Goal: Transaction & Acquisition: Purchase product/service

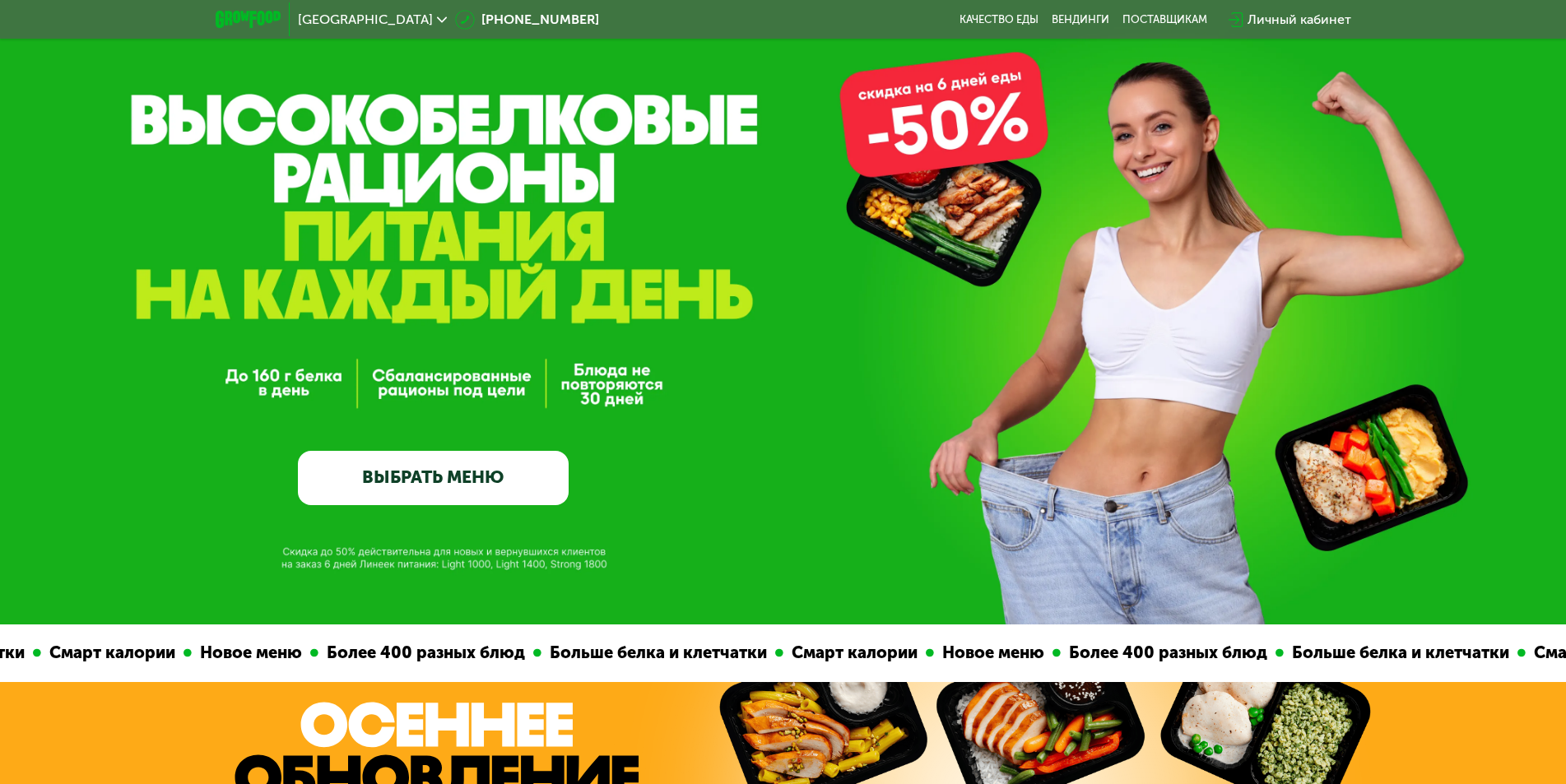
click at [431, 476] on link "ВЫБРАТЬ МЕНЮ" at bounding box center [433, 478] width 271 height 54
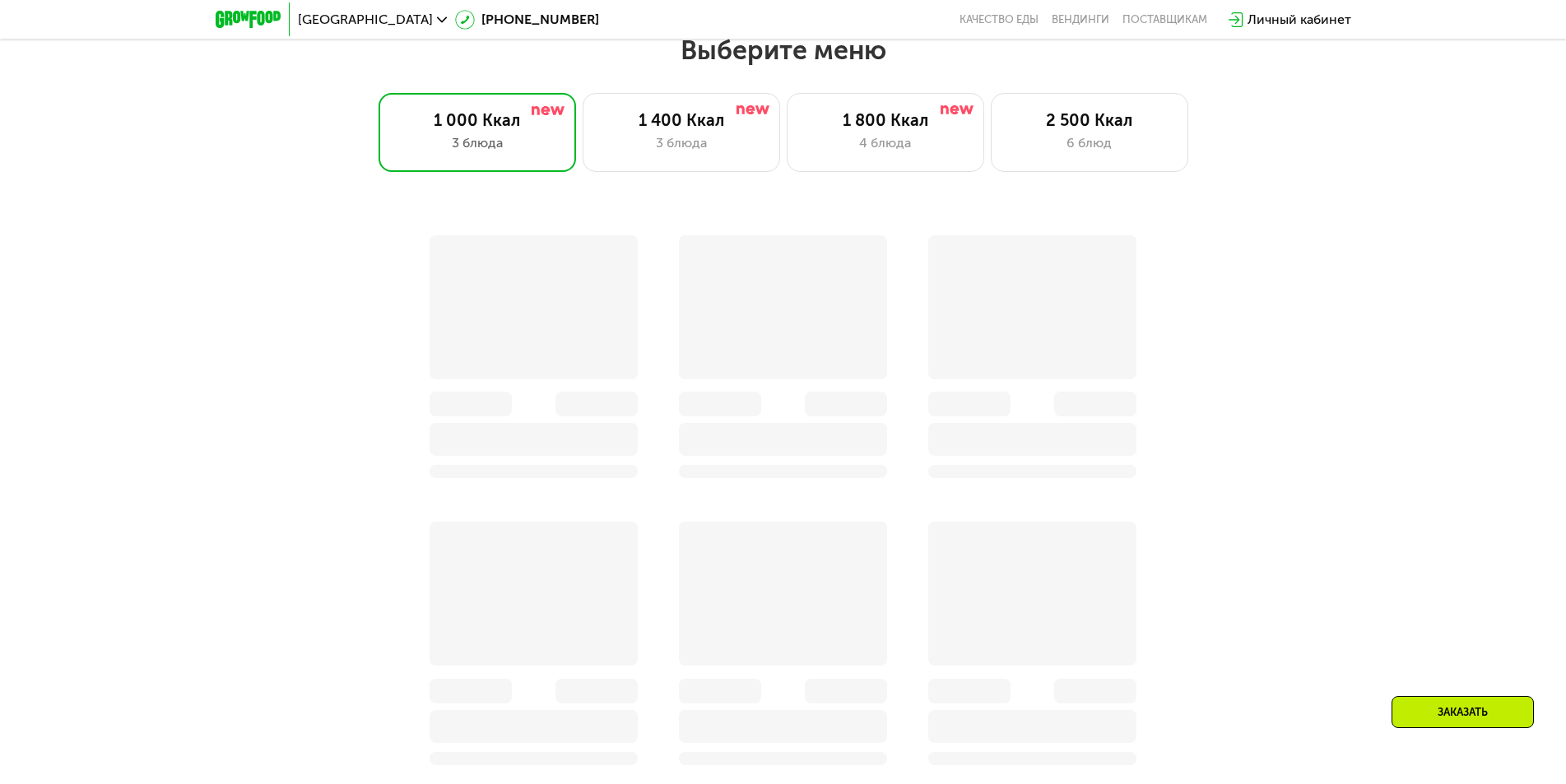
scroll to position [1362, 0]
click at [825, 146] on div "4 блюда" at bounding box center [885, 142] width 163 height 20
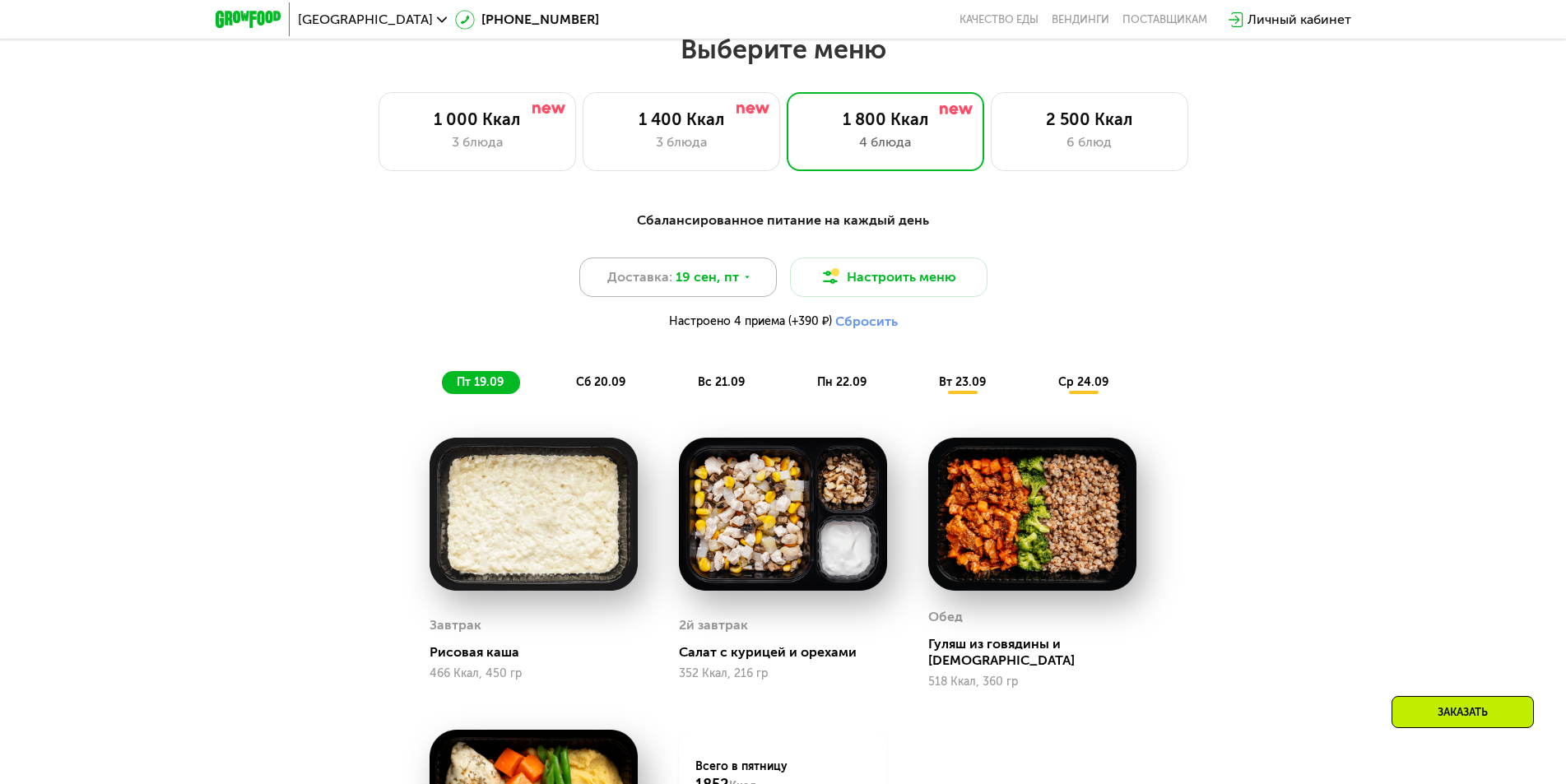
click at [713, 287] on span "19 сен, пт" at bounding box center [707, 277] width 63 height 20
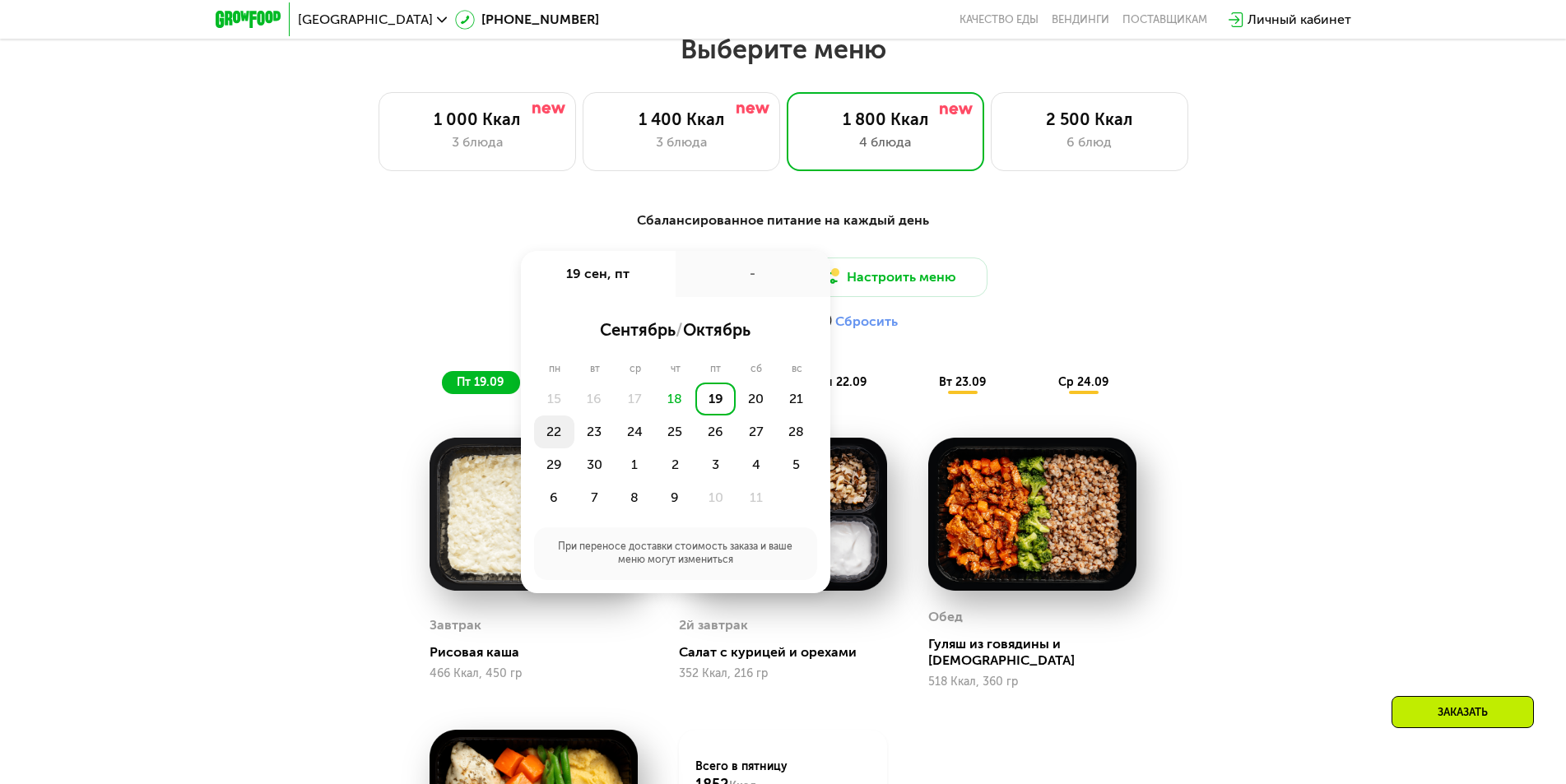
click at [559, 437] on div "22" at bounding box center [554, 432] width 40 height 33
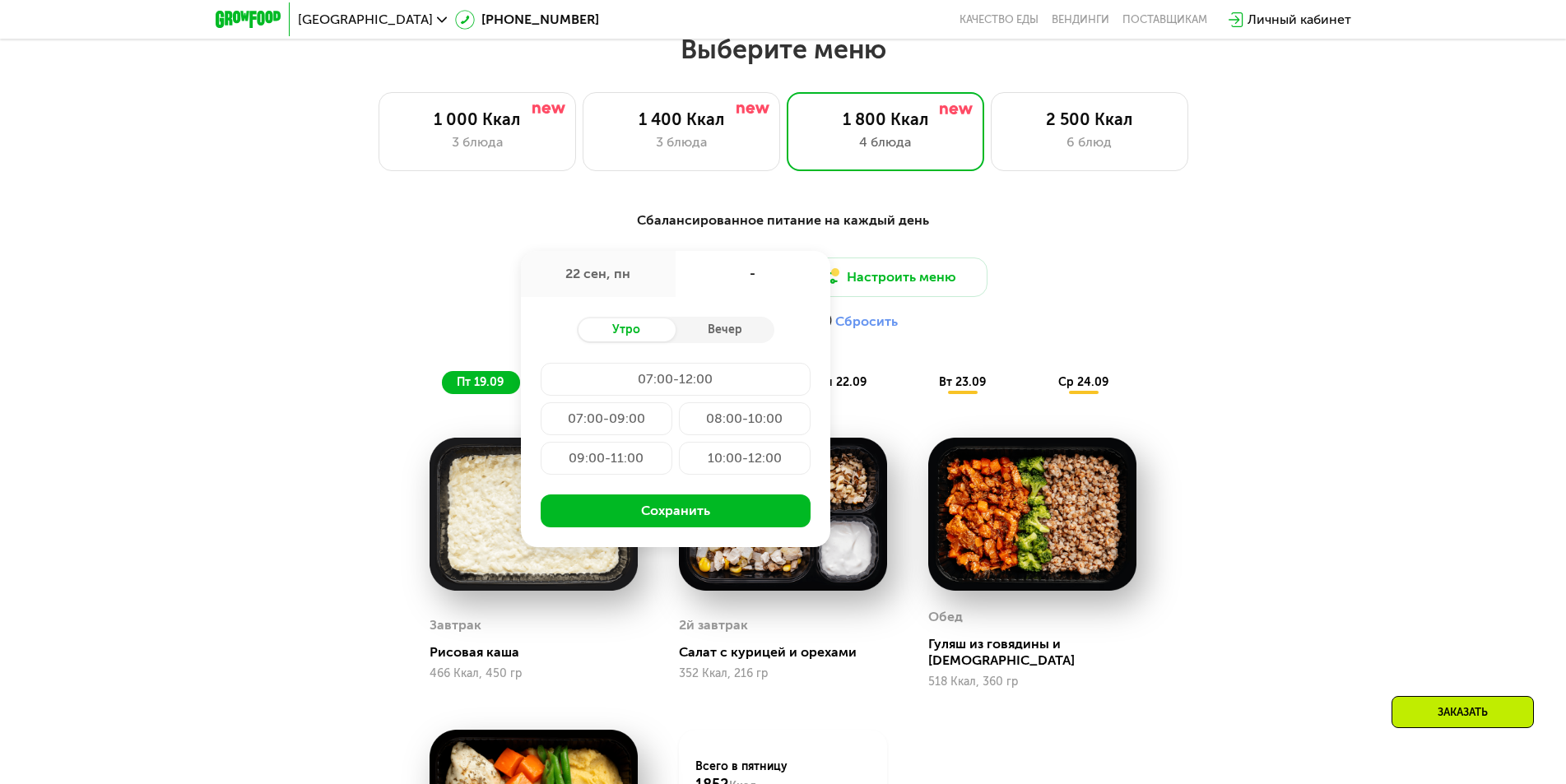
click at [591, 418] on div "07:00-09:00" at bounding box center [606, 419] width 132 height 33
click at [1231, 321] on div "Настроено 4 приема (+390 ₽) Сбросить" at bounding box center [783, 322] width 974 height 16
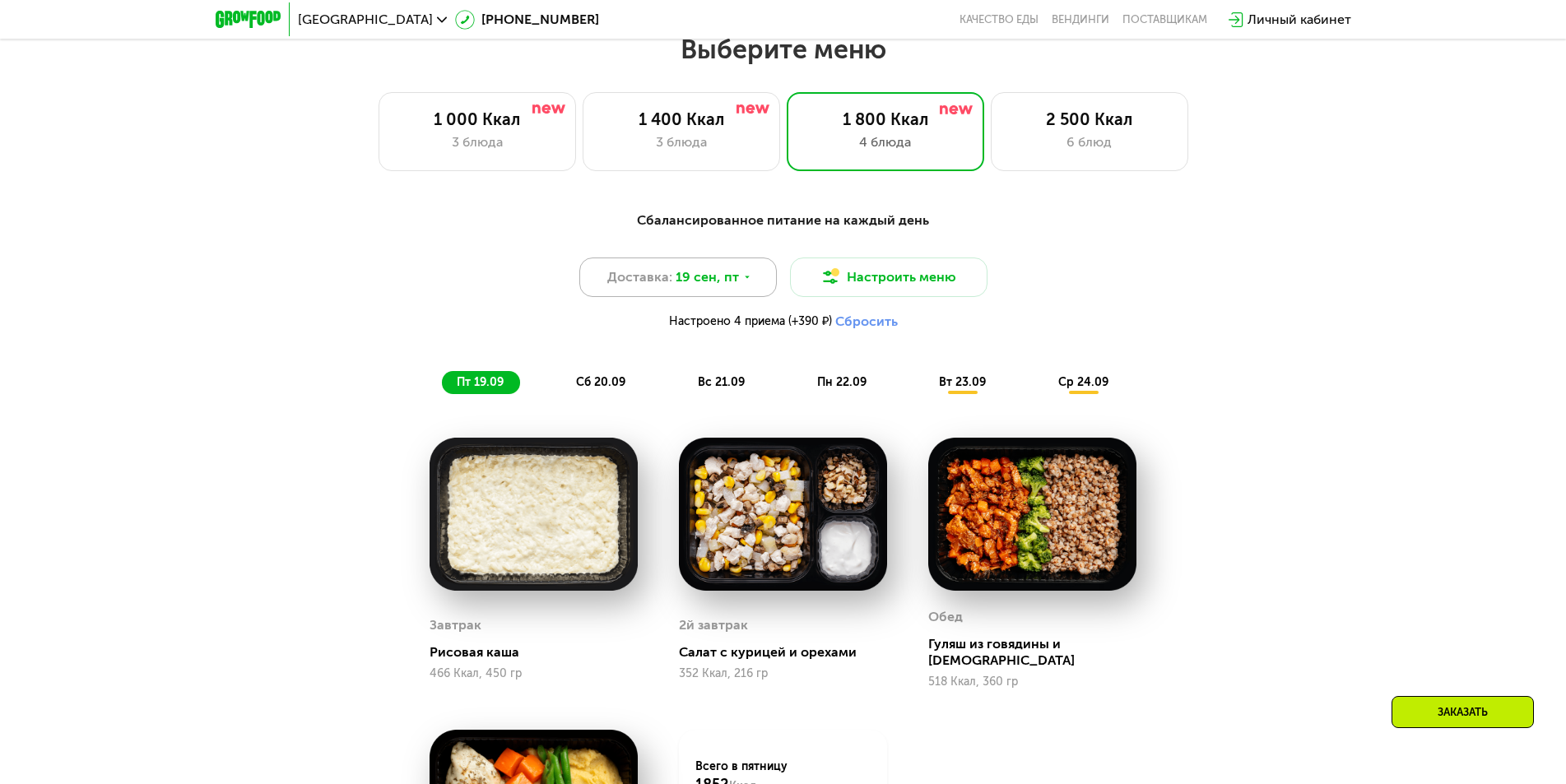
click at [683, 297] on div "Доставка: [DATE]" at bounding box center [678, 277] width 197 height 39
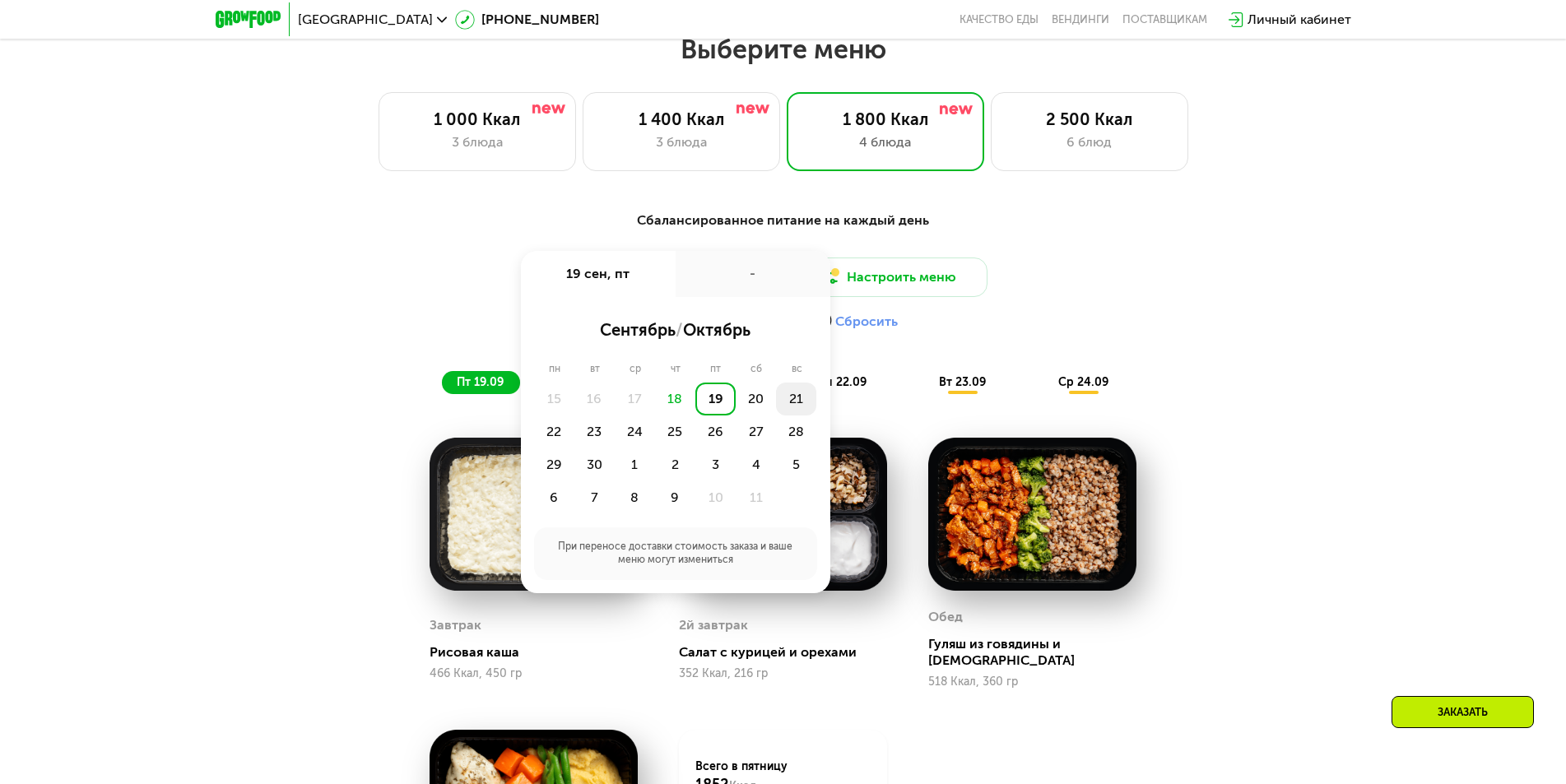
click at [800, 403] on div "21" at bounding box center [796, 399] width 40 height 33
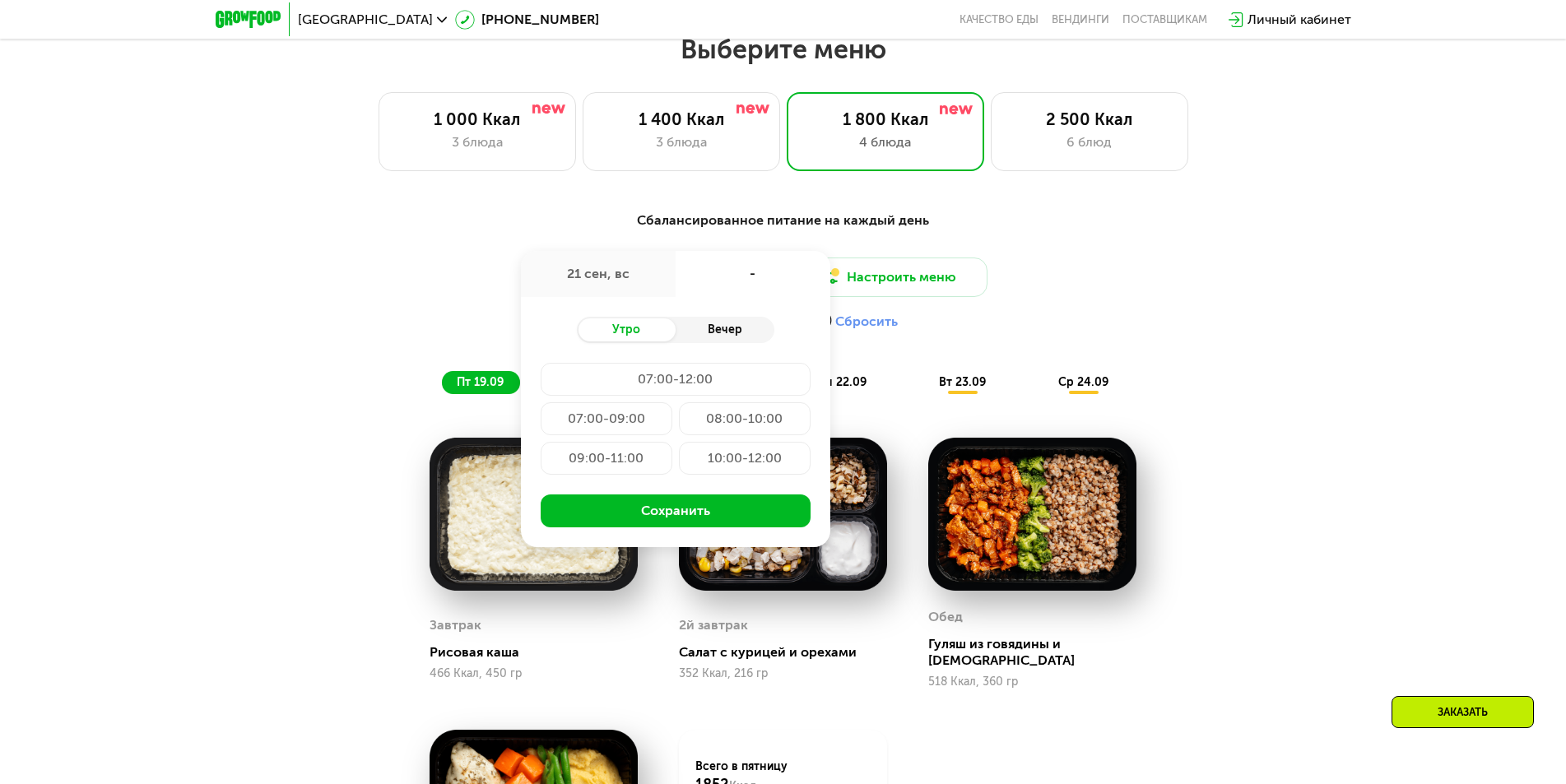
click at [725, 337] on div "Вечер" at bounding box center [725, 330] width 99 height 23
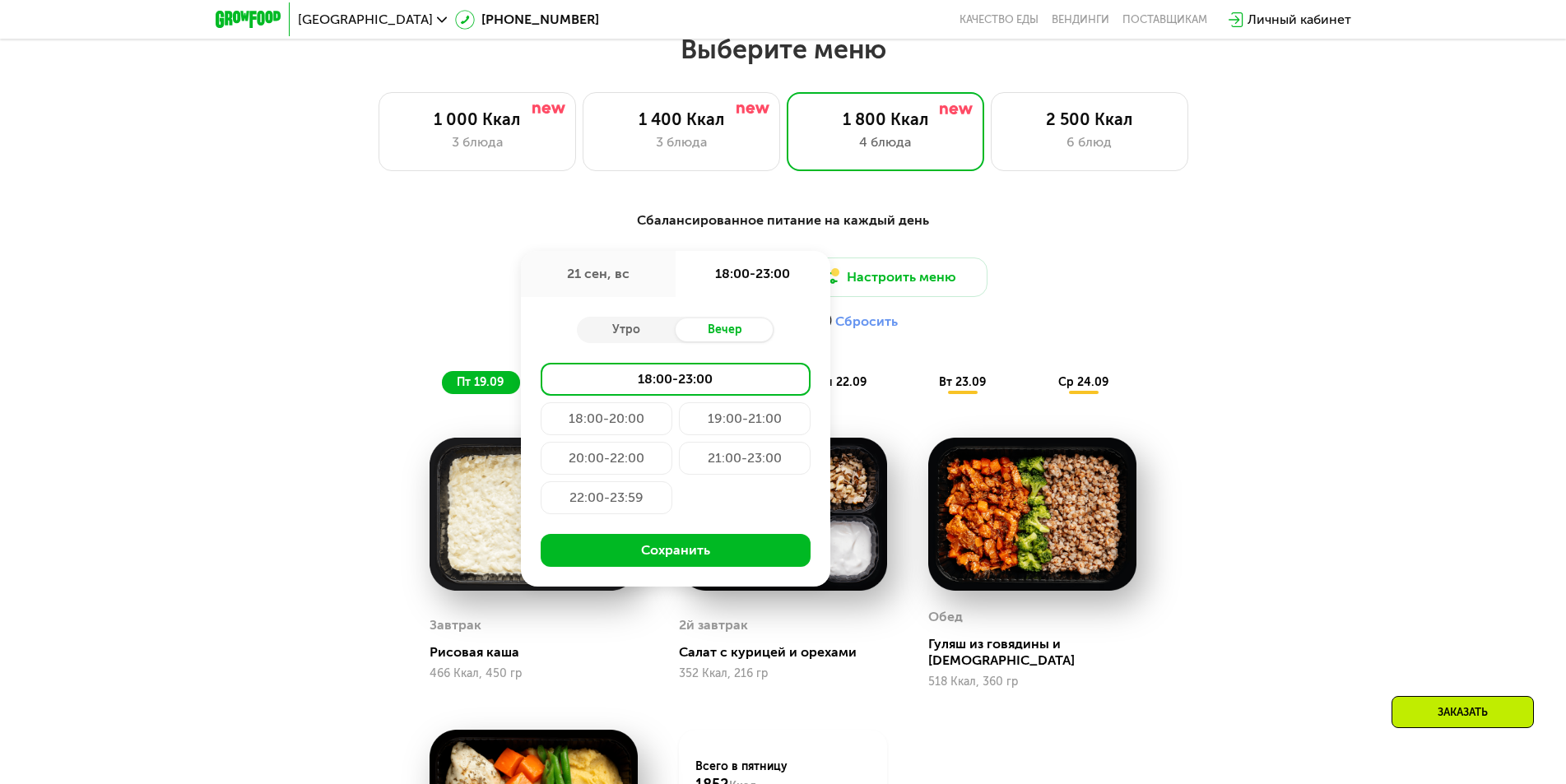
click at [728, 463] on div "21:00-23:00" at bounding box center [745, 458] width 132 height 33
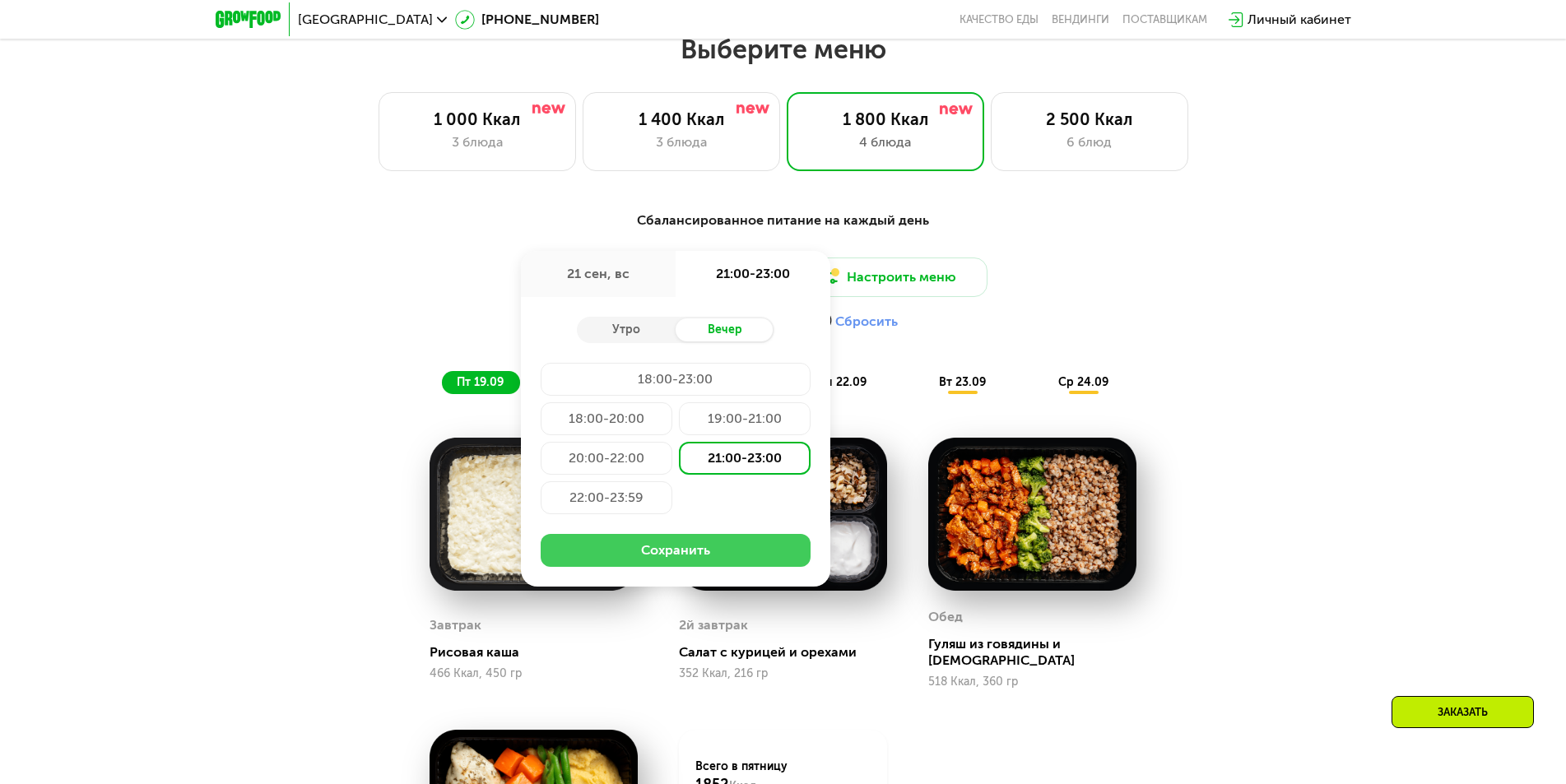
click at [712, 548] on button "Сохранить" at bounding box center [676, 550] width 270 height 33
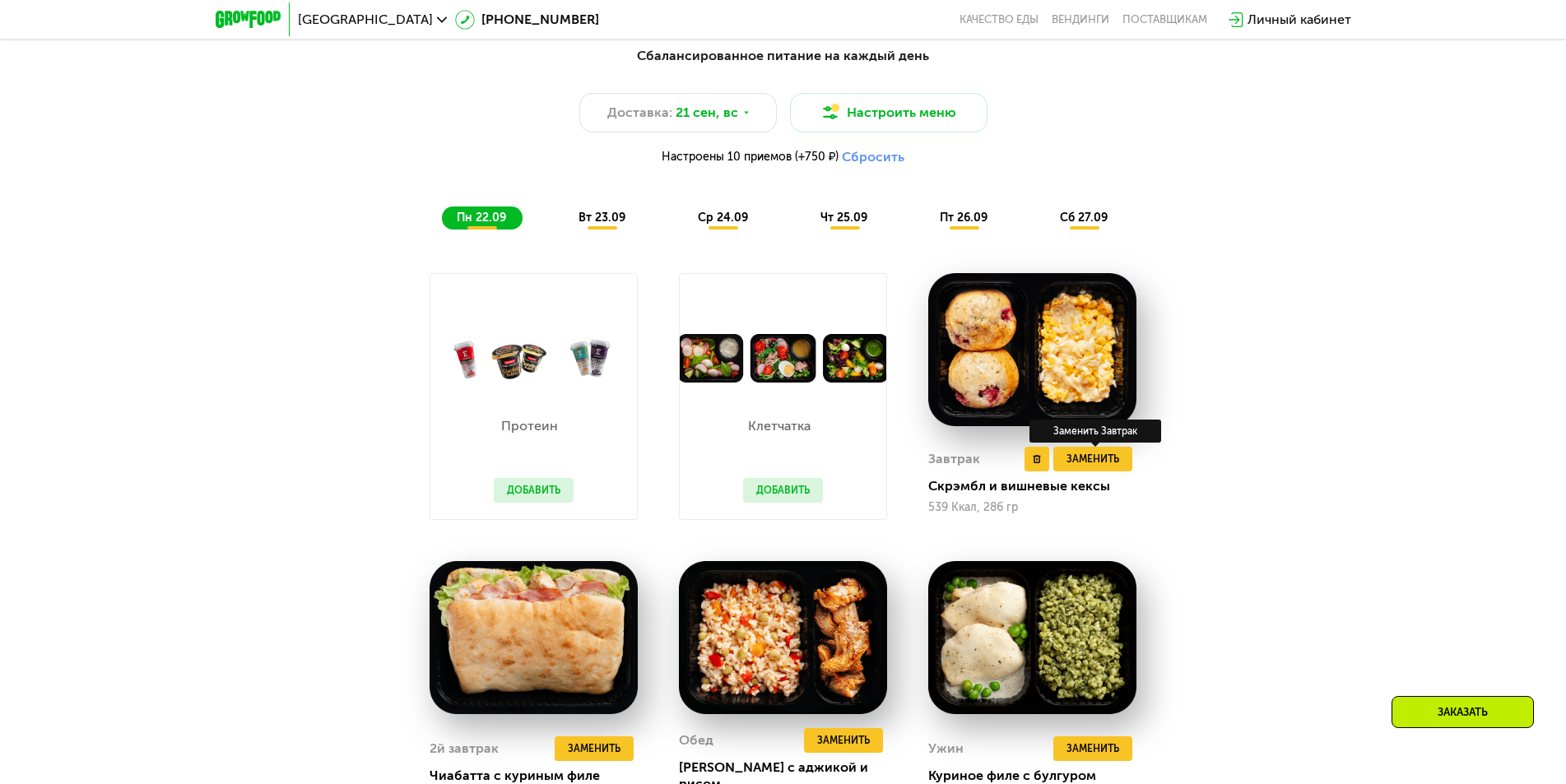
scroll to position [1608, 0]
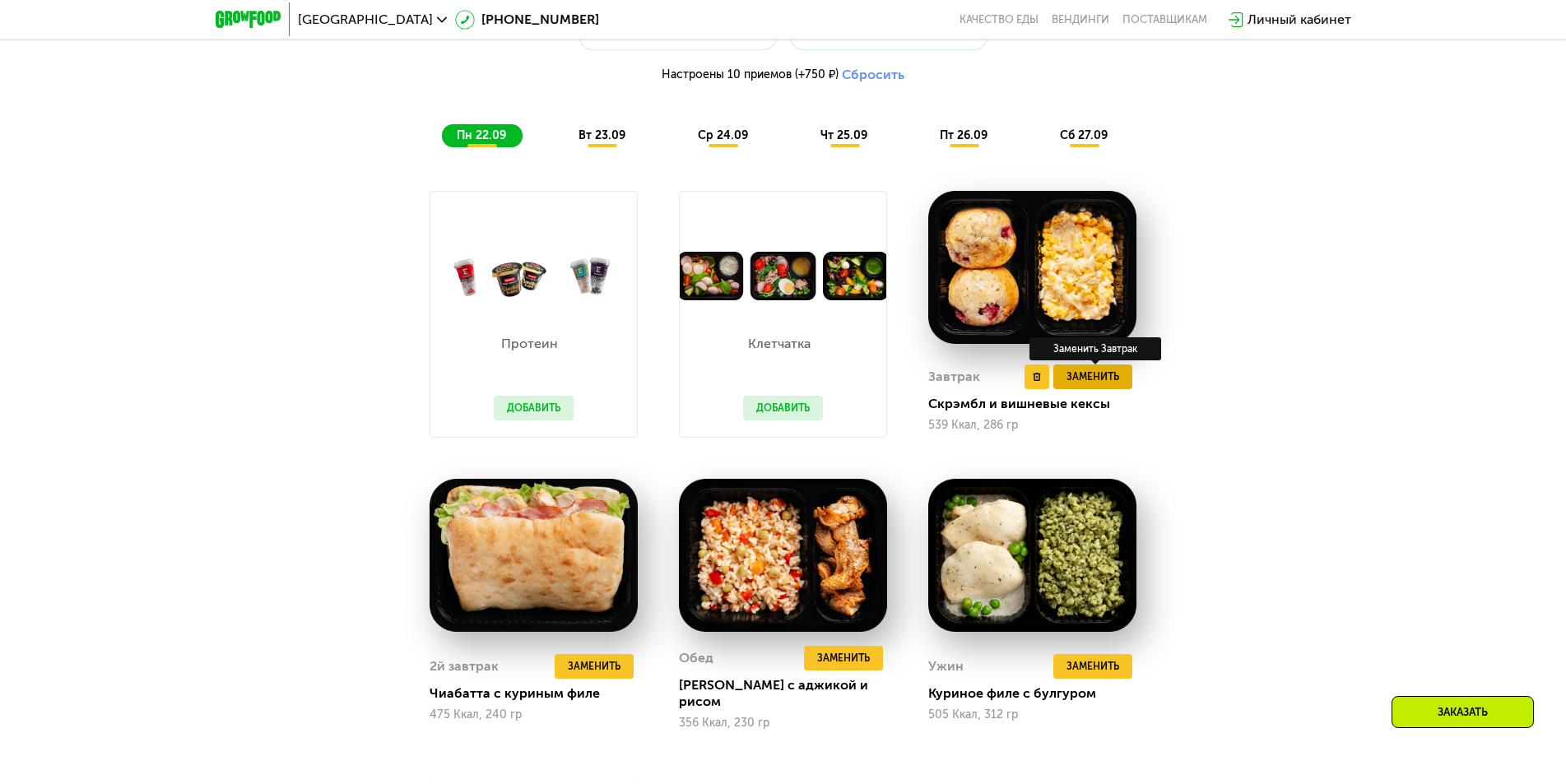
click at [1096, 379] on span "Заменить" at bounding box center [1093, 377] width 53 height 16
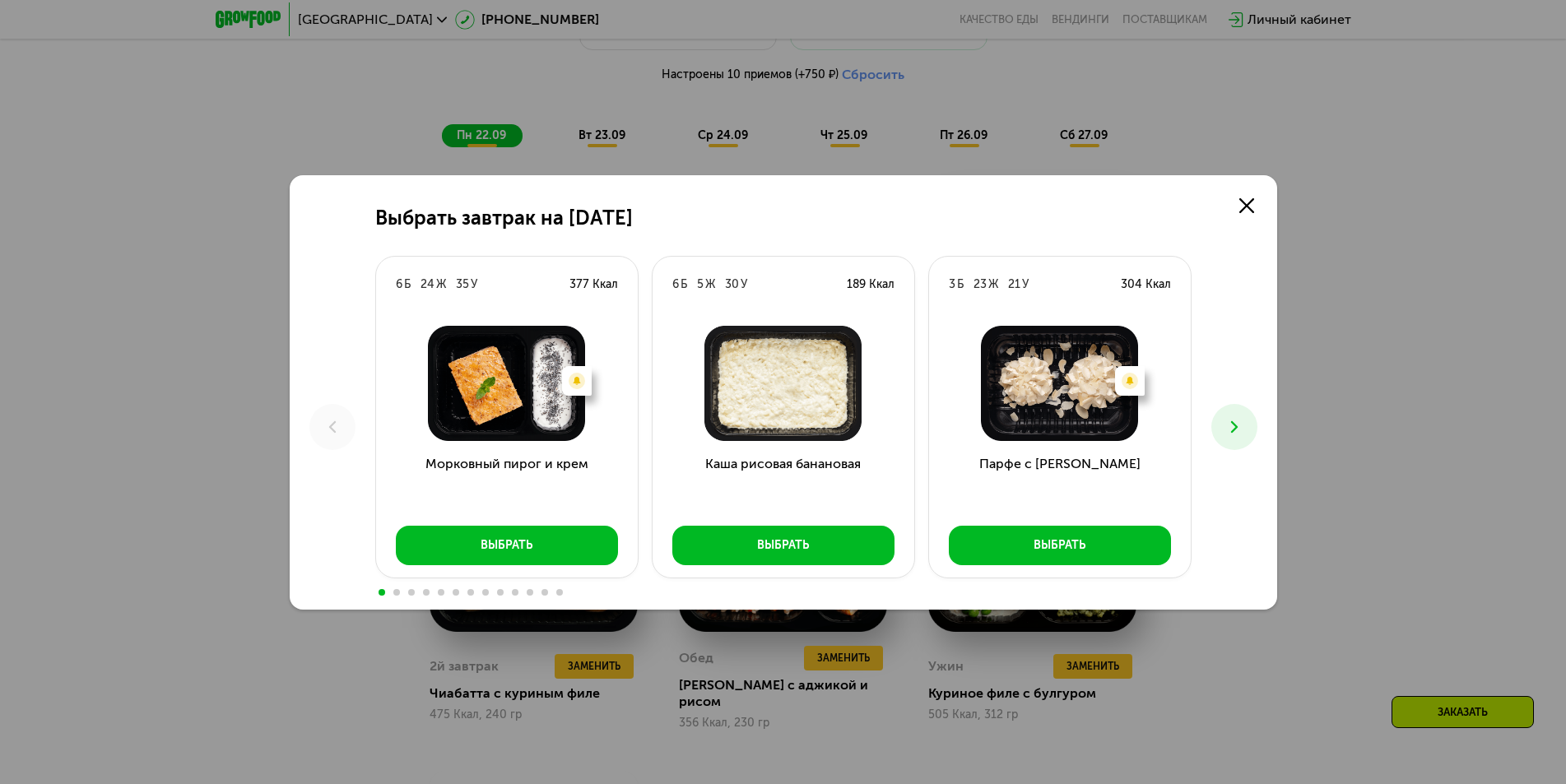
click at [1220, 425] on button at bounding box center [1234, 427] width 46 height 46
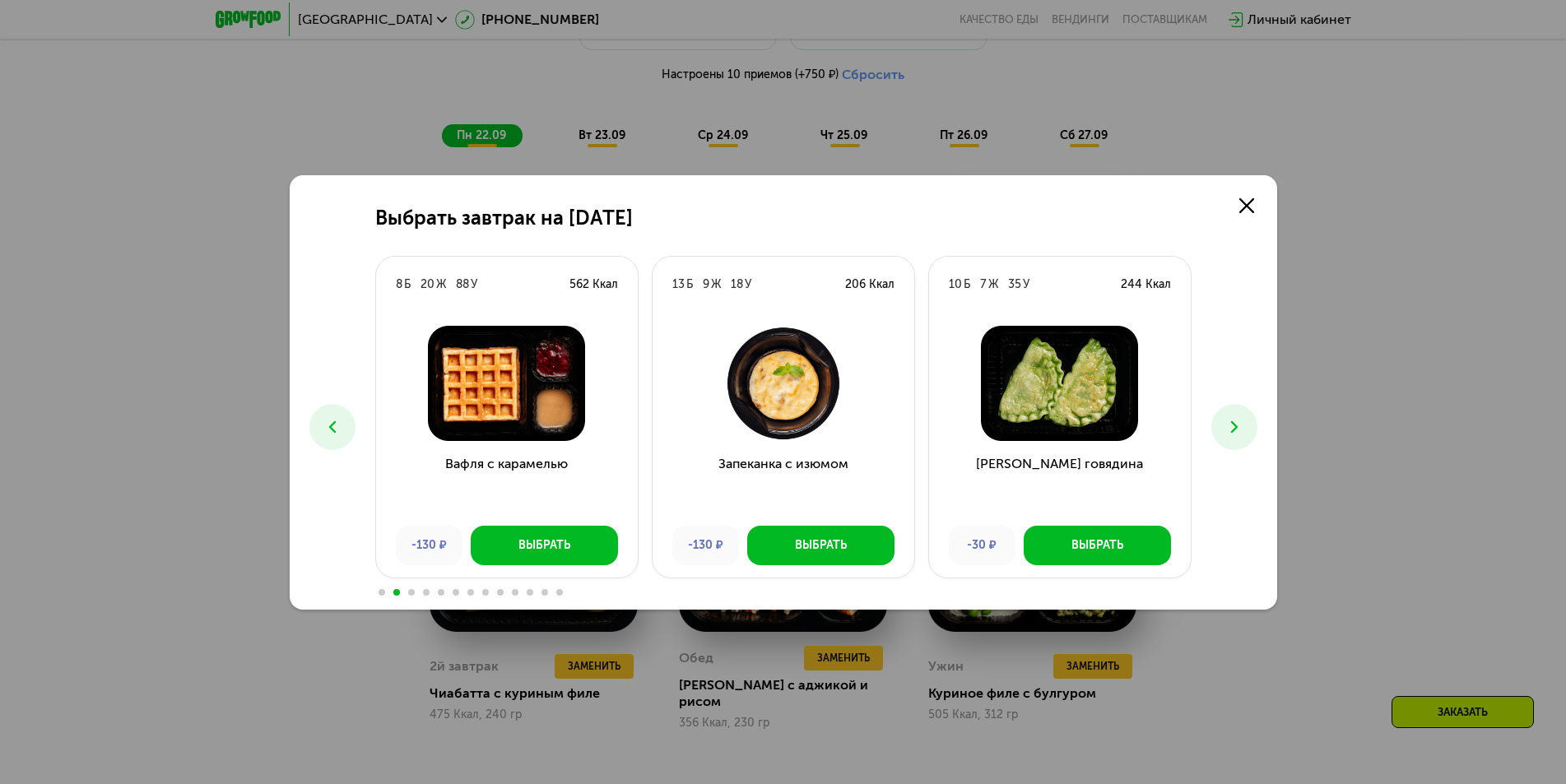
click at [1220, 425] on button at bounding box center [1234, 427] width 46 height 46
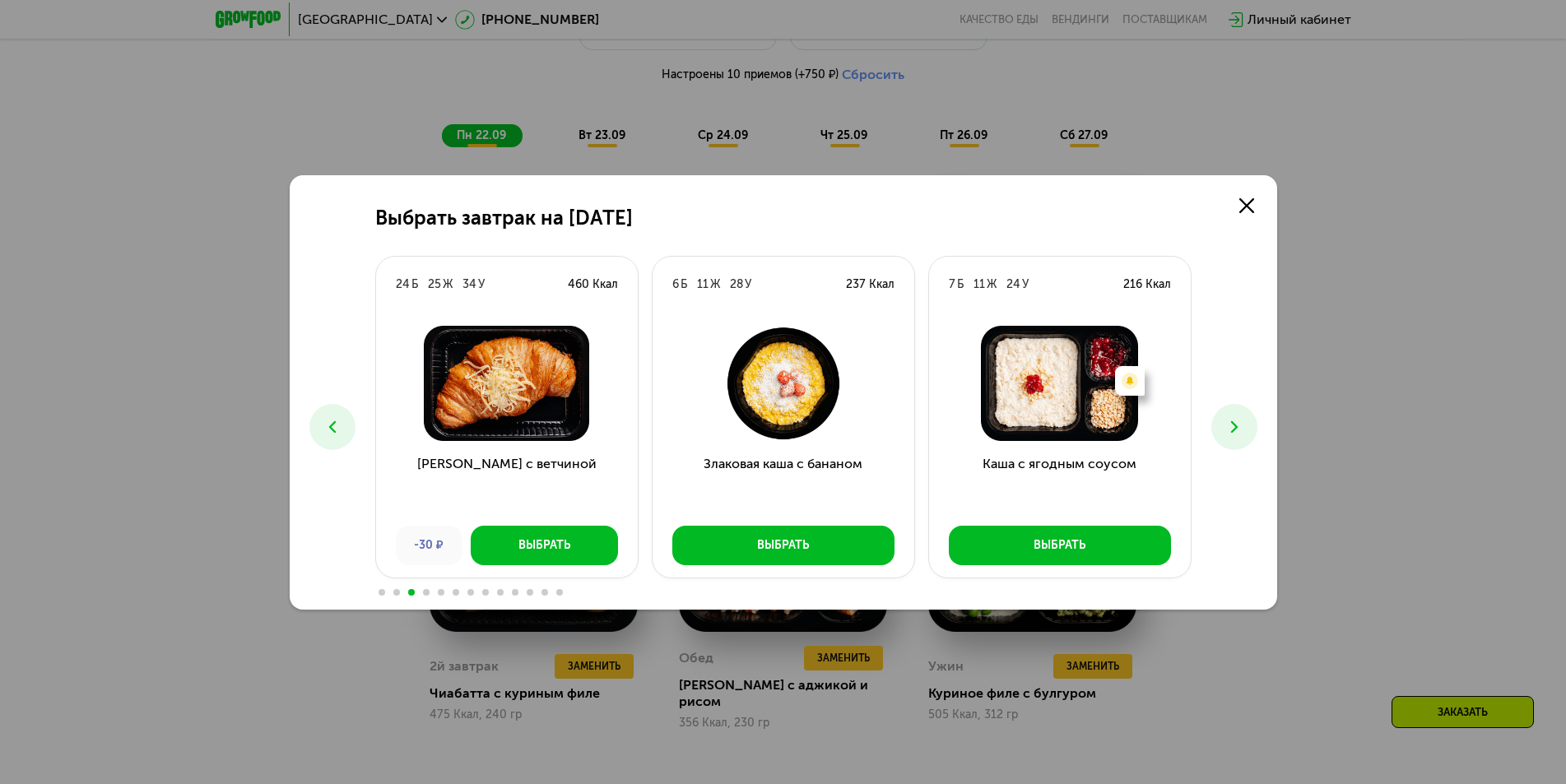
click at [1220, 425] on button at bounding box center [1234, 427] width 46 height 46
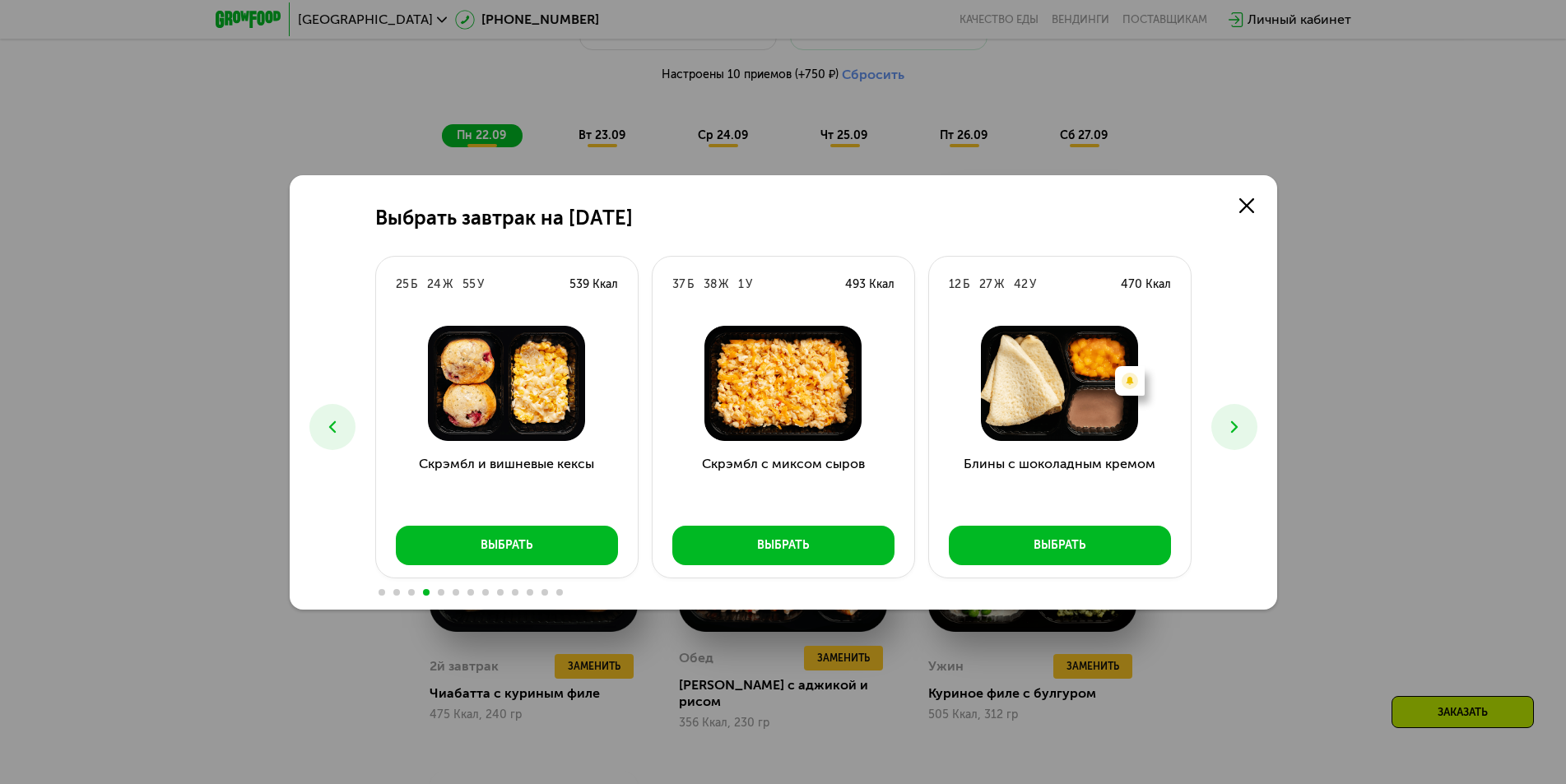
click at [1220, 425] on button at bounding box center [1234, 427] width 46 height 46
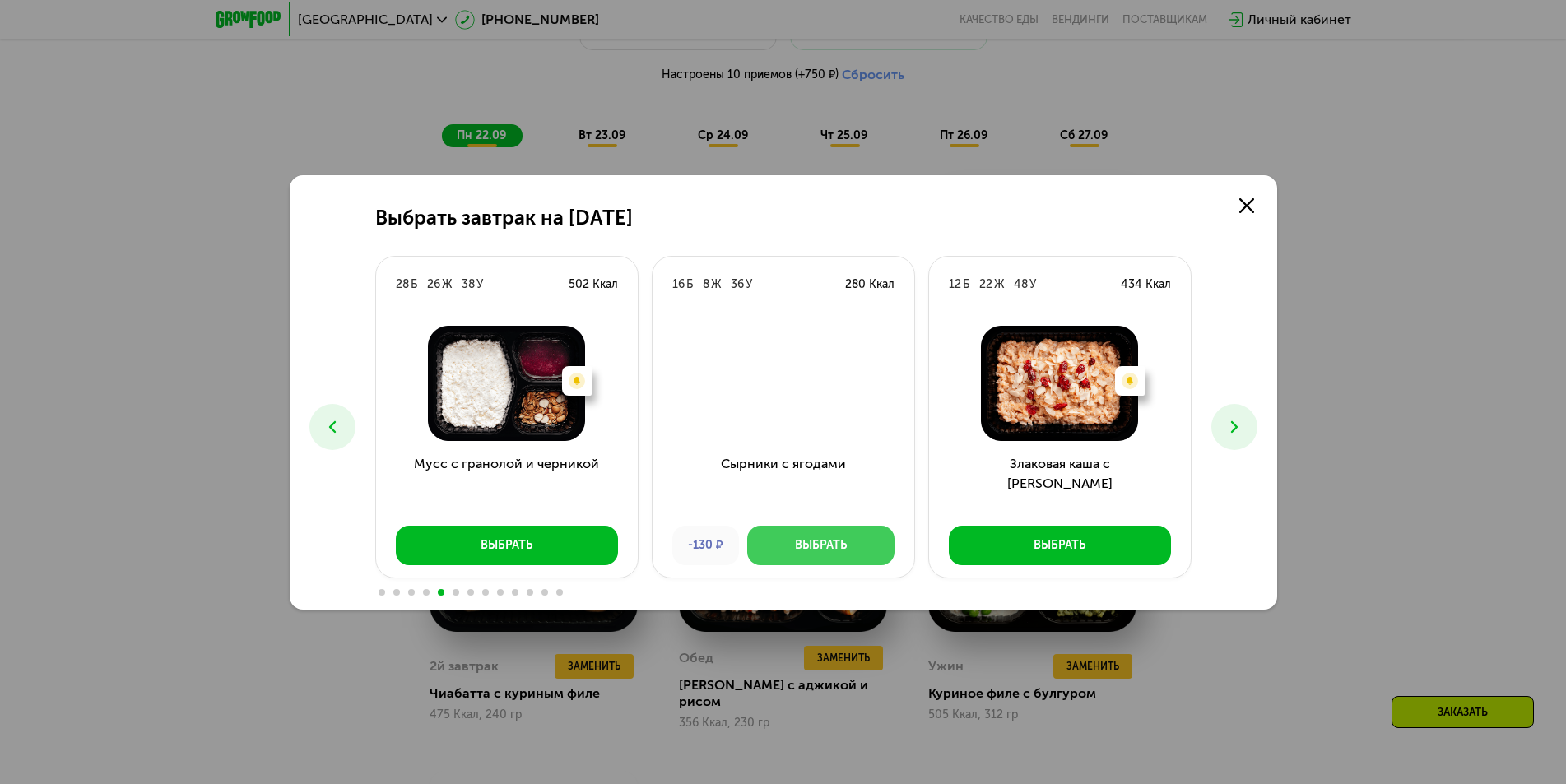
click at [819, 546] on div "Выбрать" at bounding box center [820, 545] width 52 height 16
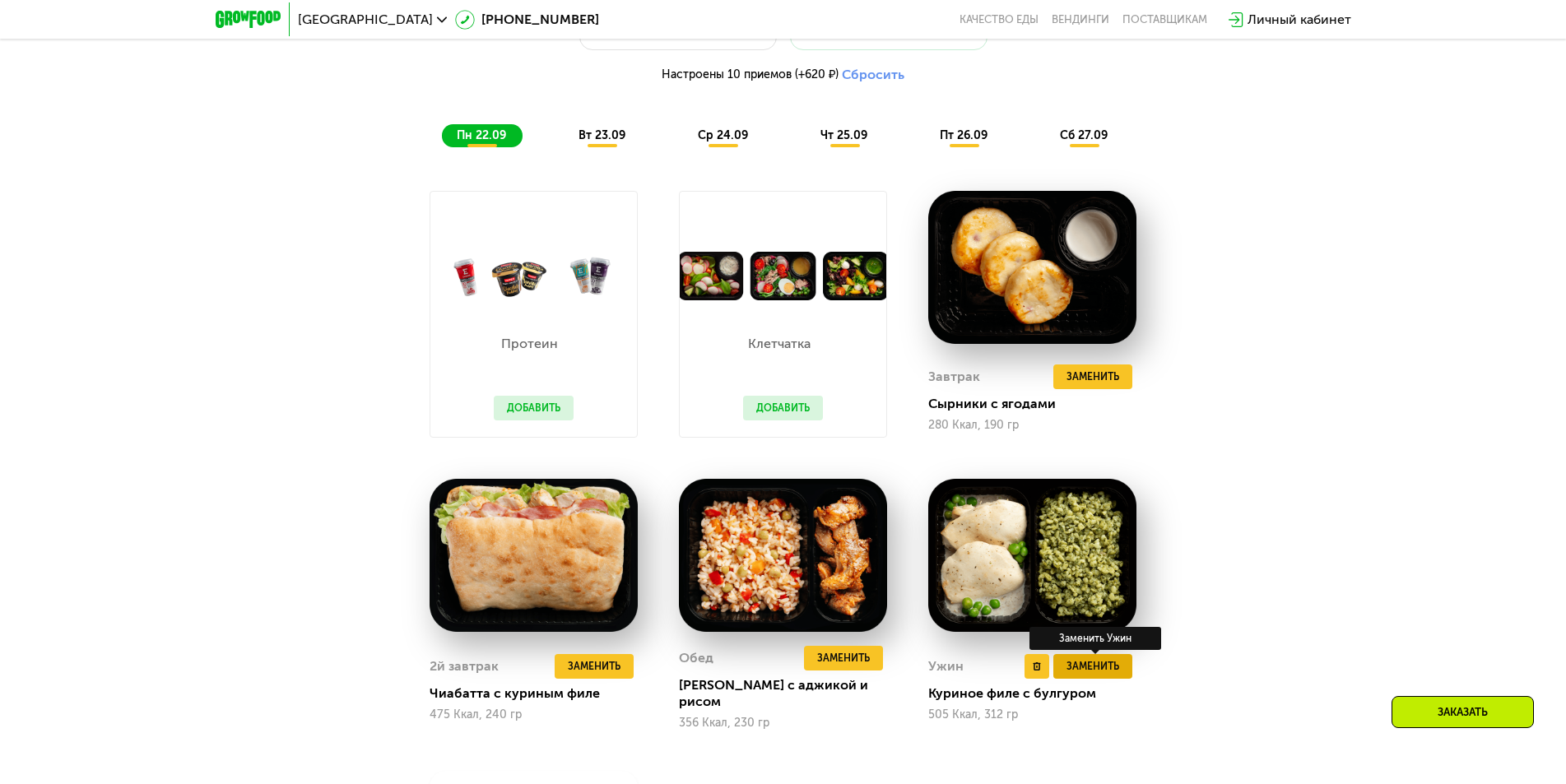
click at [1101, 667] on span "Заменить" at bounding box center [1093, 666] width 53 height 16
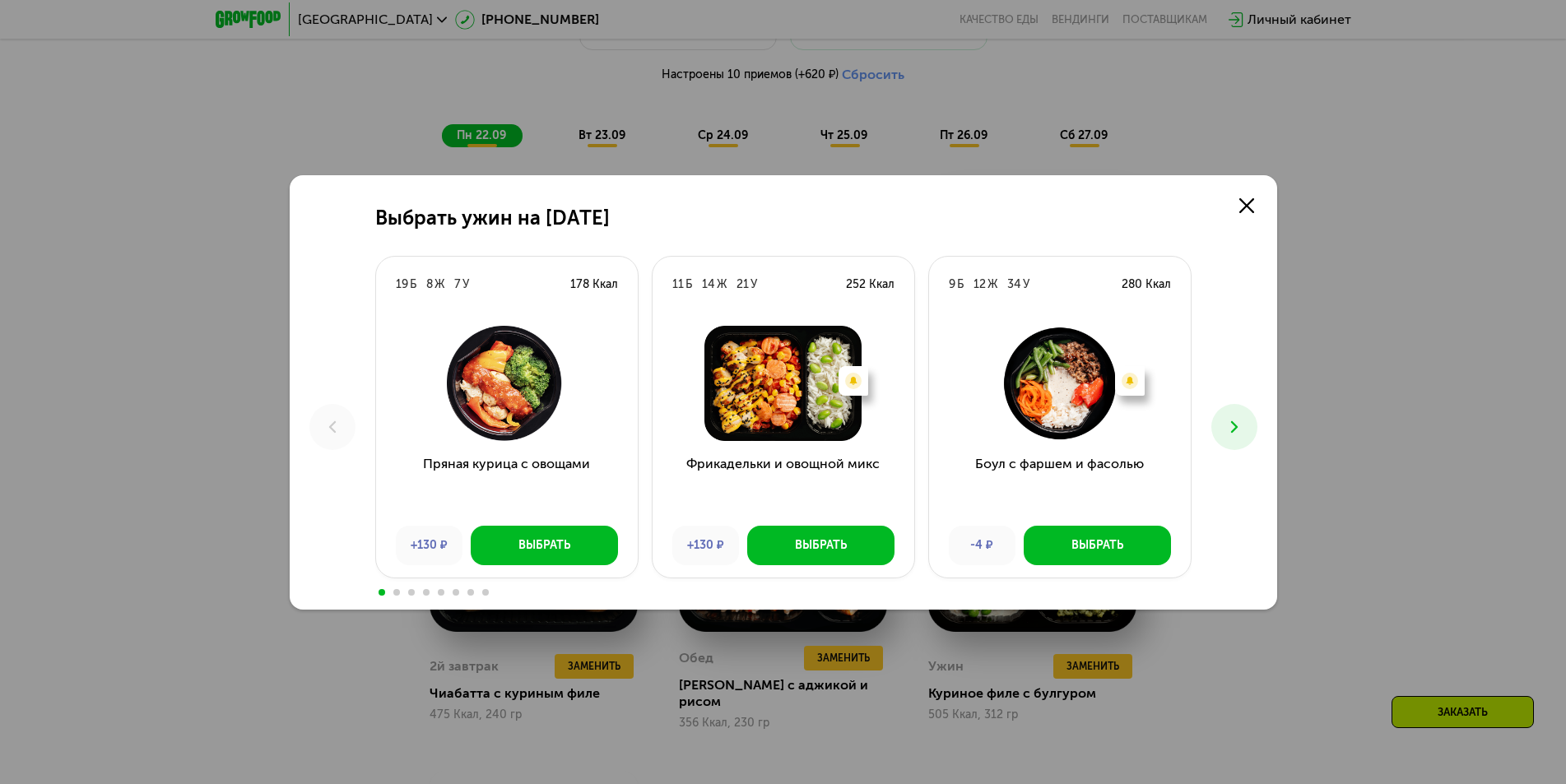
click at [1236, 440] on button at bounding box center [1234, 427] width 46 height 46
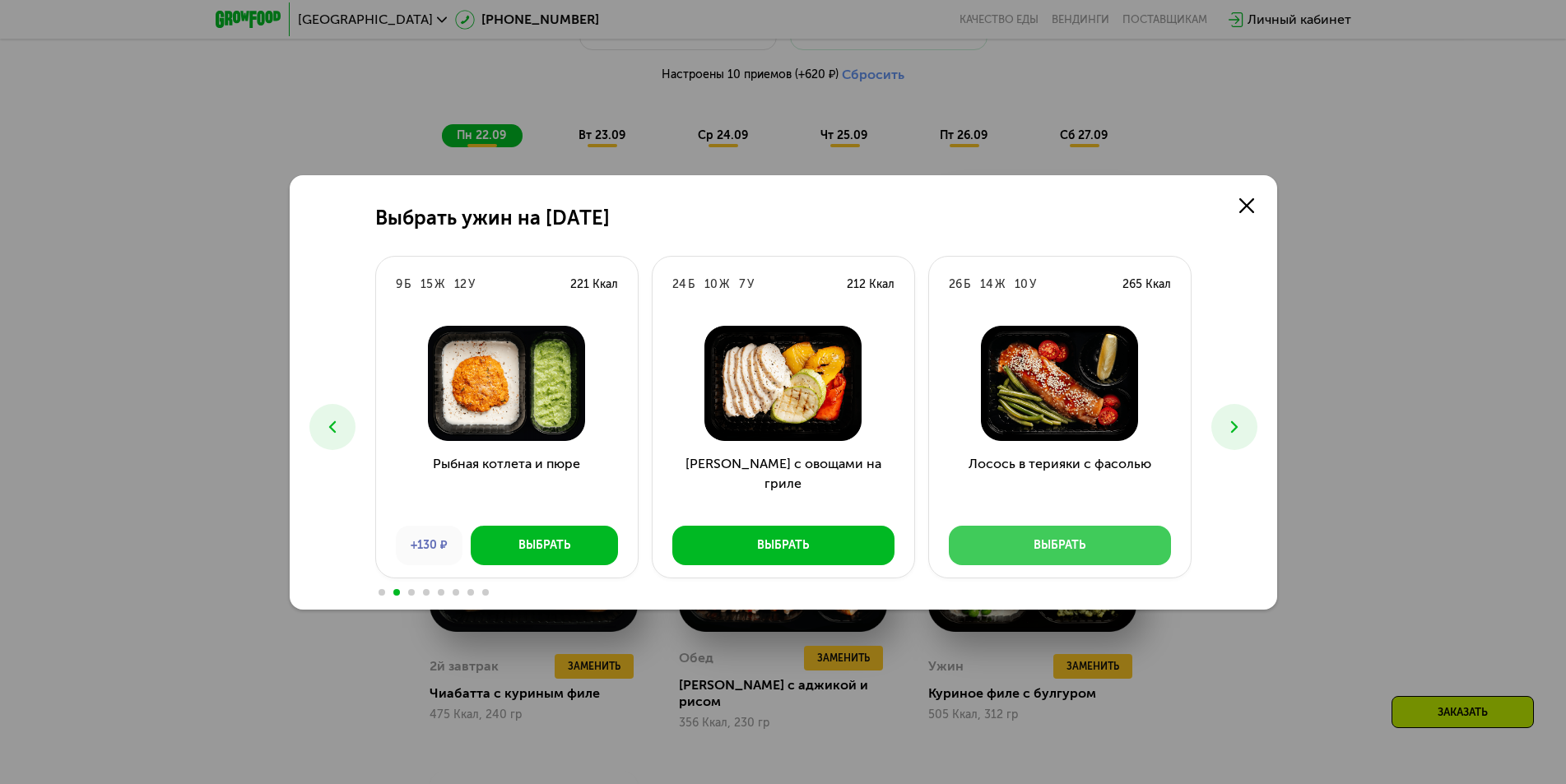
click at [1092, 550] on button "Выбрать" at bounding box center [1060, 545] width 222 height 39
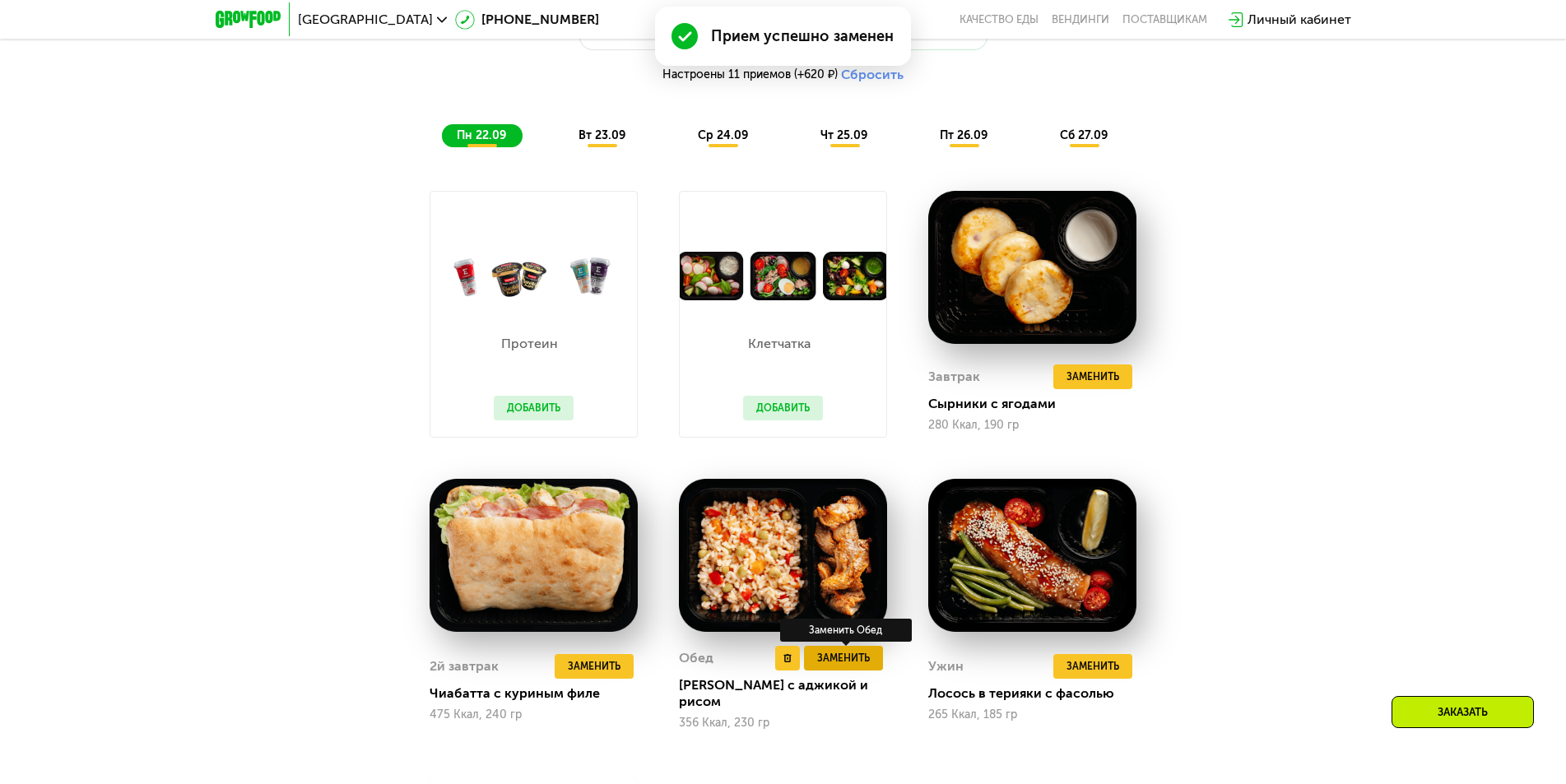
click at [864, 666] on span "Заменить" at bounding box center [843, 658] width 53 height 16
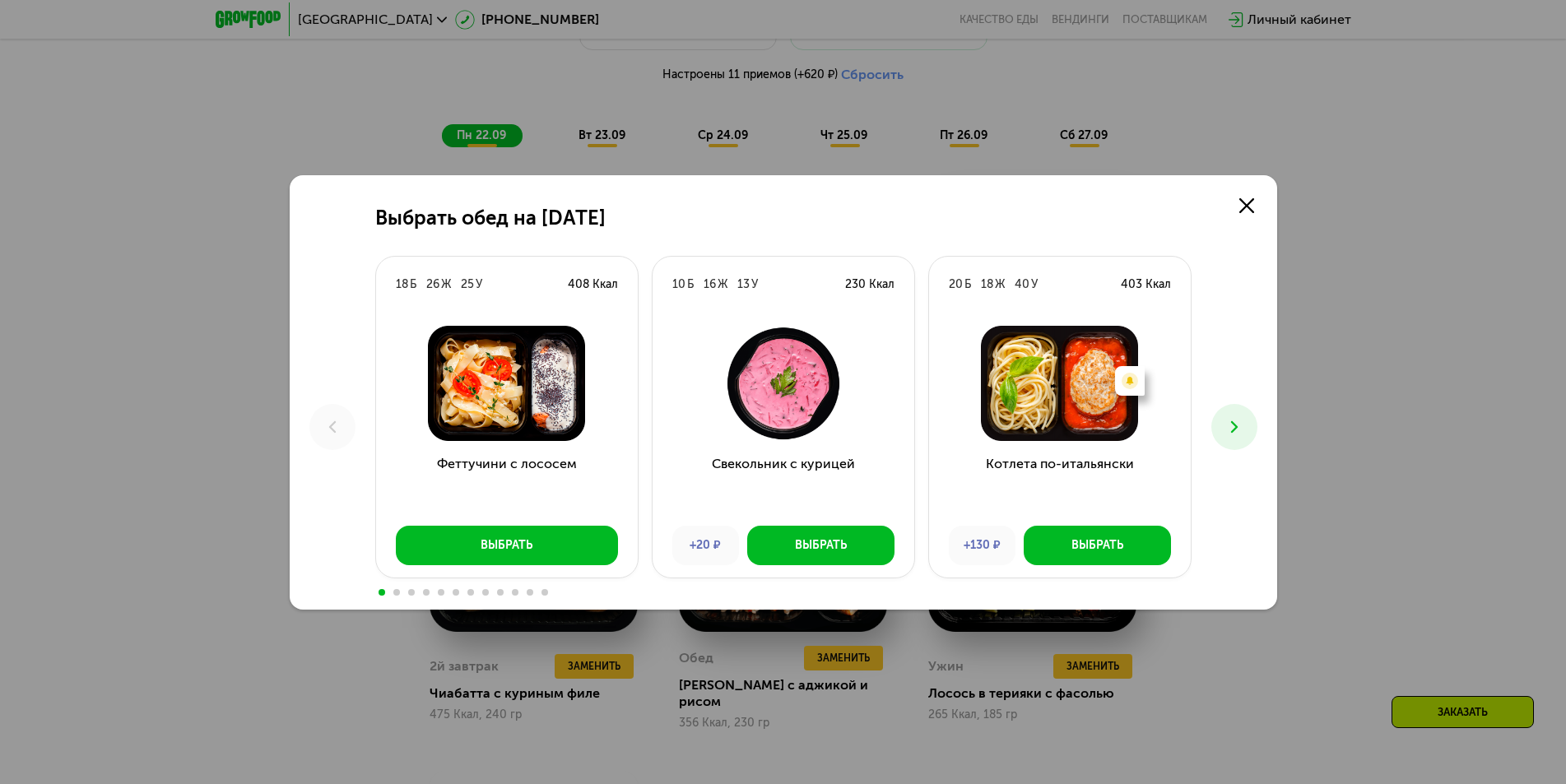
click at [1242, 429] on icon at bounding box center [1234, 427] width 20 height 20
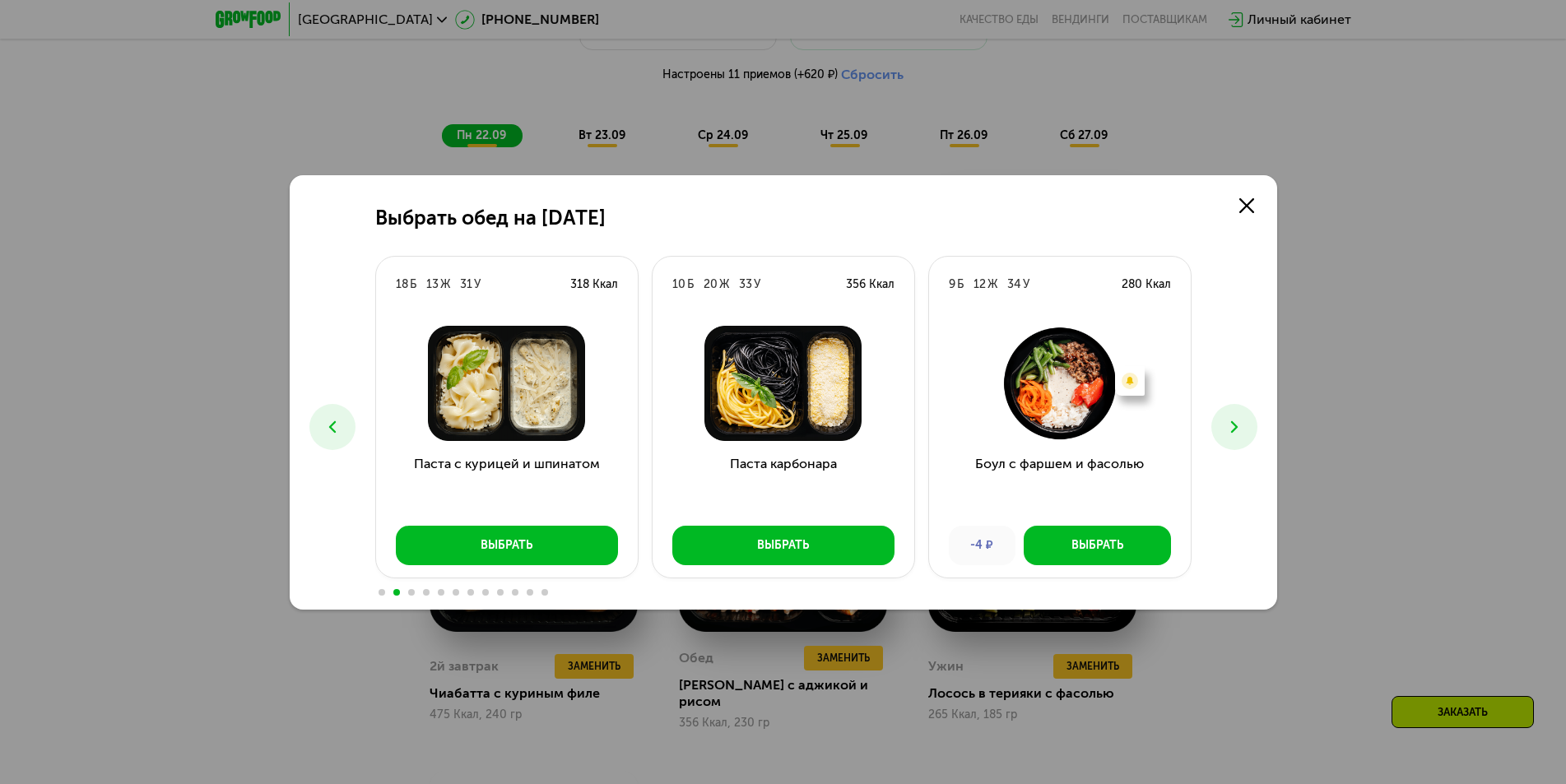
click at [1242, 429] on icon at bounding box center [1234, 427] width 20 height 20
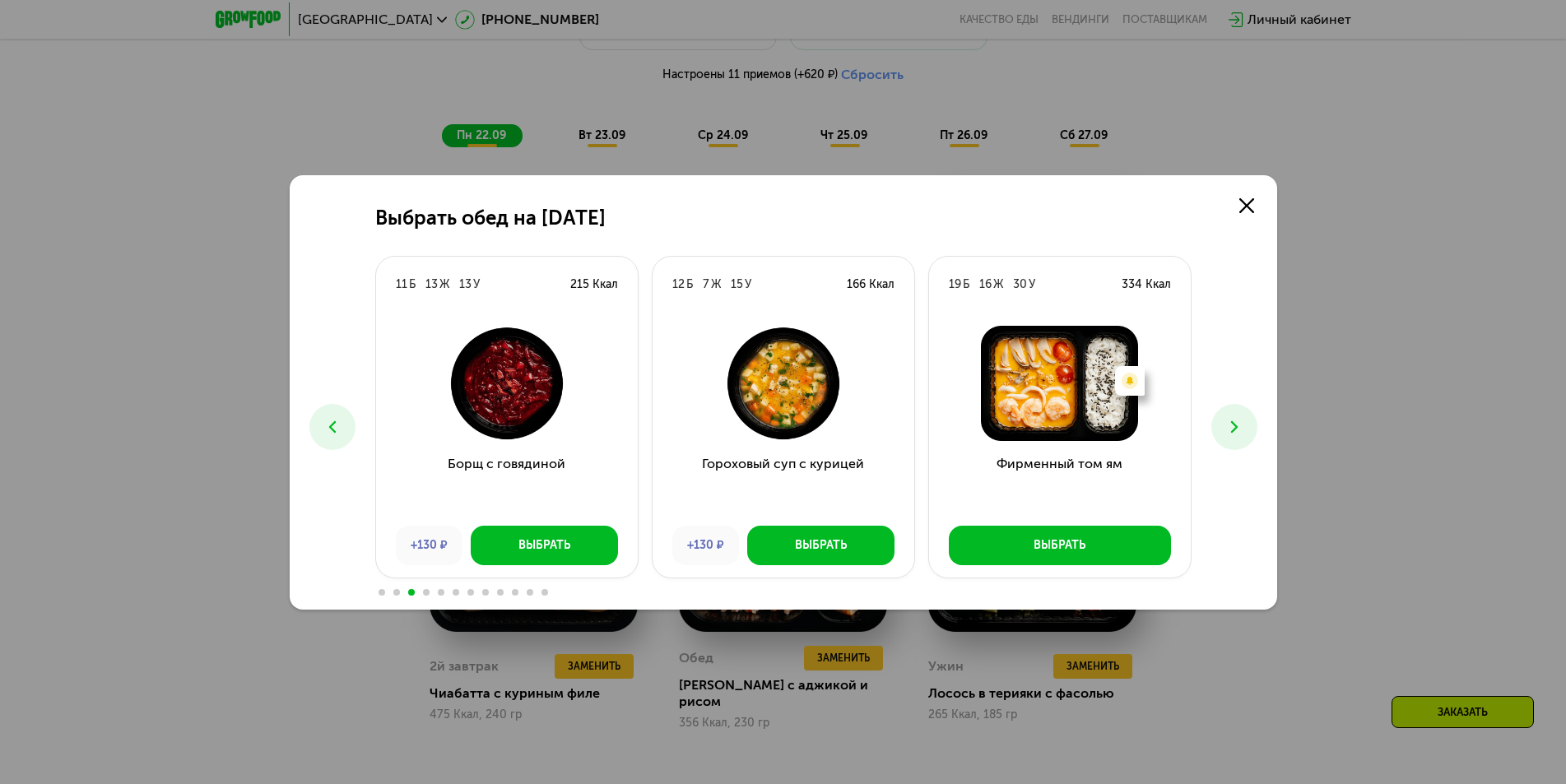
click at [1242, 429] on icon at bounding box center [1234, 427] width 20 height 20
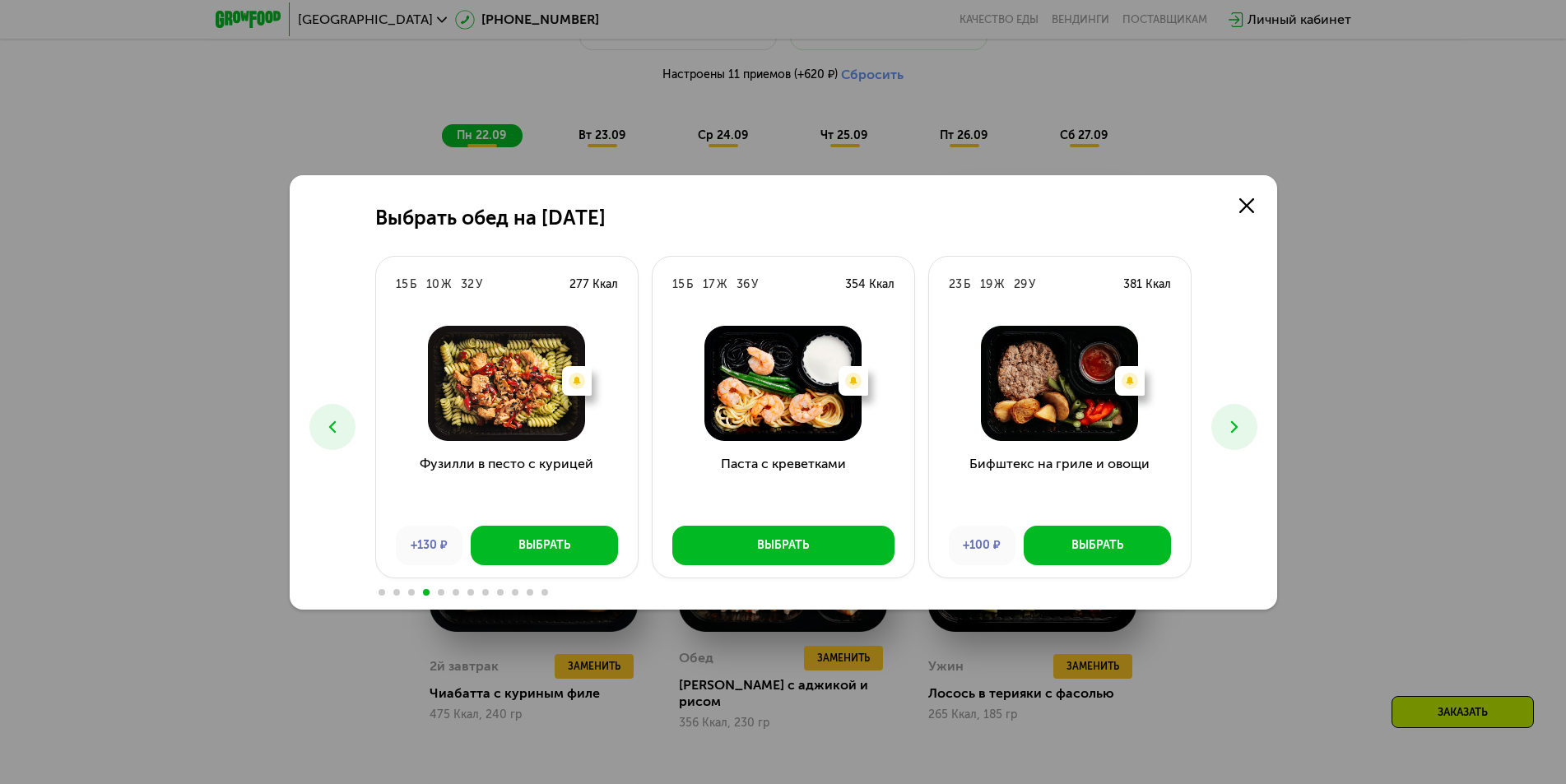
drag, startPoint x: 1244, startPoint y: 429, endPoint x: 1213, endPoint y: 355, distance: 80.2
click at [1213, 355] on div "Выбрать обед на [DATE] Б 26 Ж 25 У 408 Ккал Феттучини с лососем Выбрать 10 Б 16…" at bounding box center [783, 392] width 987 height 434
click at [1224, 424] on icon at bounding box center [1234, 427] width 20 height 20
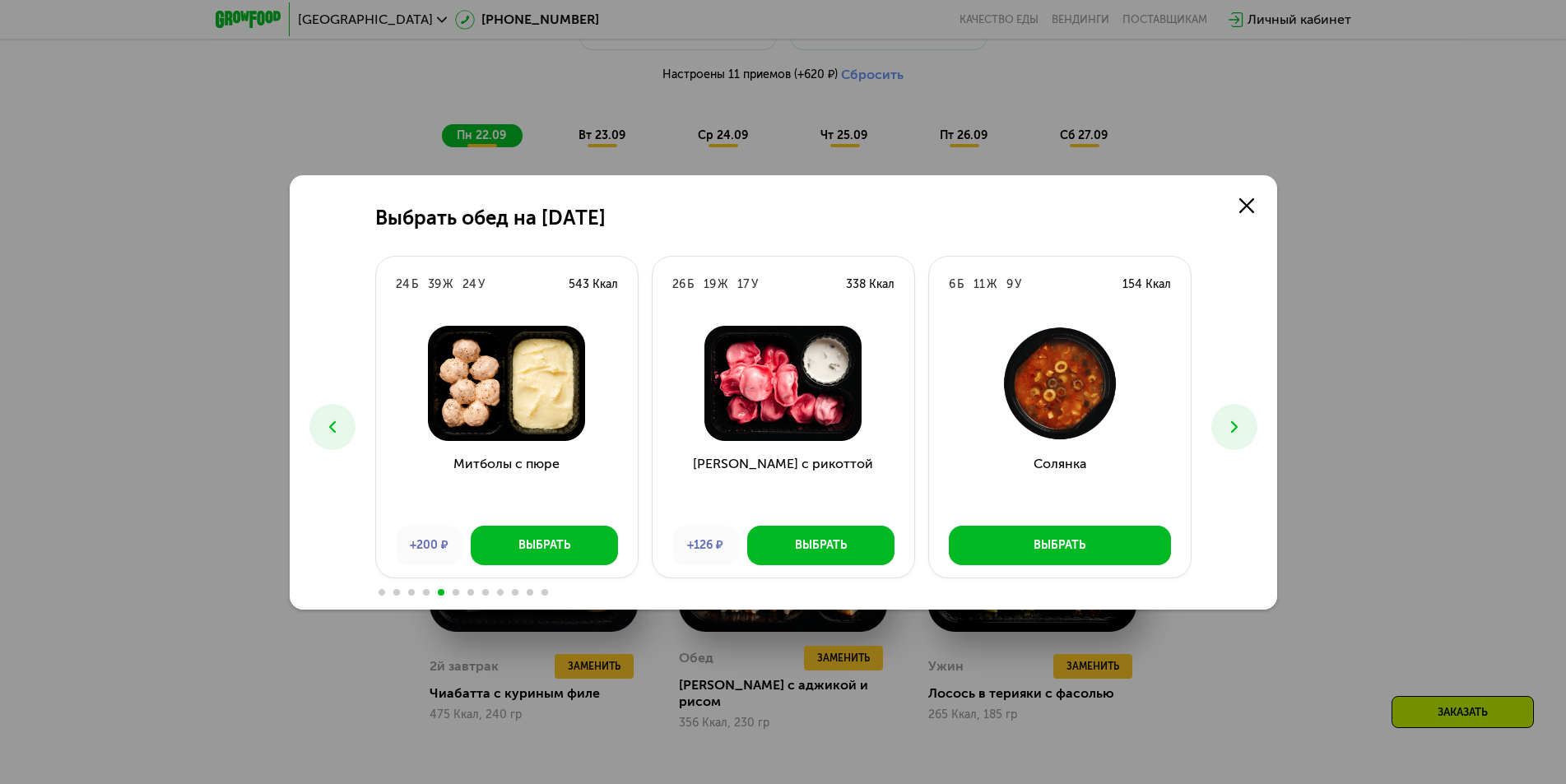
click at [1238, 425] on icon at bounding box center [1234, 427] width 20 height 20
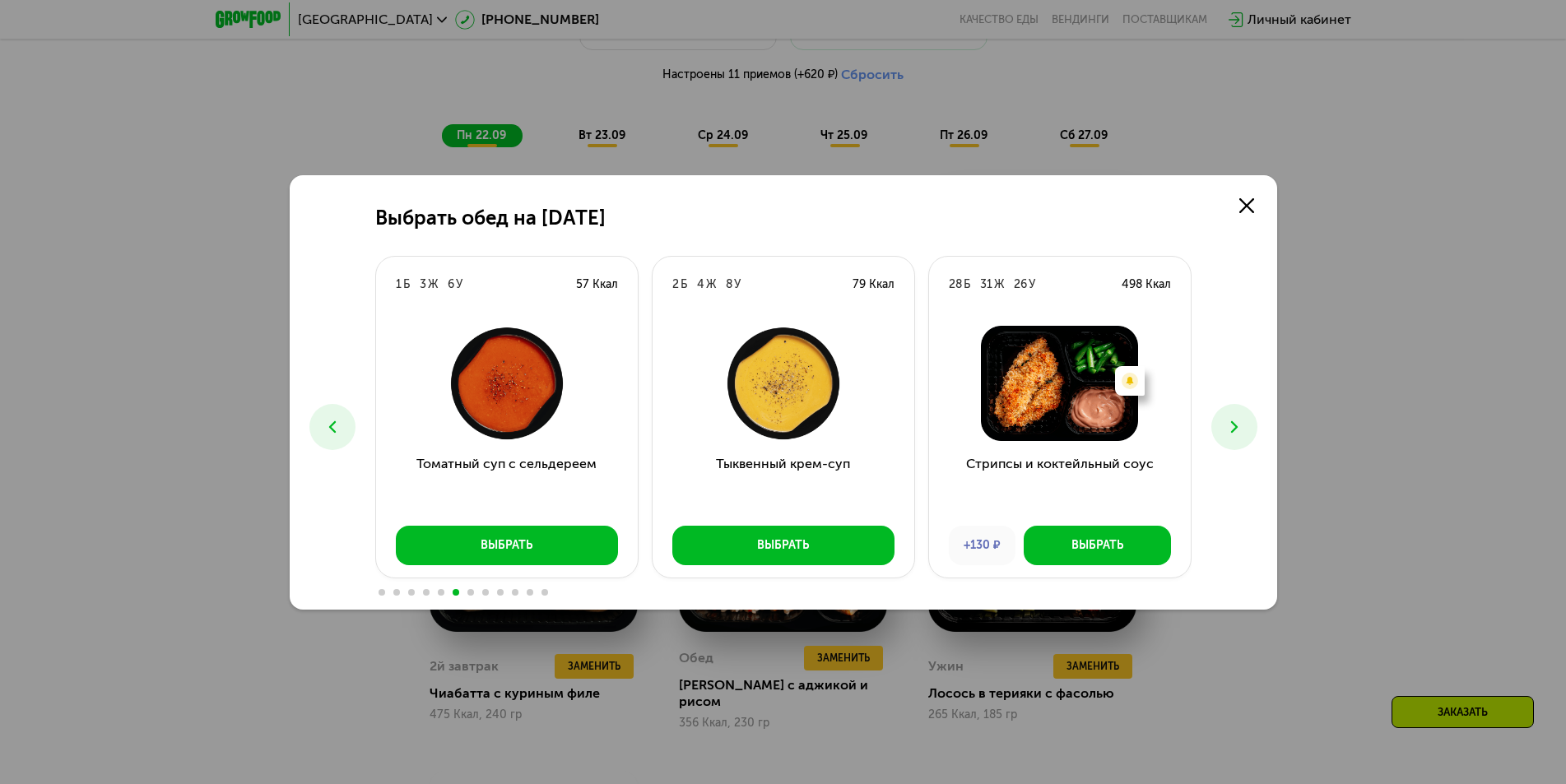
click at [1239, 428] on icon at bounding box center [1234, 427] width 20 height 20
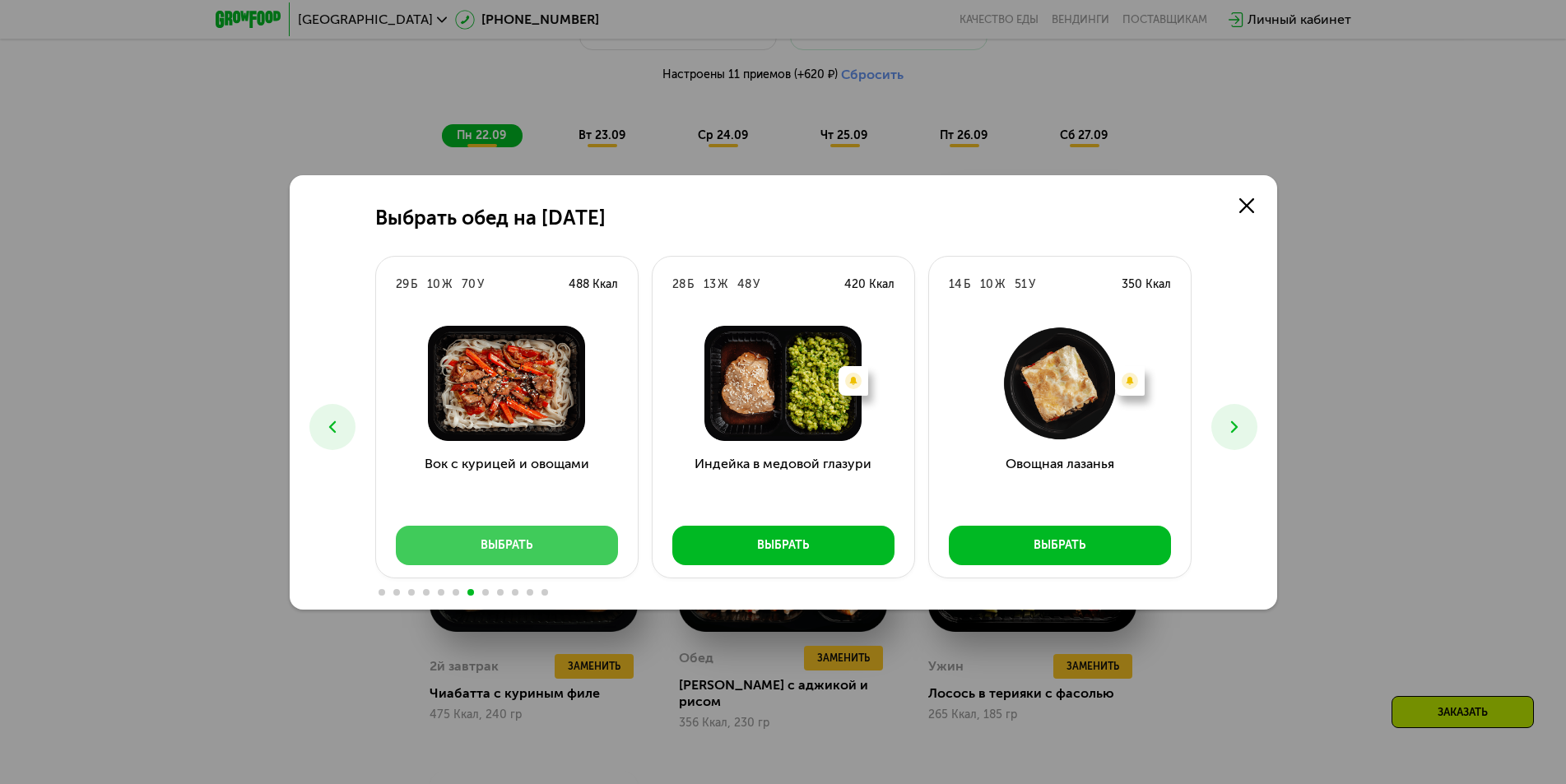
click at [527, 540] on div "Выбрать" at bounding box center [506, 545] width 52 height 16
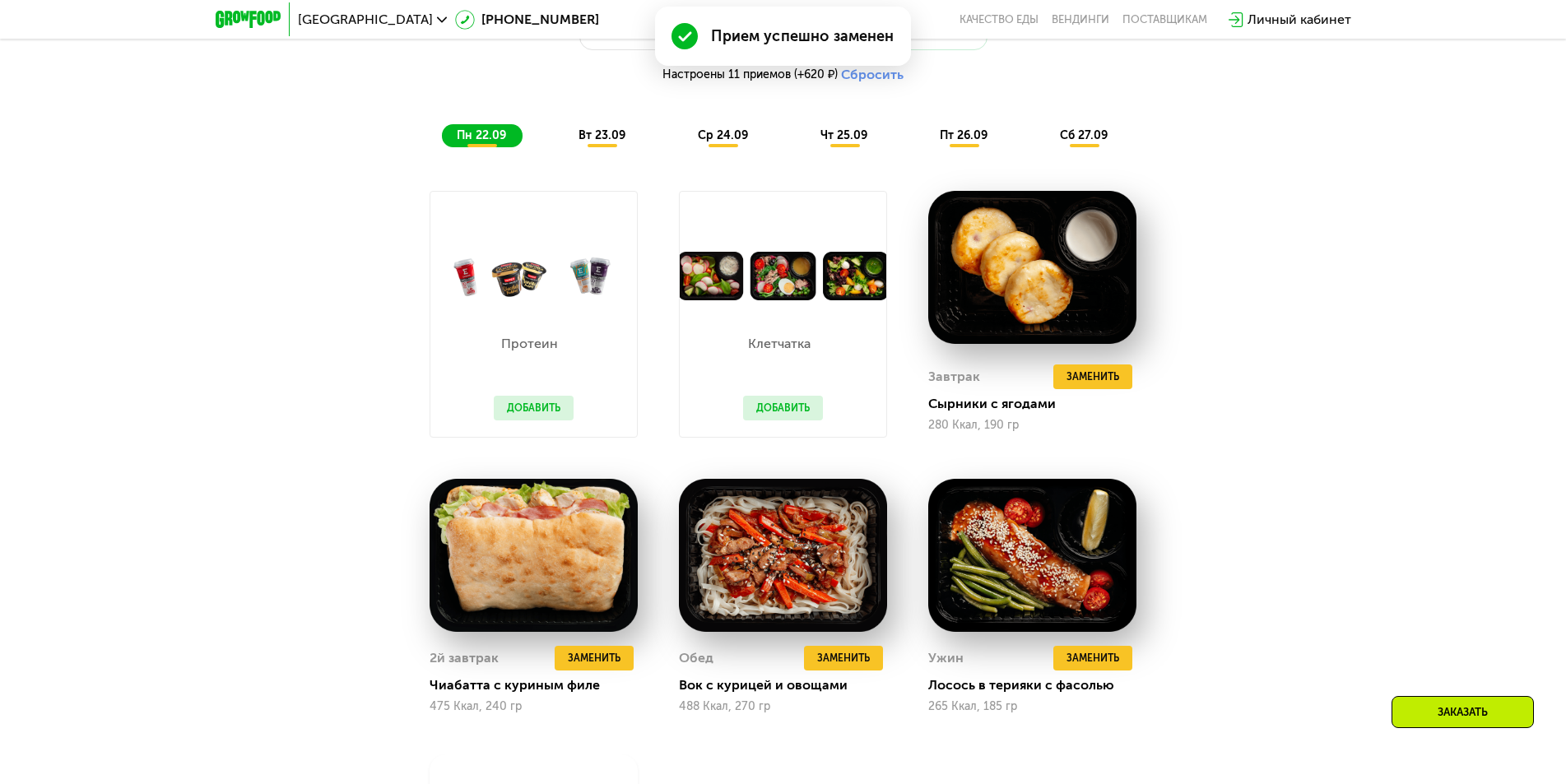
scroll to position [1444, 0]
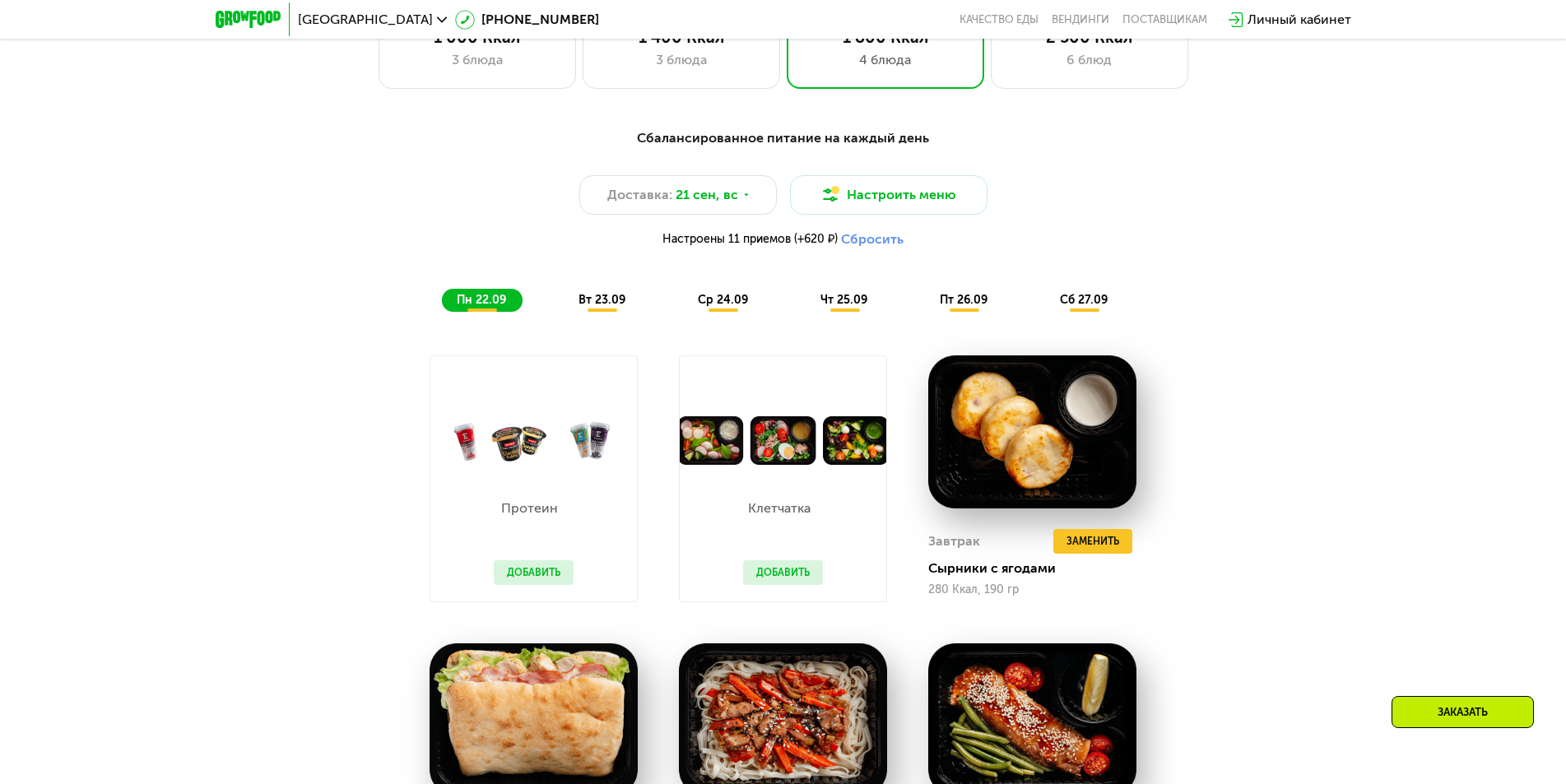
click at [606, 306] on span "вт 23.09" at bounding box center [602, 299] width 47 height 14
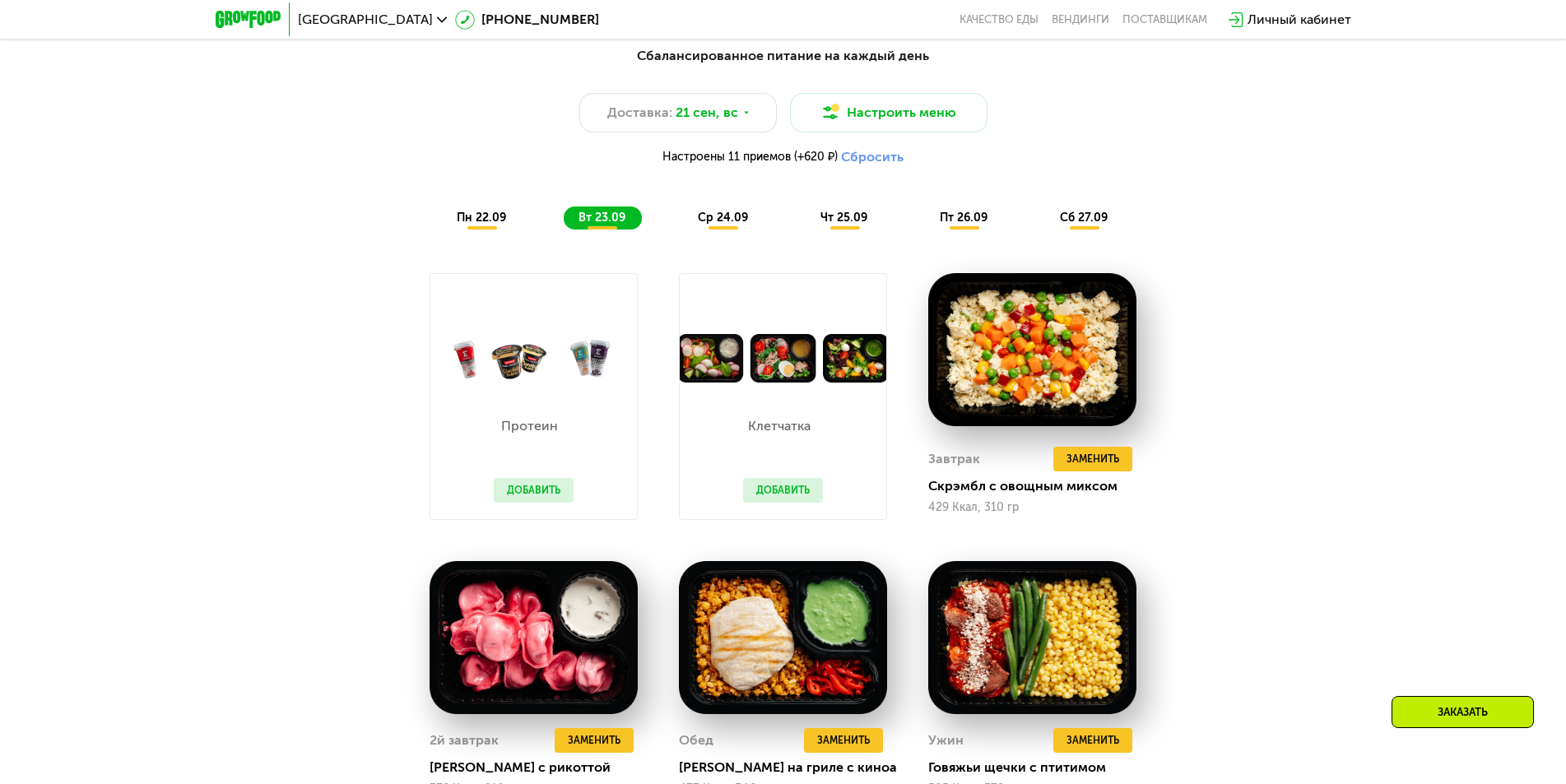
scroll to position [1608, 0]
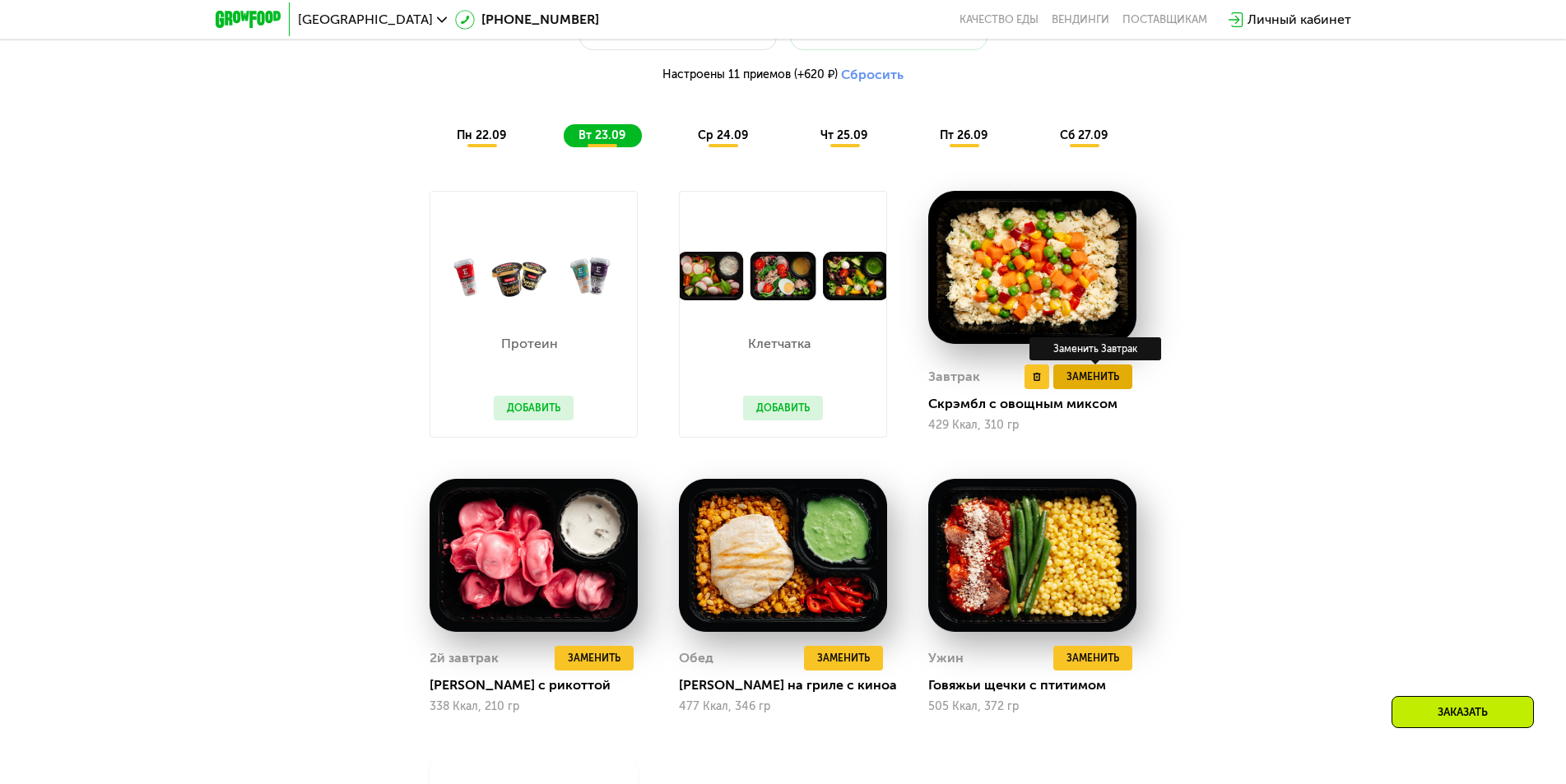
click at [1102, 383] on span "Заменить" at bounding box center [1093, 377] width 53 height 16
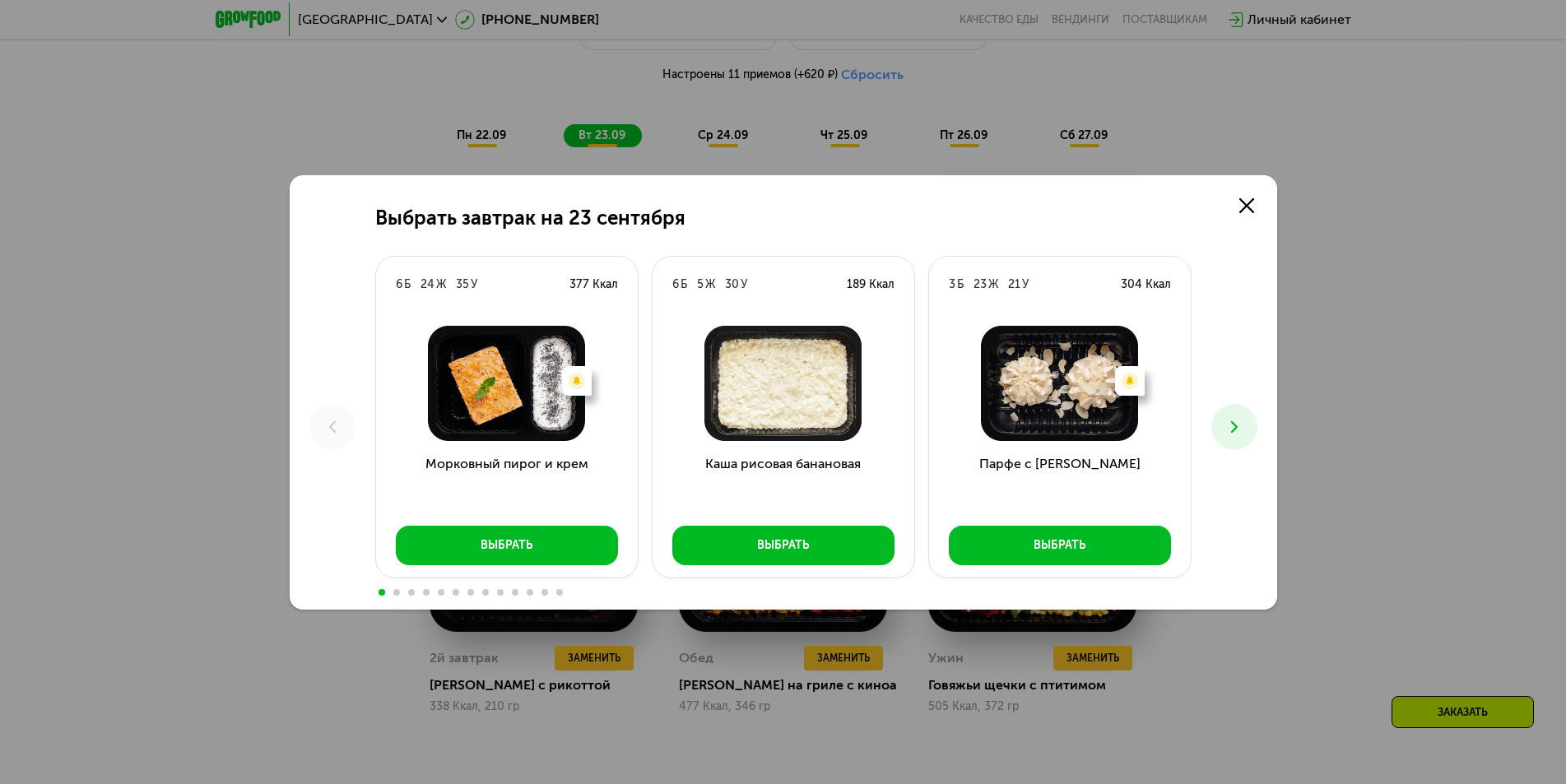
click at [1226, 423] on icon at bounding box center [1234, 427] width 20 height 20
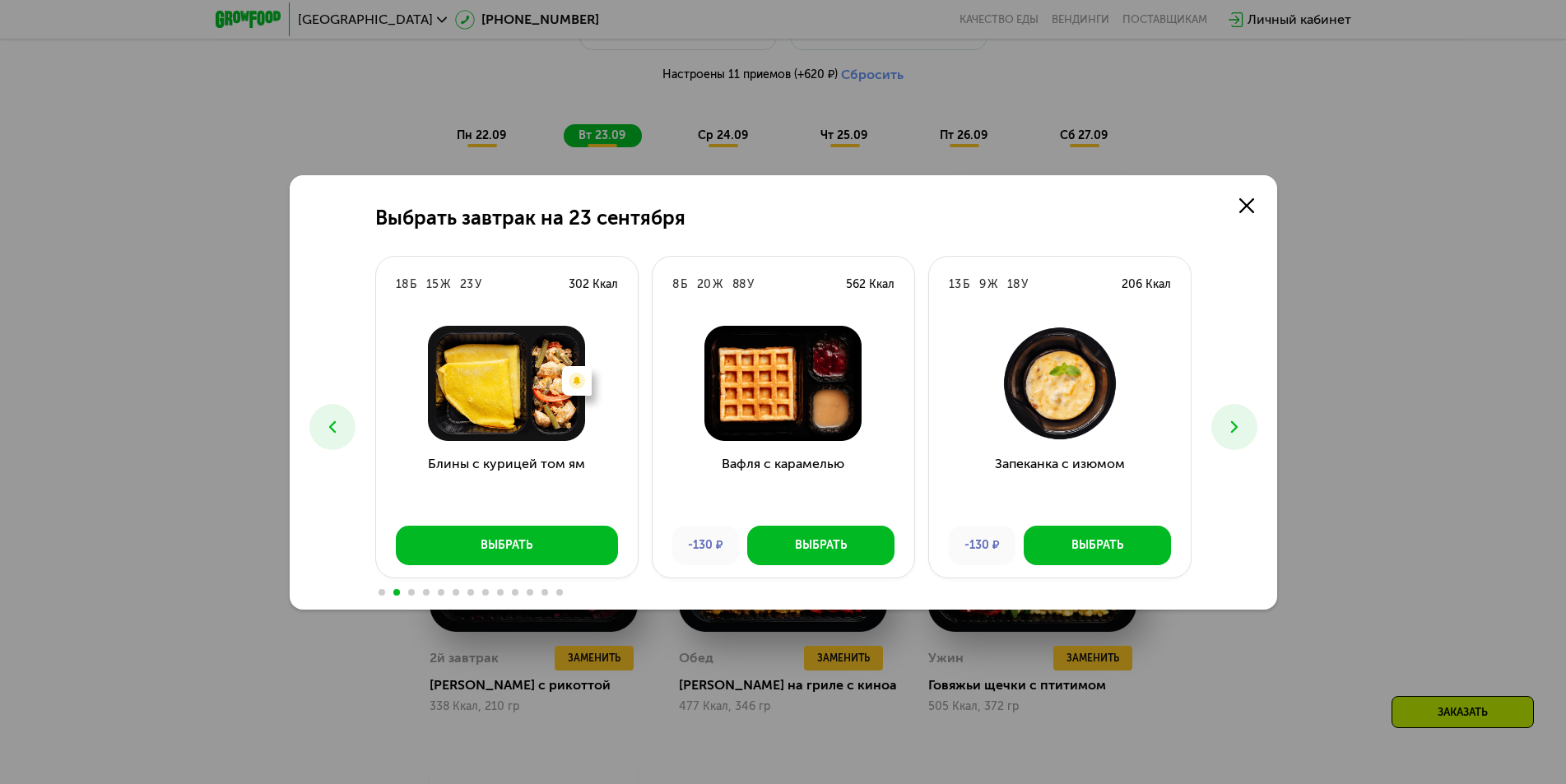
click at [1226, 423] on icon at bounding box center [1234, 427] width 20 height 20
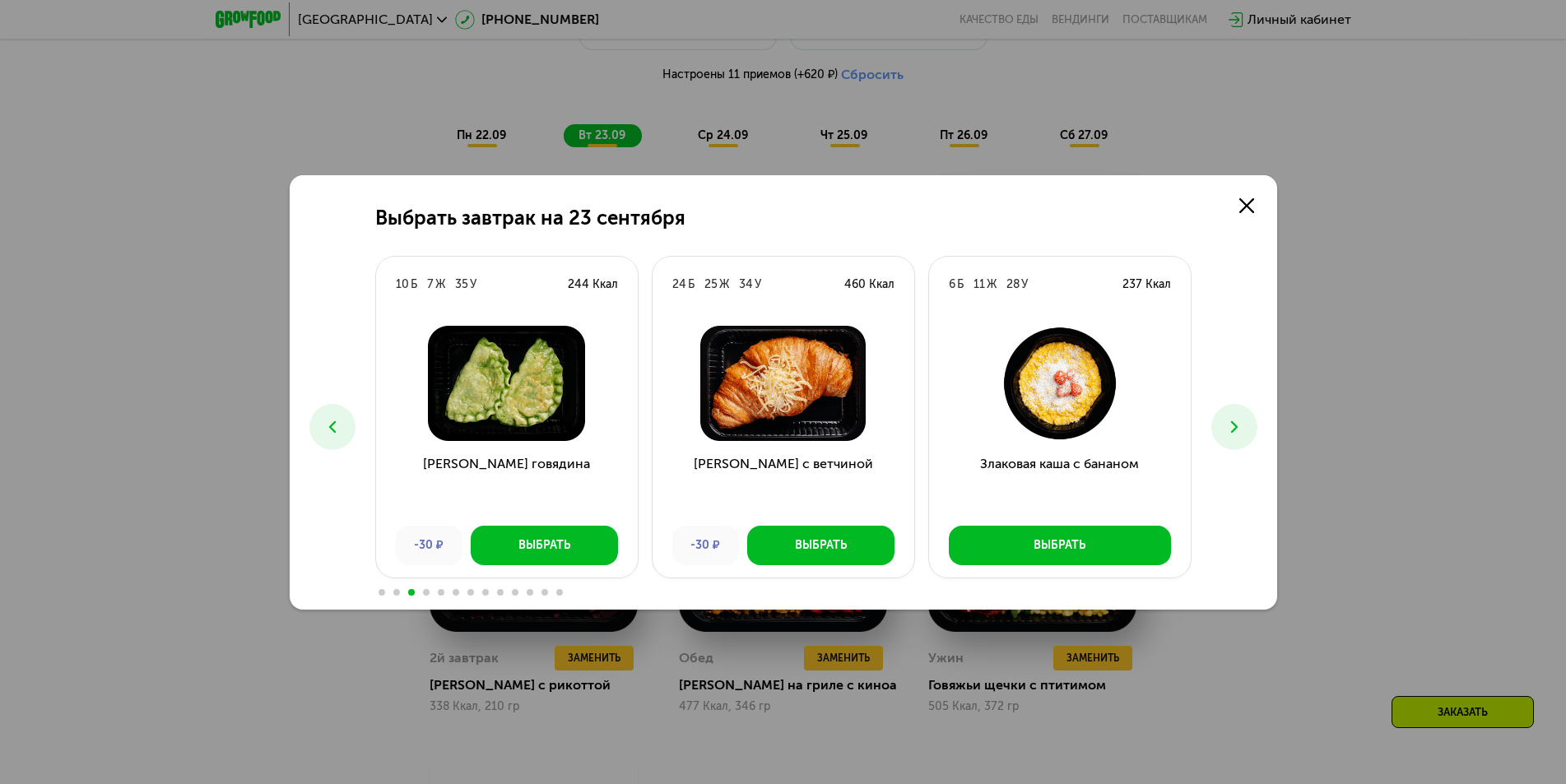
click at [1226, 423] on icon at bounding box center [1234, 427] width 20 height 20
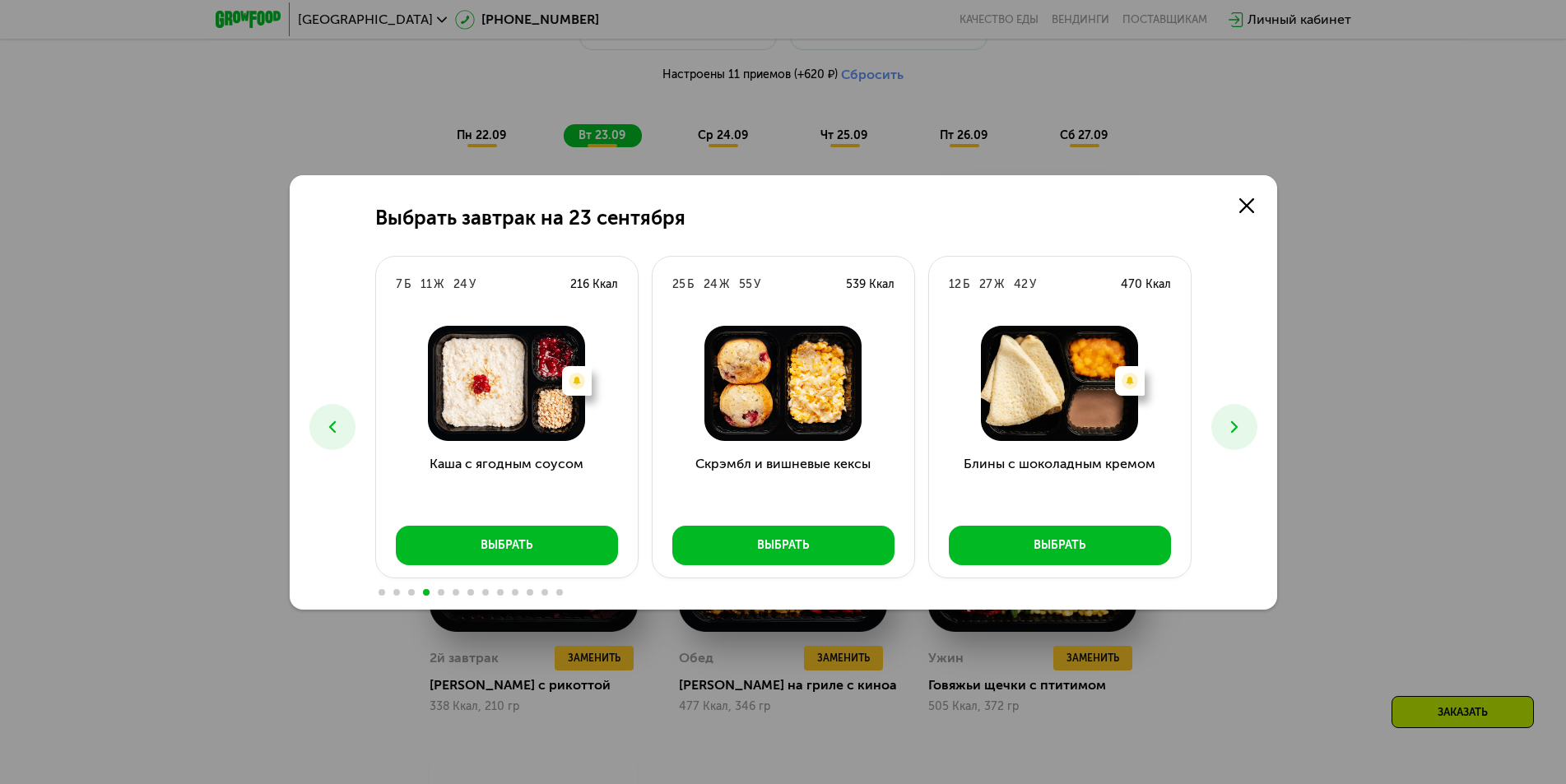
click at [1224, 423] on icon at bounding box center [1234, 427] width 20 height 20
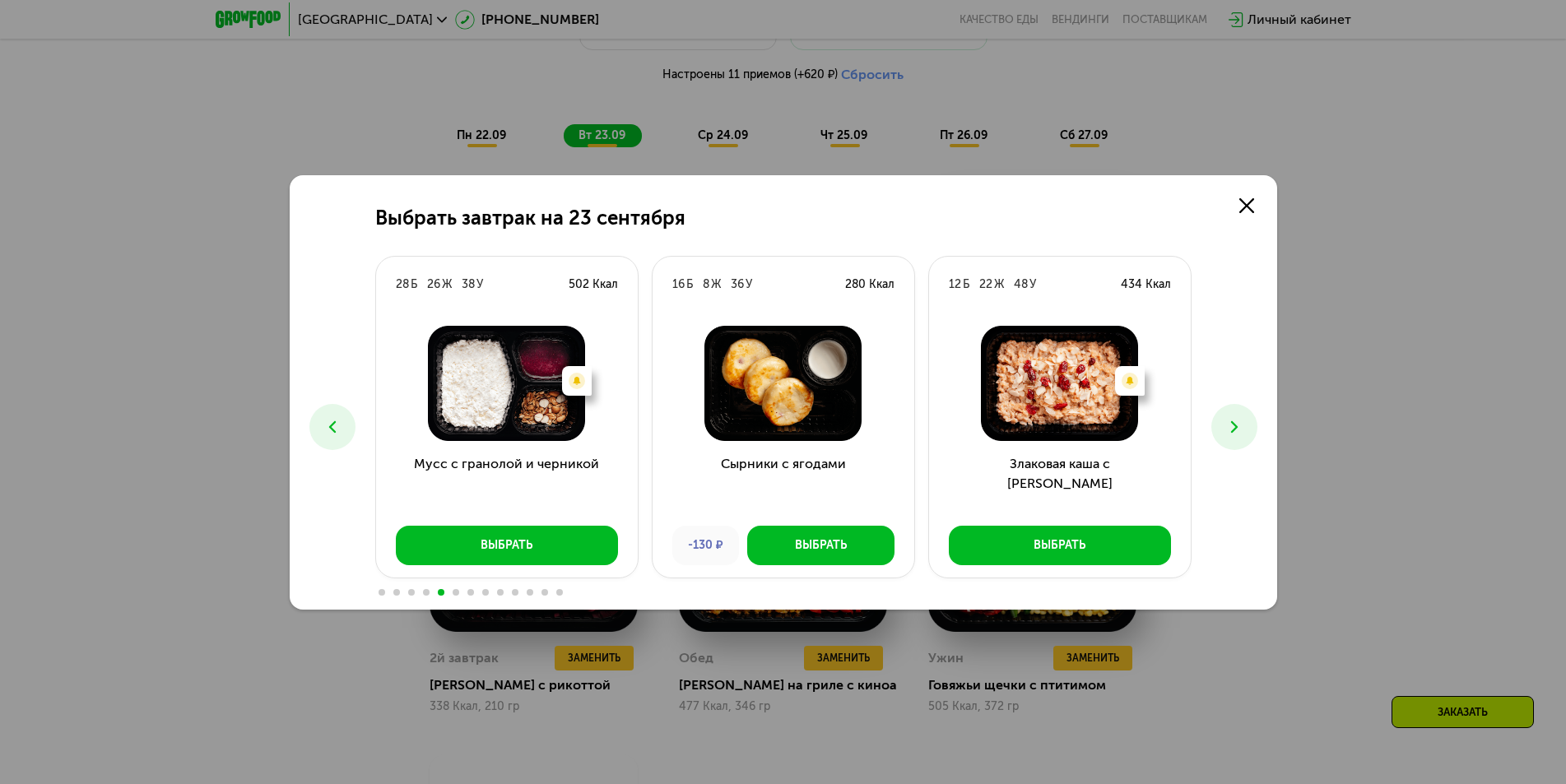
click at [1240, 417] on icon at bounding box center [1234, 427] width 20 height 20
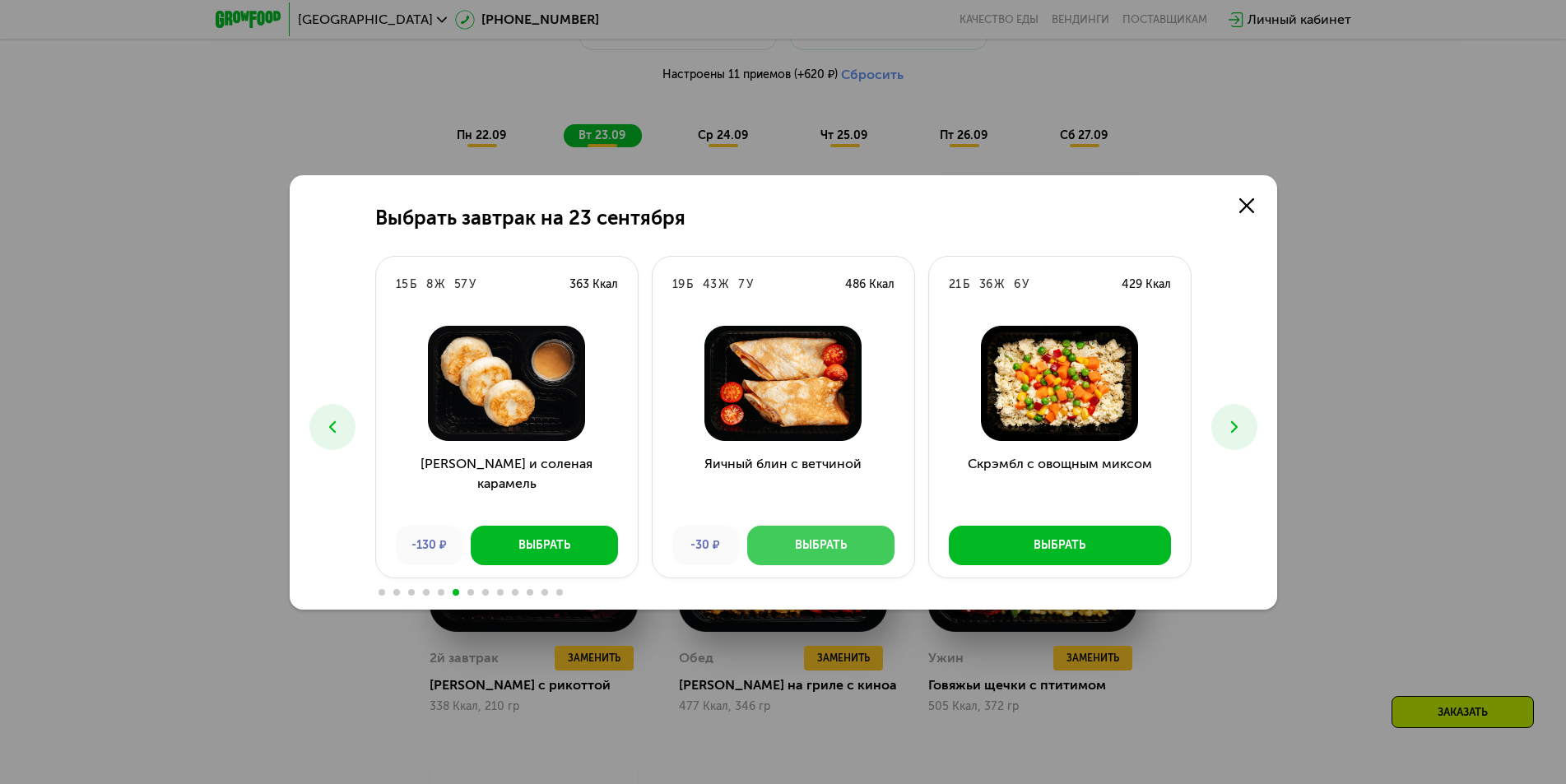
click at [841, 542] on div "Выбрать" at bounding box center [820, 545] width 52 height 16
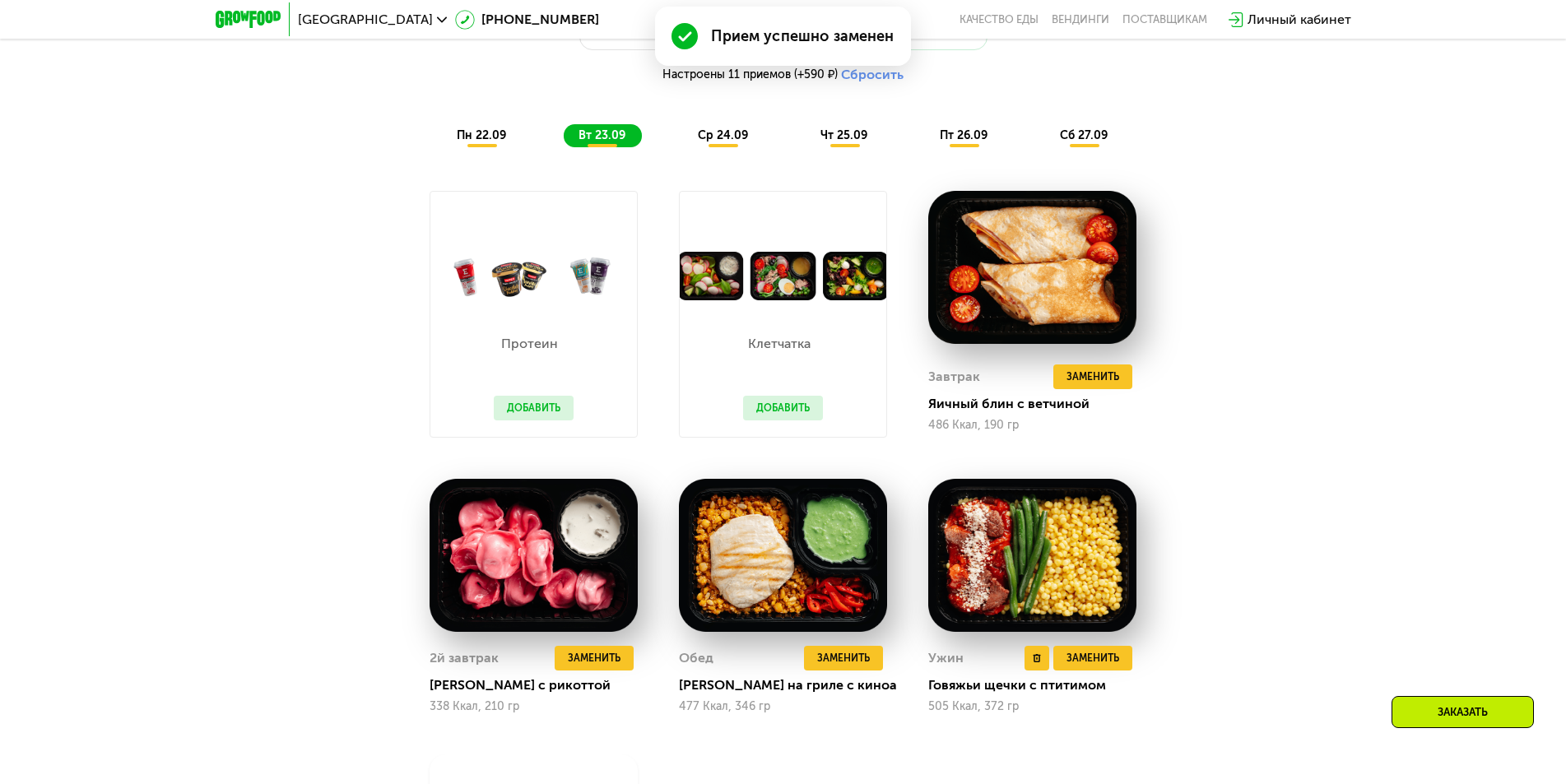
scroll to position [1691, 0]
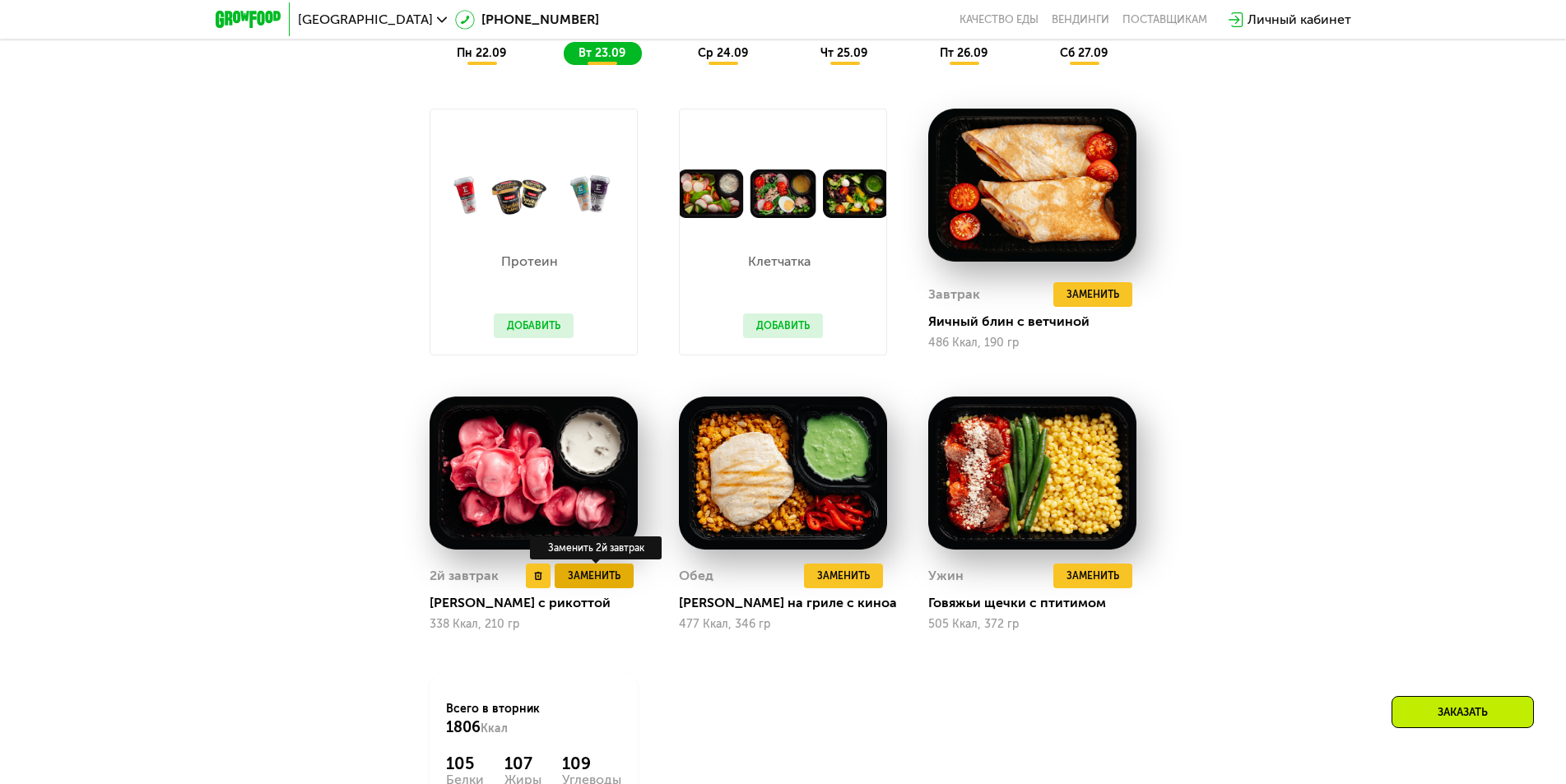
click at [592, 581] on span "Заменить" at bounding box center [594, 576] width 53 height 16
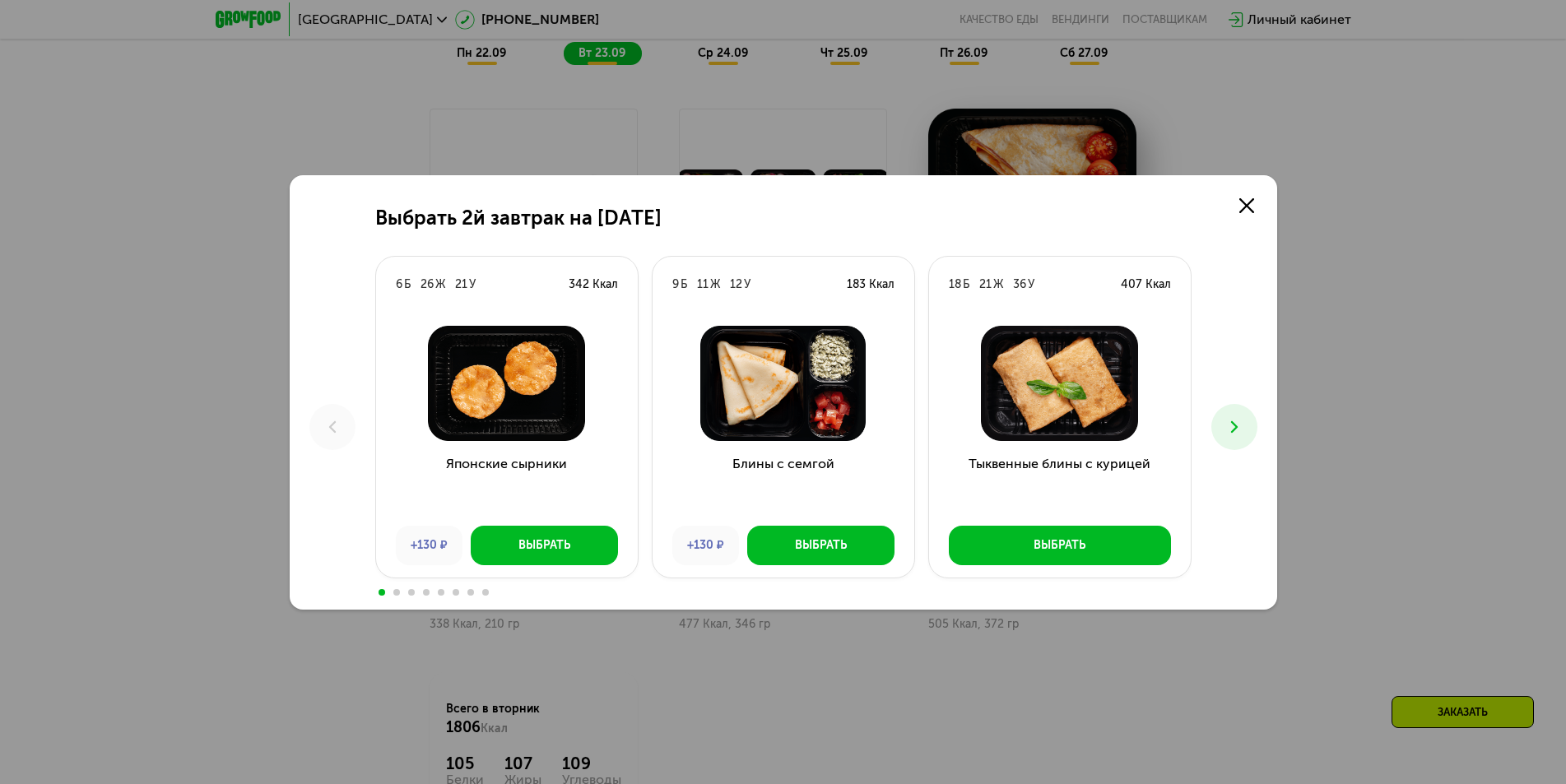
click at [1235, 429] on icon at bounding box center [1234, 427] width 20 height 20
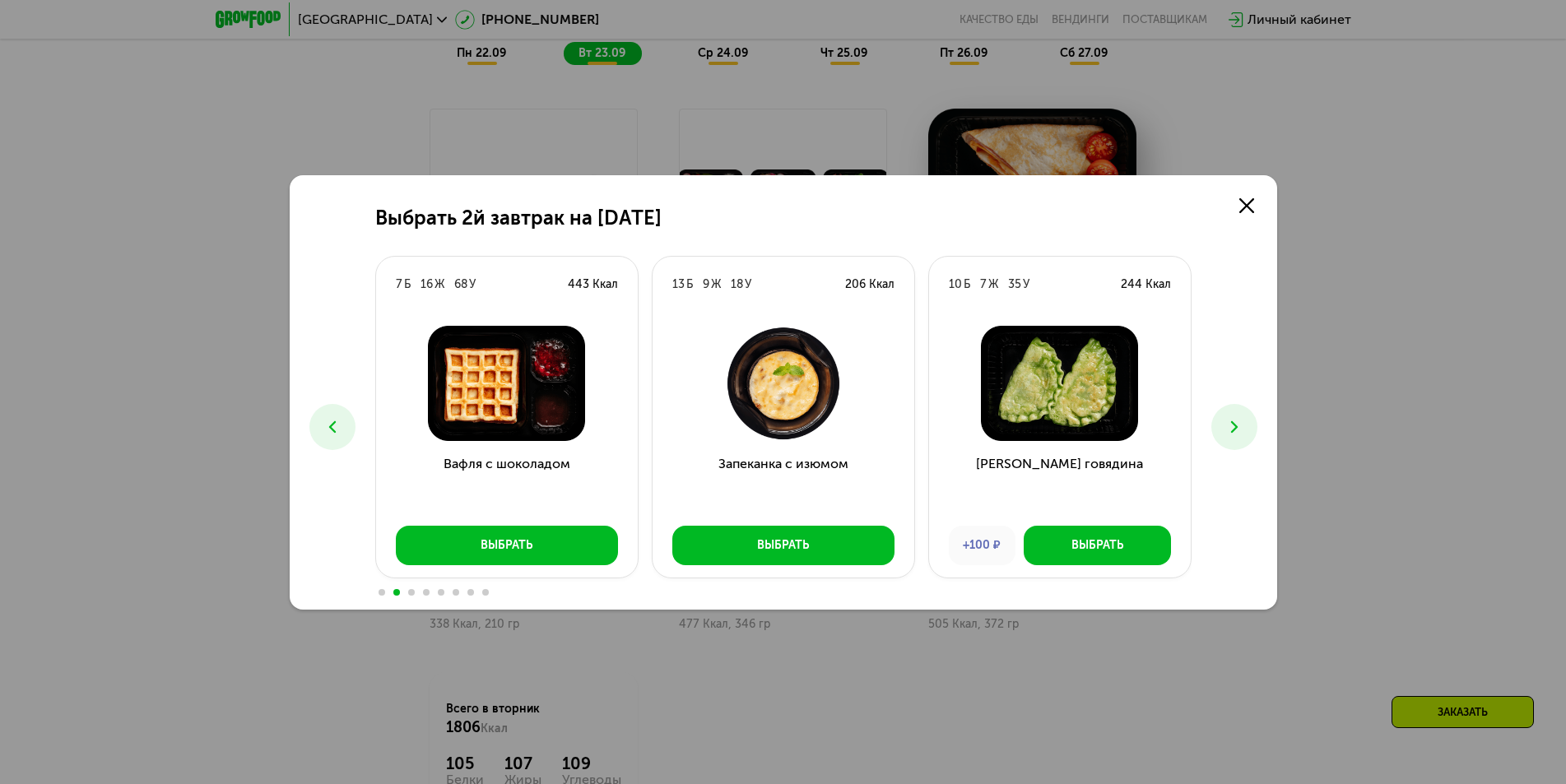
click at [1233, 432] on icon at bounding box center [1234, 427] width 20 height 20
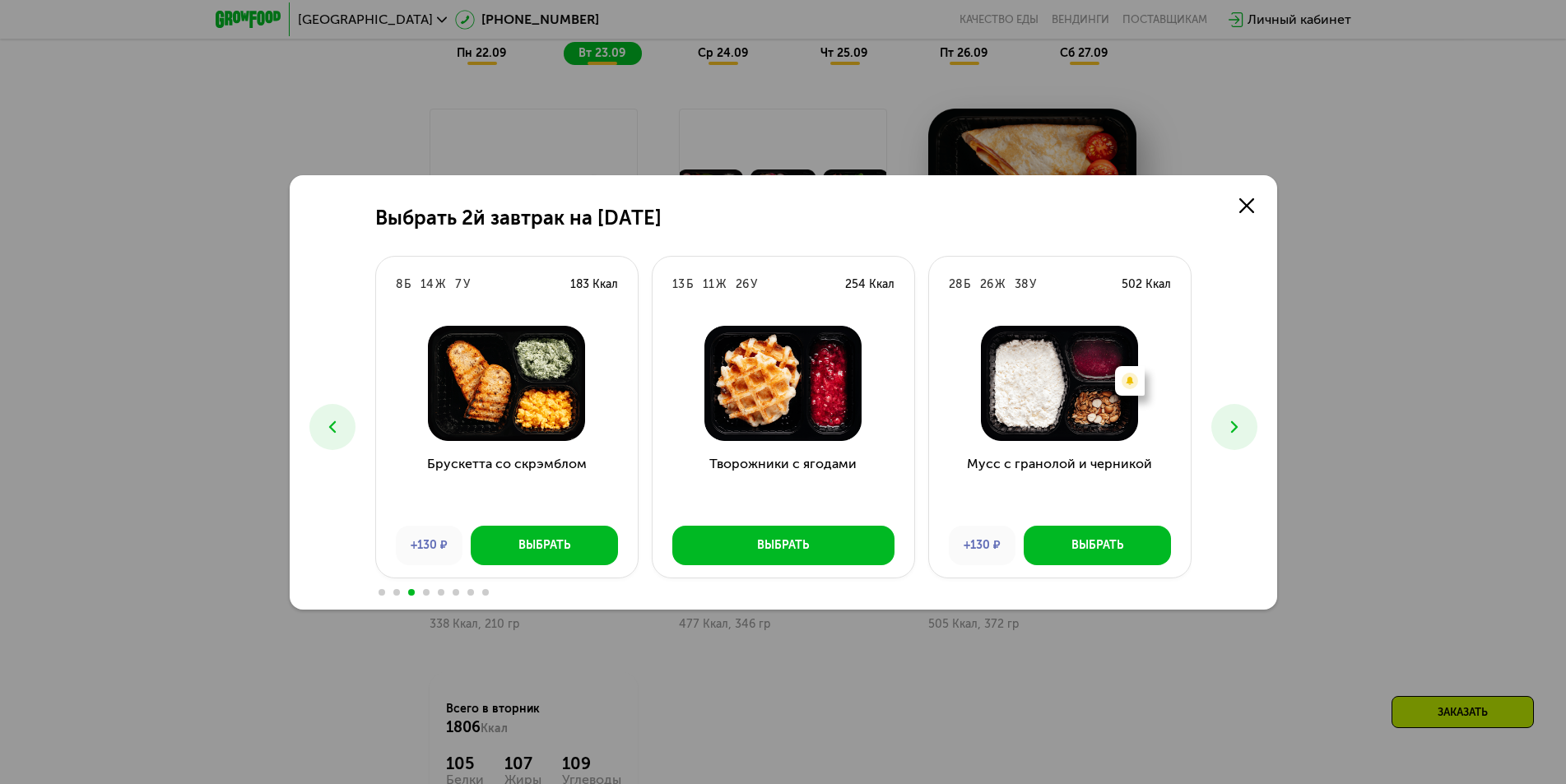
click at [1233, 432] on icon at bounding box center [1234, 427] width 20 height 20
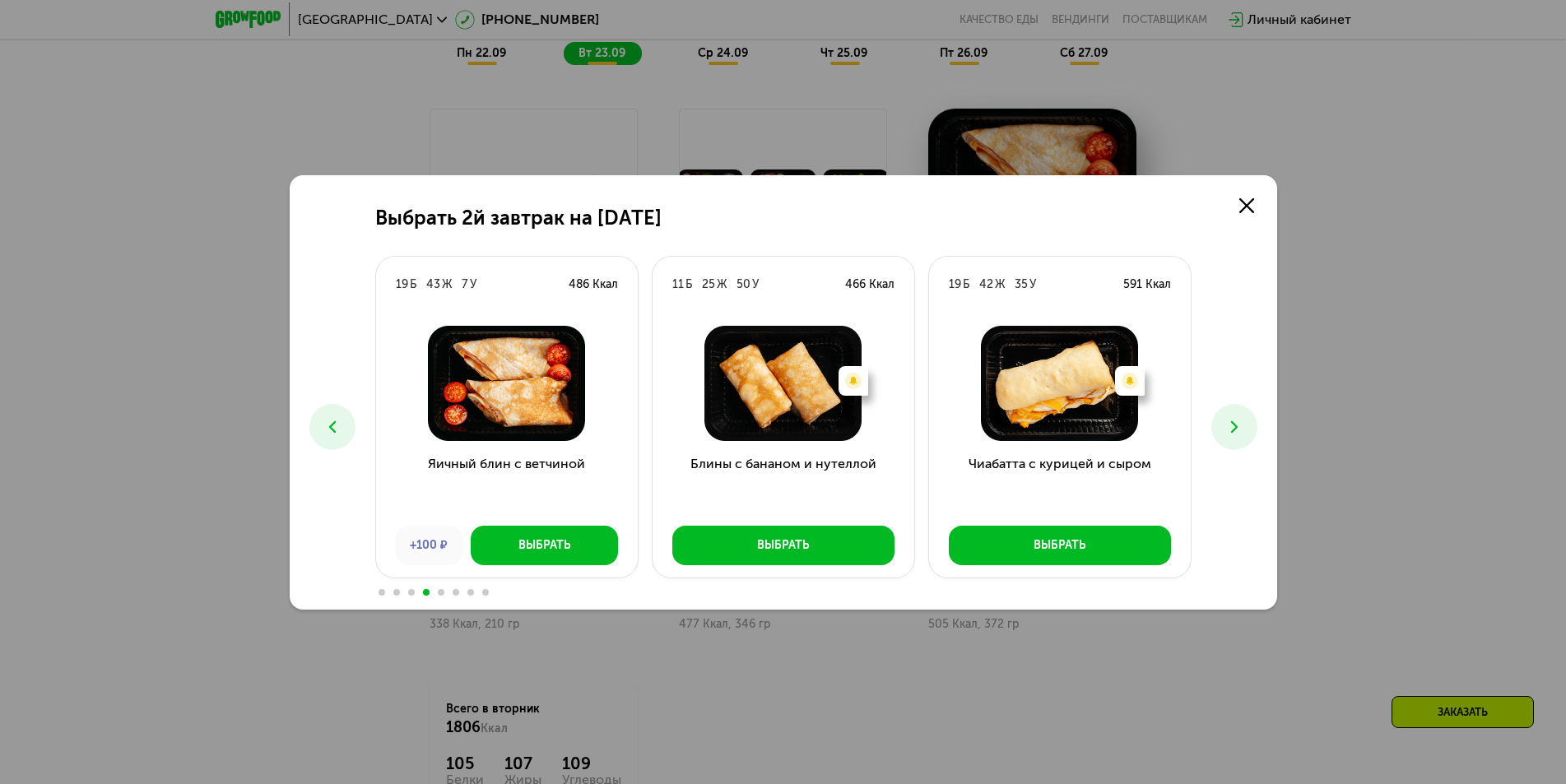
click at [1225, 436] on icon at bounding box center [1234, 427] width 20 height 20
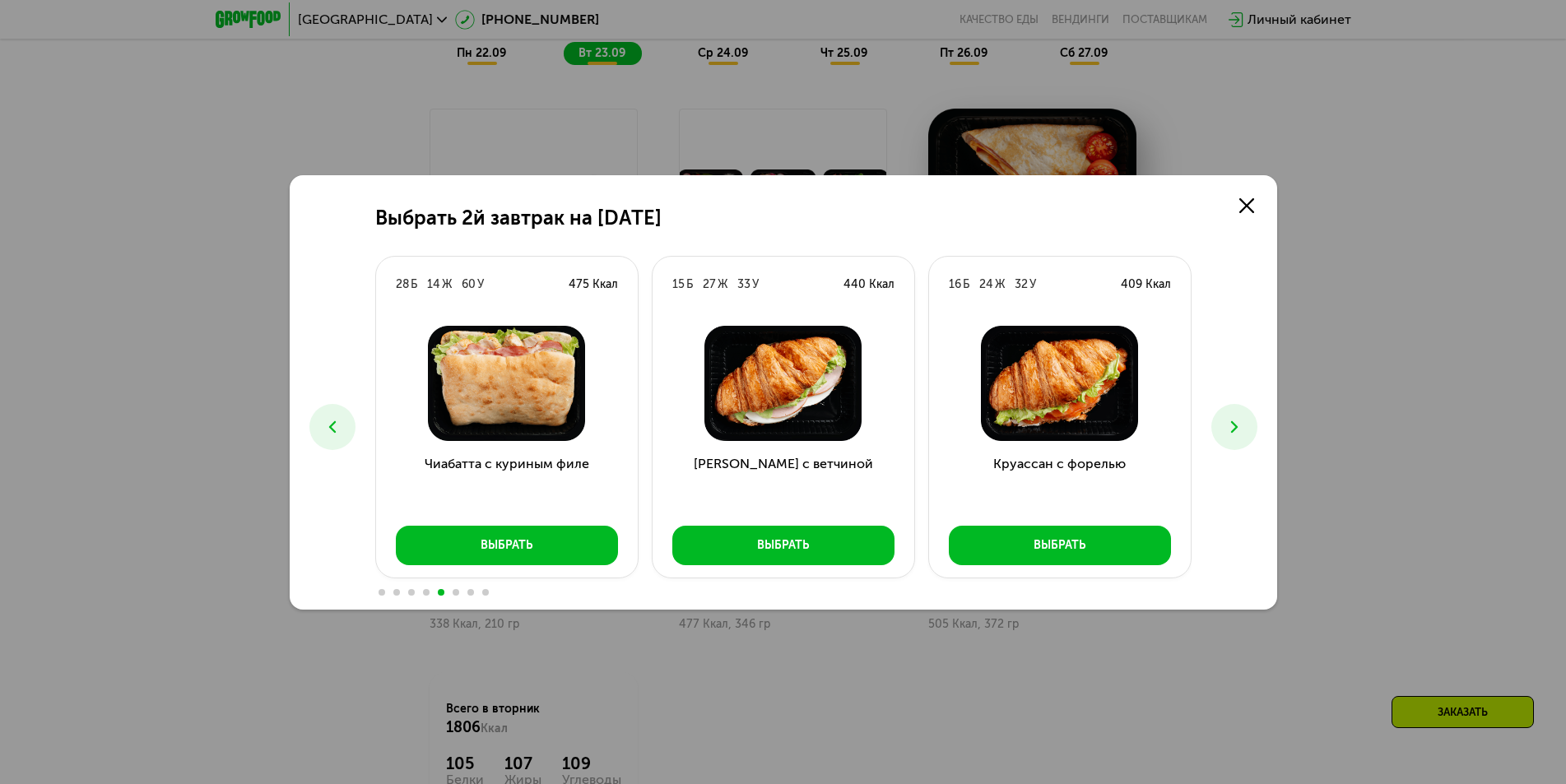
click at [1225, 442] on button at bounding box center [1234, 427] width 46 height 46
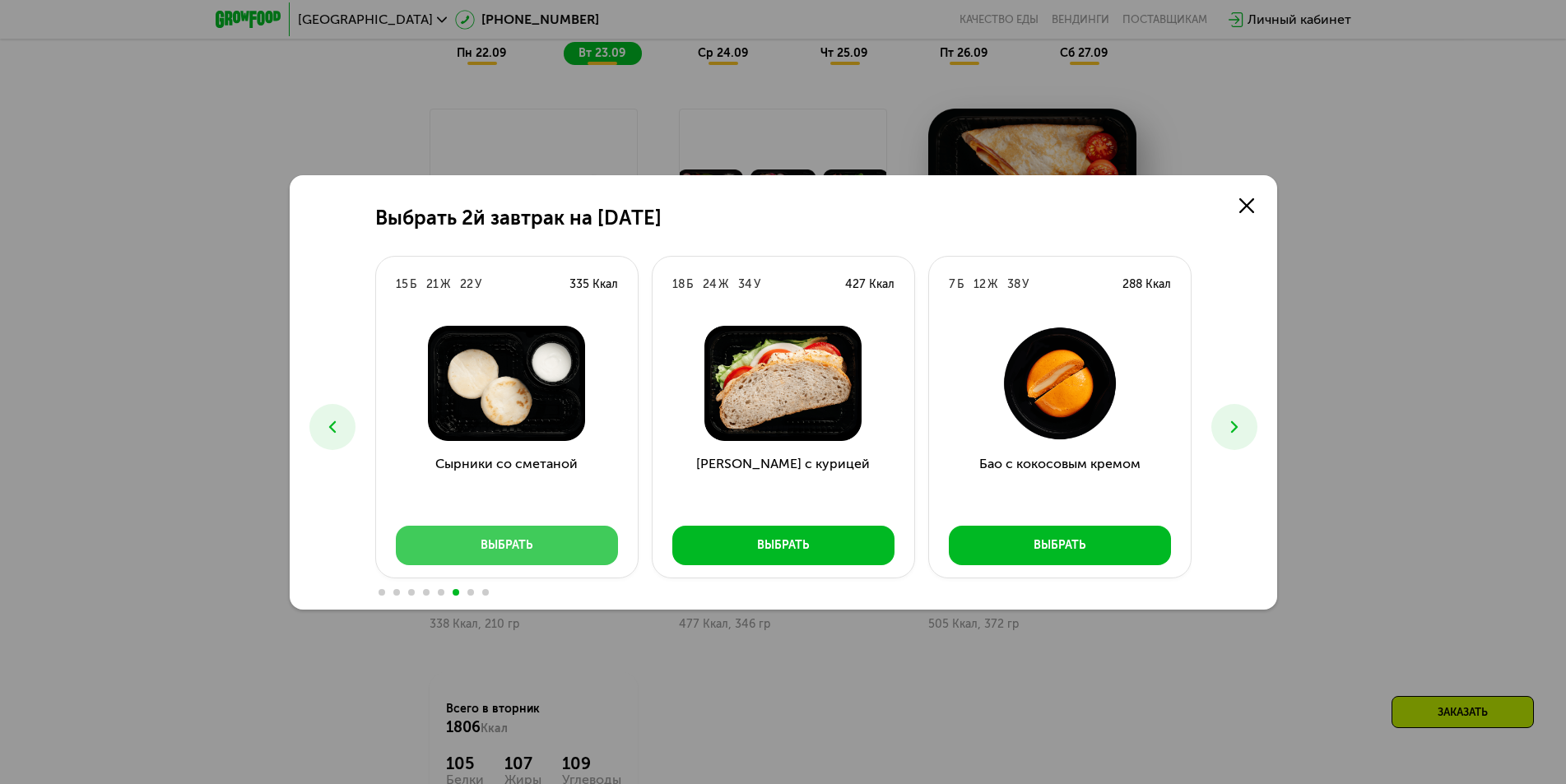
click at [529, 537] on div "Выбрать" at bounding box center [506, 545] width 52 height 16
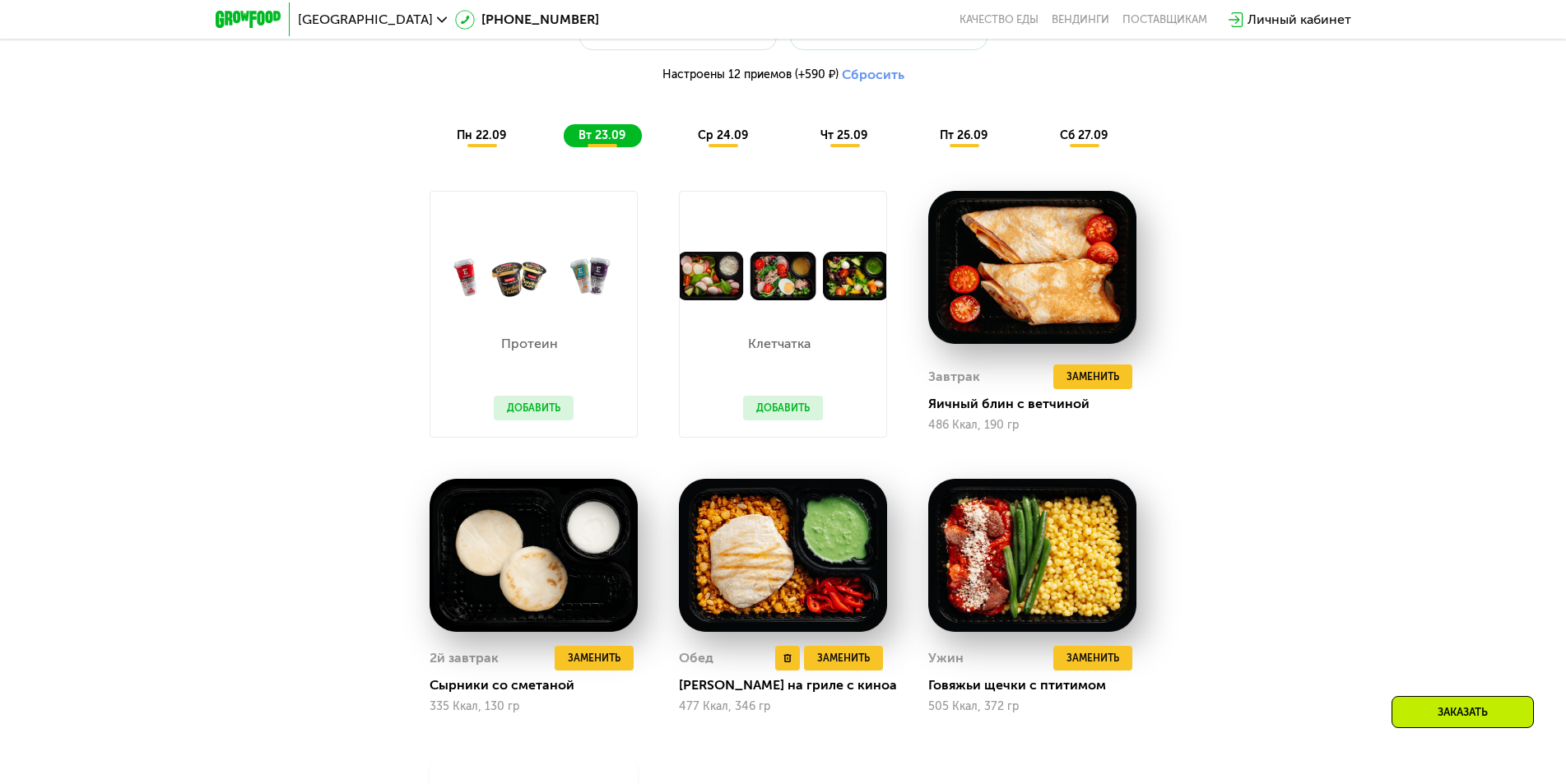
scroll to position [1526, 0]
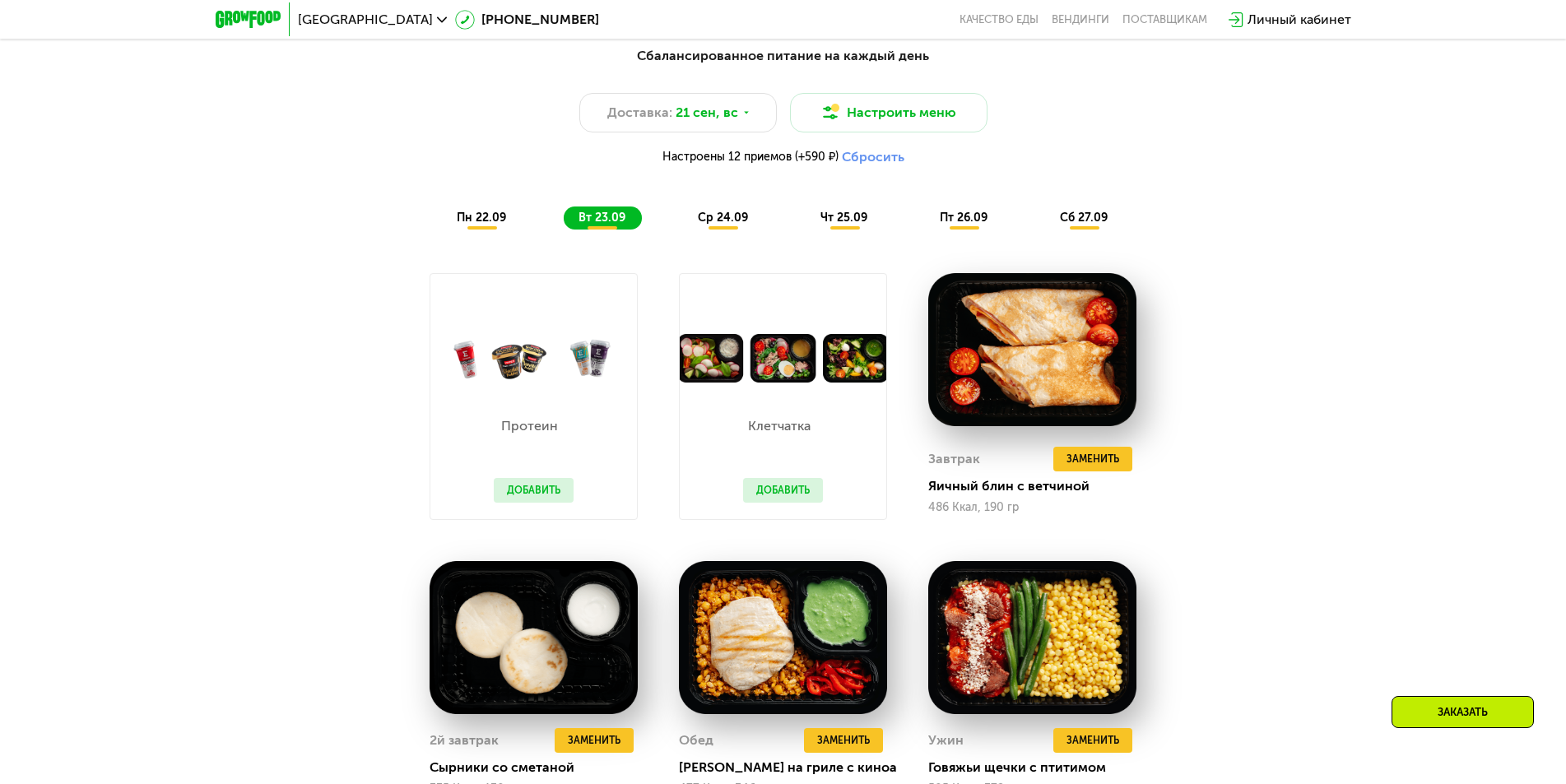
click at [728, 222] on span "ср 24.09" at bounding box center [723, 217] width 50 height 14
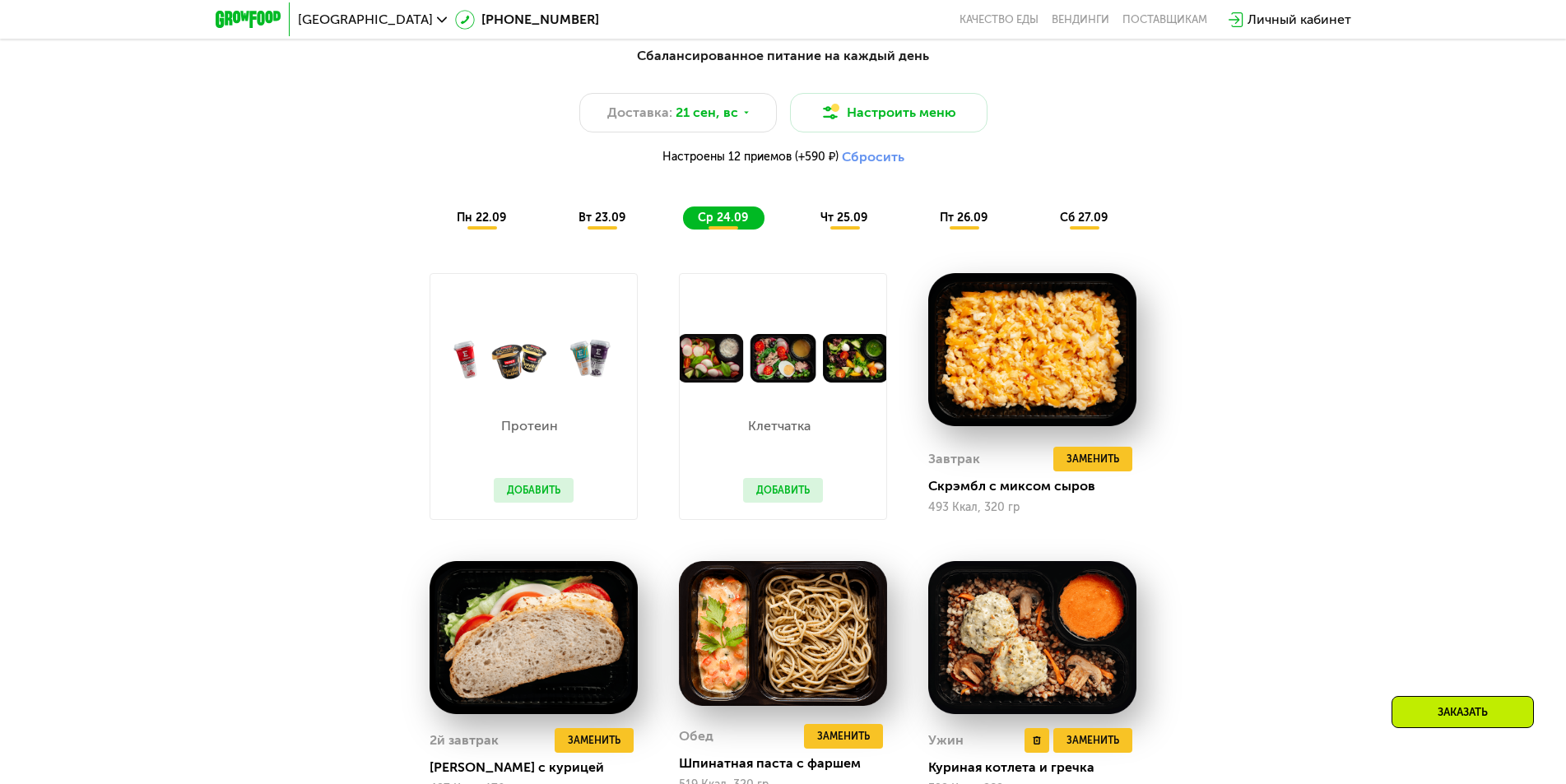
scroll to position [1691, 0]
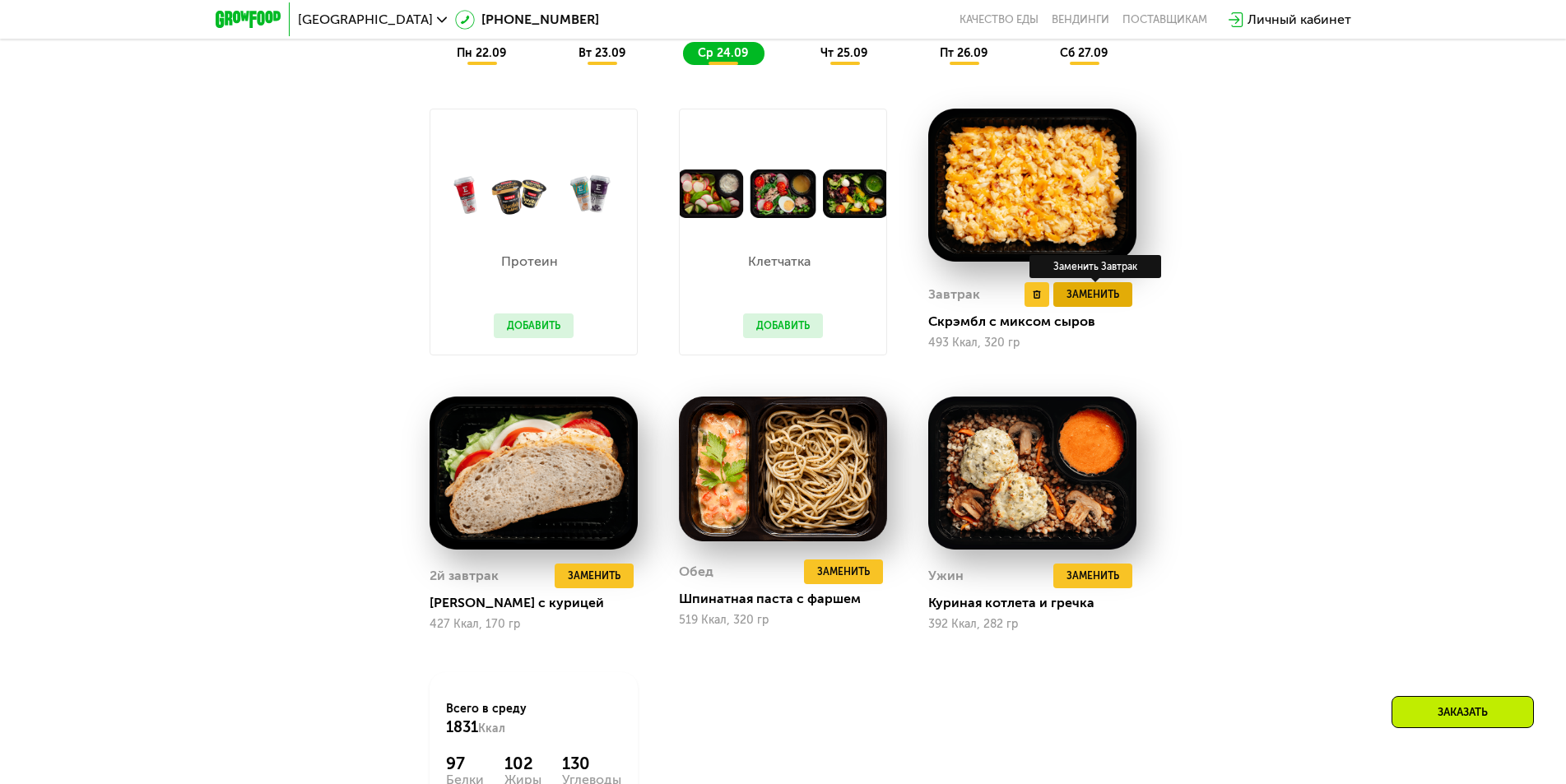
click at [1099, 303] on span "Заменить" at bounding box center [1093, 295] width 53 height 16
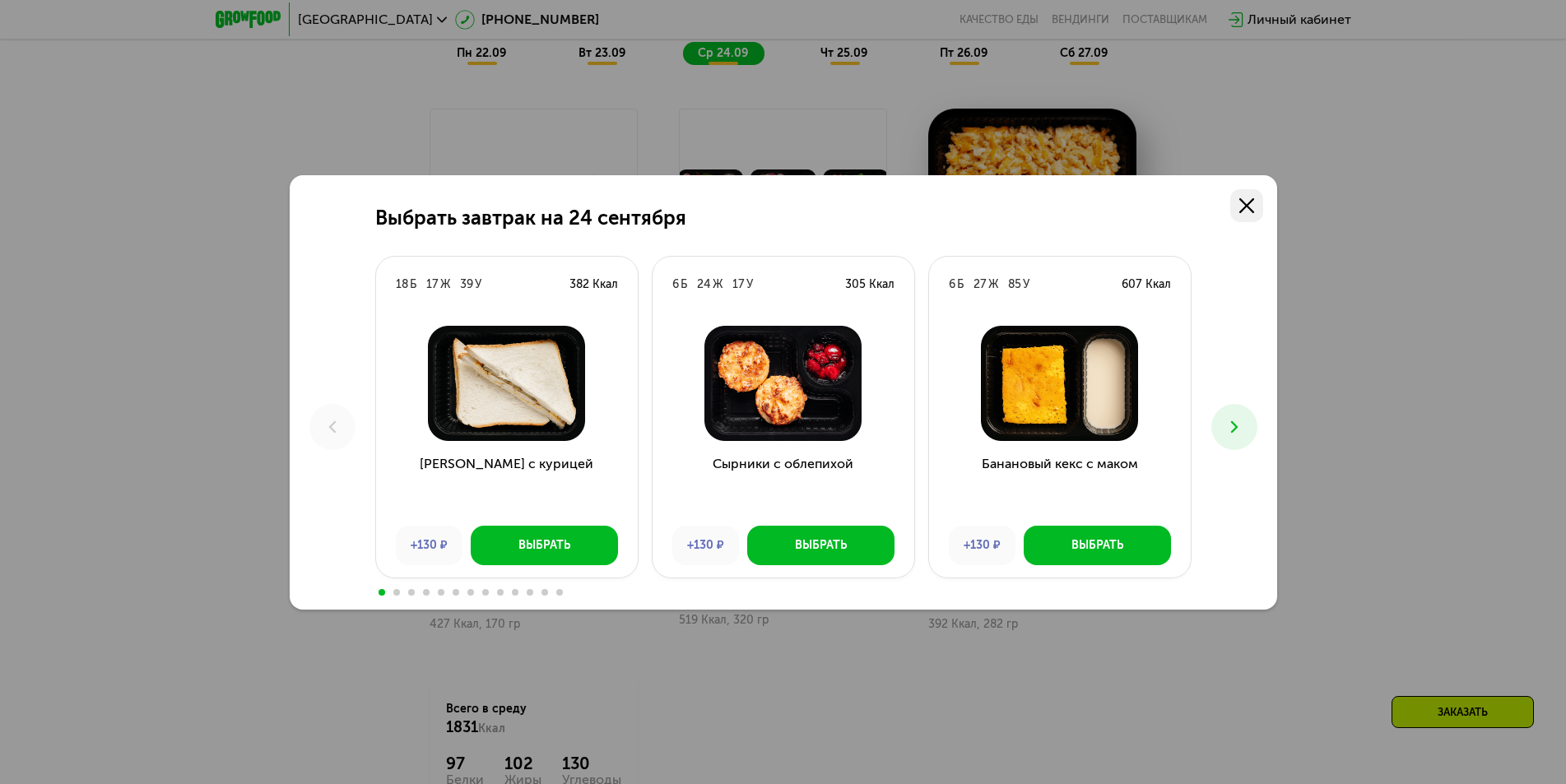
click at [1243, 202] on use at bounding box center [1247, 206] width 15 height 15
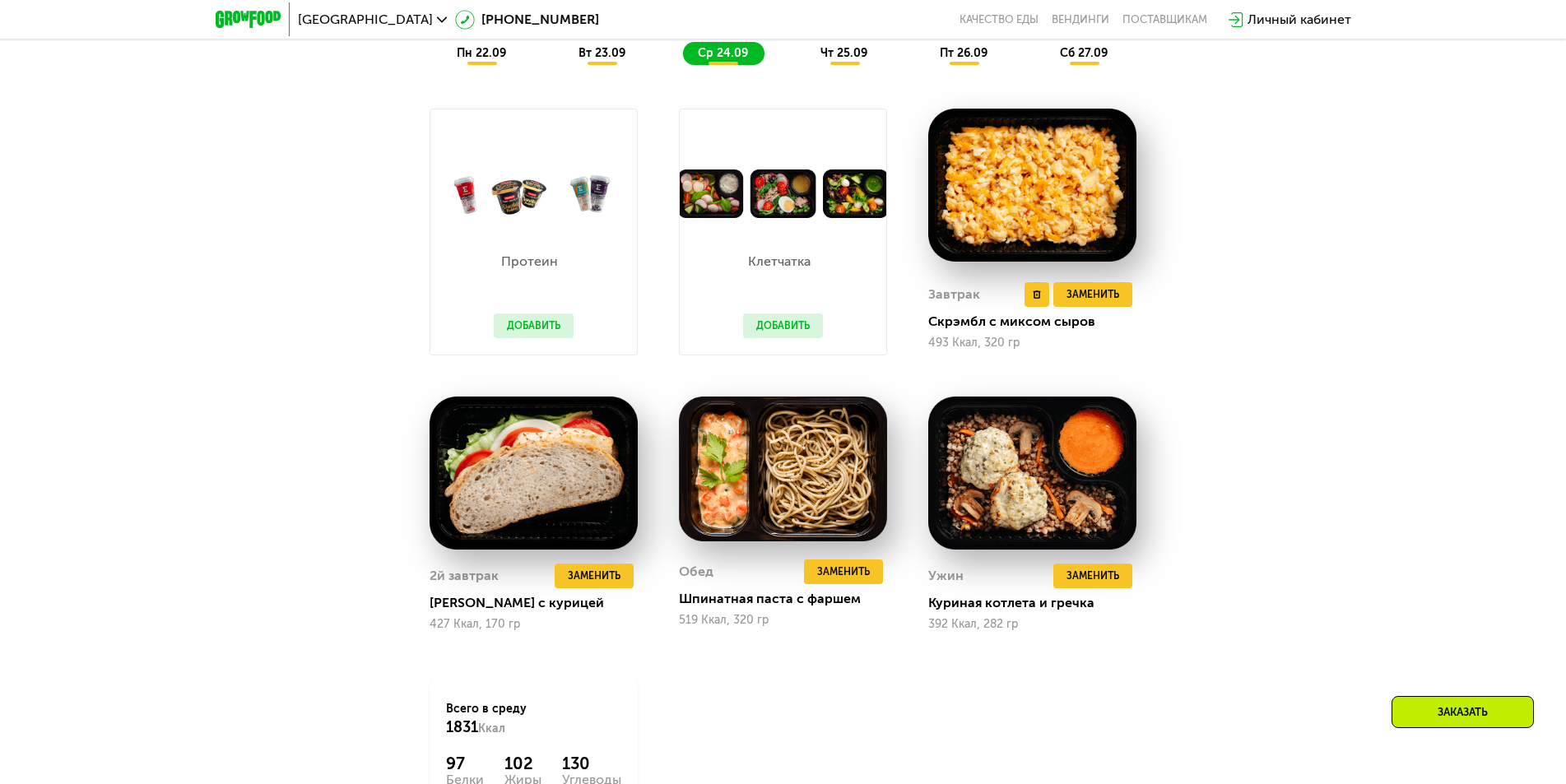
click at [1057, 193] on img at bounding box center [1032, 185] width 208 height 153
click at [1100, 295] on span "Заменить" at bounding box center [1093, 295] width 53 height 16
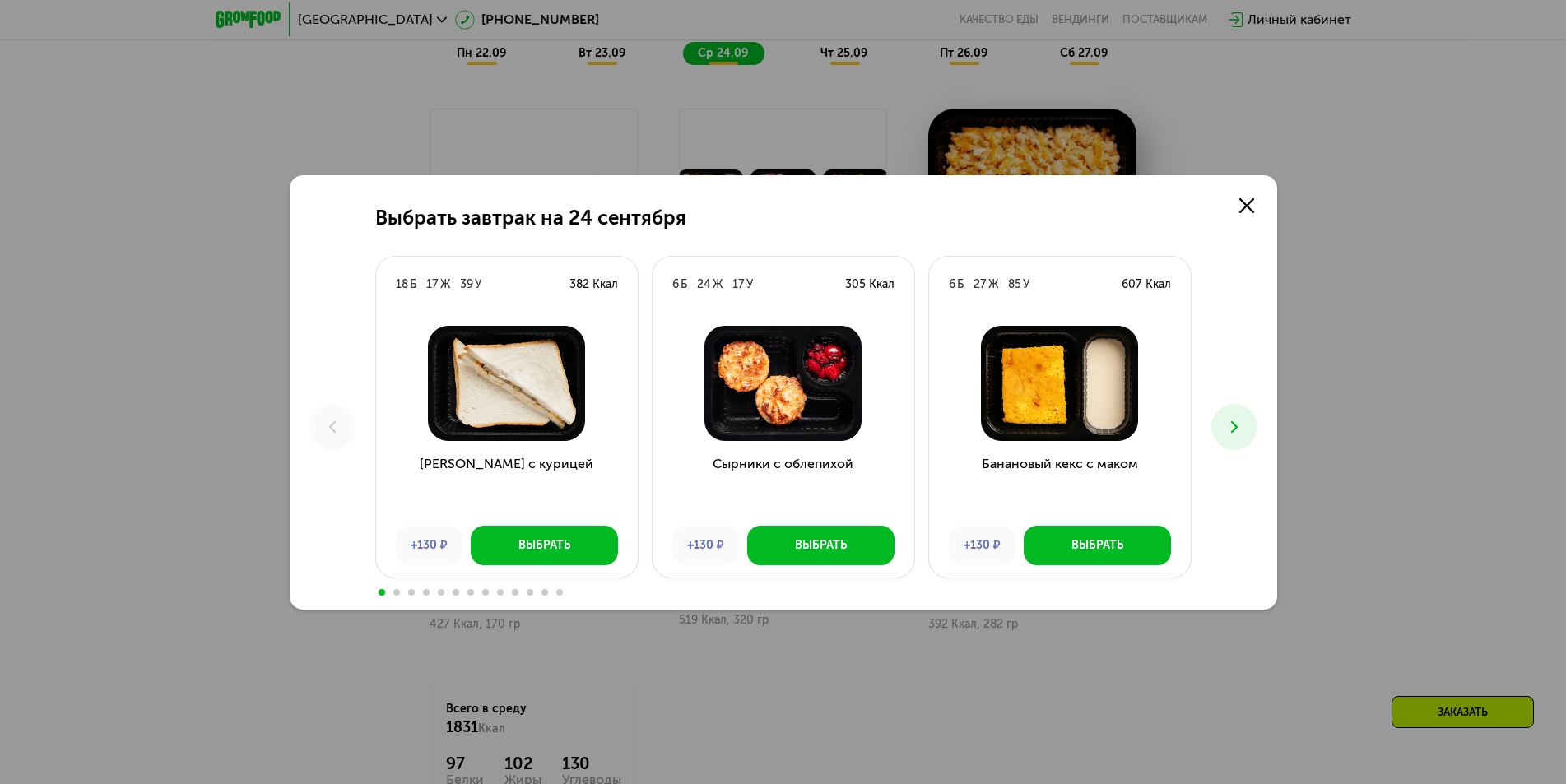
click at [1248, 429] on button at bounding box center [1234, 427] width 46 height 46
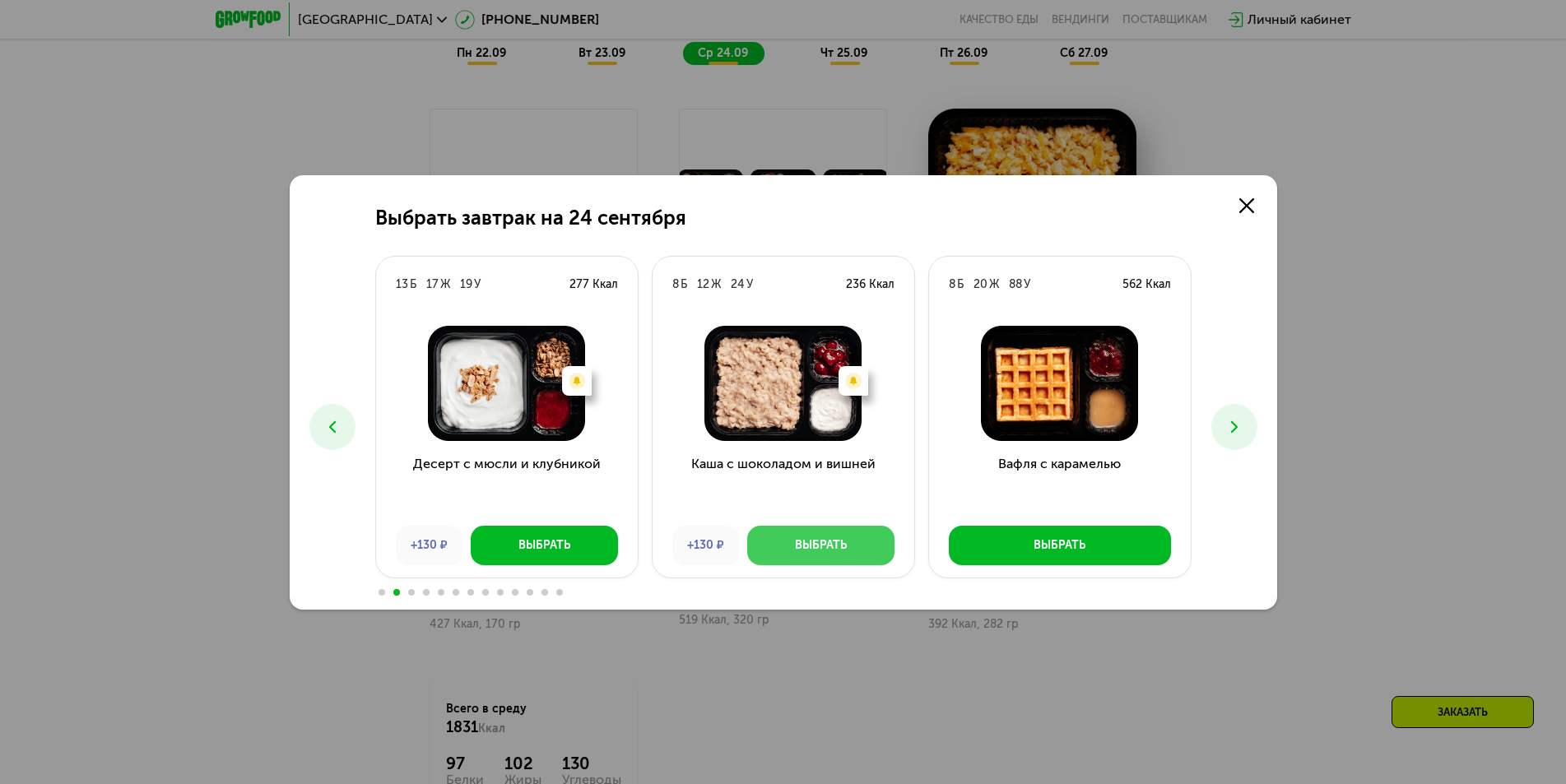
click at [815, 538] on div "Выбрать" at bounding box center [820, 545] width 52 height 16
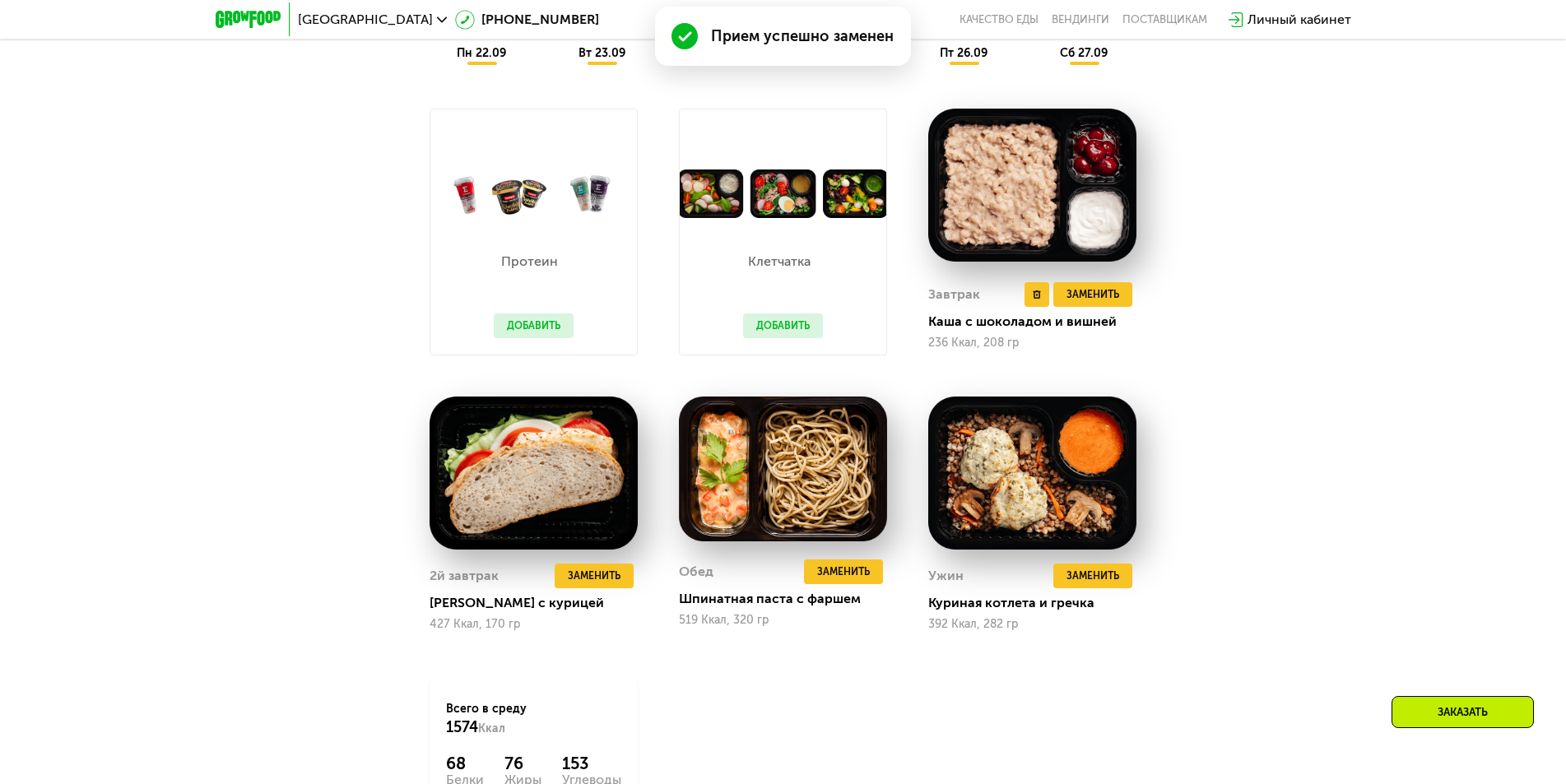
scroll to position [1608, 0]
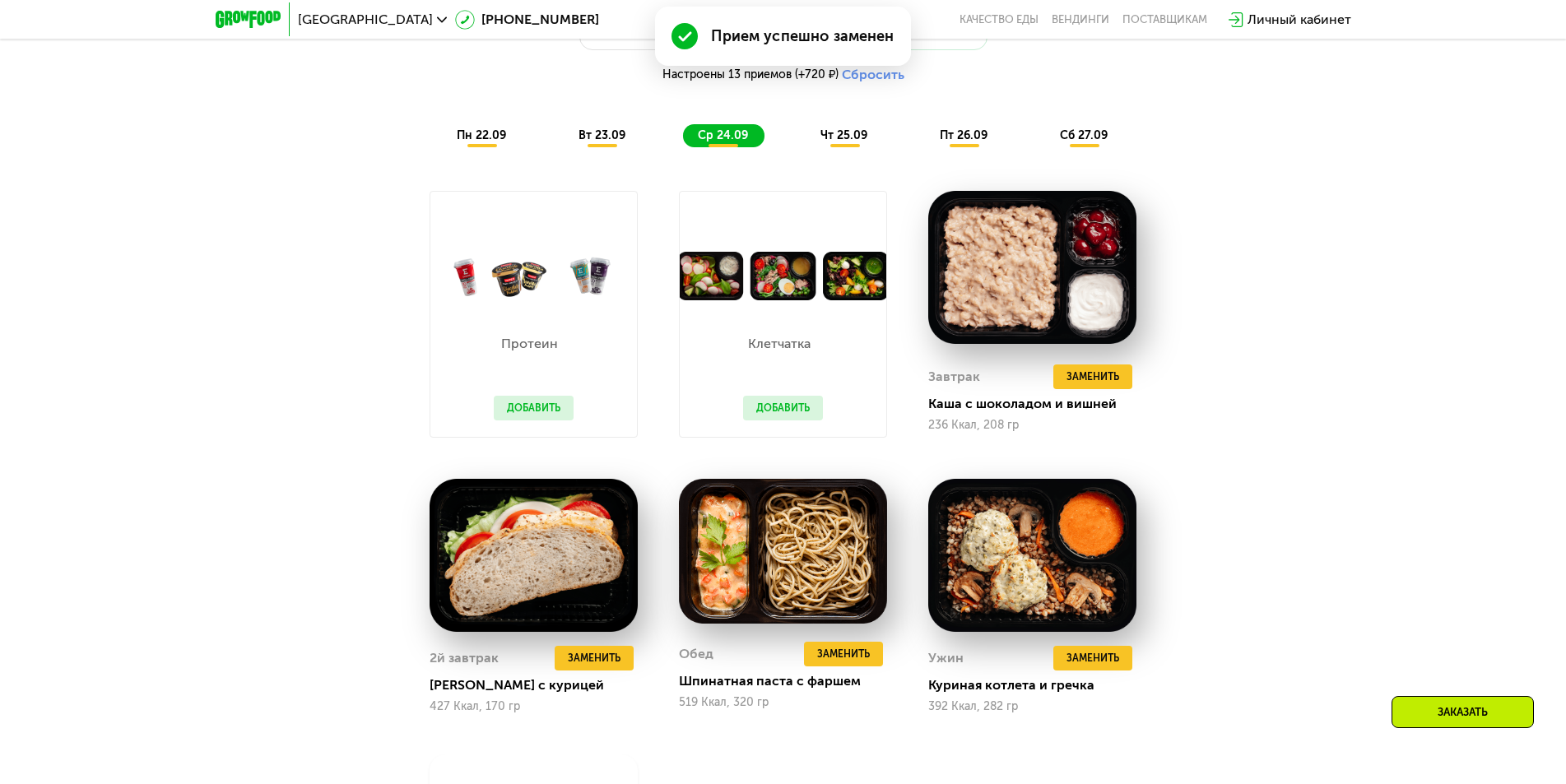
click at [843, 141] on span "чт 25.09" at bounding box center [843, 135] width 47 height 14
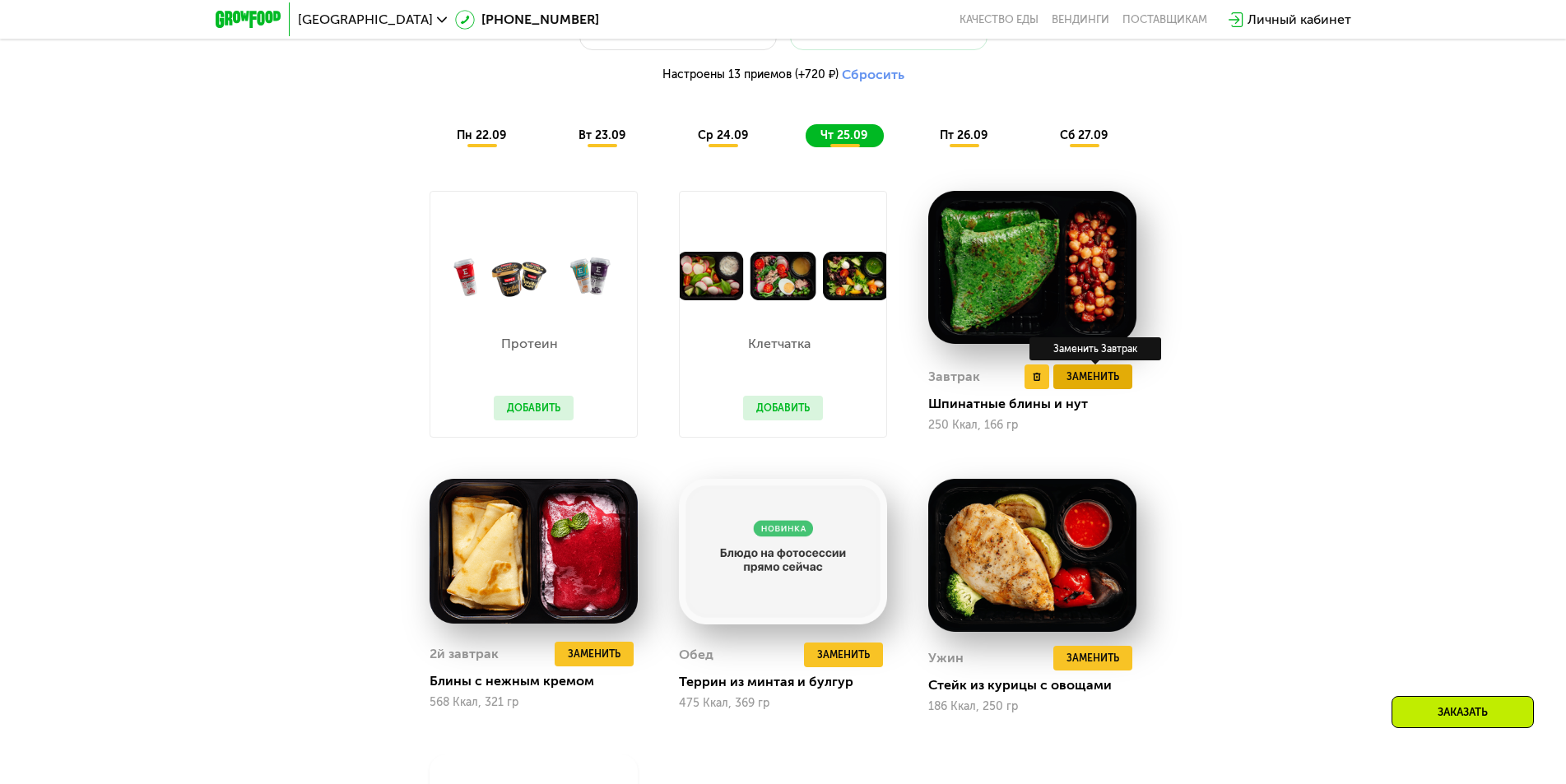
click at [1104, 379] on span "Заменить" at bounding box center [1093, 377] width 53 height 16
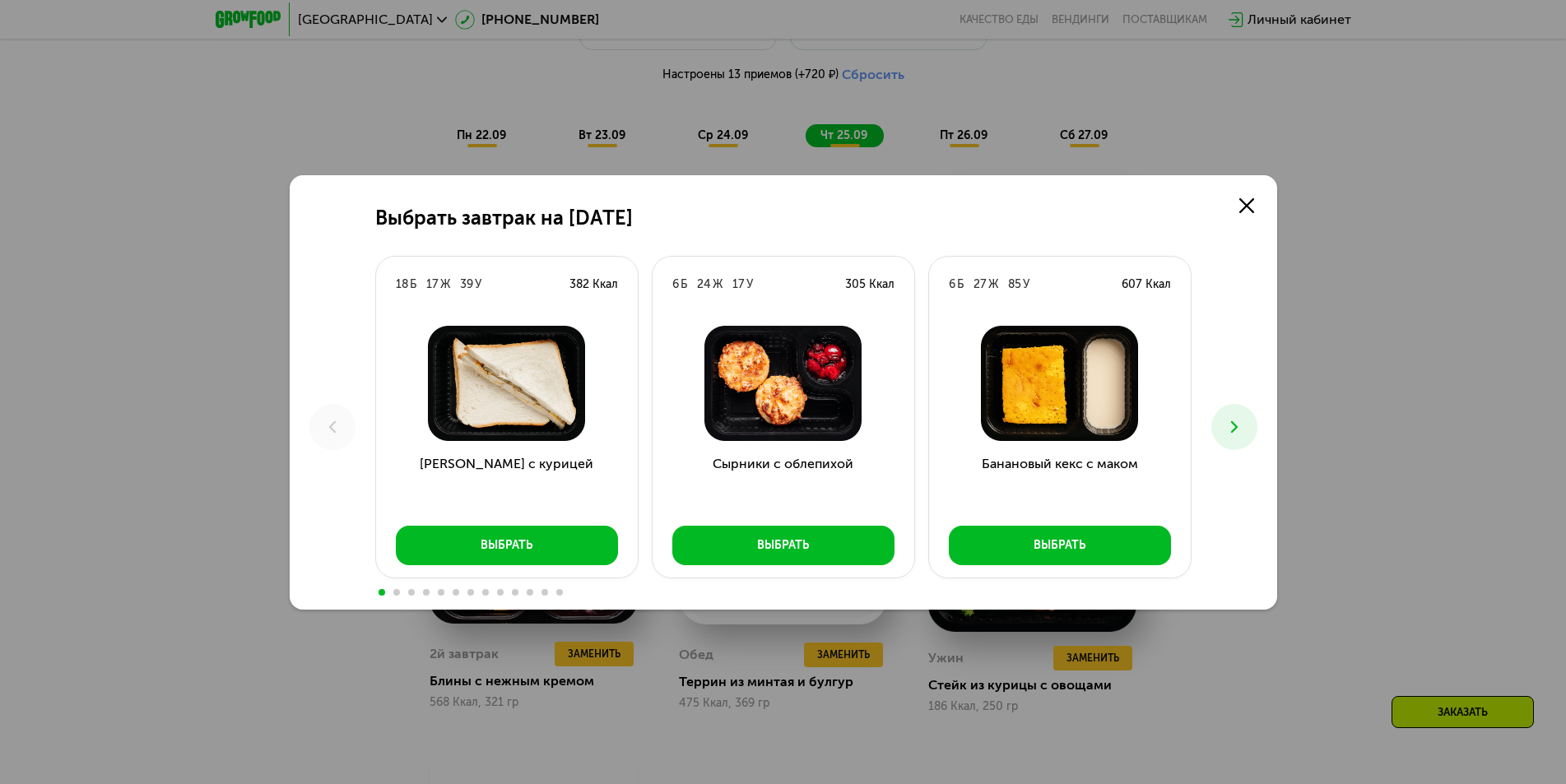
click at [1228, 428] on icon at bounding box center [1234, 427] width 20 height 20
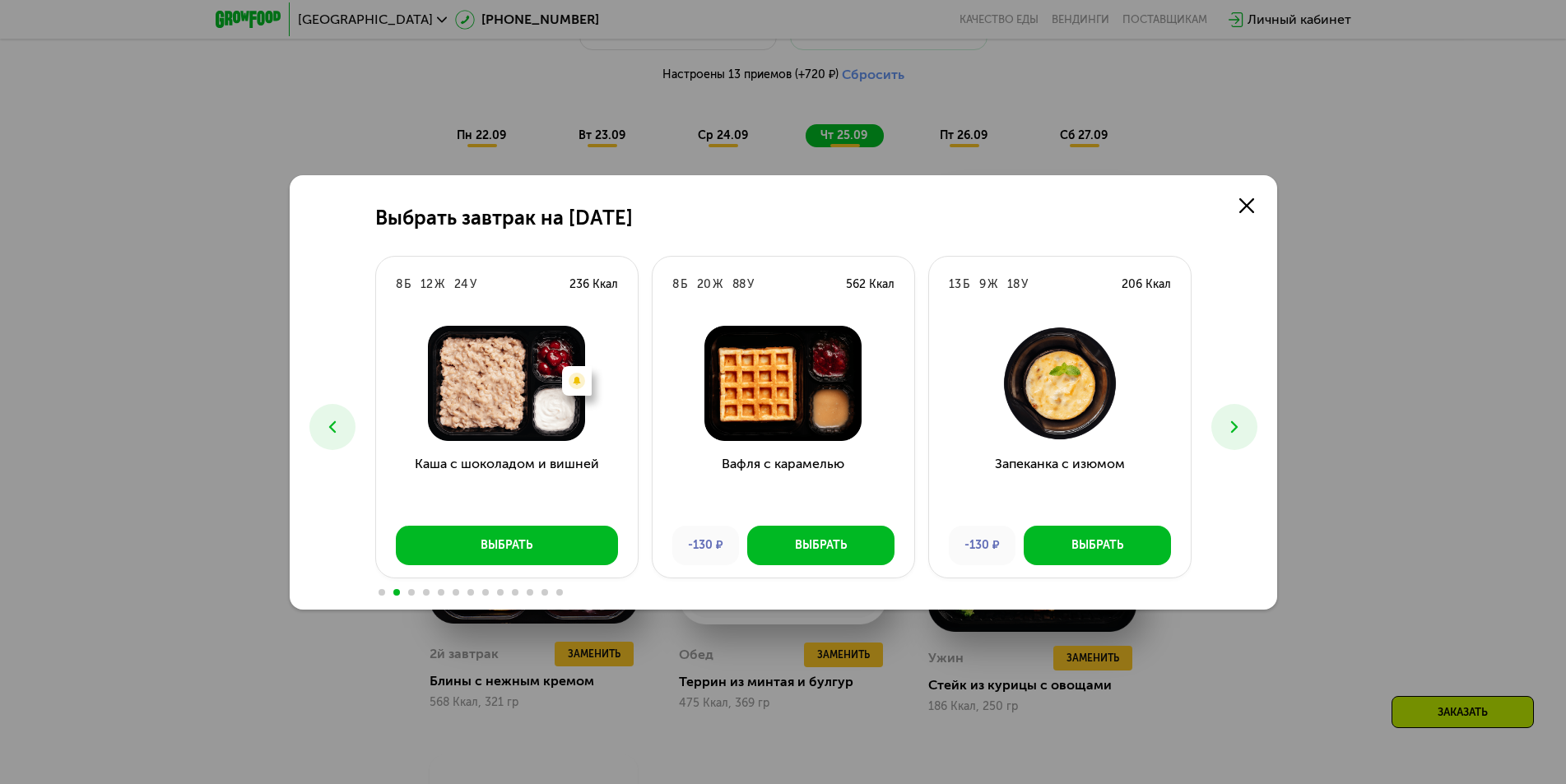
click at [1228, 428] on icon at bounding box center [1234, 427] width 20 height 20
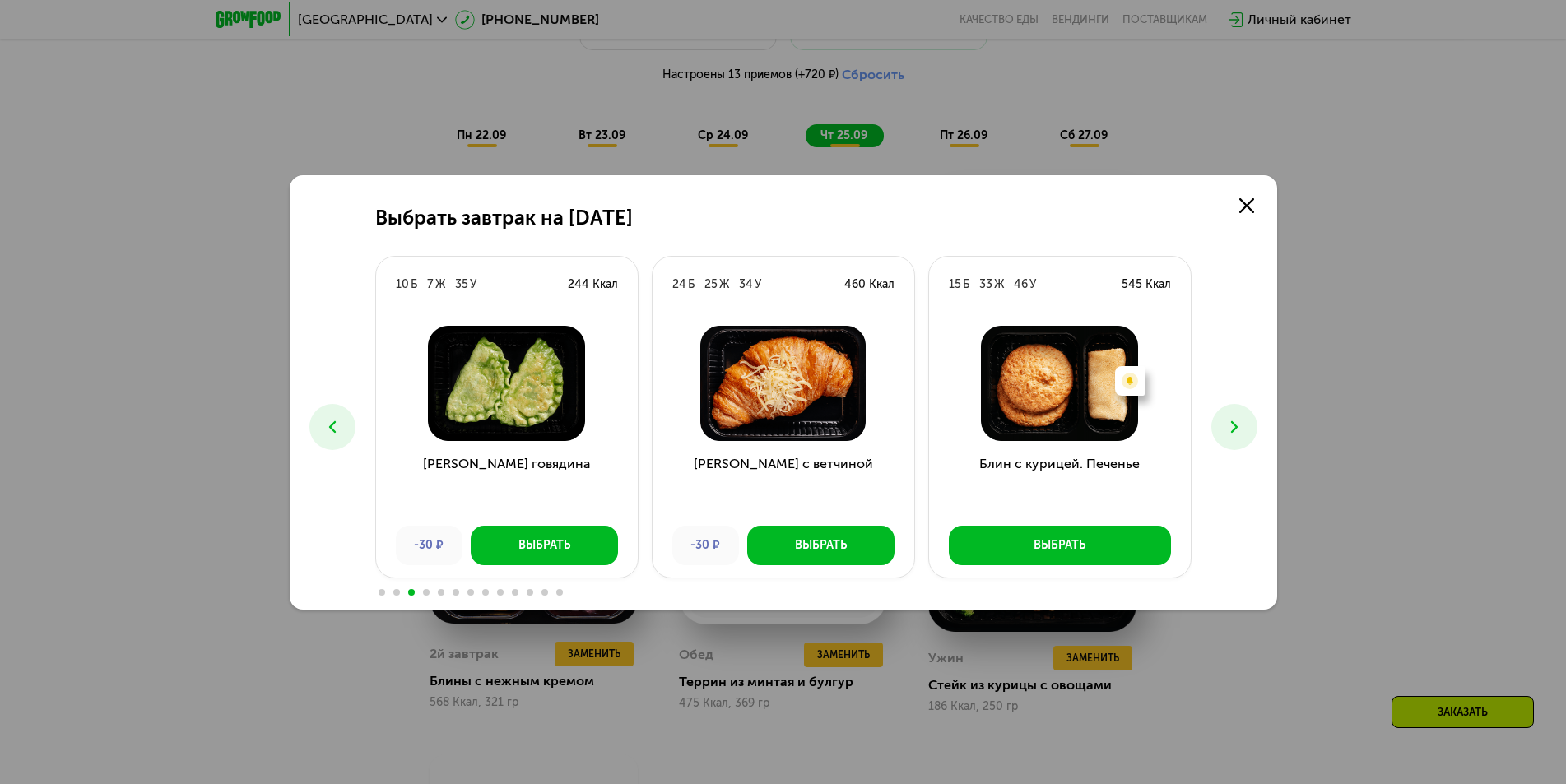
click at [1229, 431] on icon at bounding box center [1234, 427] width 20 height 20
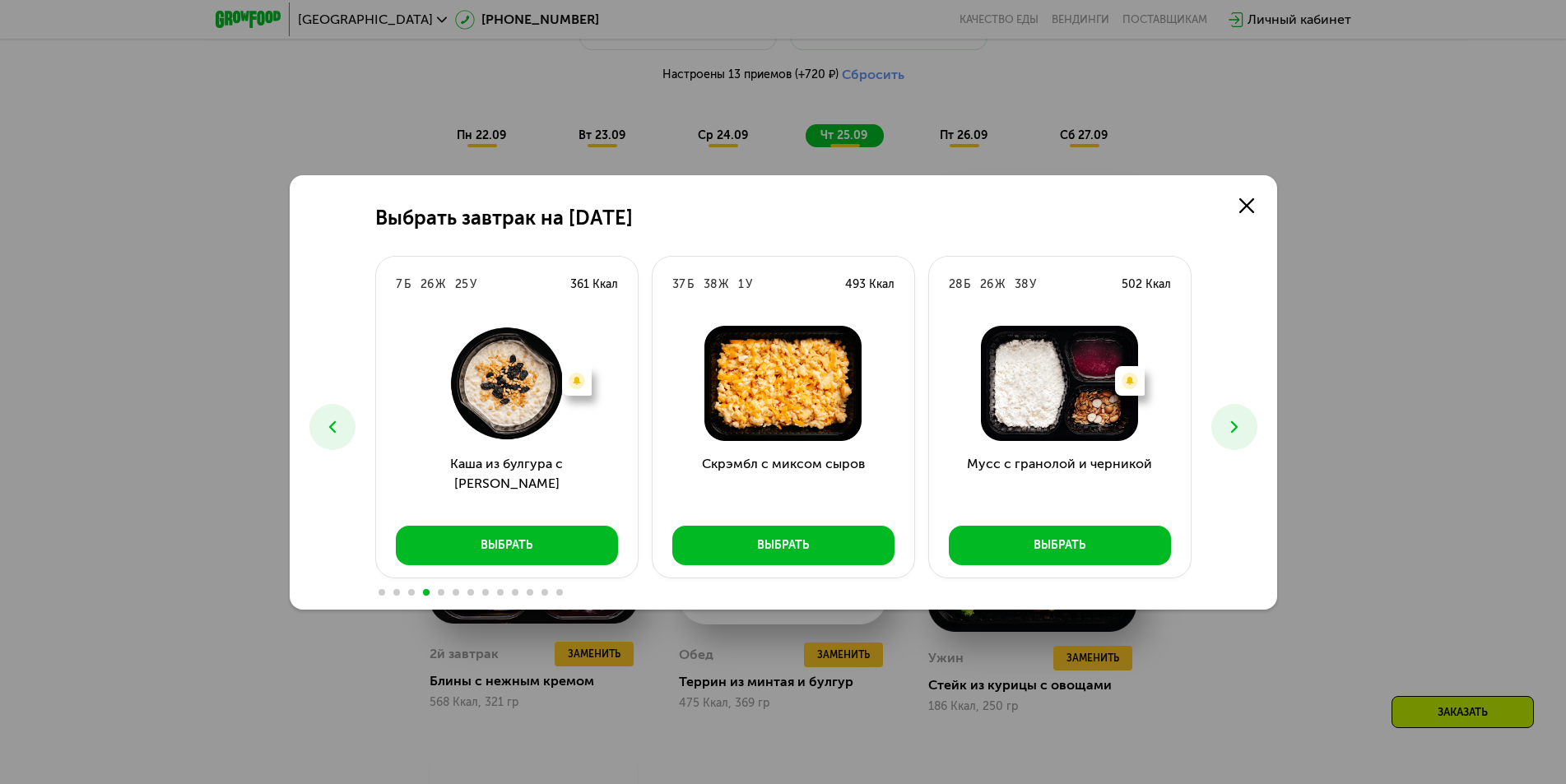
click at [1229, 431] on icon at bounding box center [1234, 427] width 20 height 20
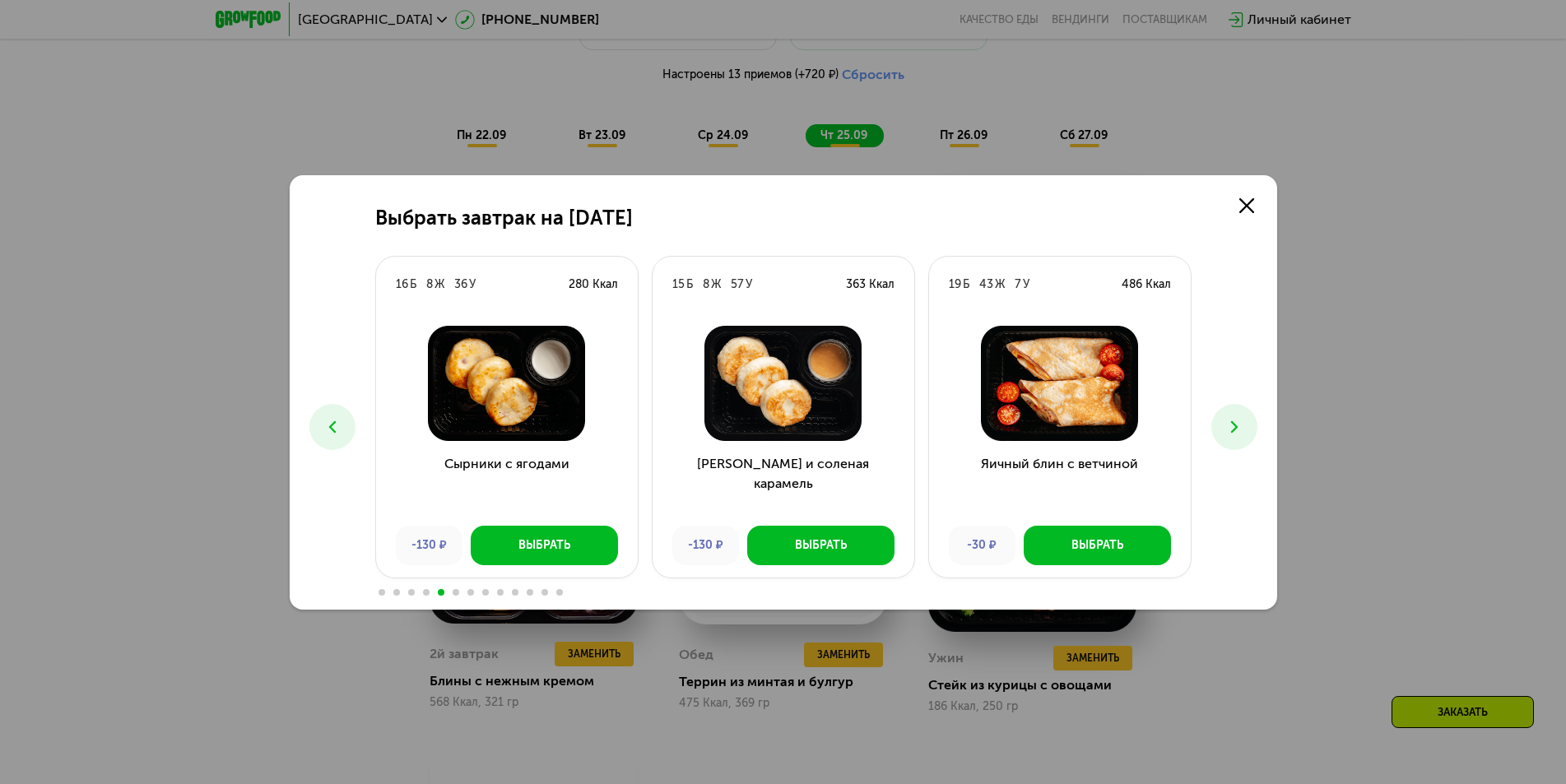
click at [1229, 431] on icon at bounding box center [1234, 427] width 20 height 20
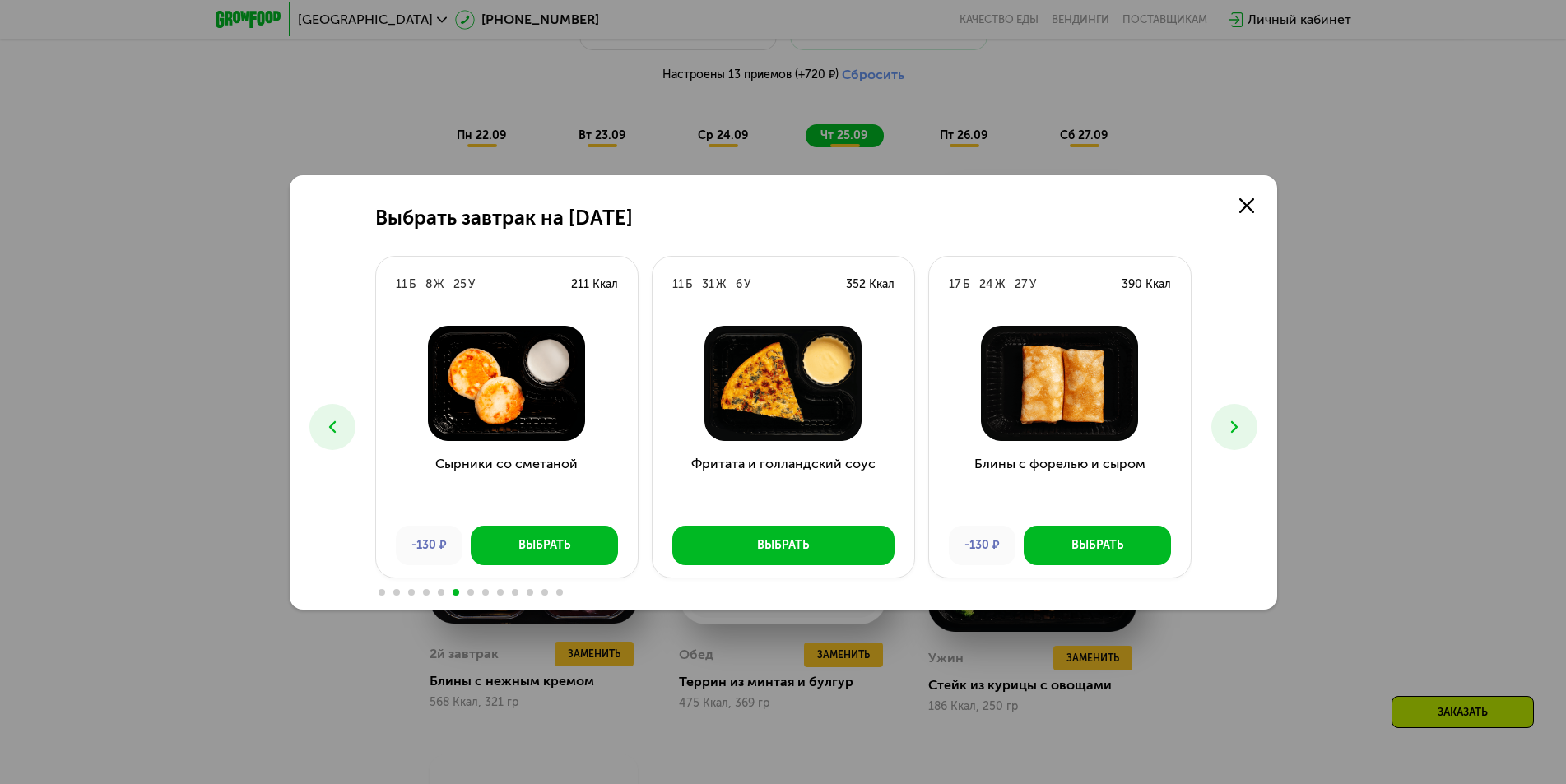
click at [1229, 431] on icon at bounding box center [1234, 427] width 20 height 20
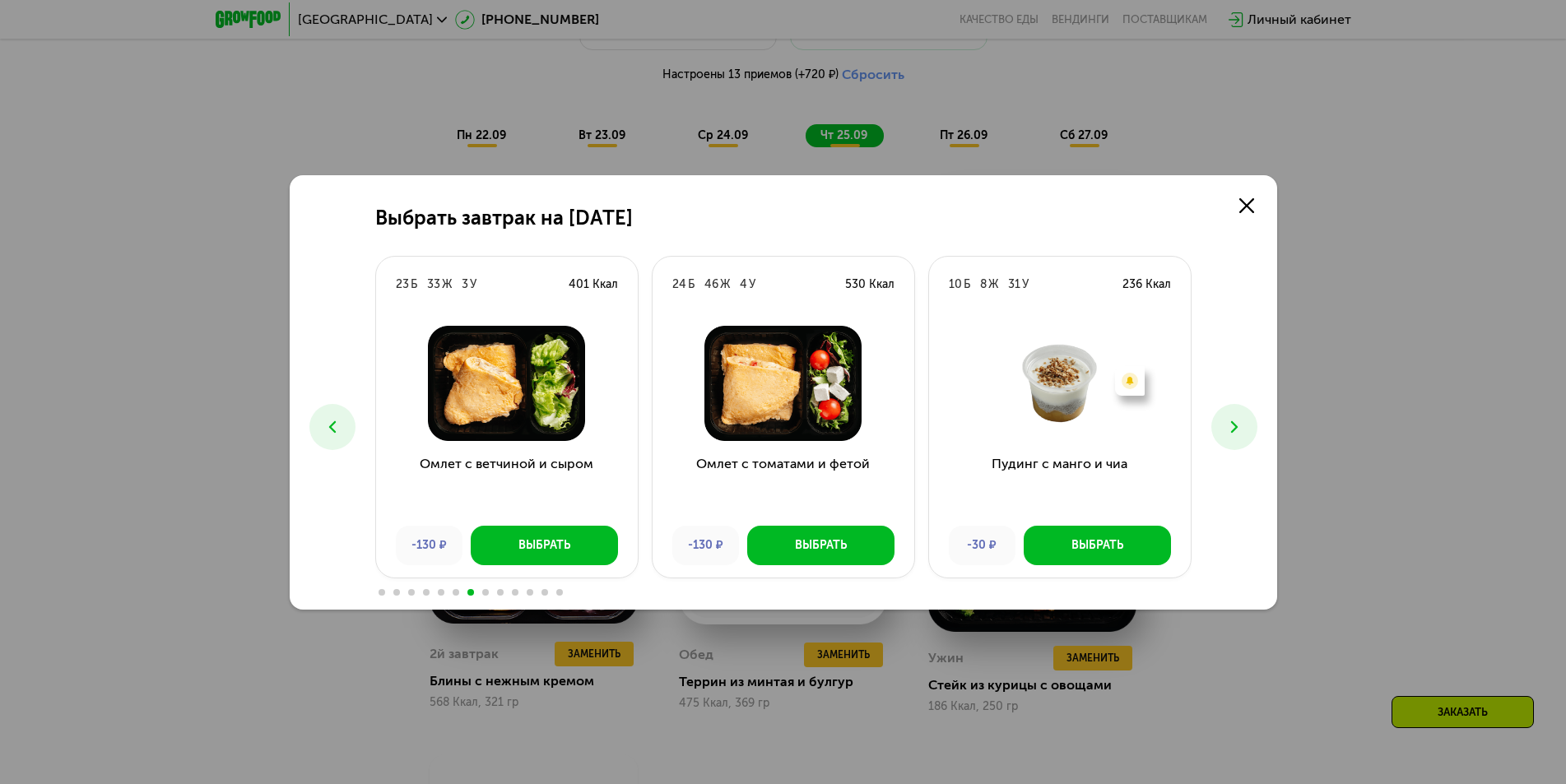
click at [1229, 431] on icon at bounding box center [1234, 427] width 20 height 20
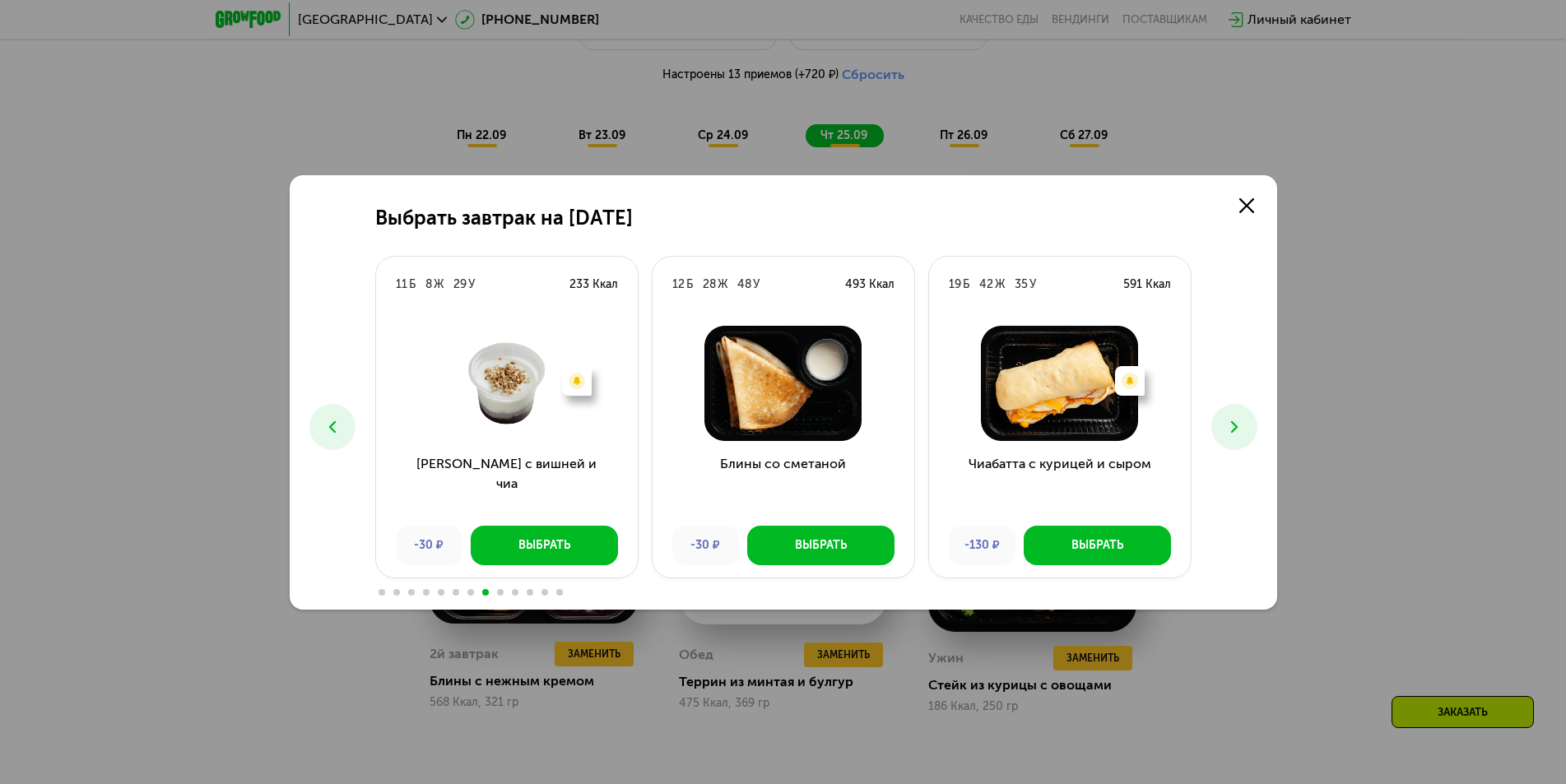
click at [1229, 431] on icon at bounding box center [1234, 427] width 20 height 20
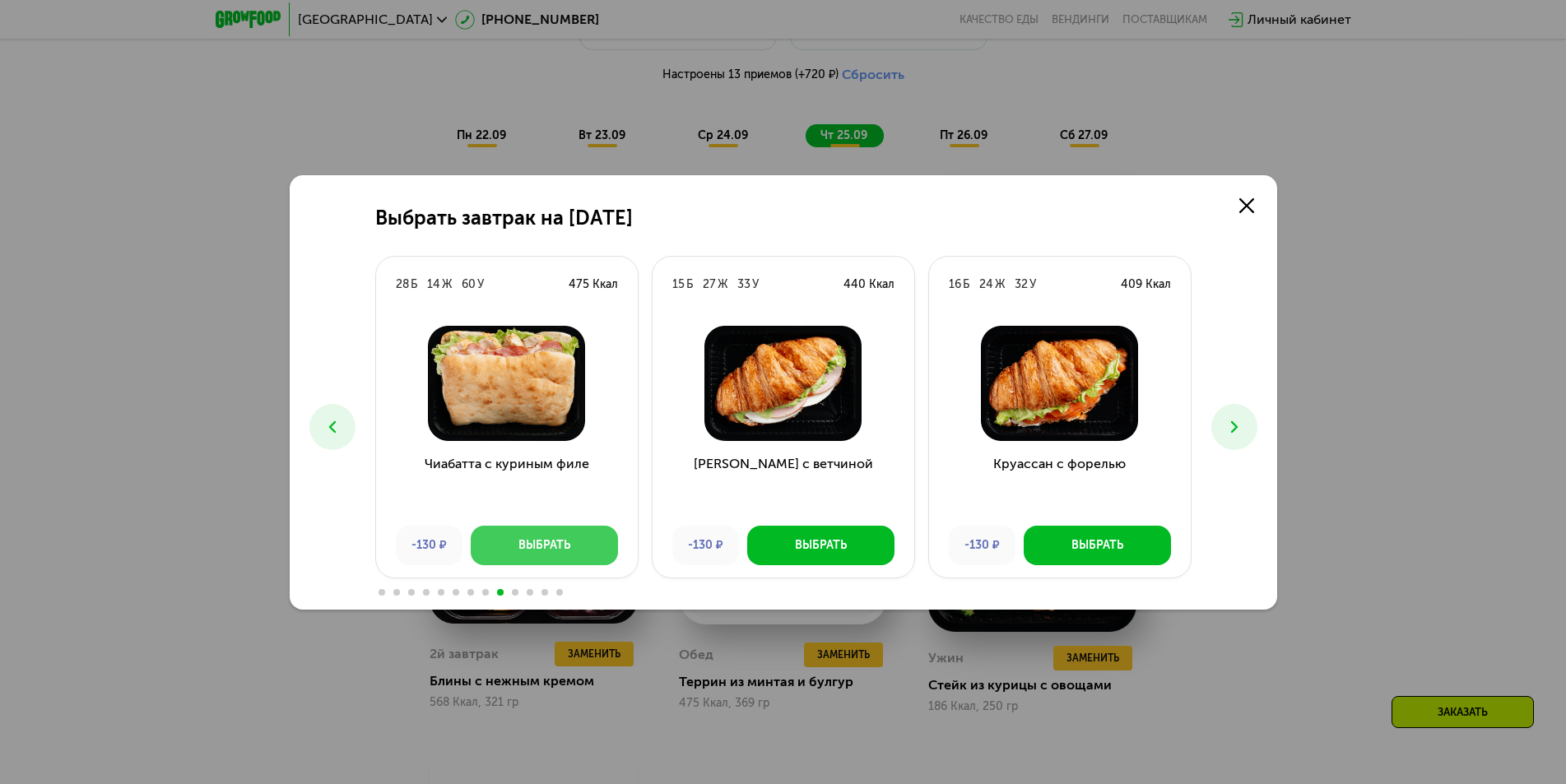
click at [559, 548] on div "Выбрать" at bounding box center [544, 545] width 52 height 16
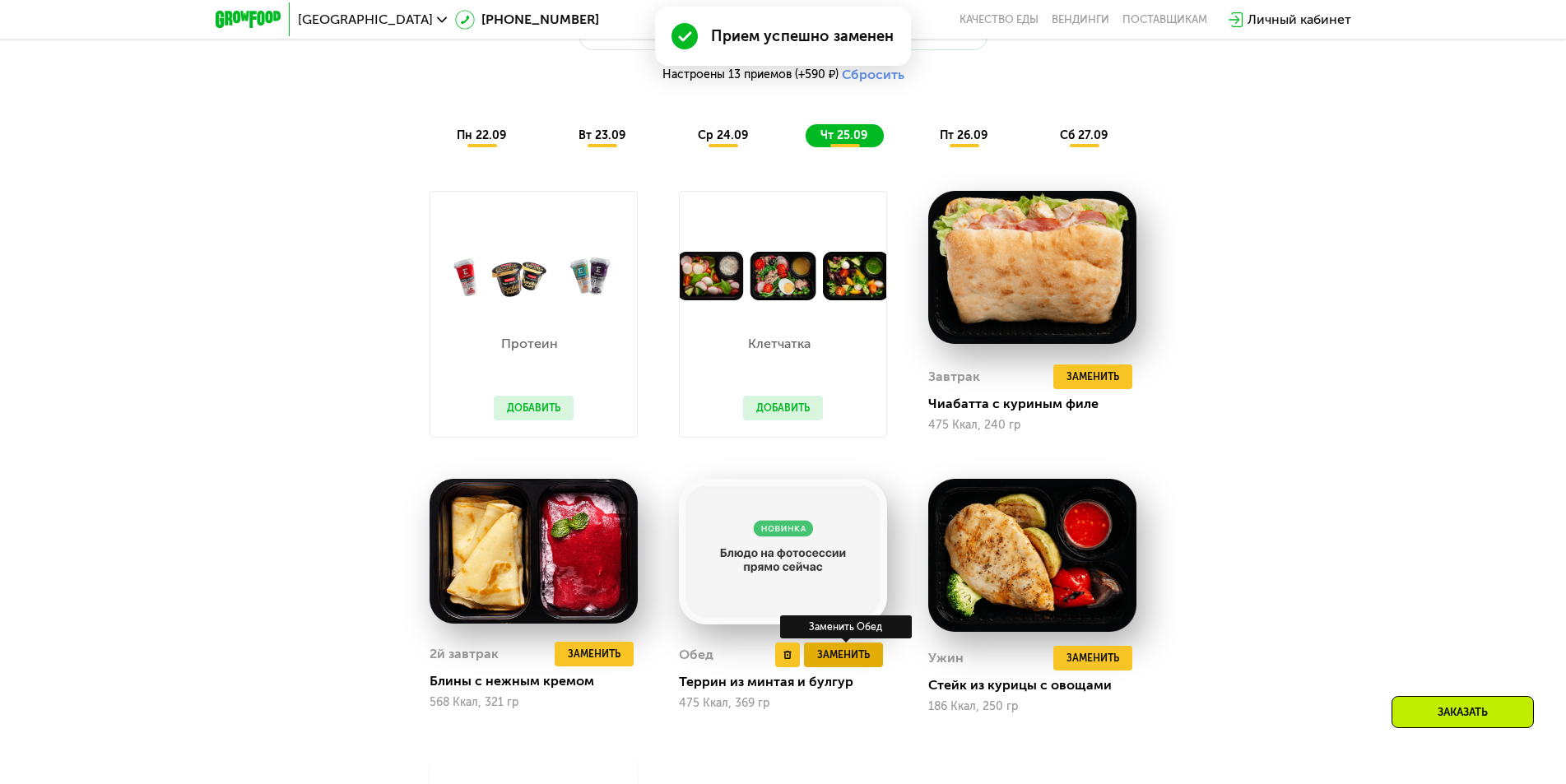
click at [838, 662] on span "Заменить" at bounding box center [843, 655] width 53 height 16
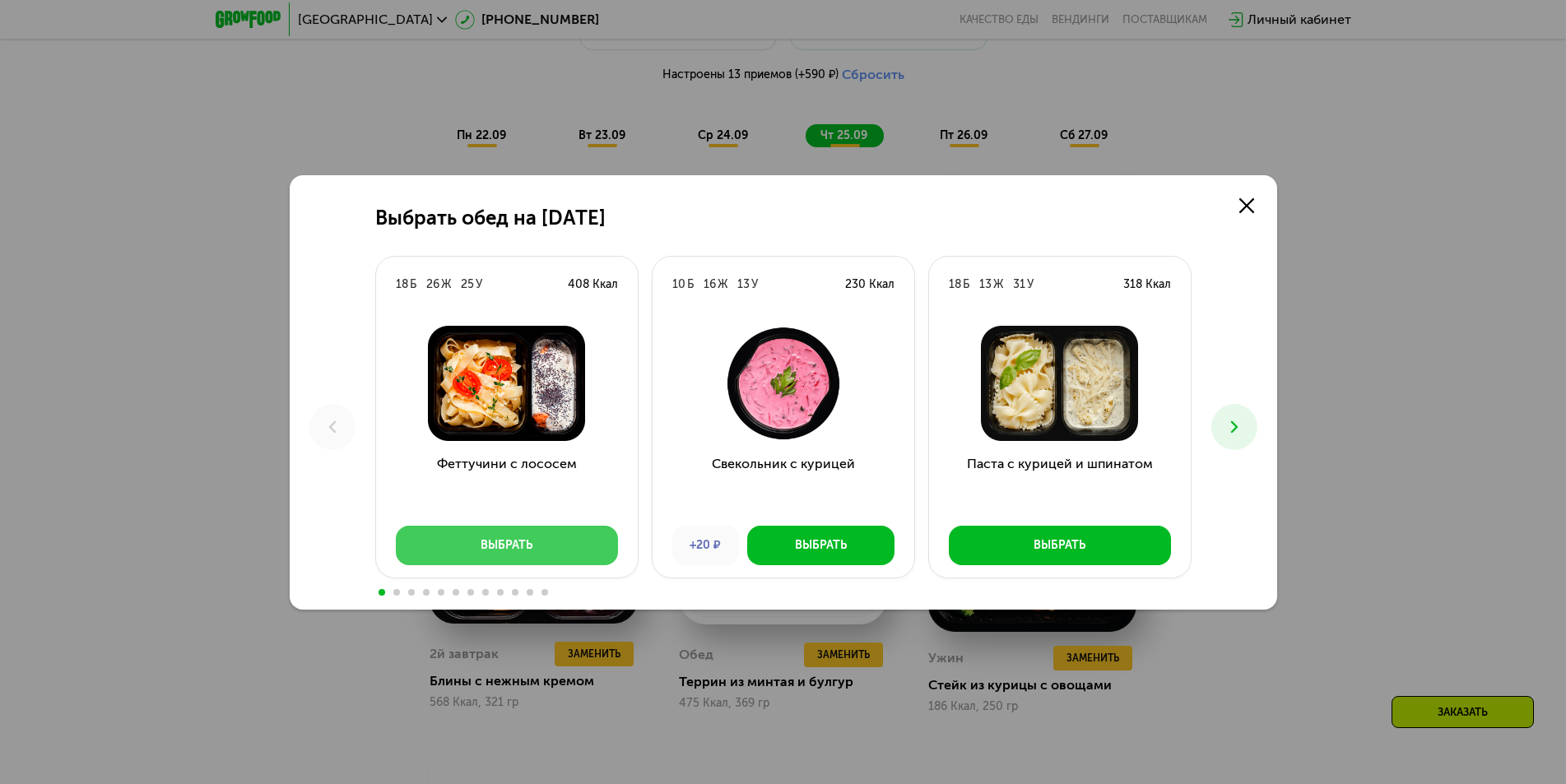
click at [564, 555] on button "Выбрать" at bounding box center [507, 545] width 222 height 39
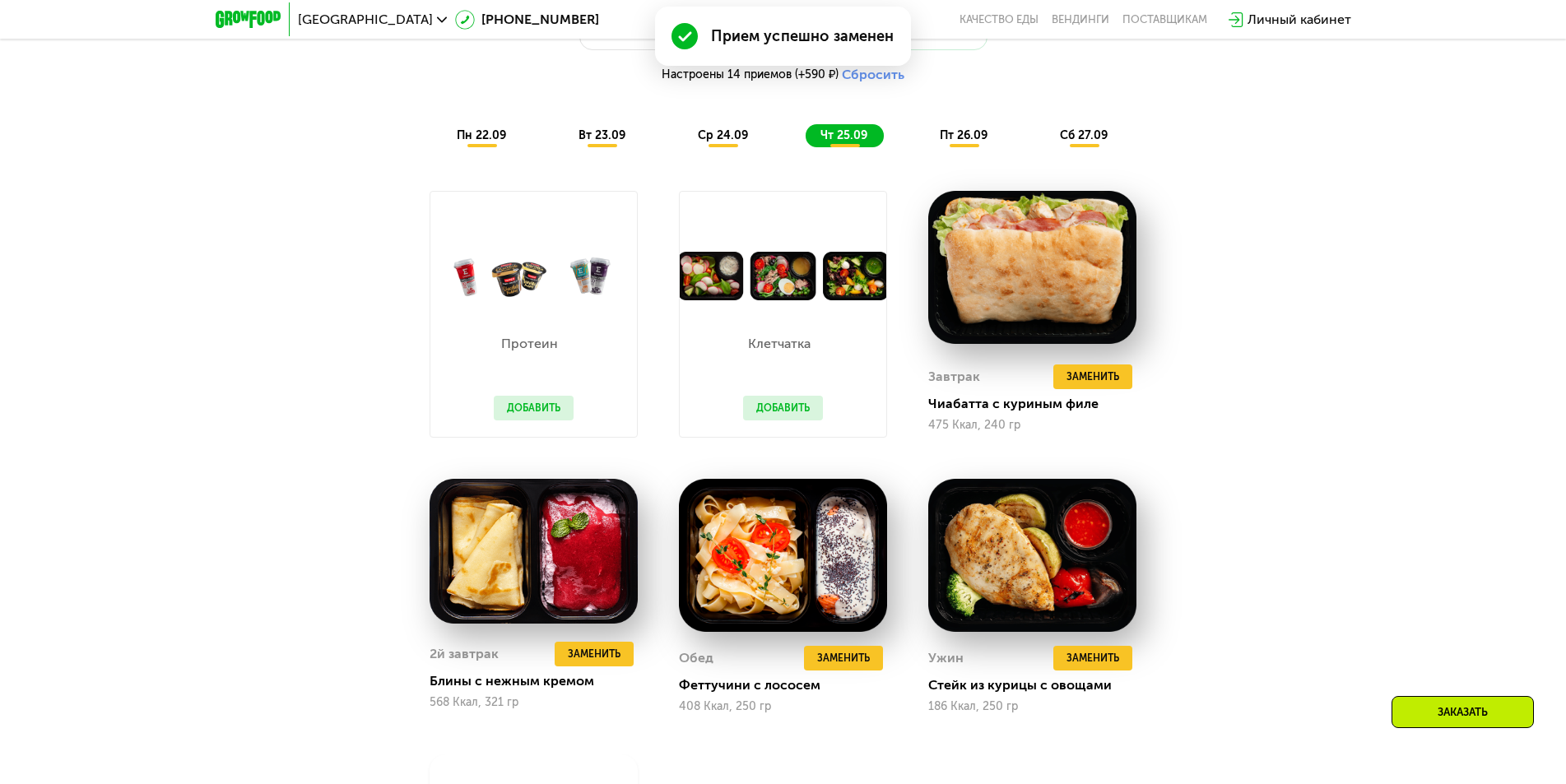
click at [965, 140] on span "пт 26.09" at bounding box center [964, 135] width 48 height 14
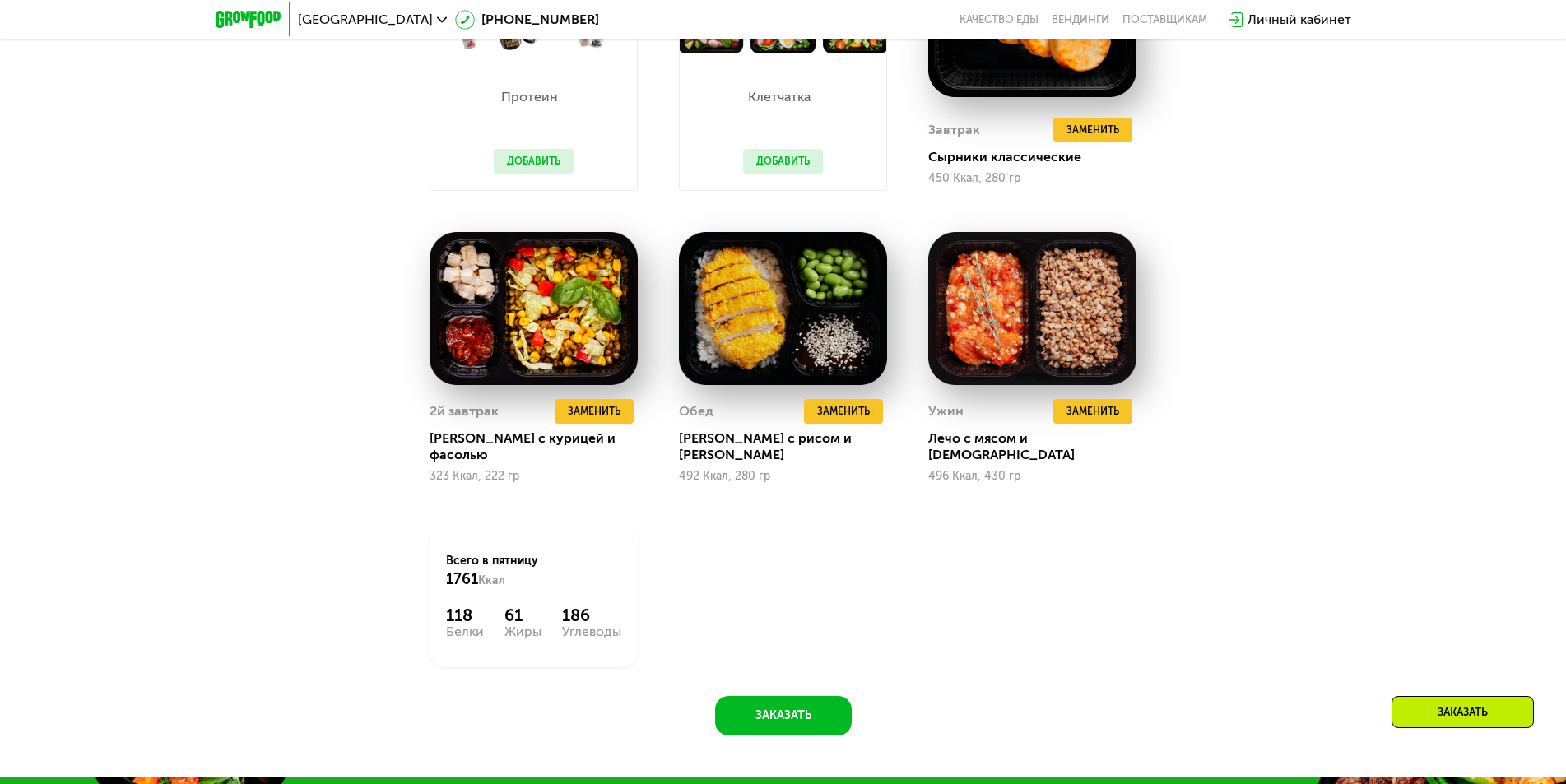
scroll to position [1526, 0]
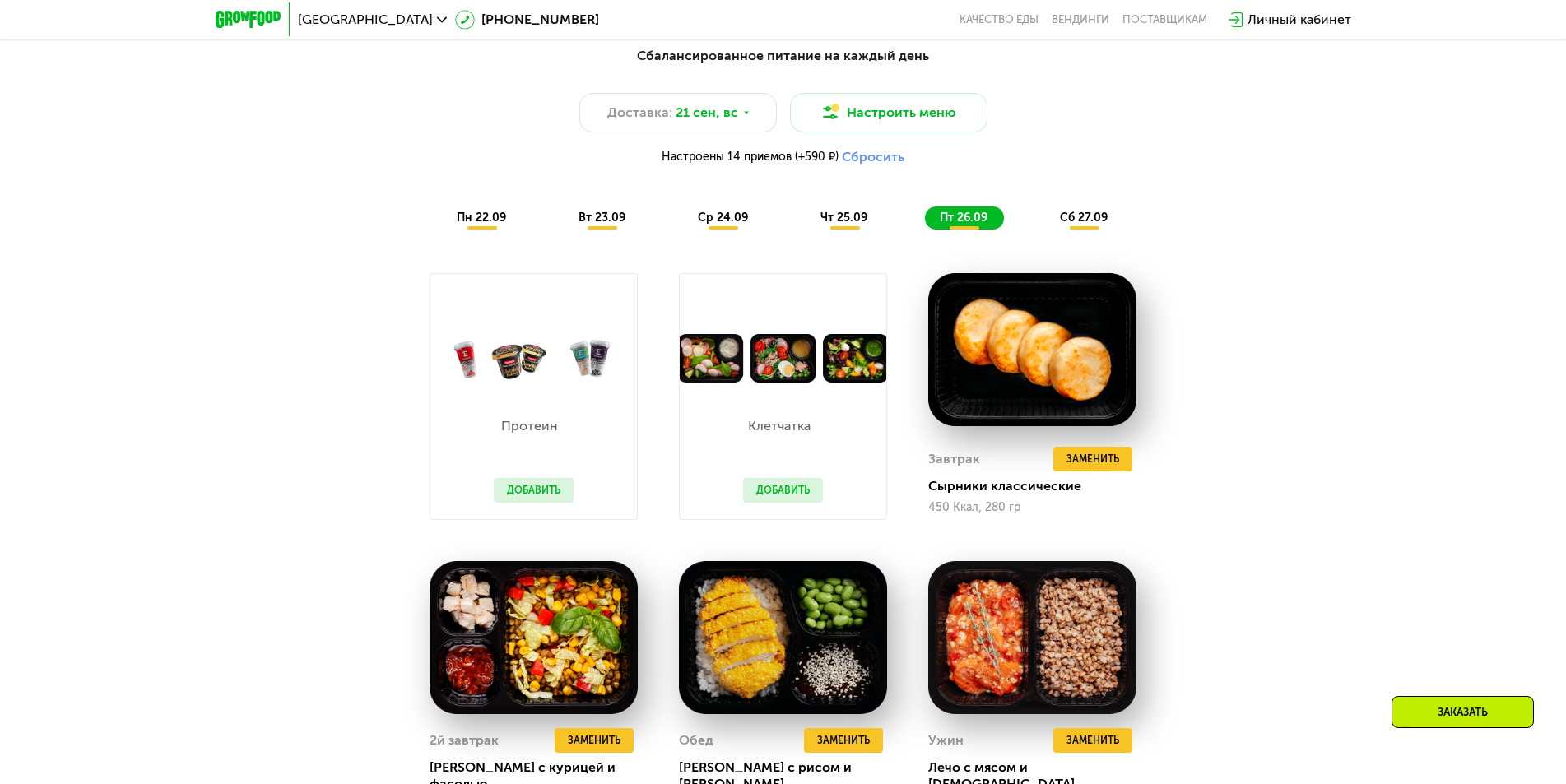
click at [1072, 225] on span "сб 27.09" at bounding box center [1084, 217] width 48 height 14
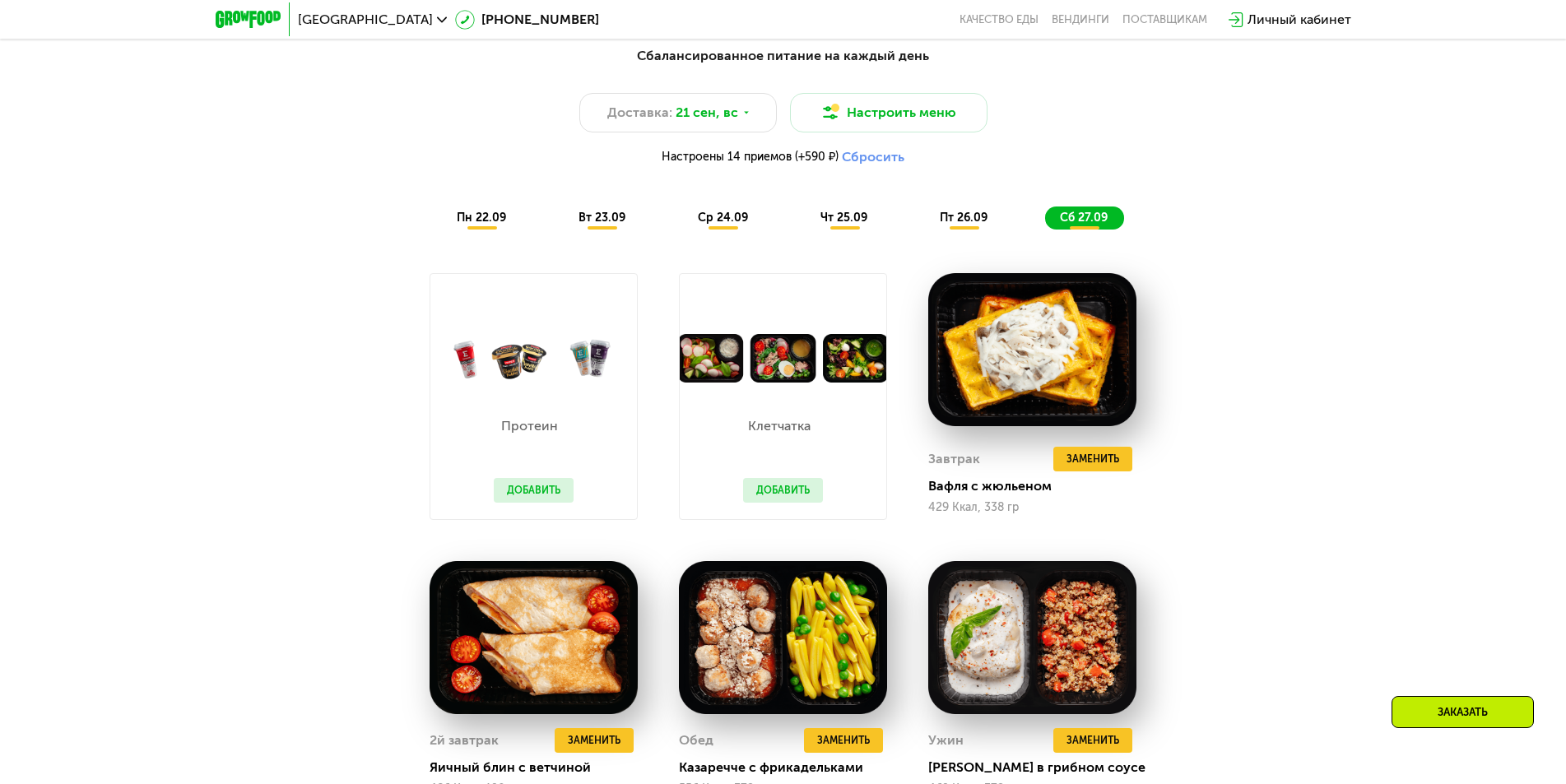
click at [495, 219] on span "пн 22.09" at bounding box center [481, 217] width 49 height 14
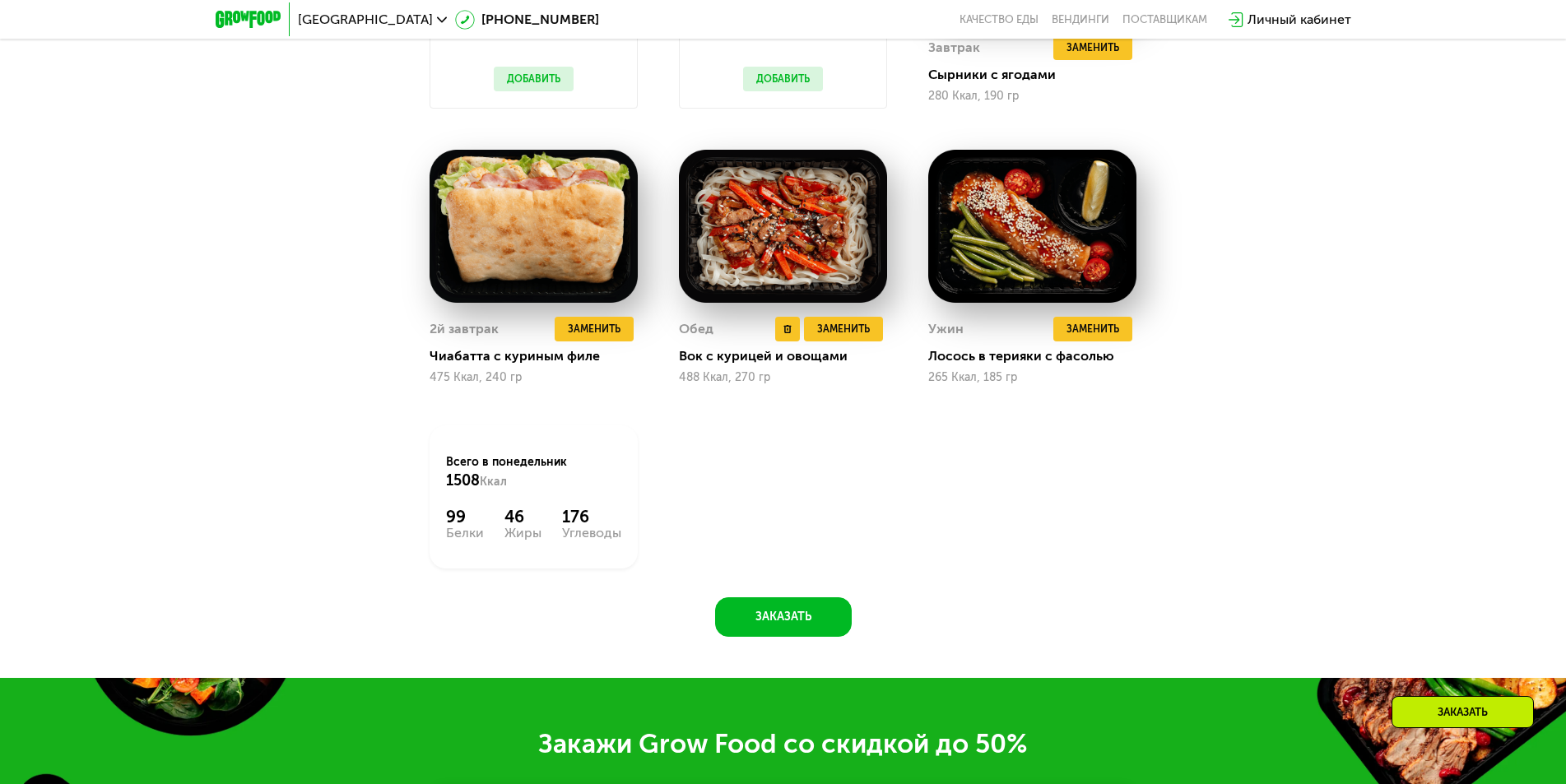
scroll to position [1691, 0]
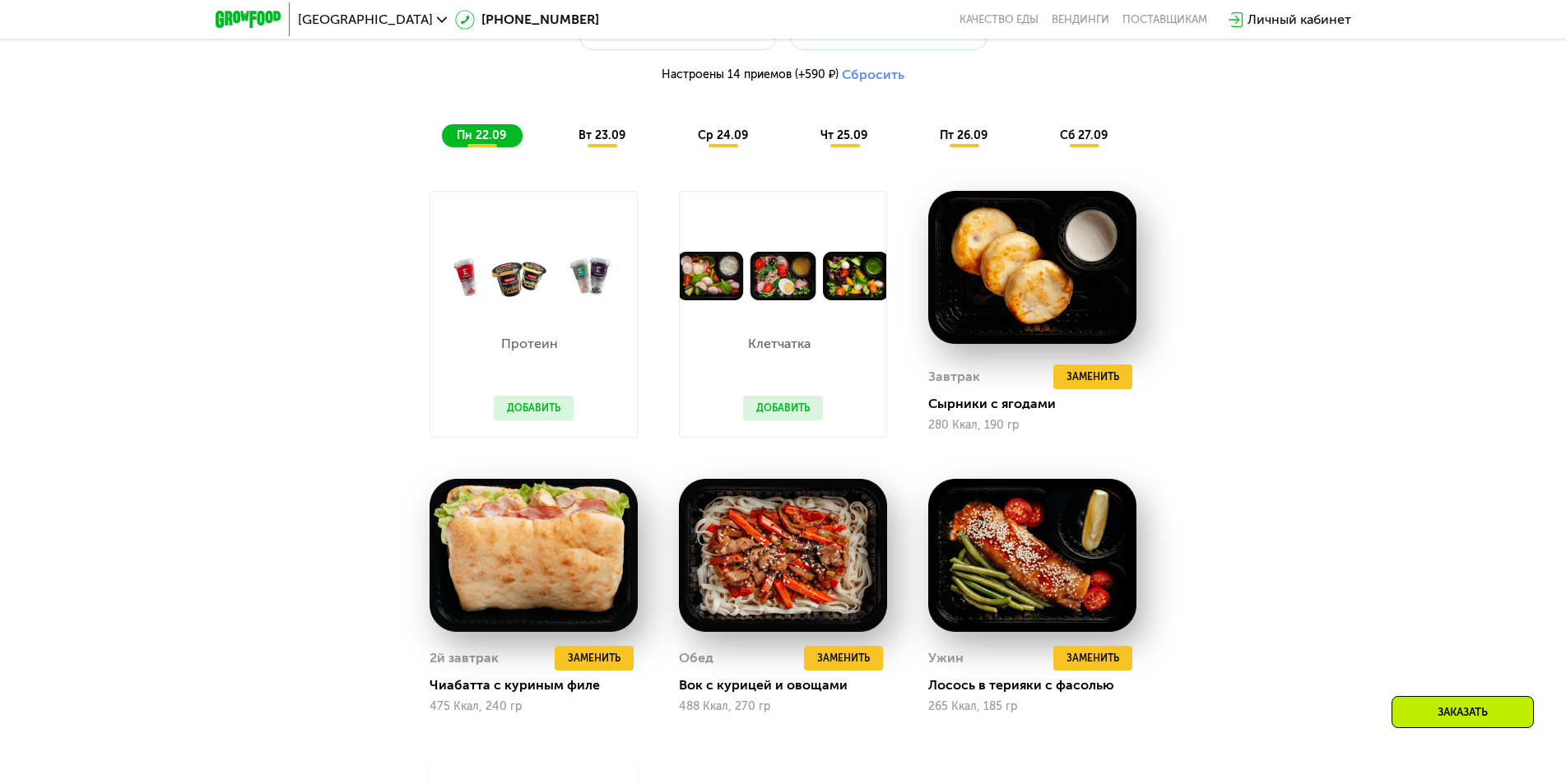
click at [594, 136] on span "вт 23.09" at bounding box center [602, 135] width 47 height 14
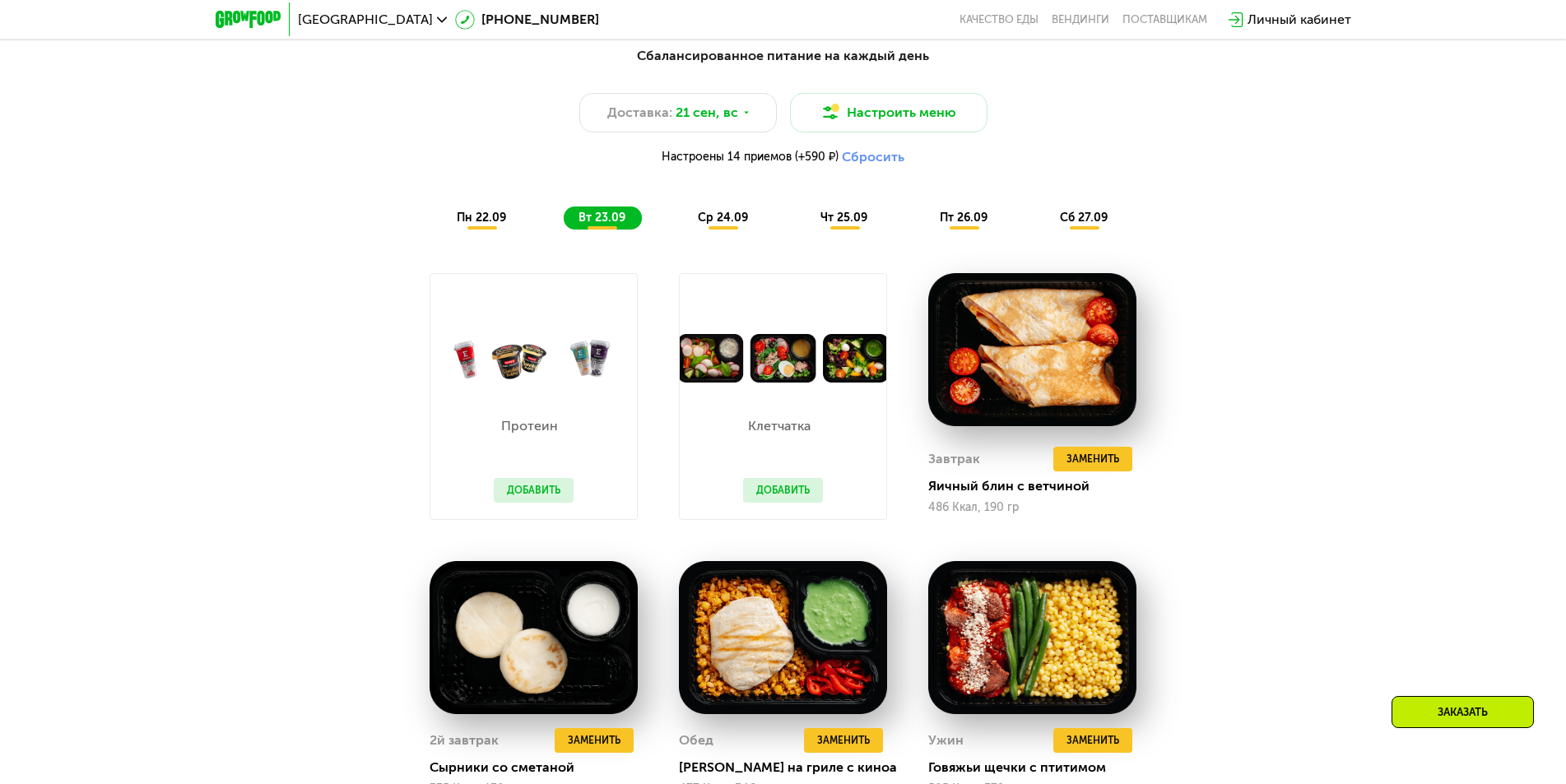
click at [709, 221] on span "ср 24.09" at bounding box center [723, 217] width 50 height 14
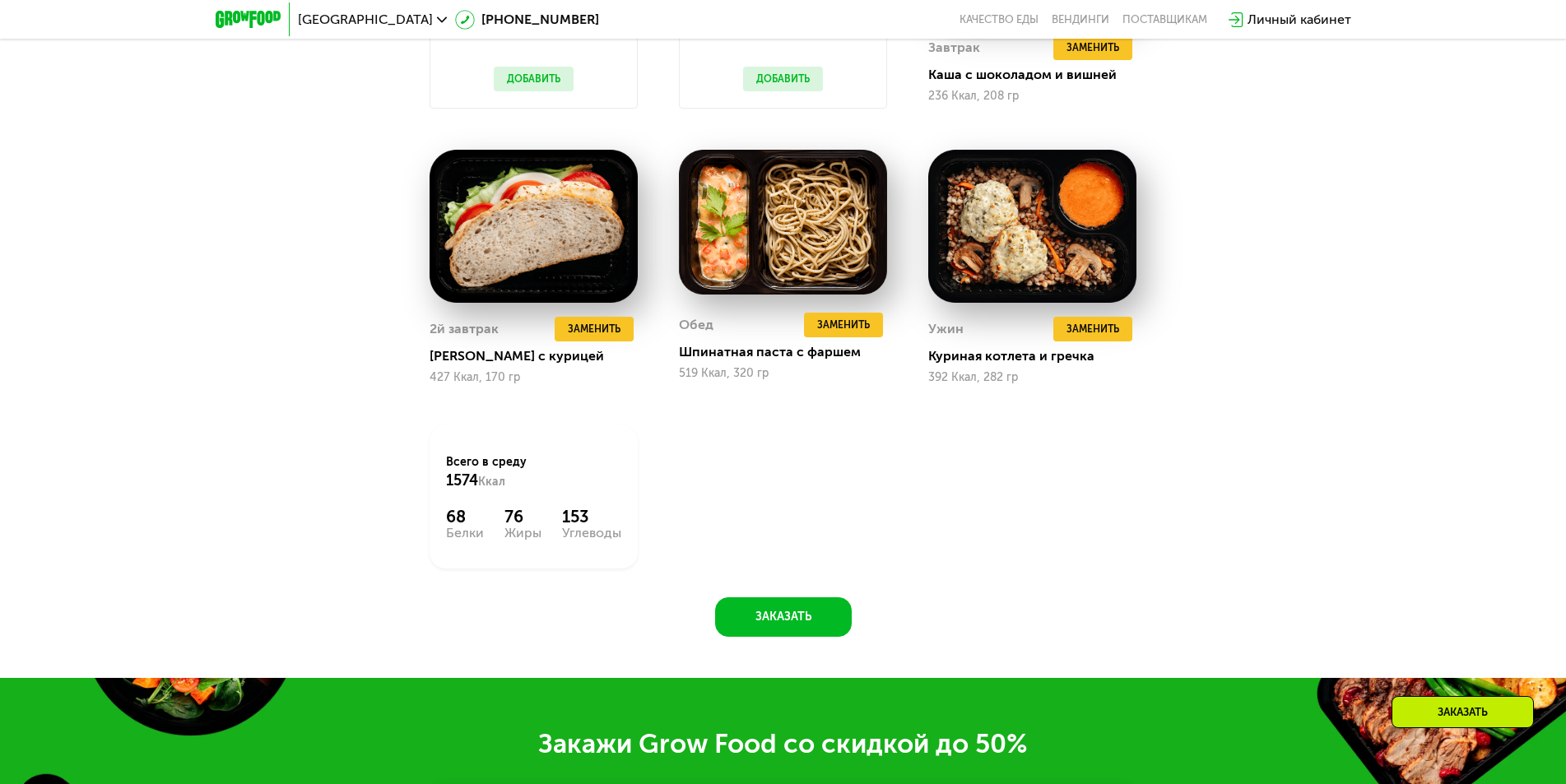
scroll to position [1526, 0]
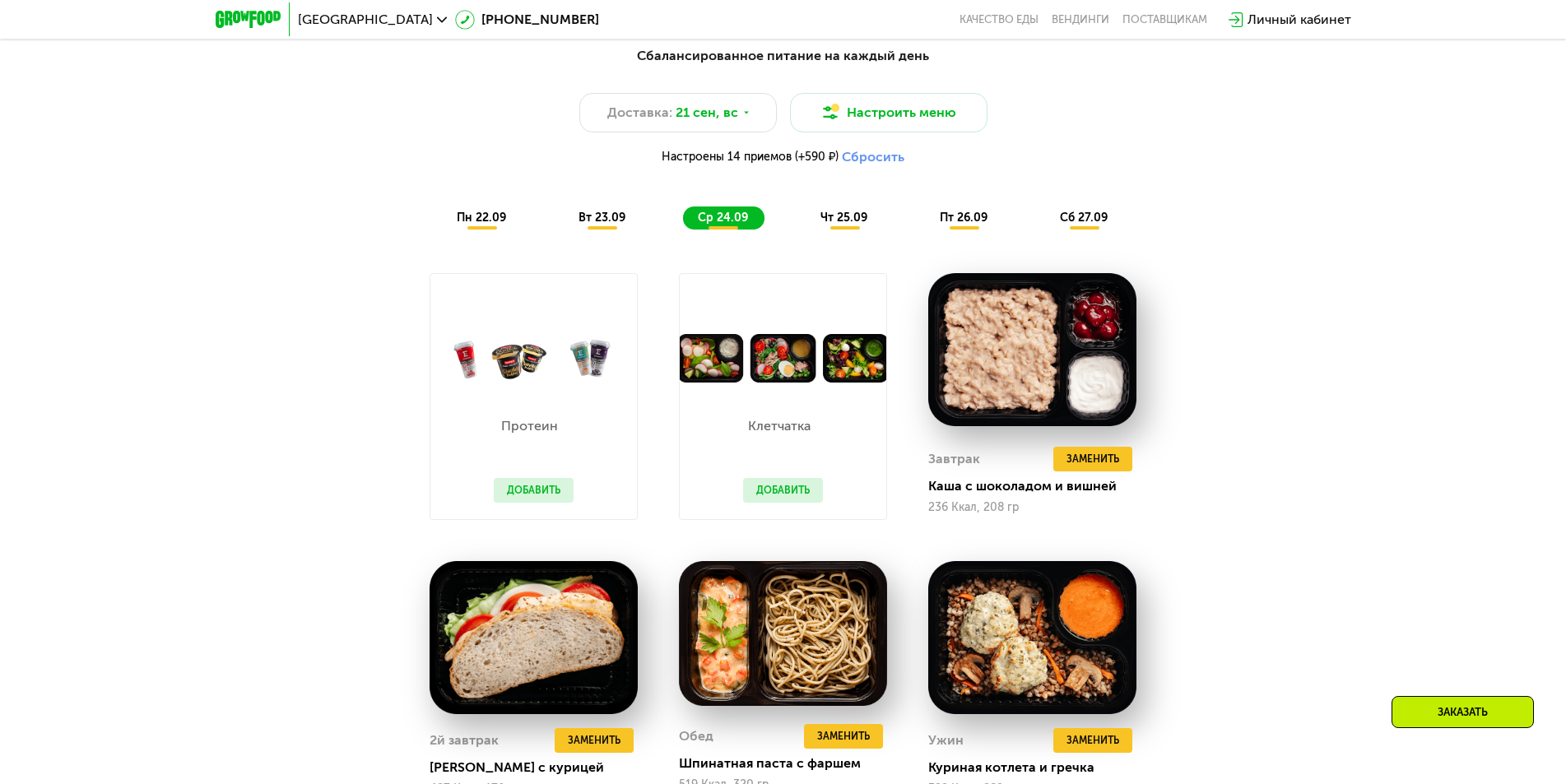
click at [835, 216] on span "чт 25.09" at bounding box center [843, 217] width 47 height 14
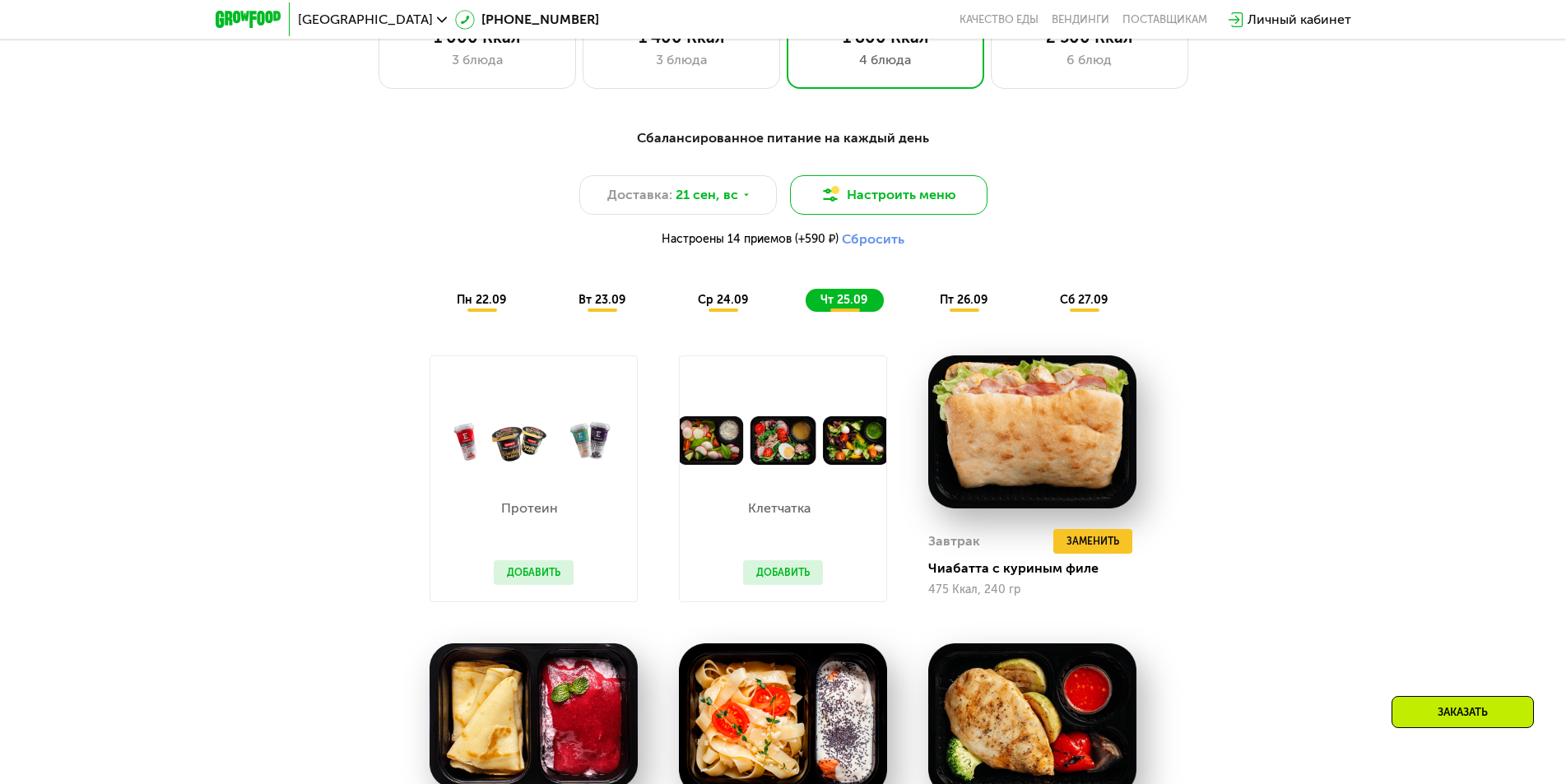
scroll to position [1362, 0]
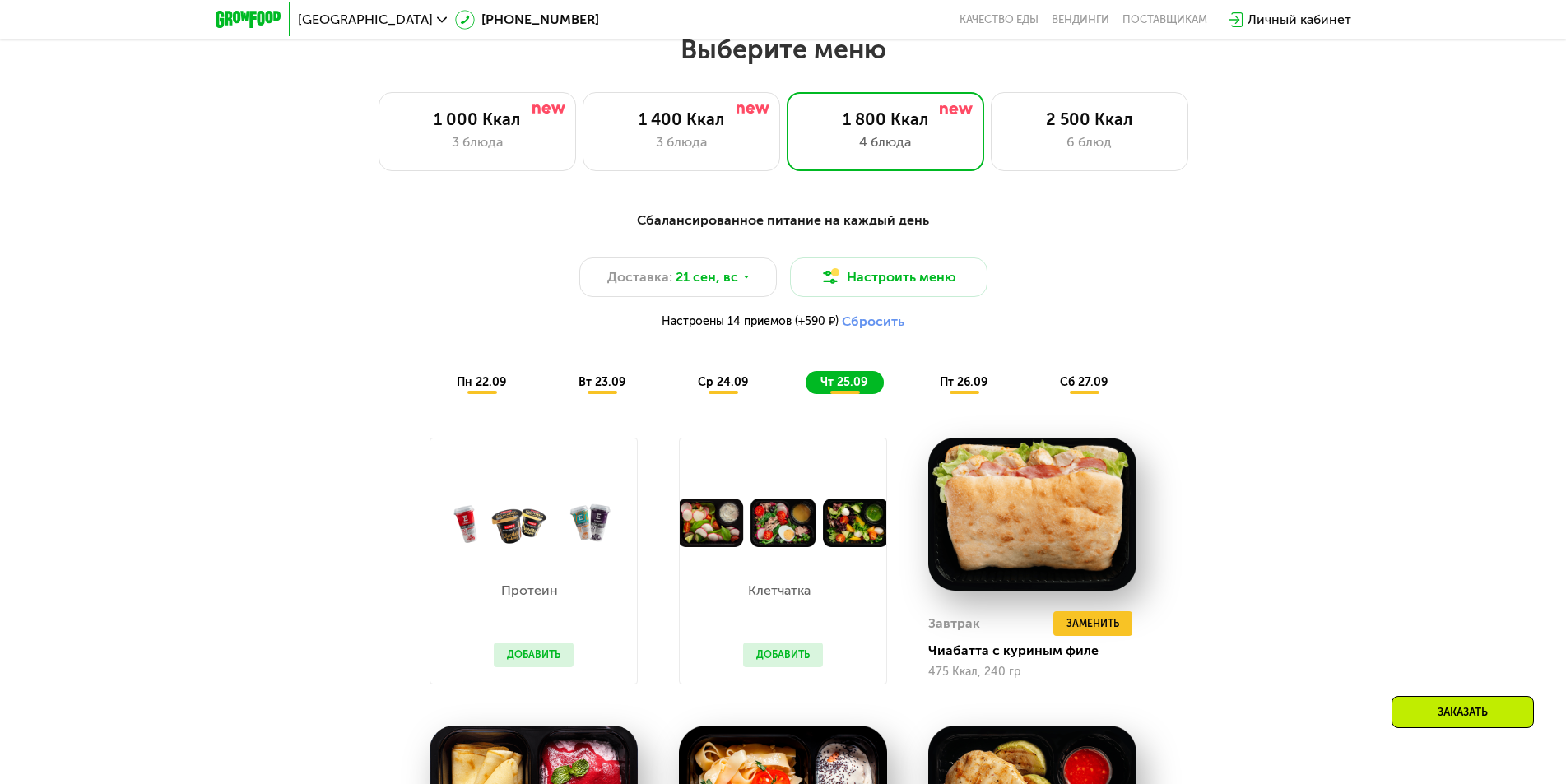
click at [971, 383] on span "пт 26.09" at bounding box center [964, 382] width 48 height 14
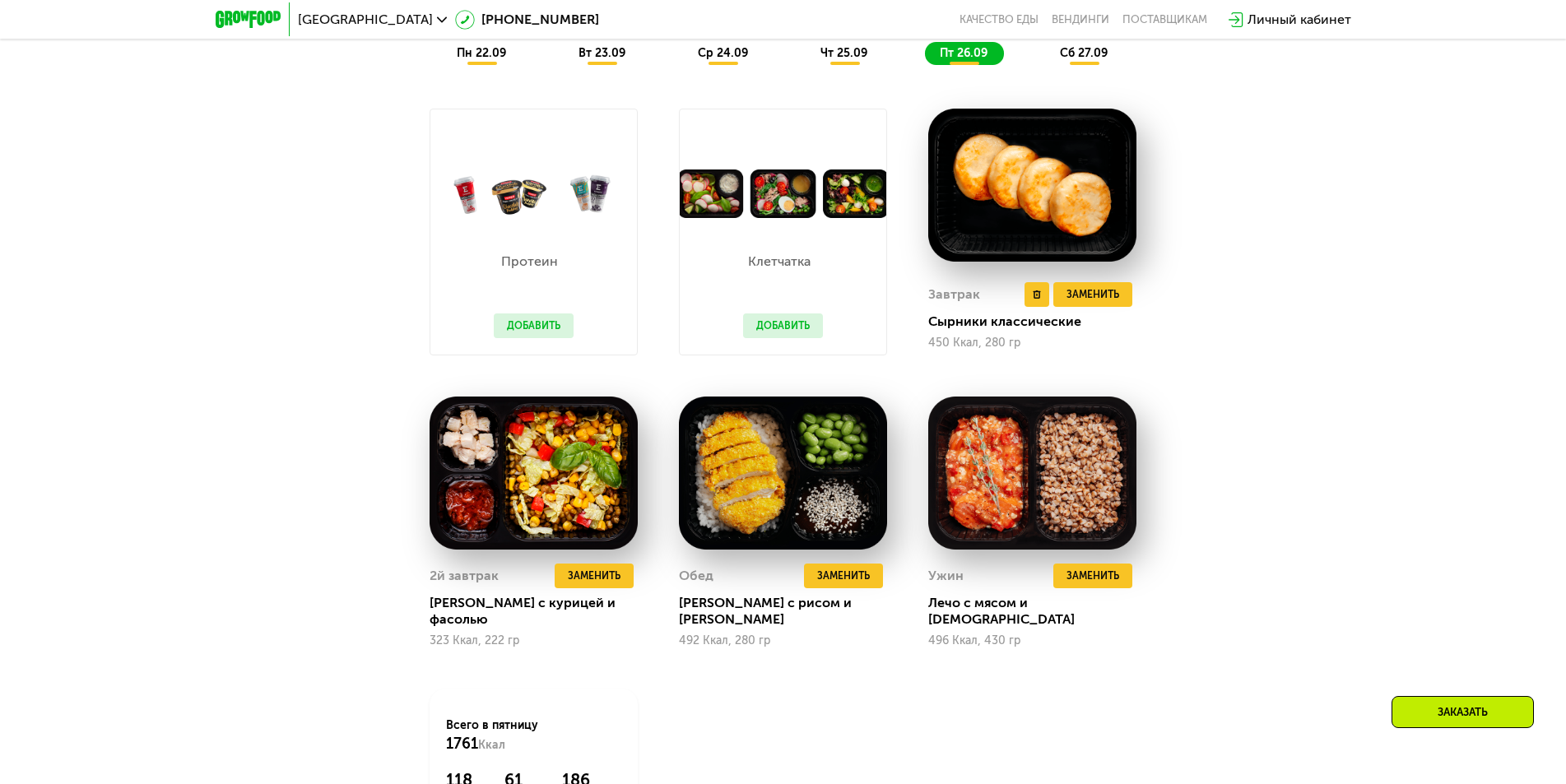
scroll to position [1444, 0]
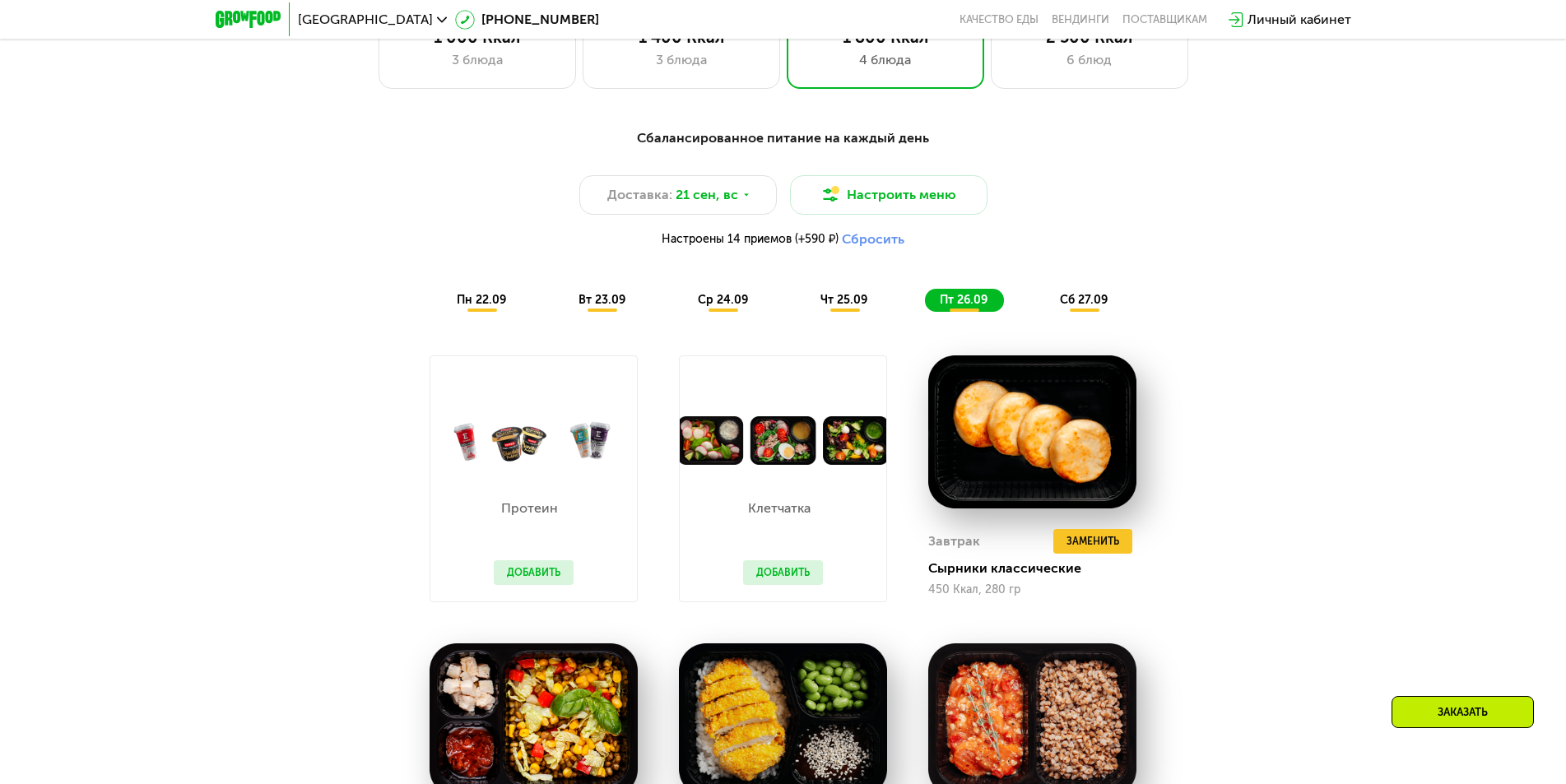
click at [1081, 307] on span "сб 27.09" at bounding box center [1084, 299] width 48 height 14
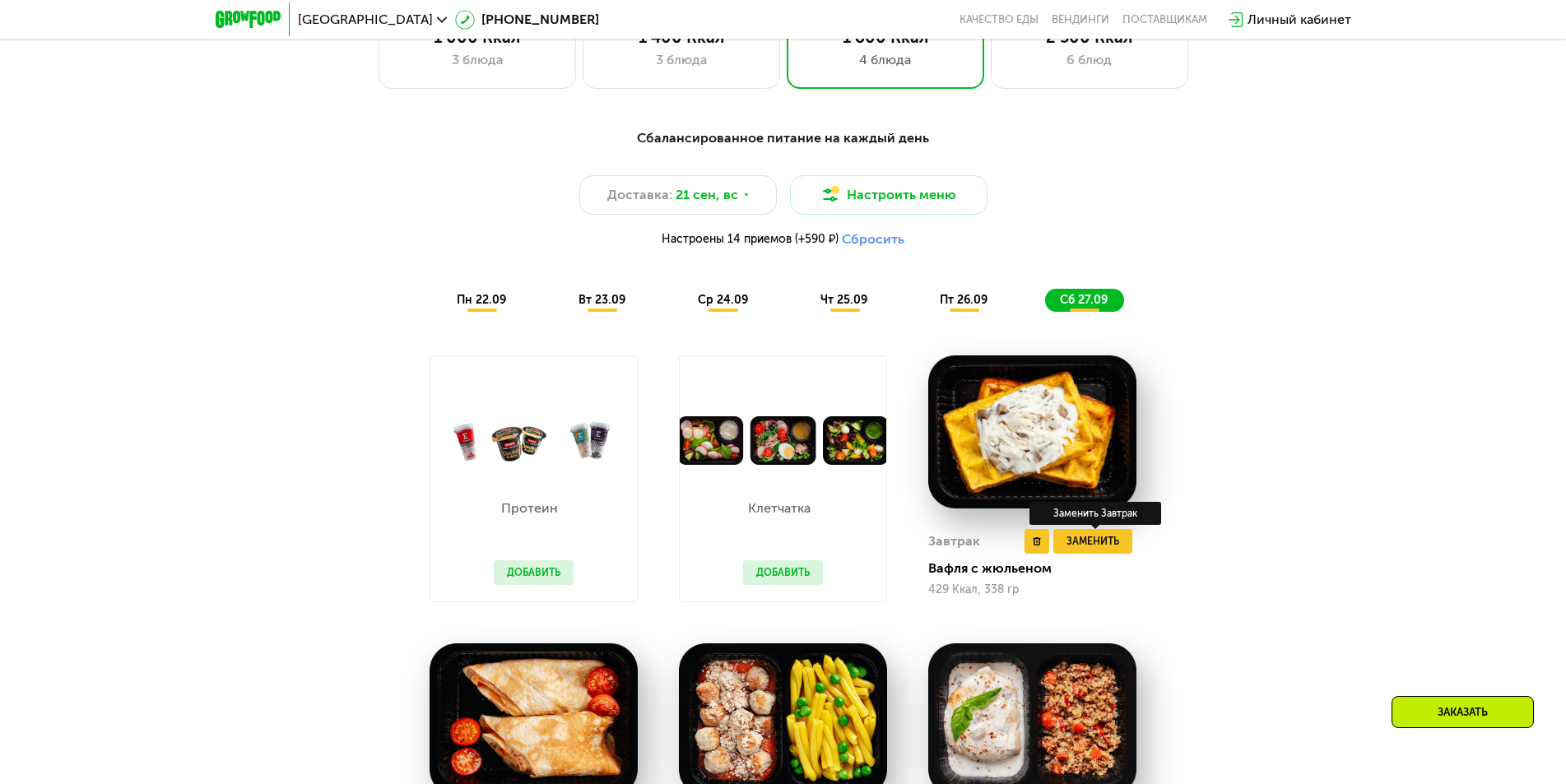
scroll to position [1608, 0]
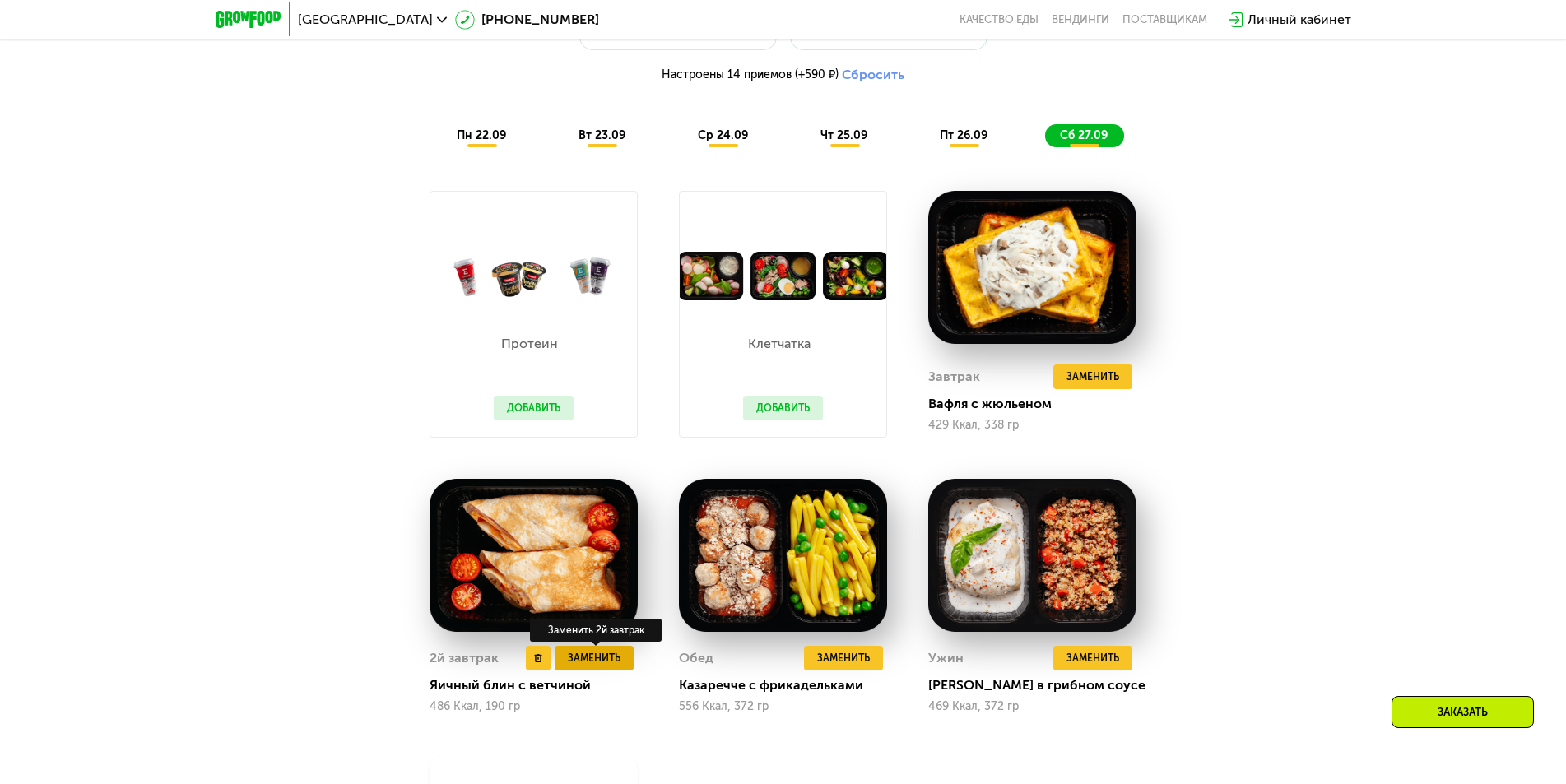
click at [579, 663] on span "Заменить" at bounding box center [594, 658] width 53 height 16
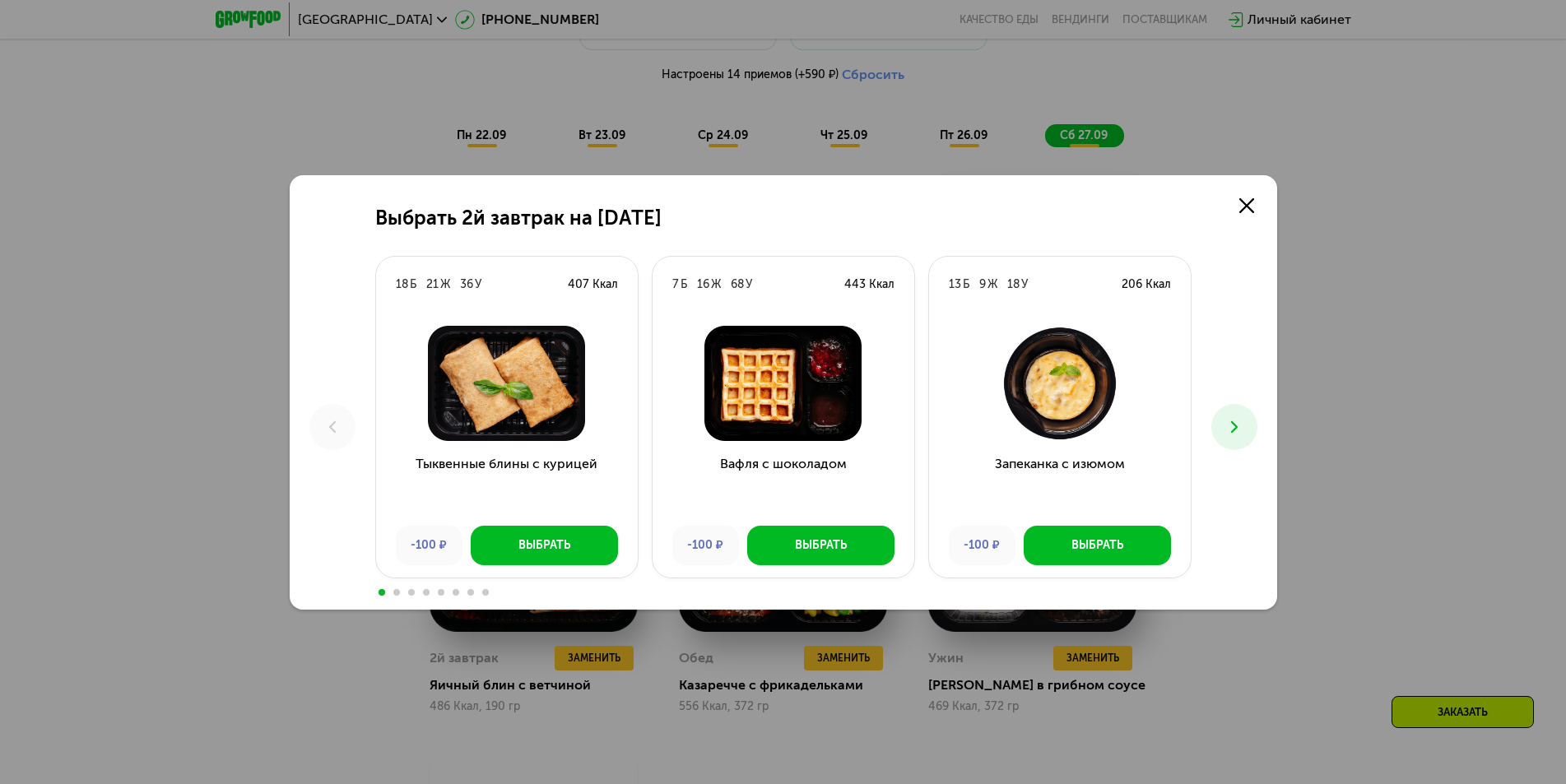
click at [1238, 431] on icon at bounding box center [1234, 427] width 20 height 20
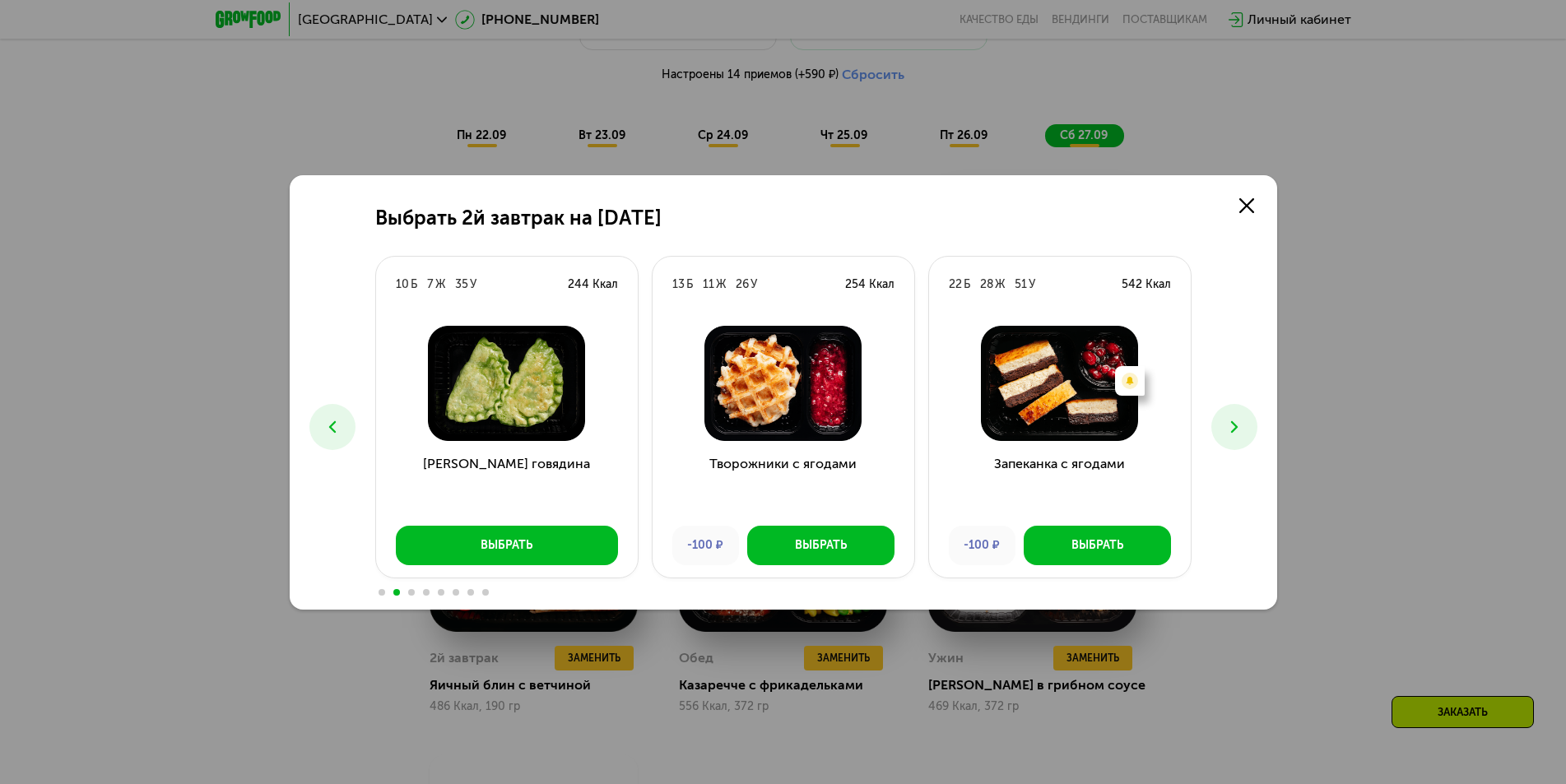
click at [1229, 432] on icon at bounding box center [1234, 427] width 20 height 20
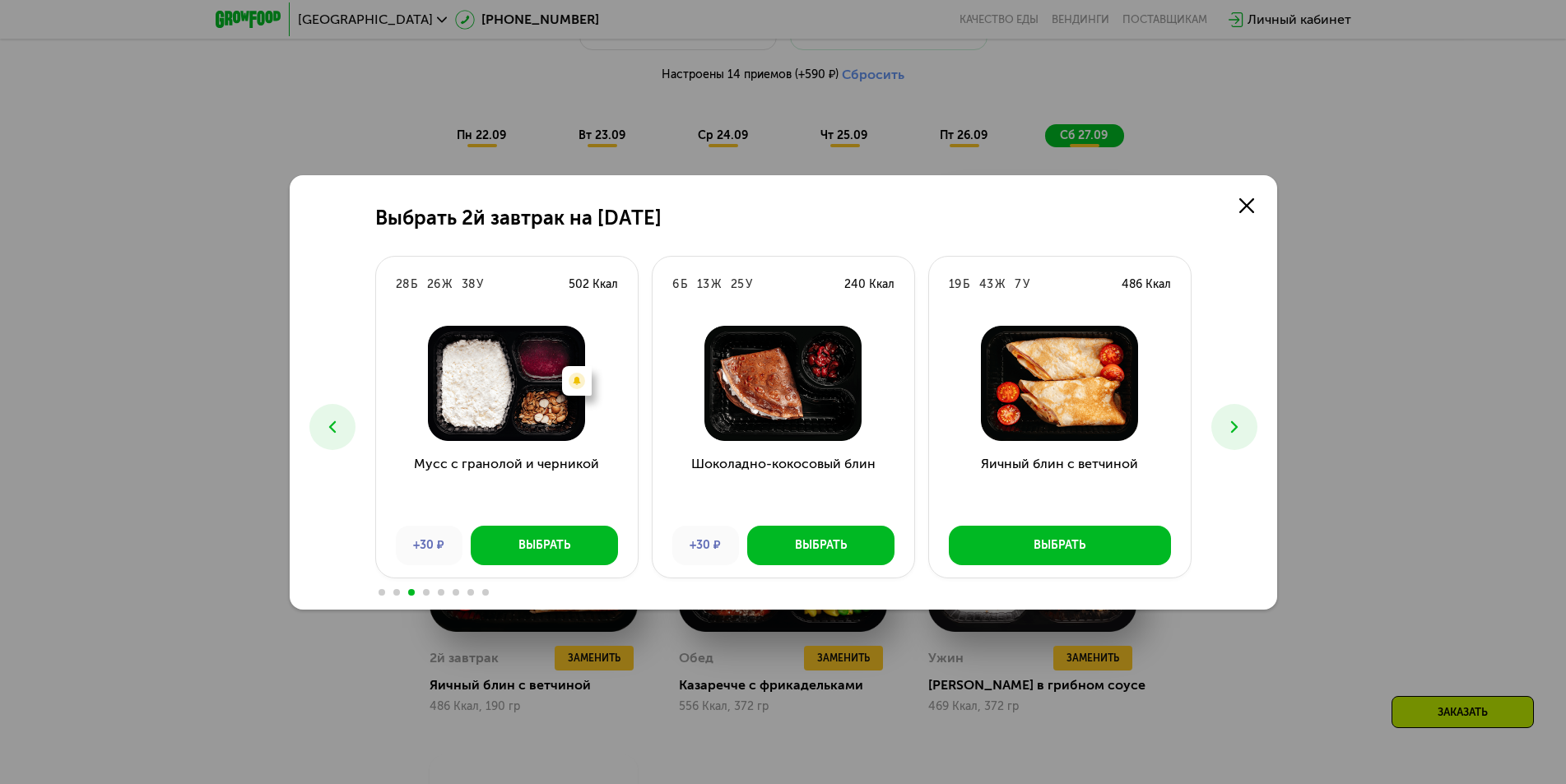
click at [1223, 432] on button at bounding box center [1234, 427] width 46 height 46
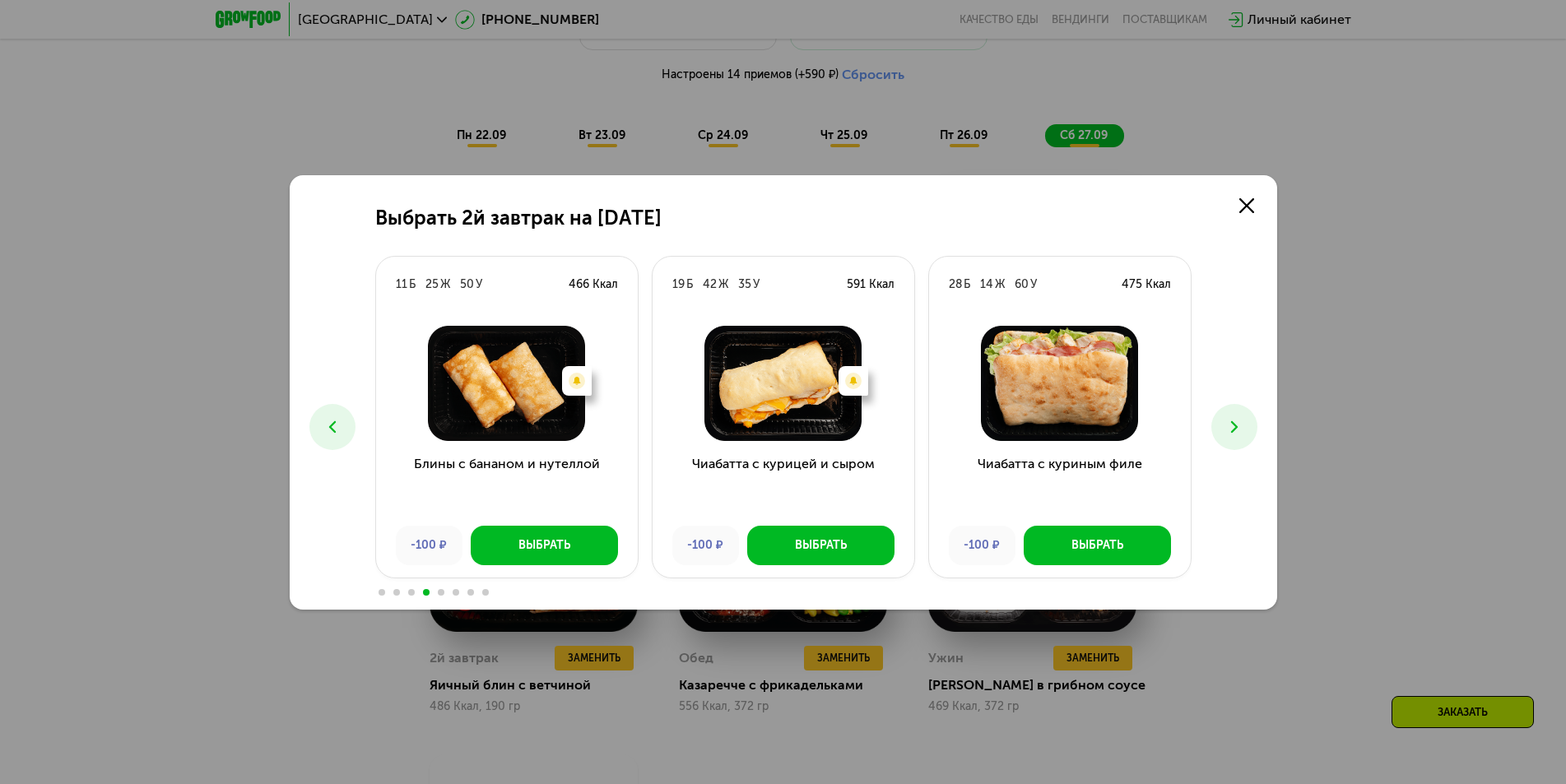
click at [1223, 432] on button at bounding box center [1234, 427] width 46 height 46
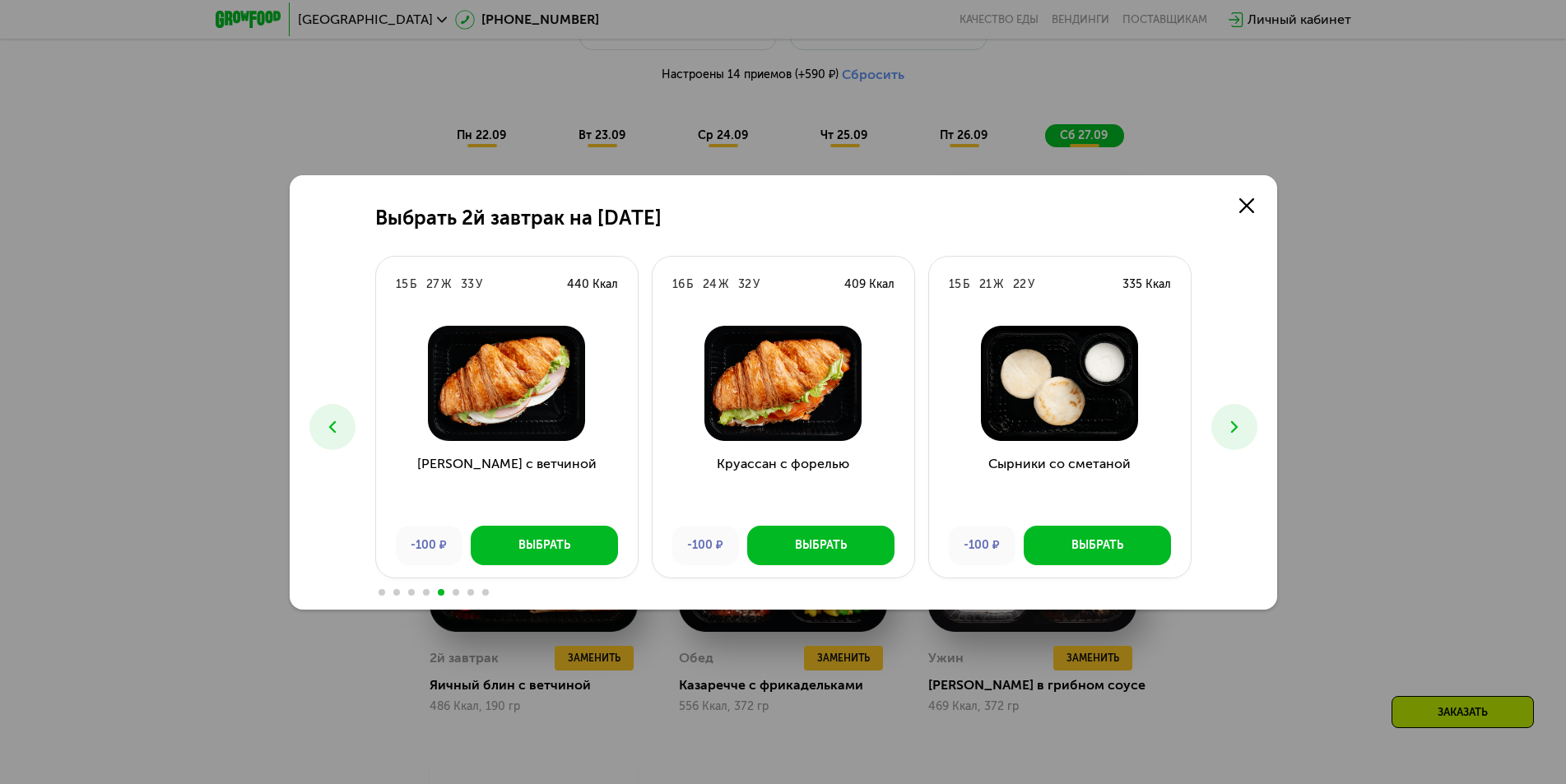
click at [1223, 432] on button at bounding box center [1234, 427] width 46 height 46
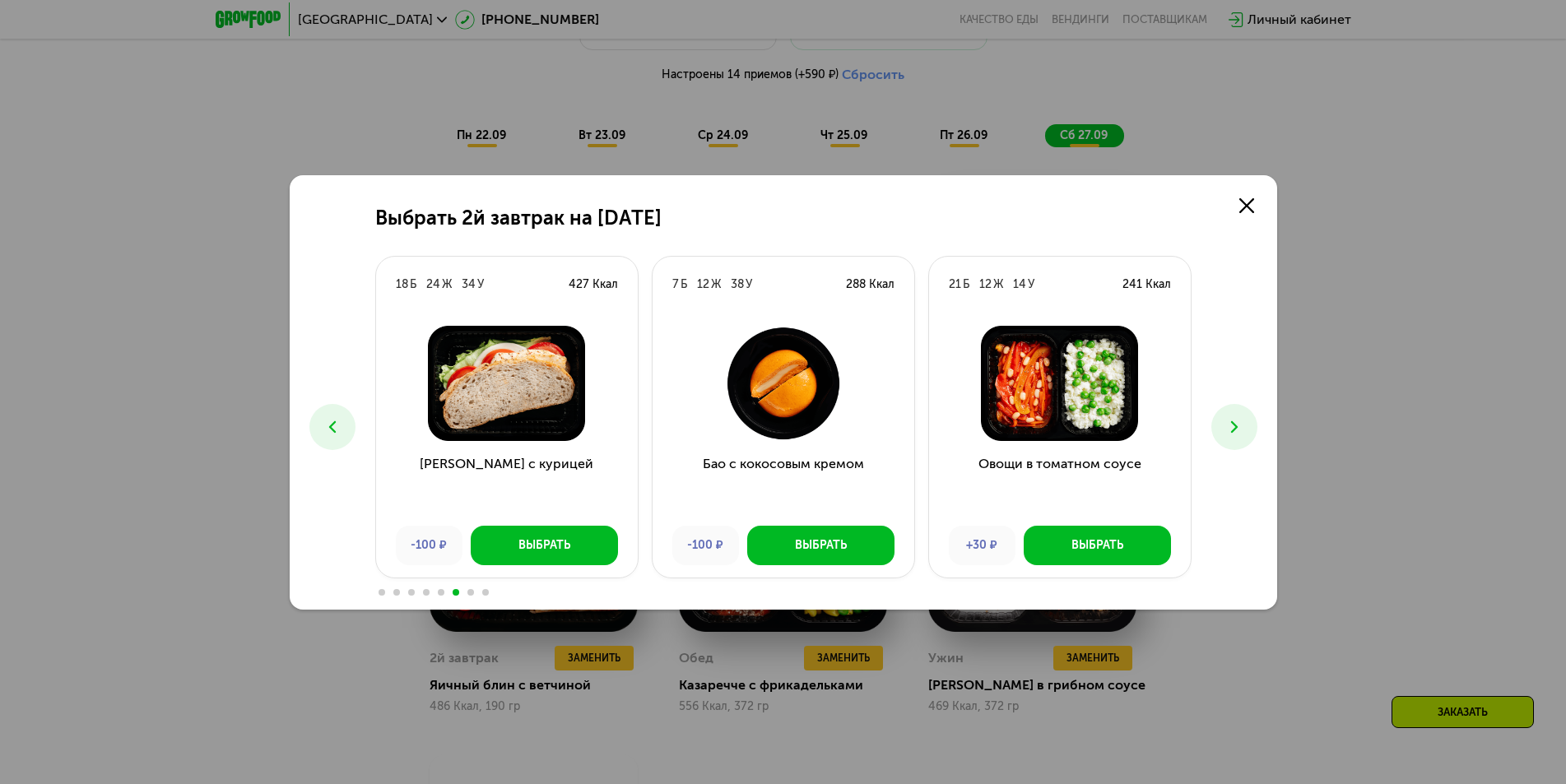
click at [1223, 432] on button at bounding box center [1234, 427] width 46 height 46
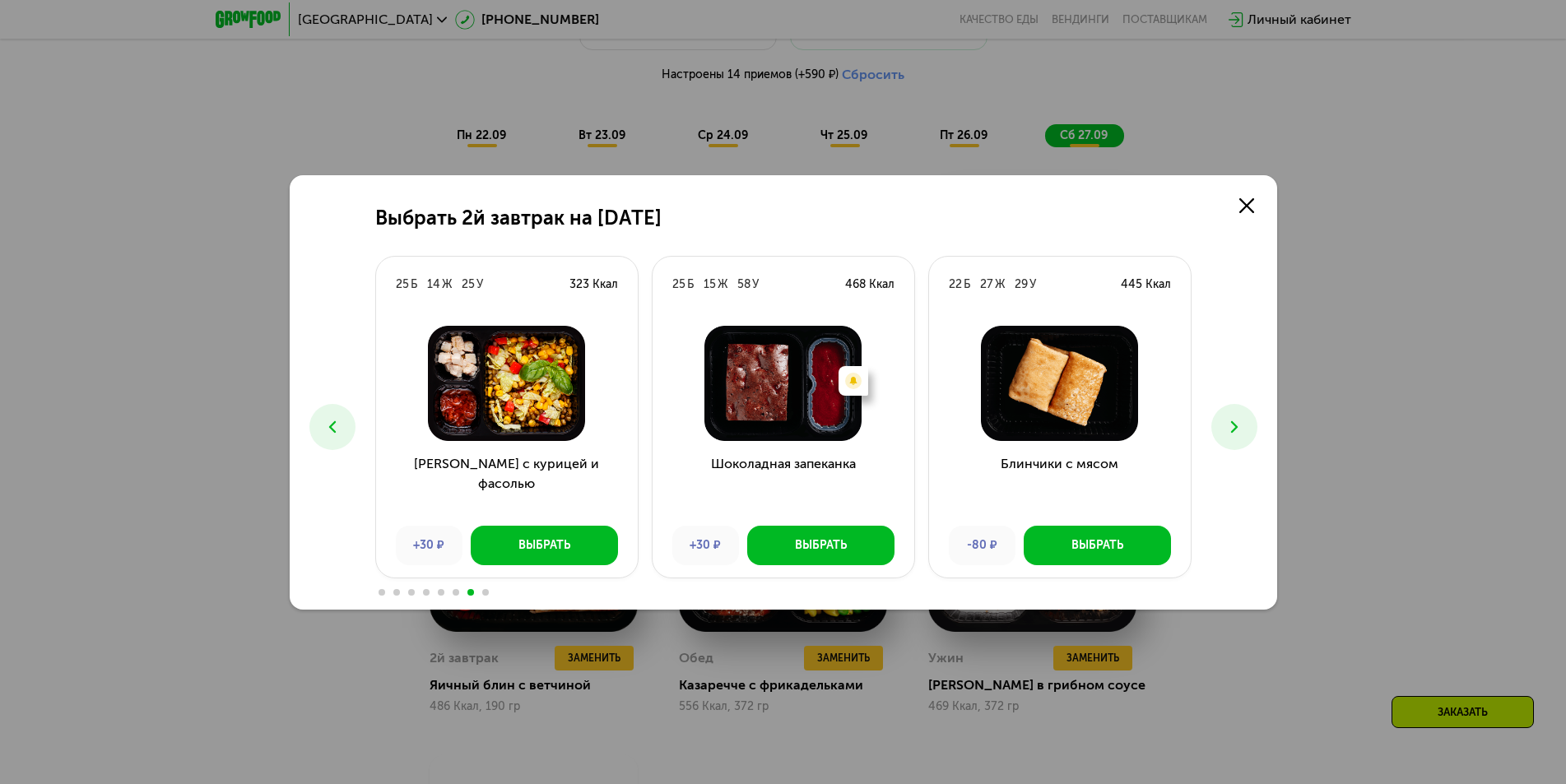
click at [1223, 432] on button at bounding box center [1234, 427] width 46 height 46
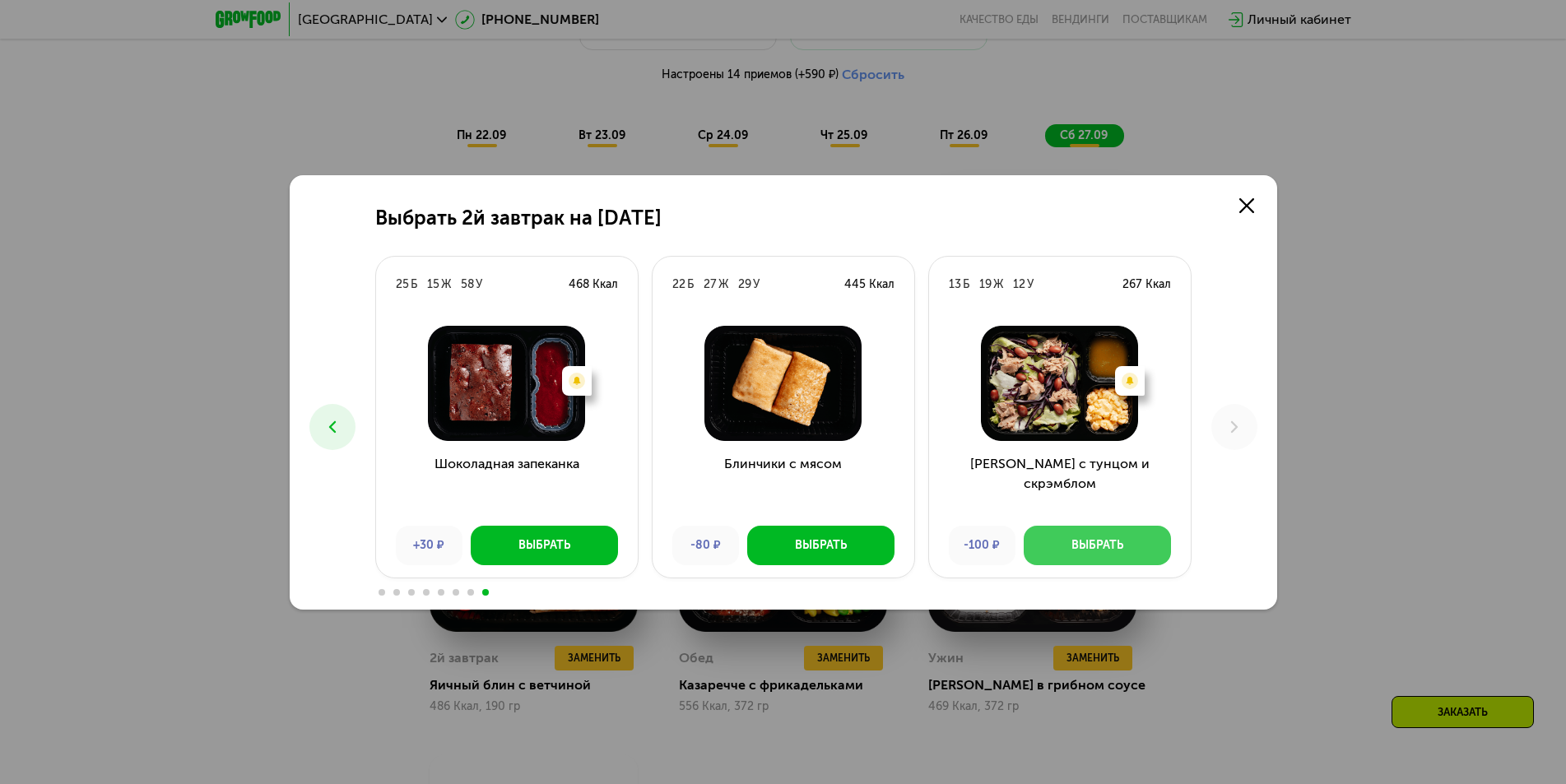
click at [1066, 542] on button "Выбрать" at bounding box center [1097, 545] width 147 height 39
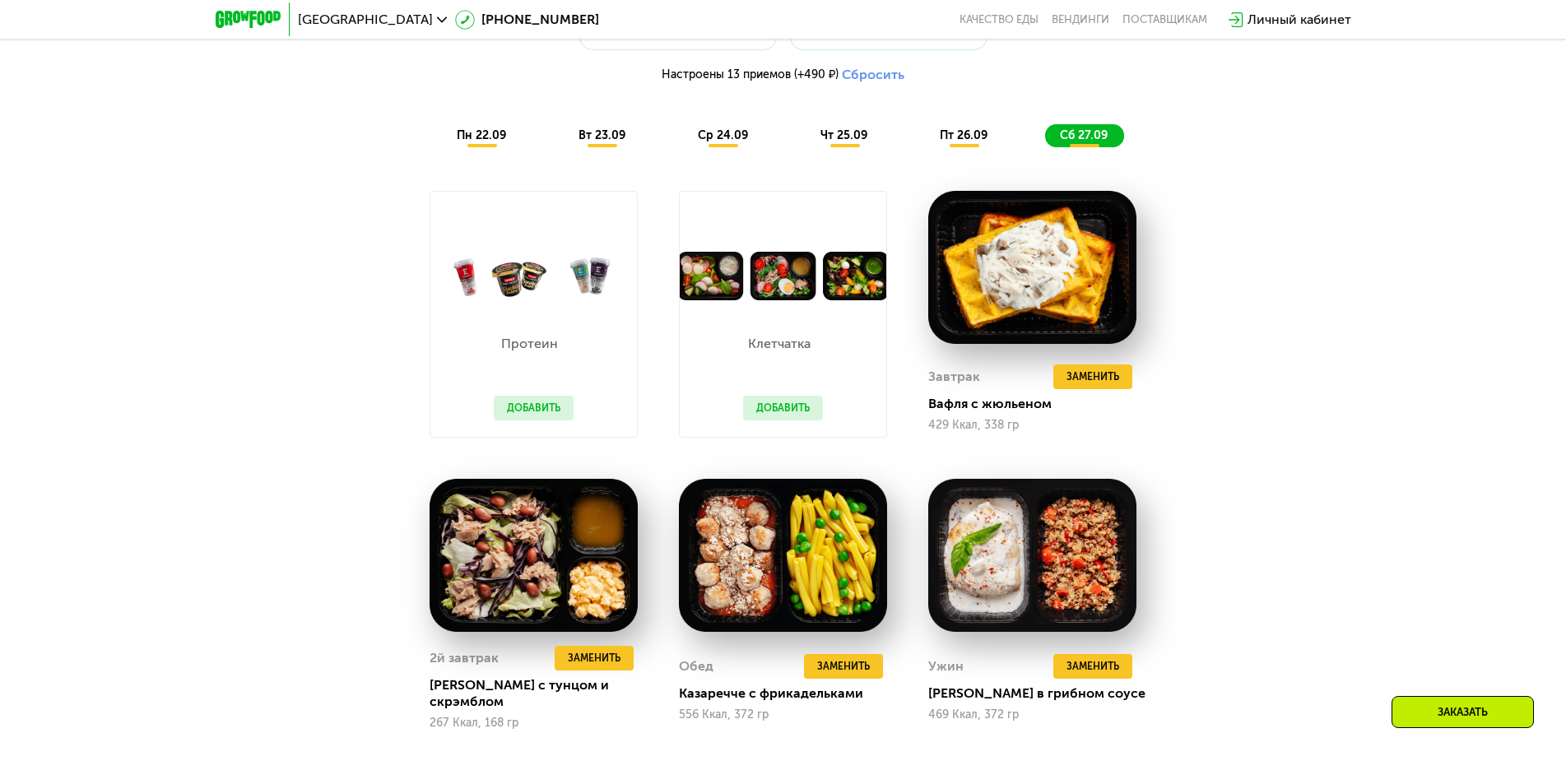
click at [790, 420] on button "Добавить" at bounding box center [783, 408] width 80 height 25
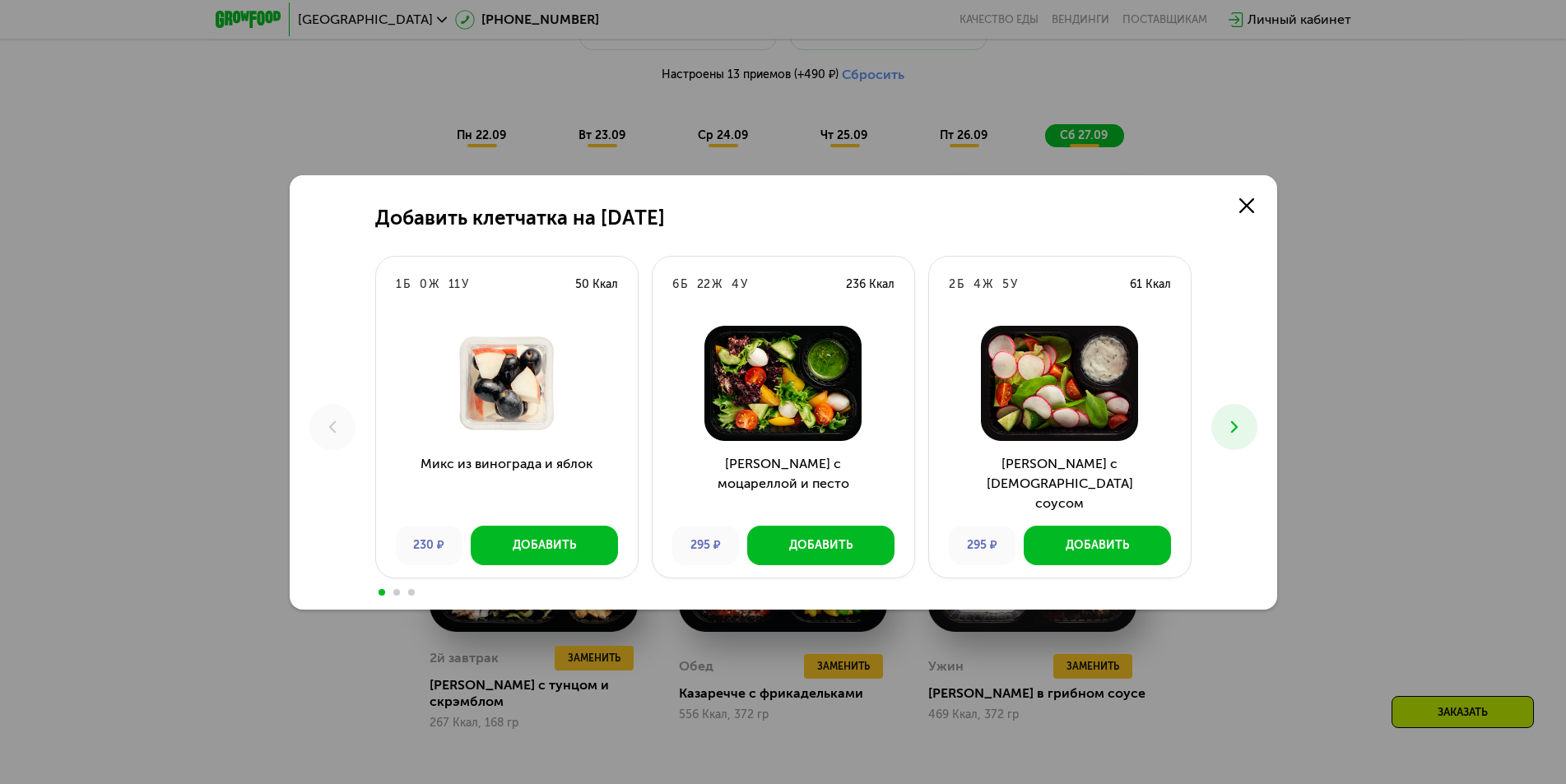
click at [1224, 421] on icon at bounding box center [1234, 427] width 20 height 20
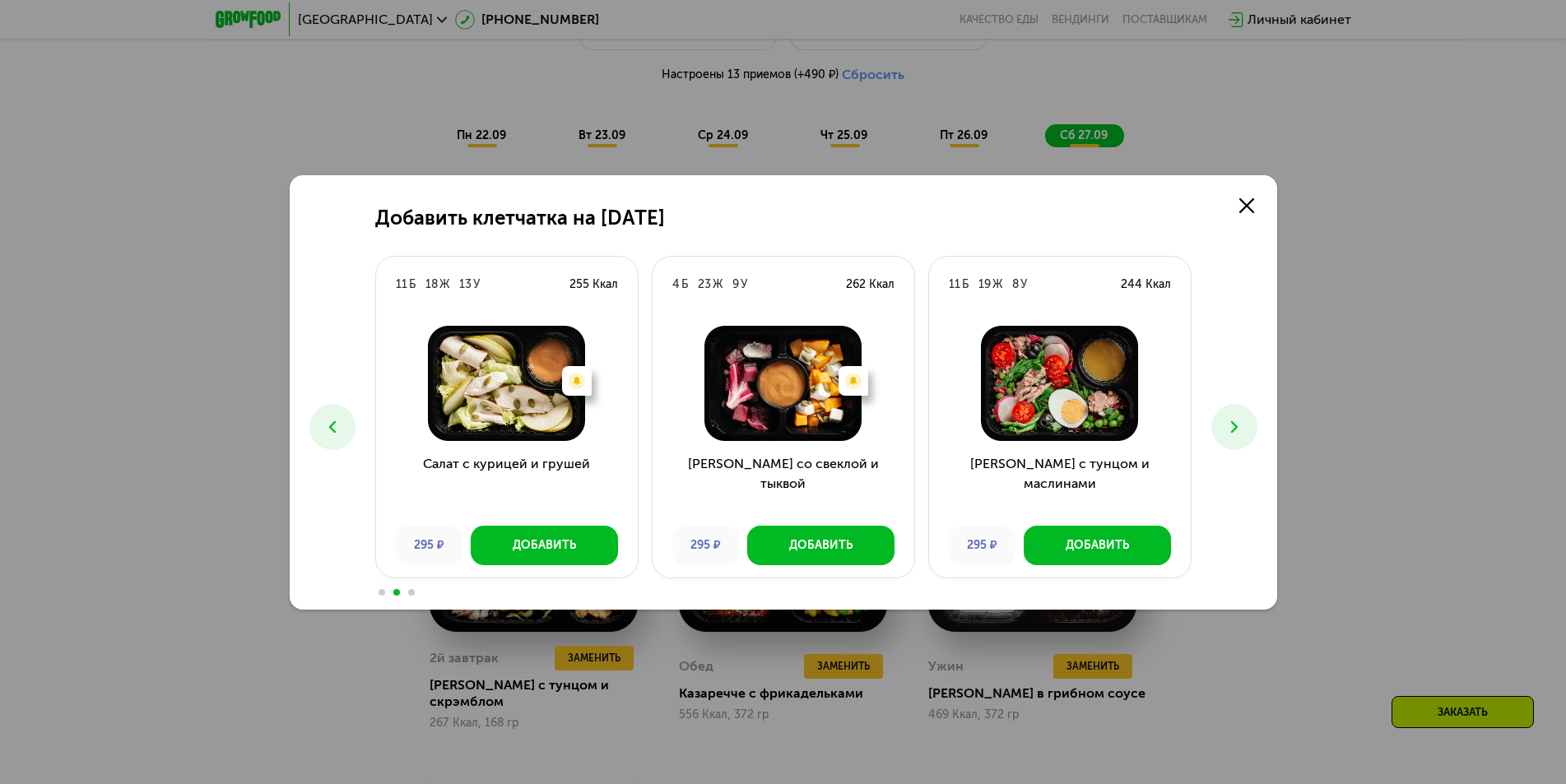
click at [1222, 422] on button at bounding box center [1234, 427] width 46 height 46
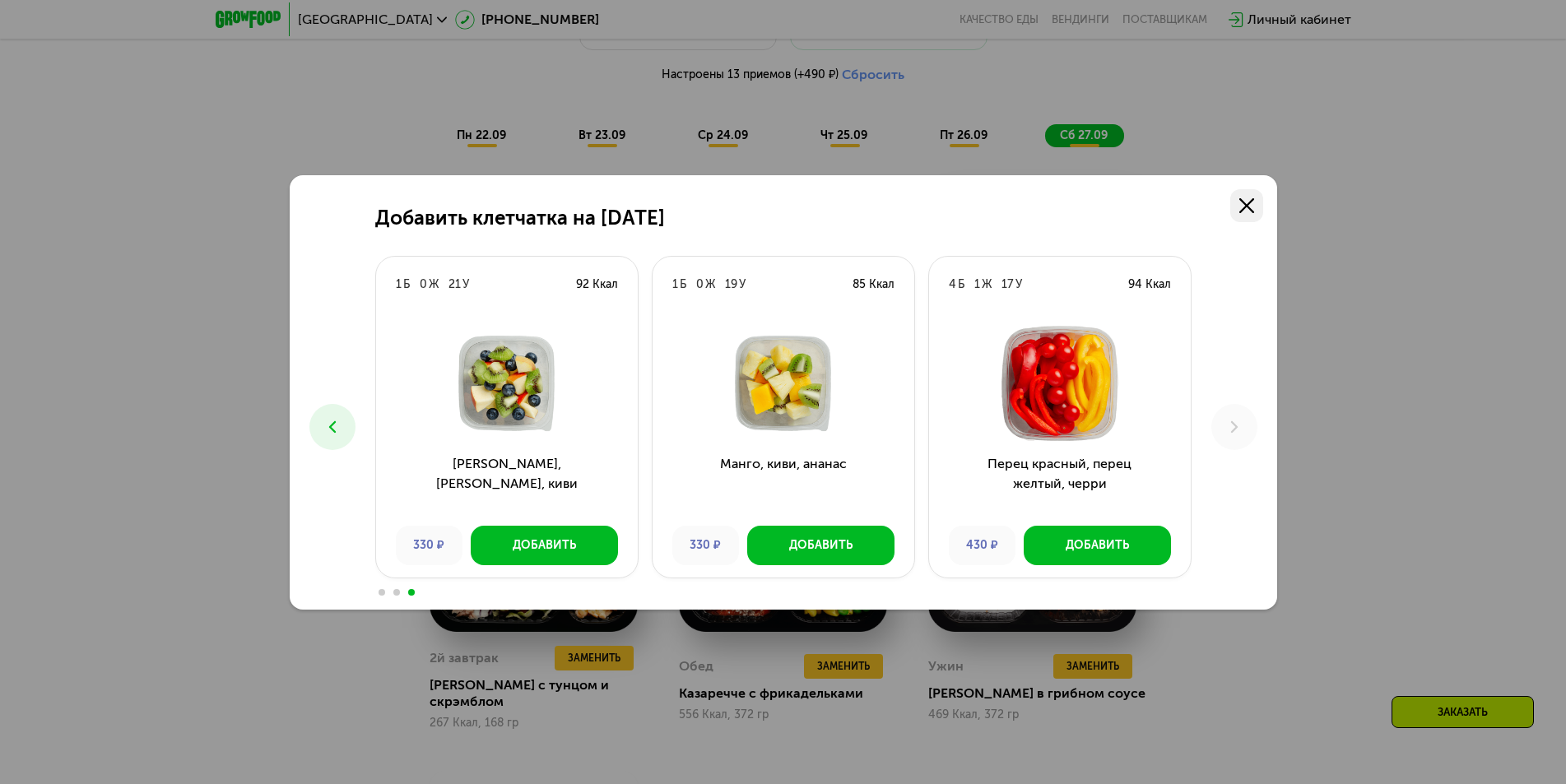
click at [1244, 202] on icon at bounding box center [1247, 206] width 15 height 15
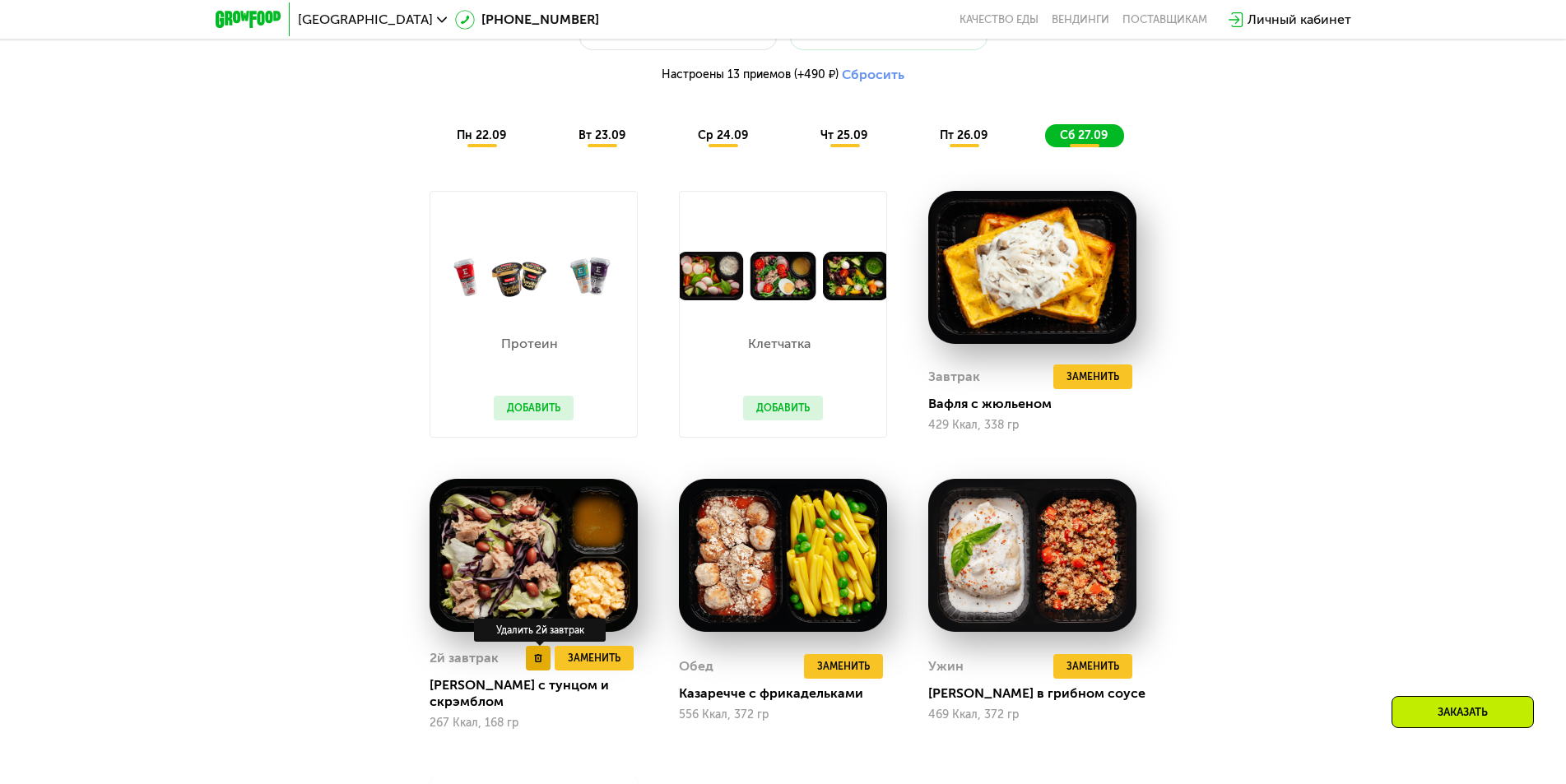
scroll to position [1773, 0]
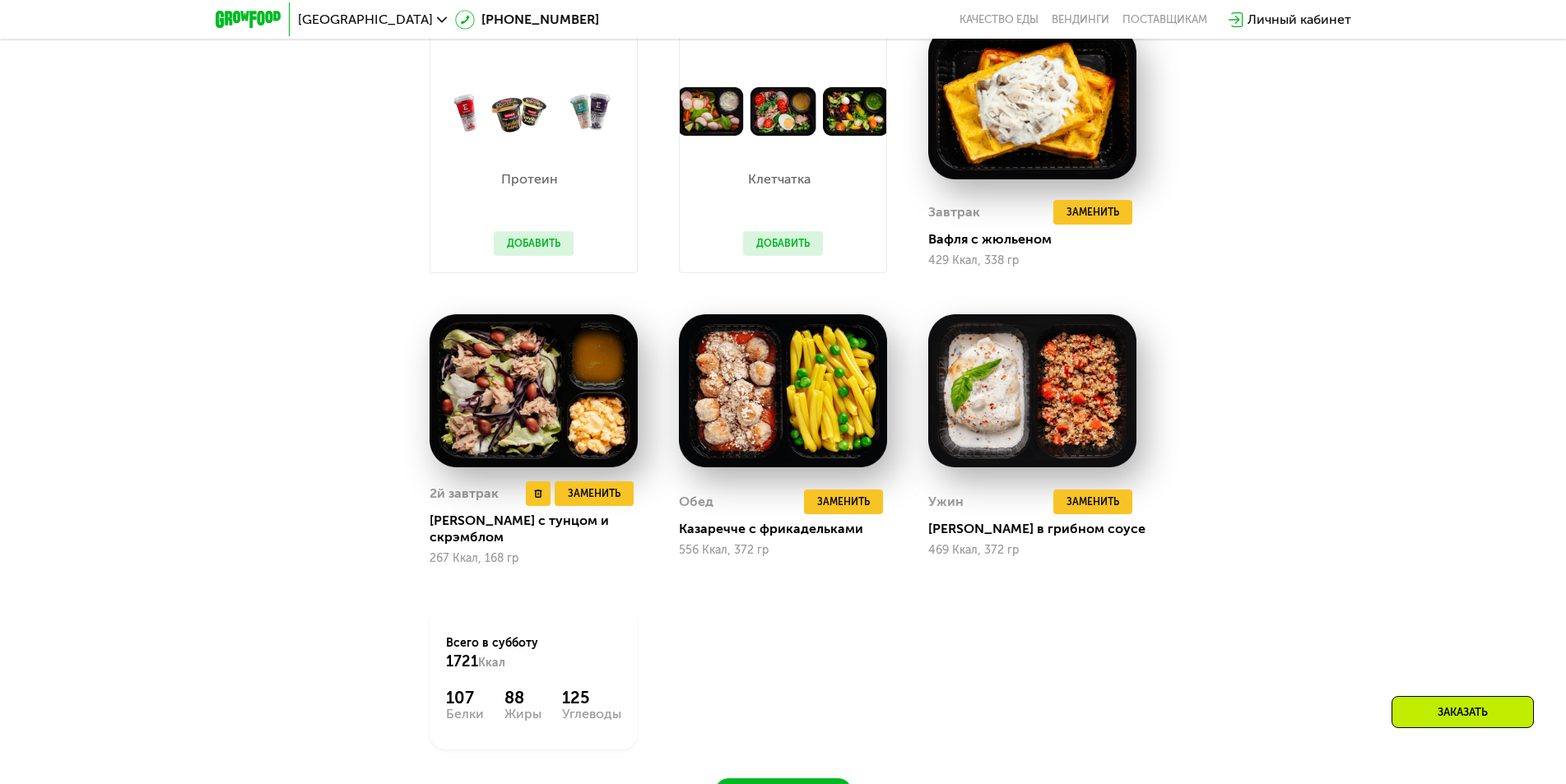
drag, startPoint x: 584, startPoint y: 393, endPoint x: 480, endPoint y: 398, distance: 104.1
click at [480, 398] on img at bounding box center [533, 391] width 208 height 153
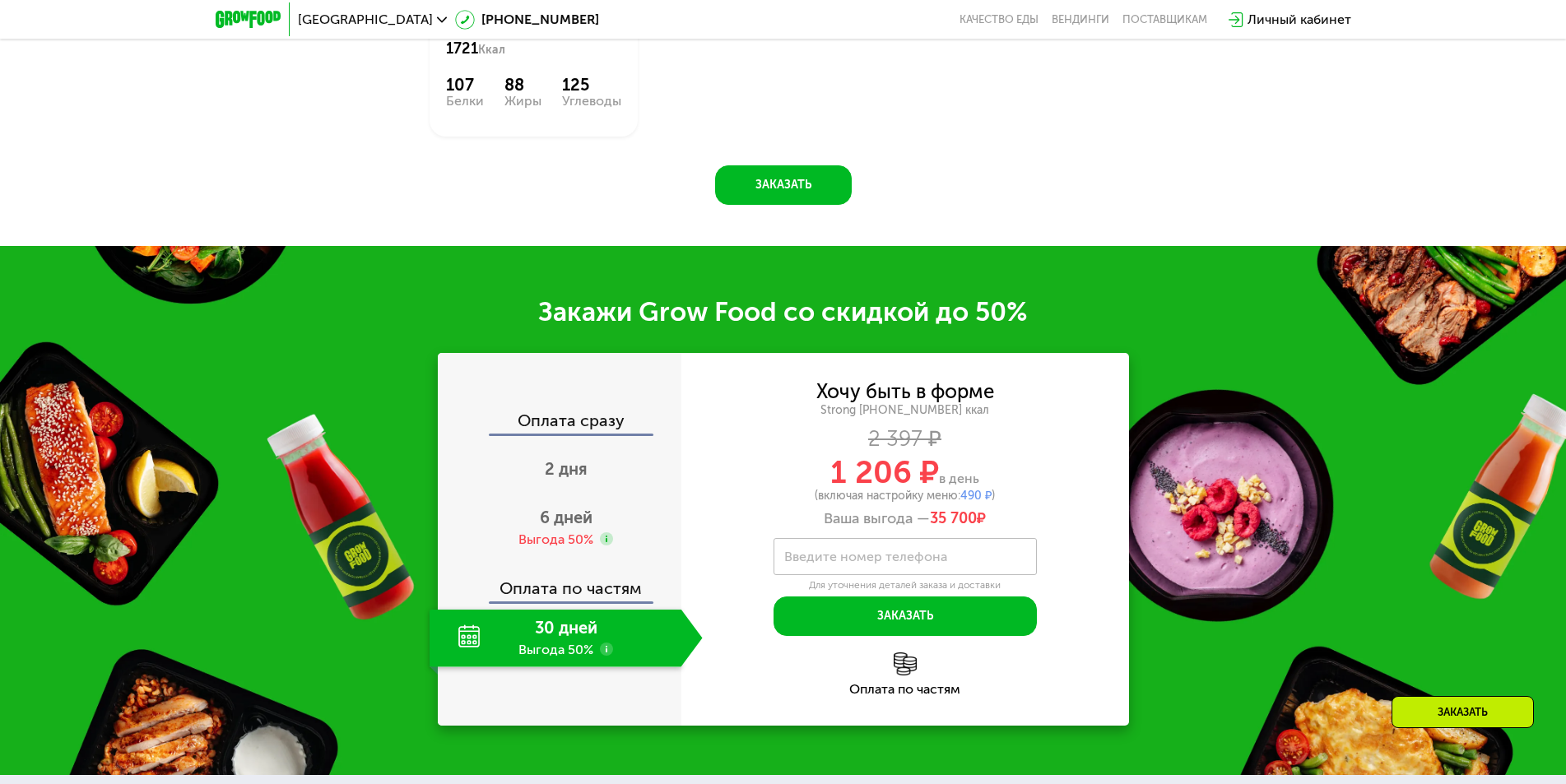
scroll to position [2468, 0]
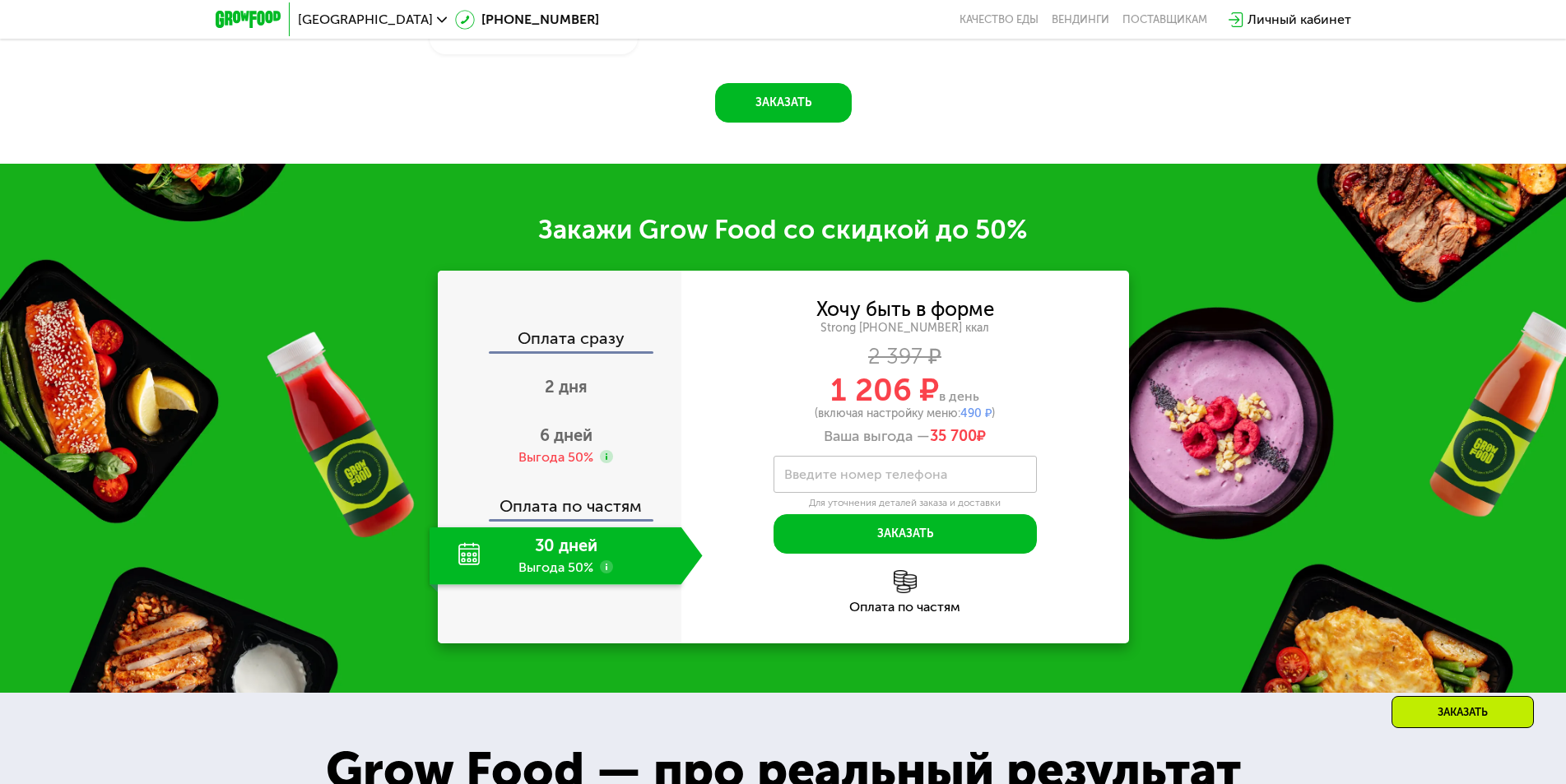
click at [585, 498] on div "Оплата по частям" at bounding box center [560, 500] width 242 height 38
click at [600, 451] on icon at bounding box center [606, 457] width 13 height 13
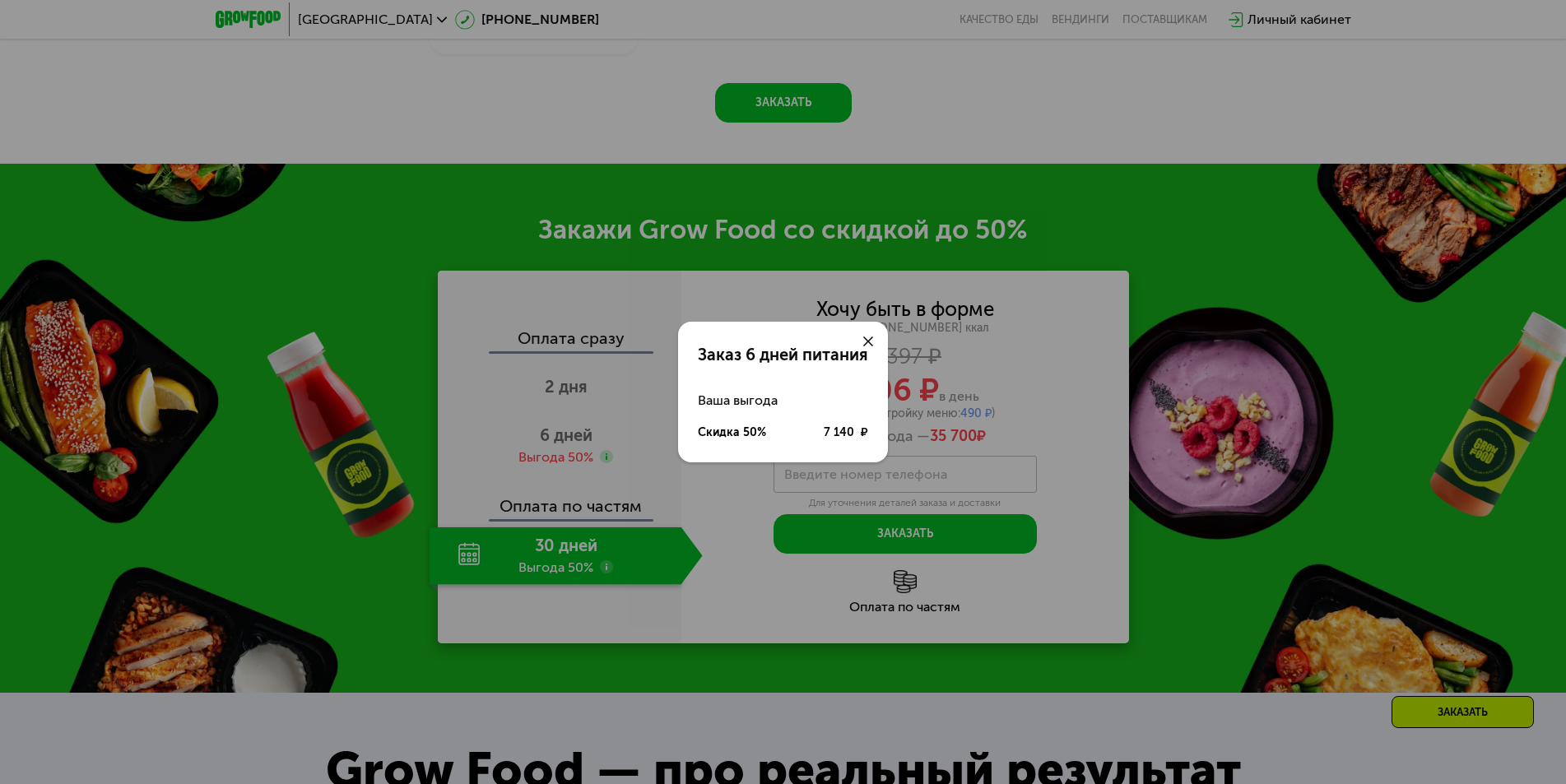
click at [865, 340] on icon at bounding box center [868, 341] width 10 height 10
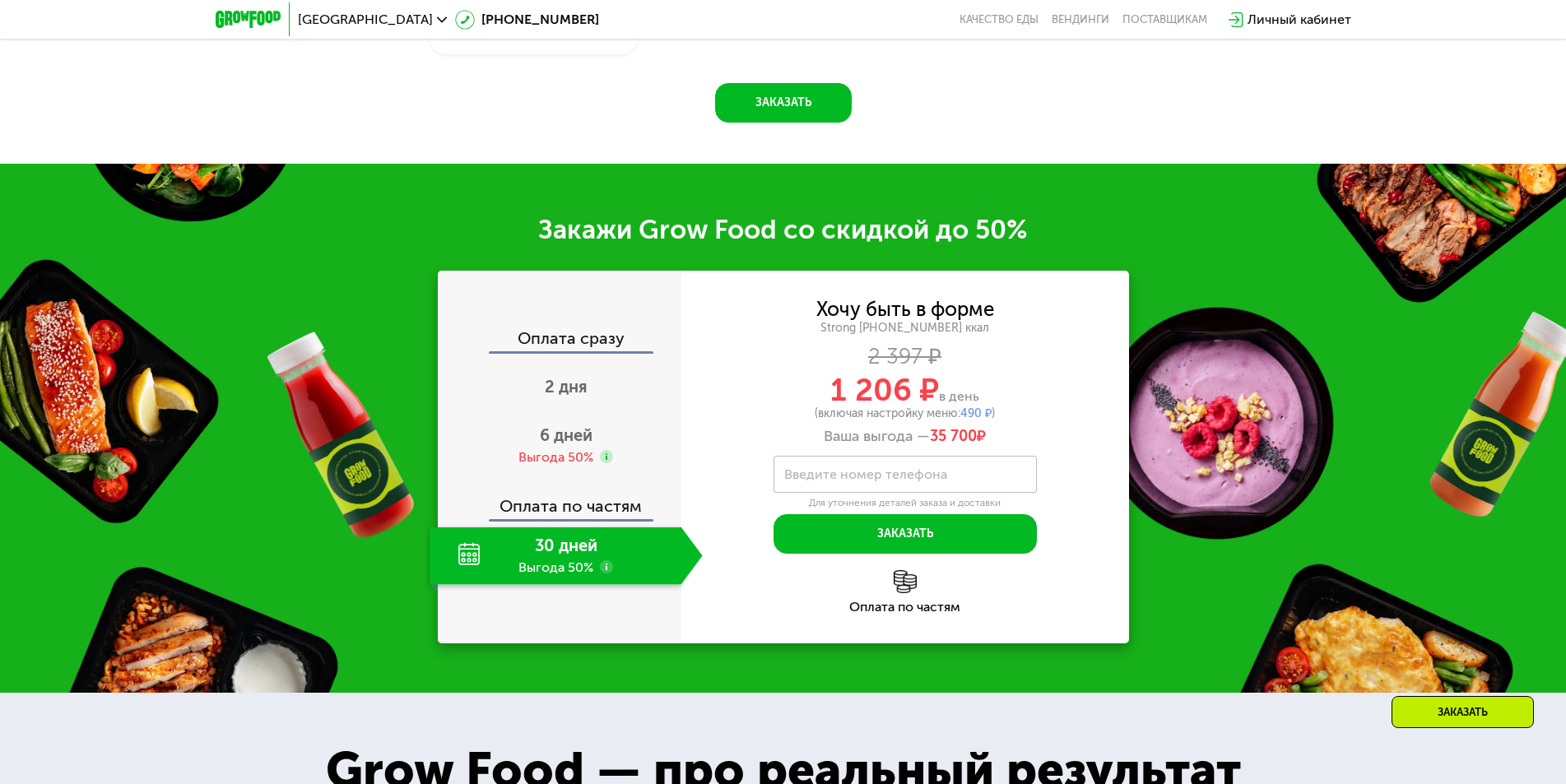
click at [926, 470] on label "Введите номер телефона" at bounding box center [866, 474] width 163 height 9
click at [926, 457] on input "Введите номер телефона" at bounding box center [905, 474] width 263 height 37
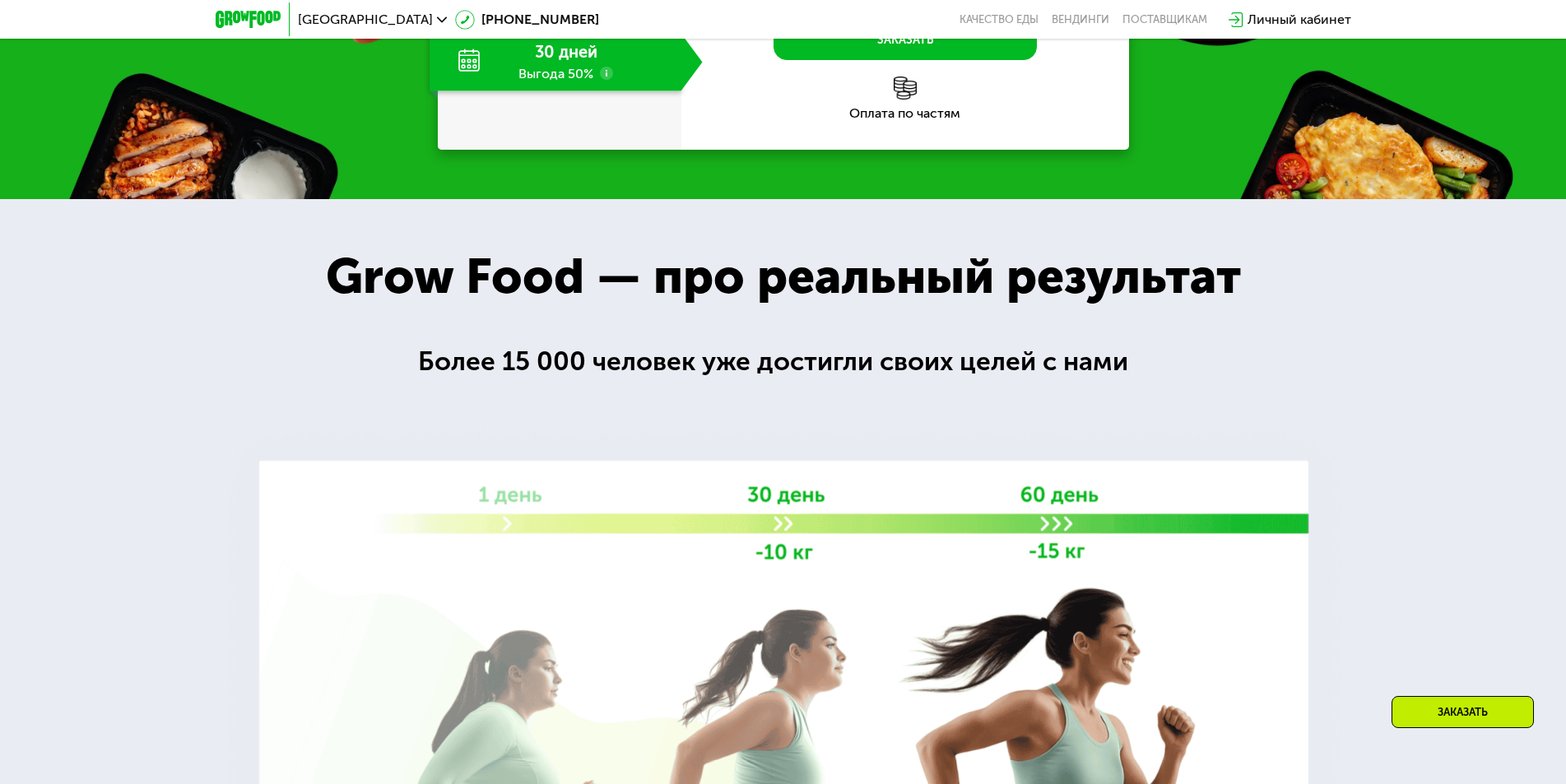
scroll to position [2879, 0]
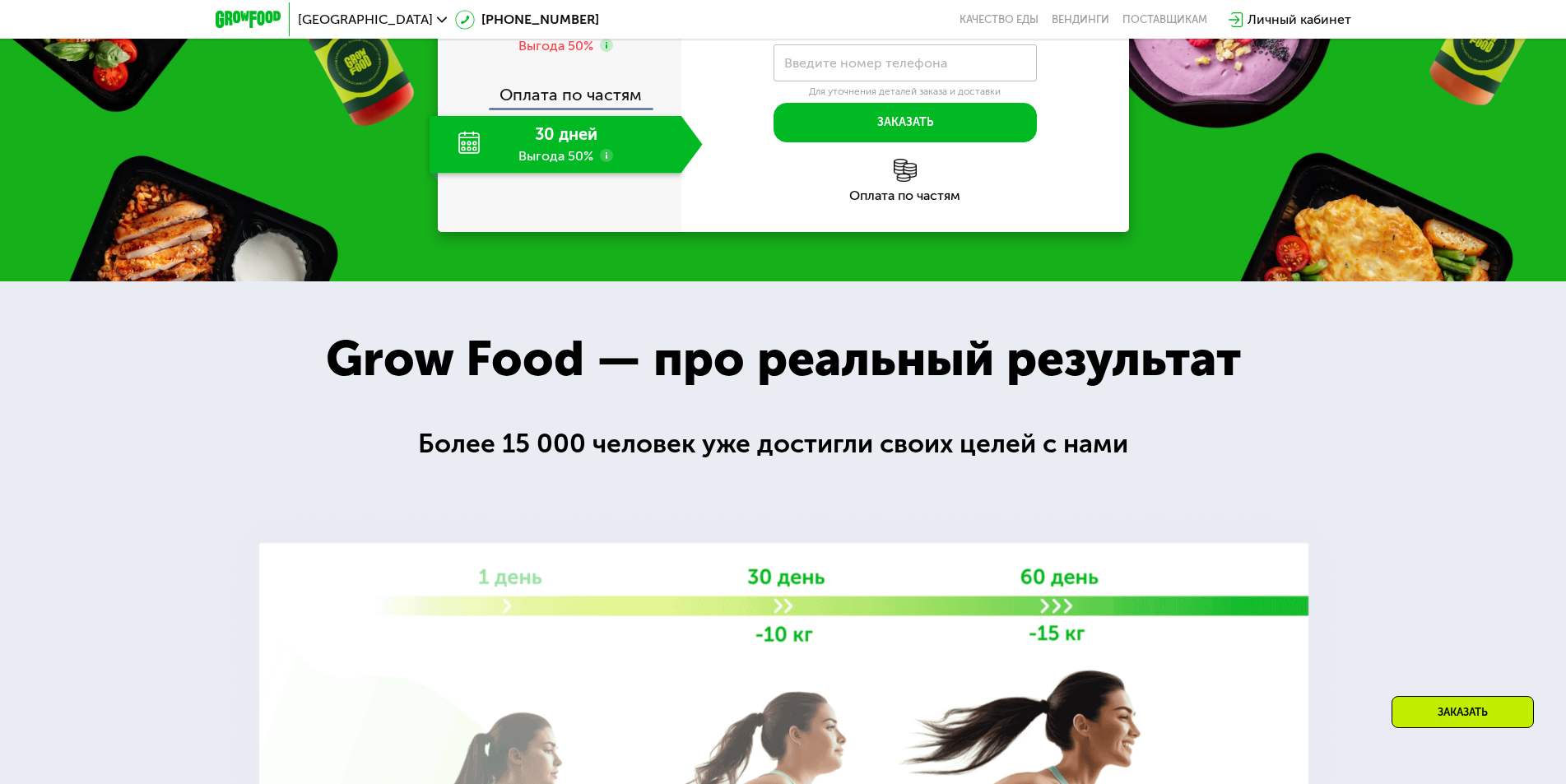
click at [908, 159] on img at bounding box center [905, 170] width 23 height 23
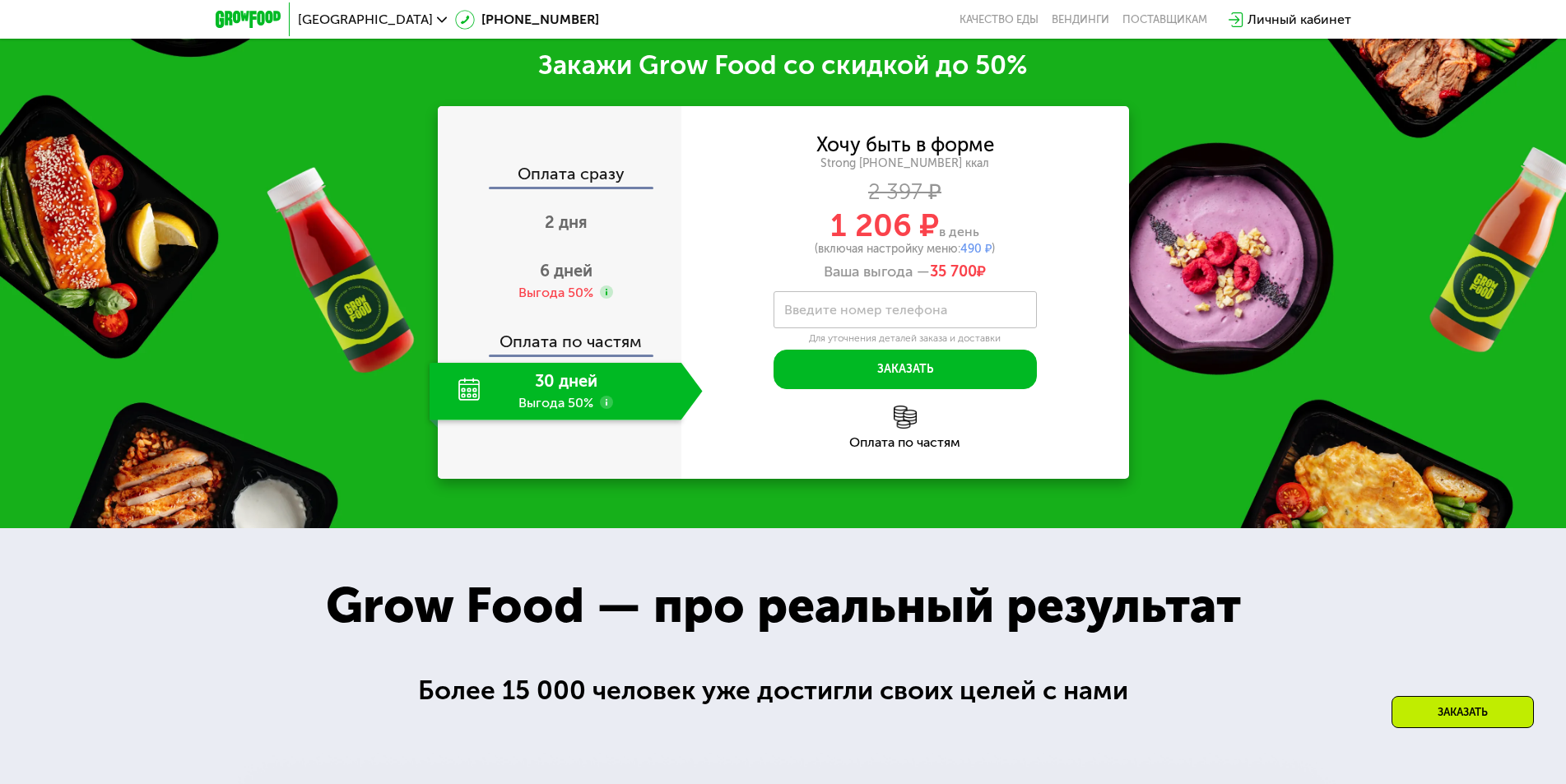
click at [606, 396] on use at bounding box center [606, 402] width 13 height 13
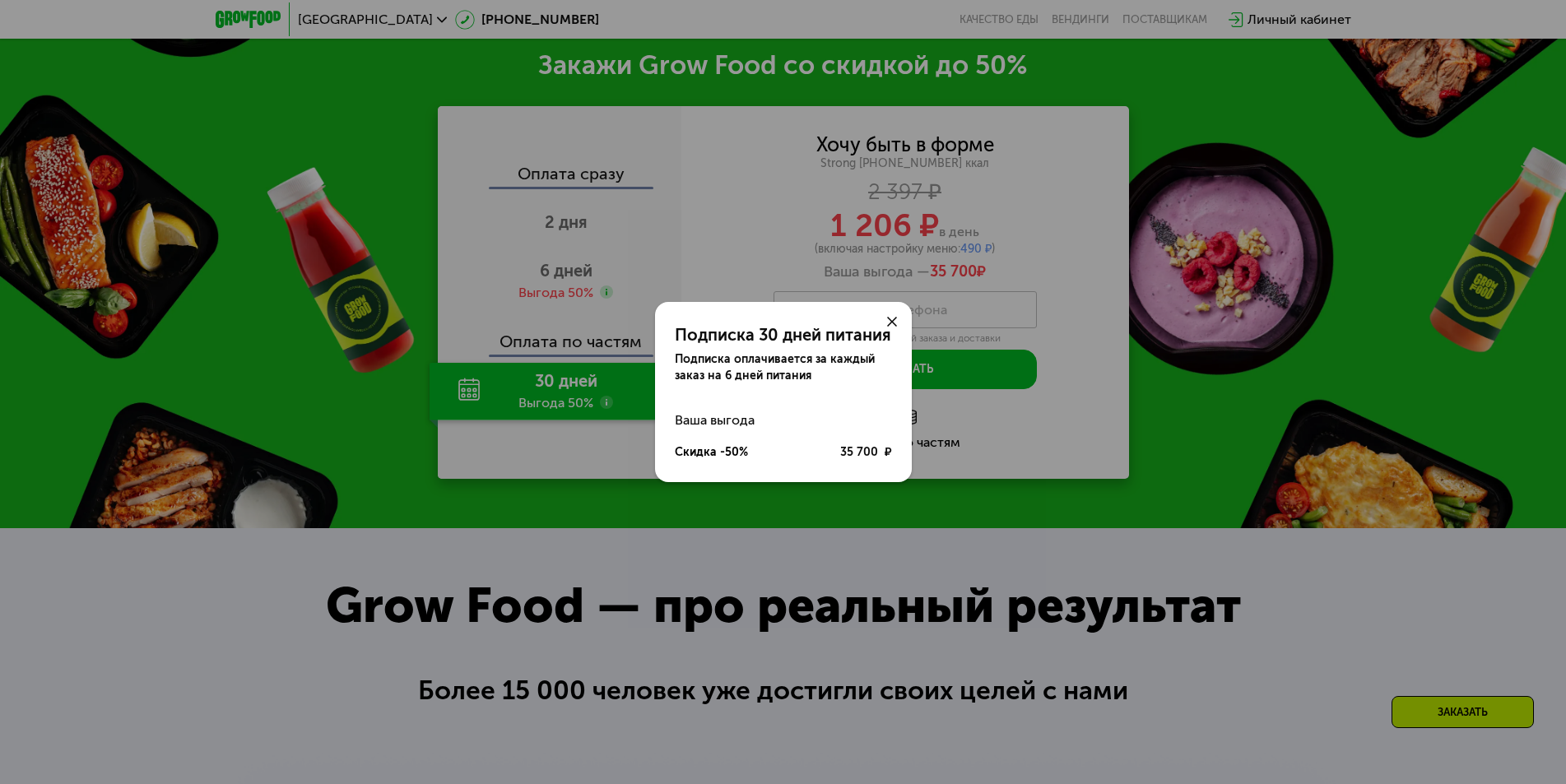
click at [609, 280] on div "Подписка 30 дней питания Подписка оплачивается за каждый заказ на 6 дней питани…" at bounding box center [783, 392] width 1566 height 784
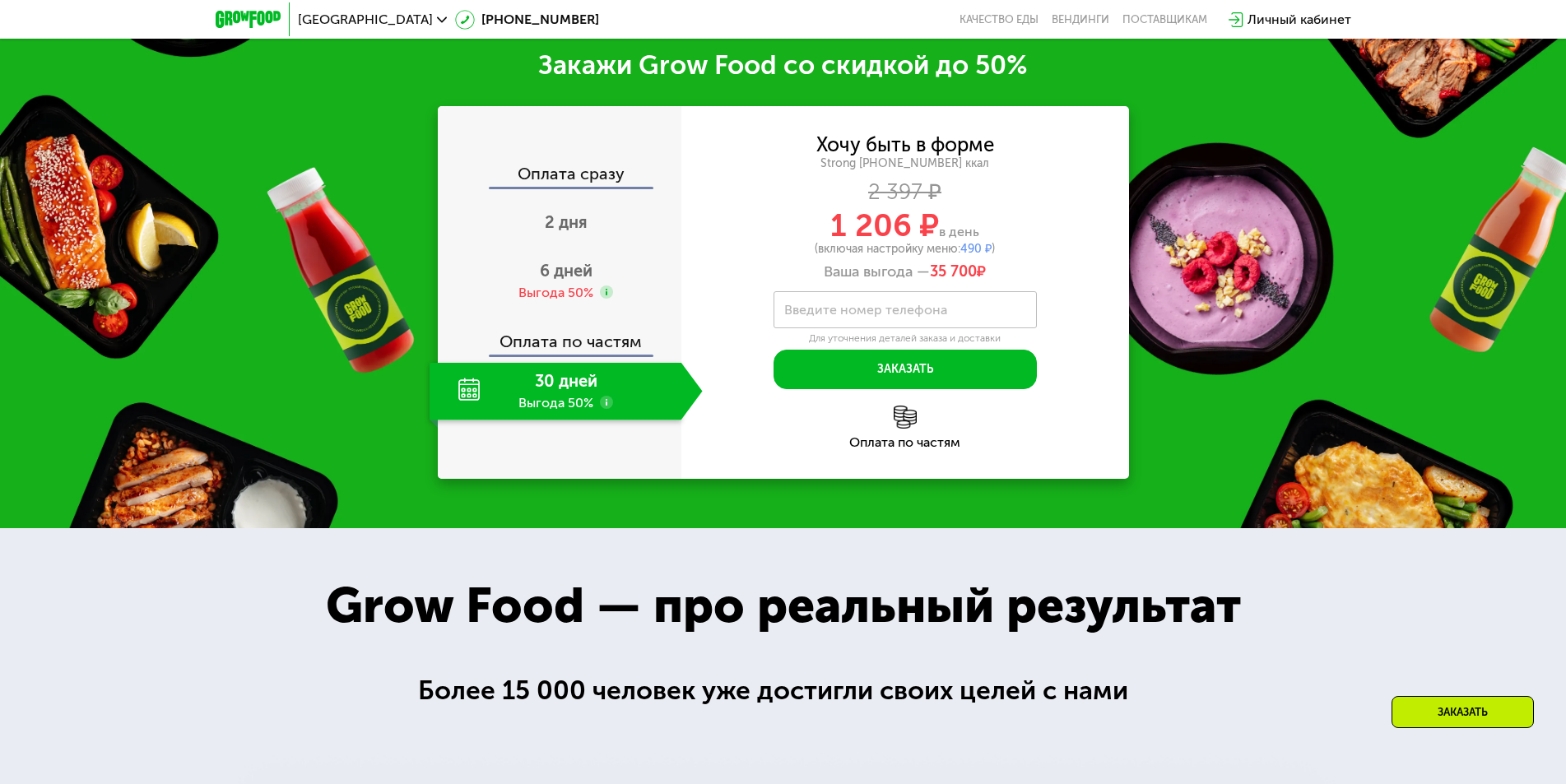
click at [609, 285] on use at bounding box center [606, 292] width 13 height 13
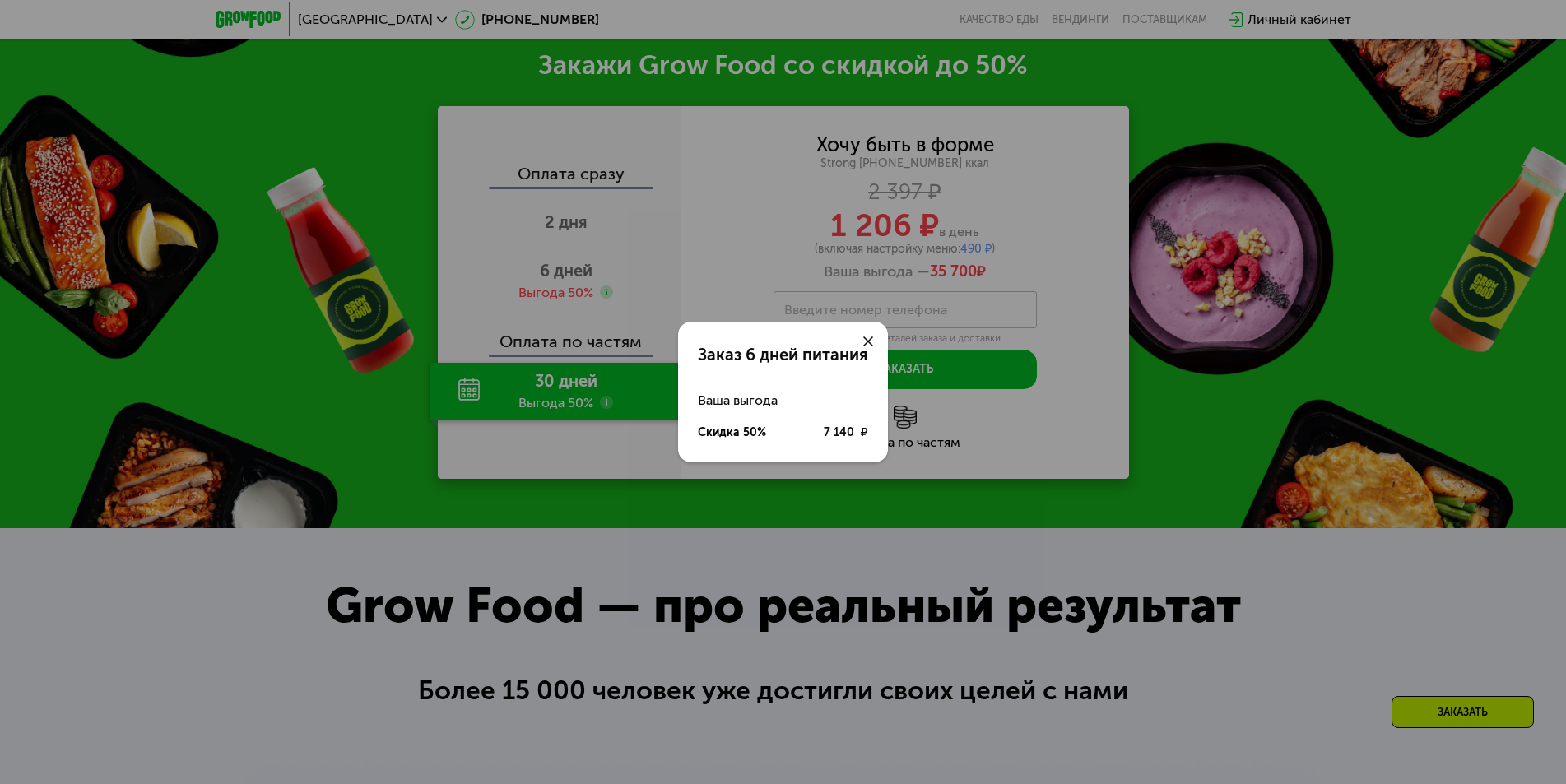
click at [574, 214] on div "Заказ 6 дней питания Ваша выгода Скидка 50% 7 140 ₽" at bounding box center [783, 392] width 1566 height 784
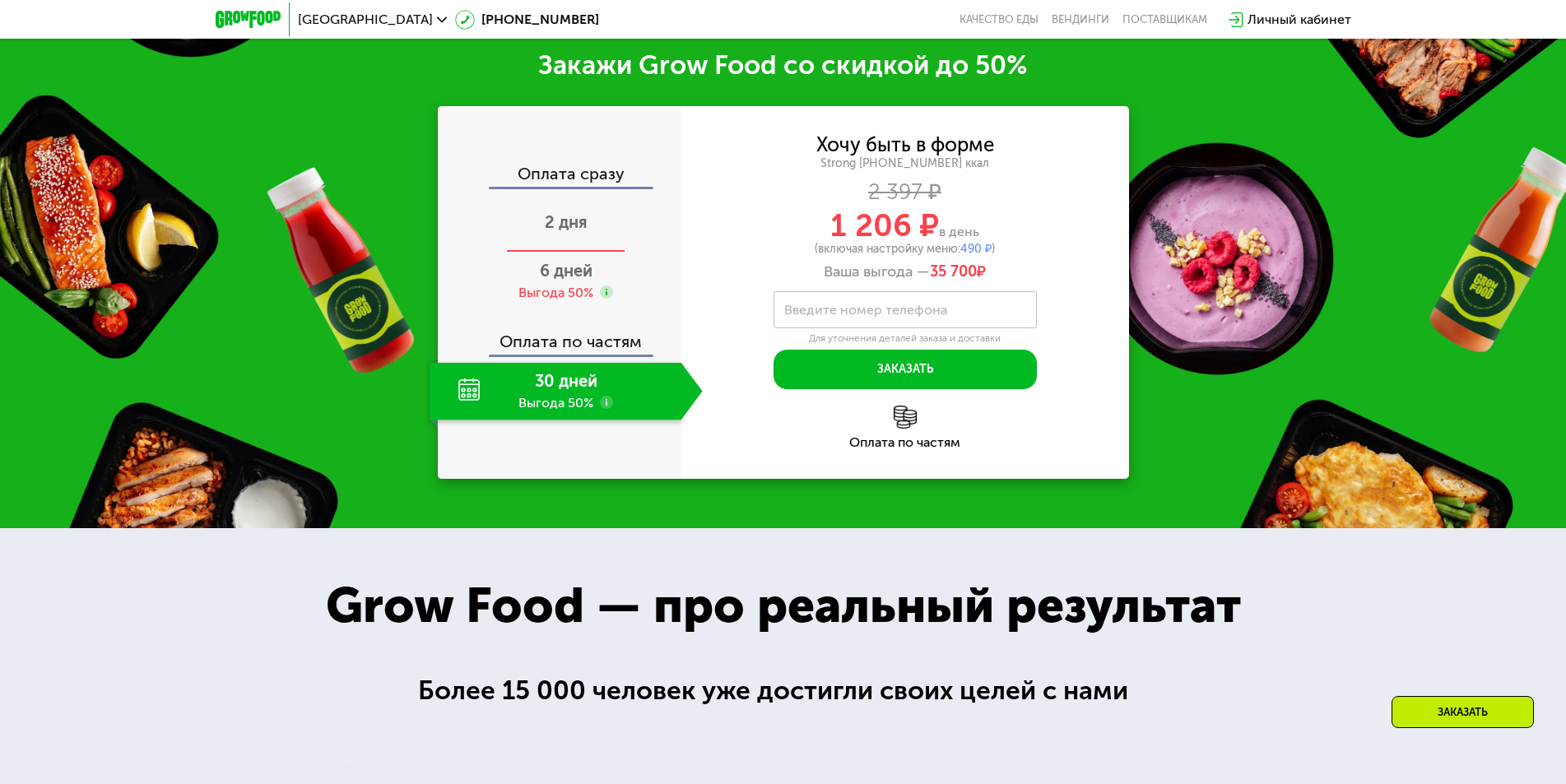
click at [574, 215] on span "2 дня" at bounding box center [566, 222] width 43 height 20
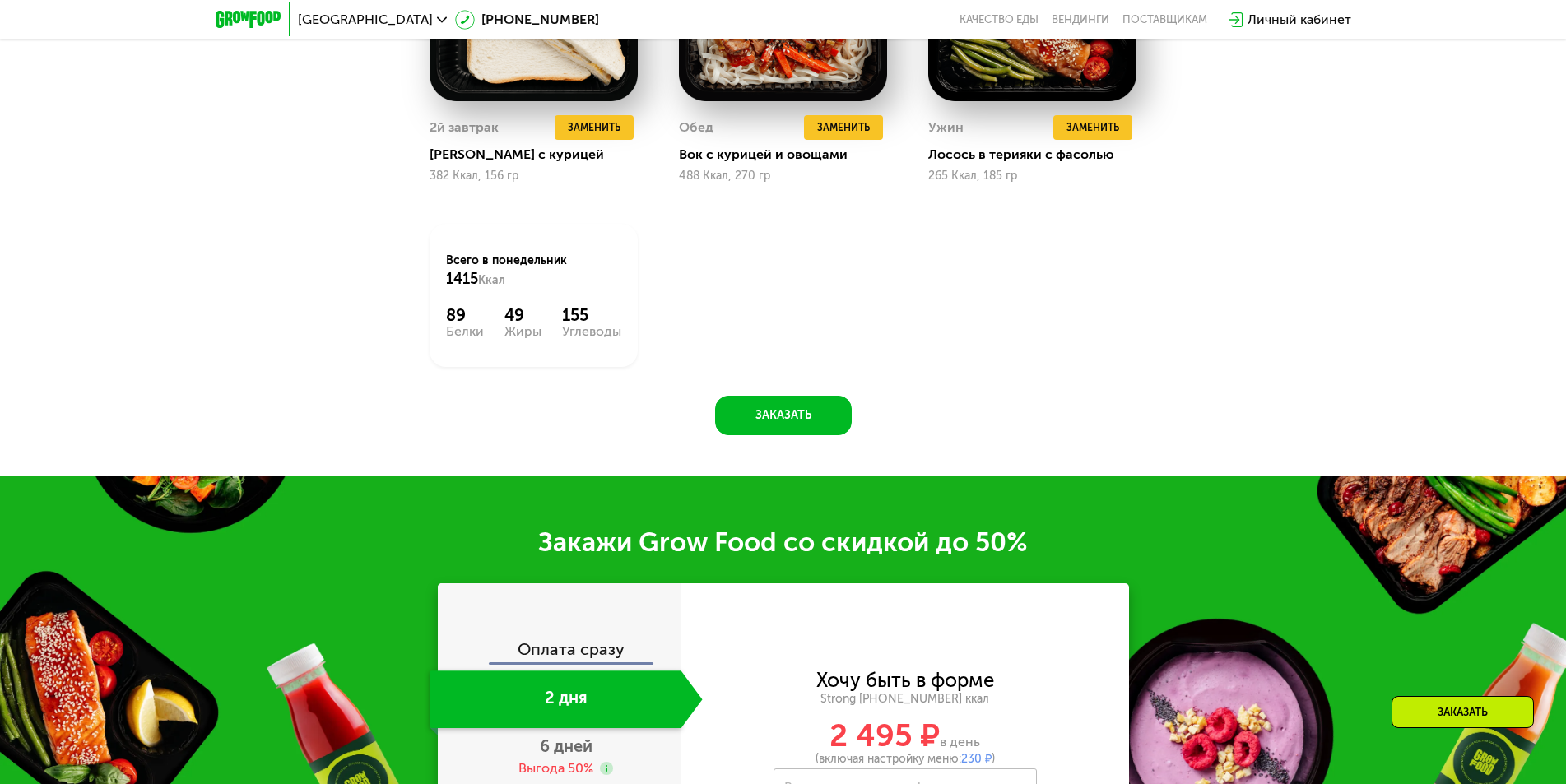
scroll to position [2468, 0]
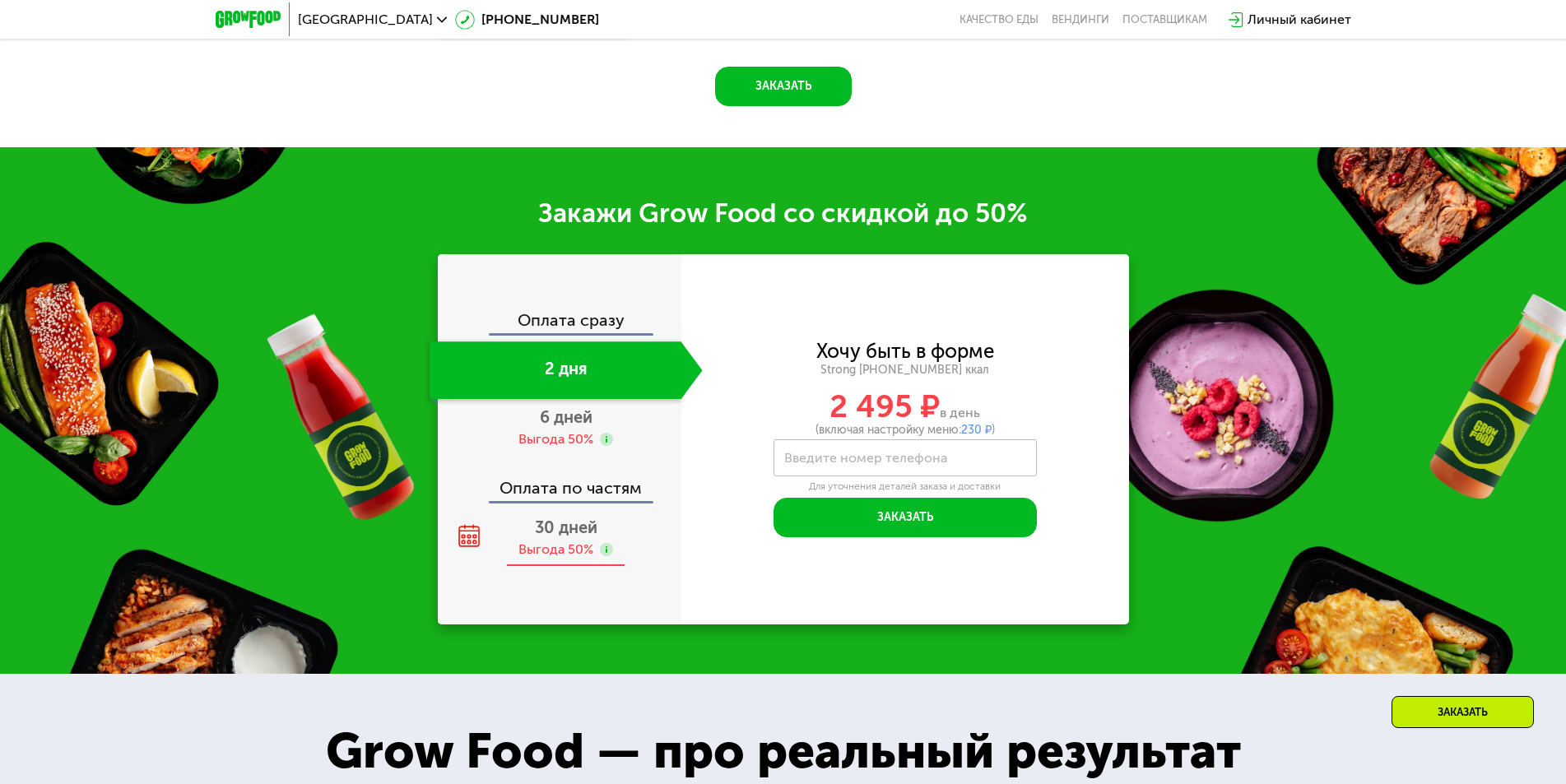
click at [554, 535] on span "30 дней" at bounding box center [566, 527] width 63 height 20
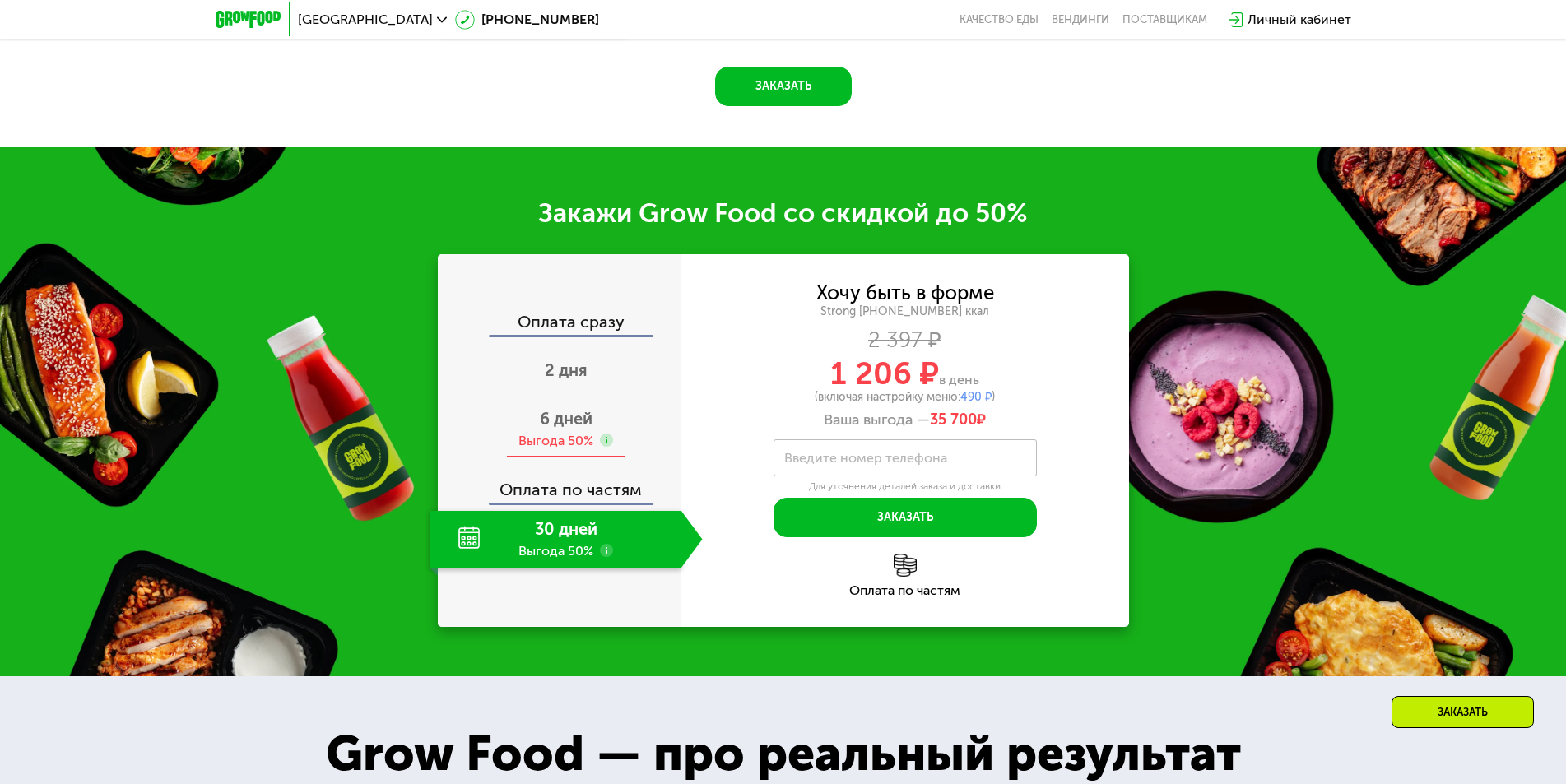
click at [562, 427] on span "6 дней" at bounding box center [566, 419] width 53 height 20
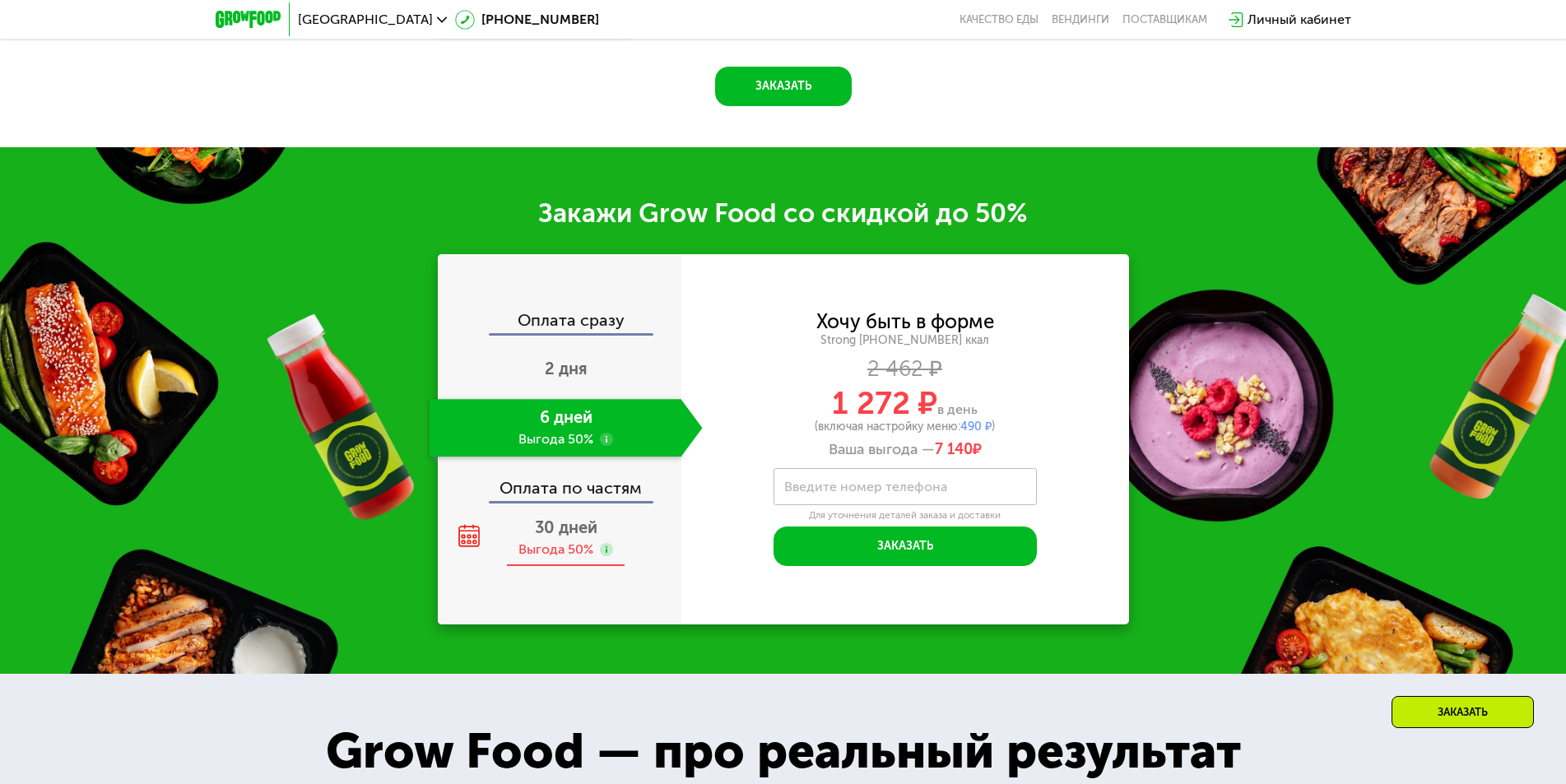
click at [557, 546] on div "Выгода 50%" at bounding box center [555, 550] width 75 height 18
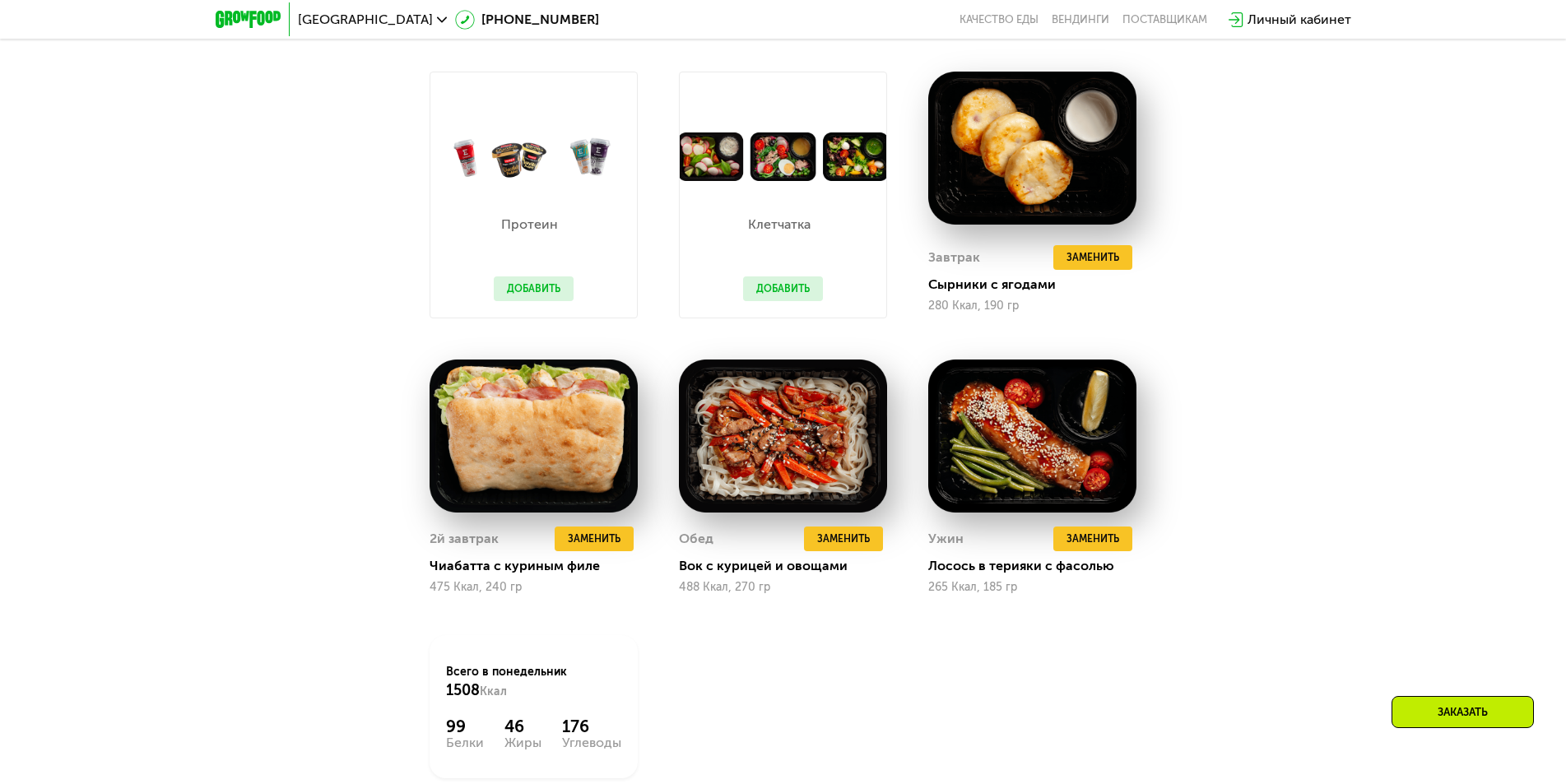
scroll to position [1563, 0]
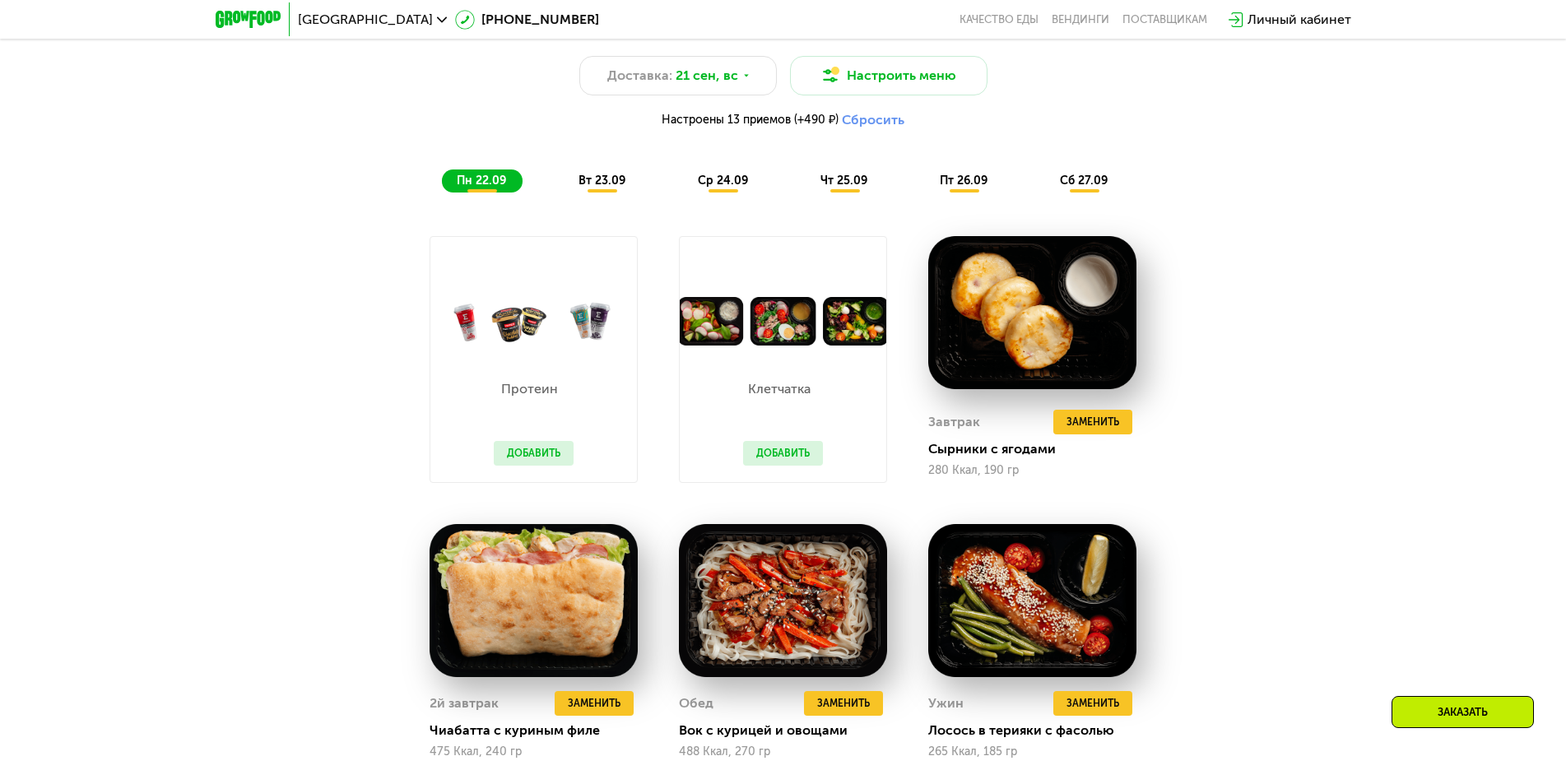
click at [616, 193] on div "вт 23.09" at bounding box center [602, 181] width 78 height 23
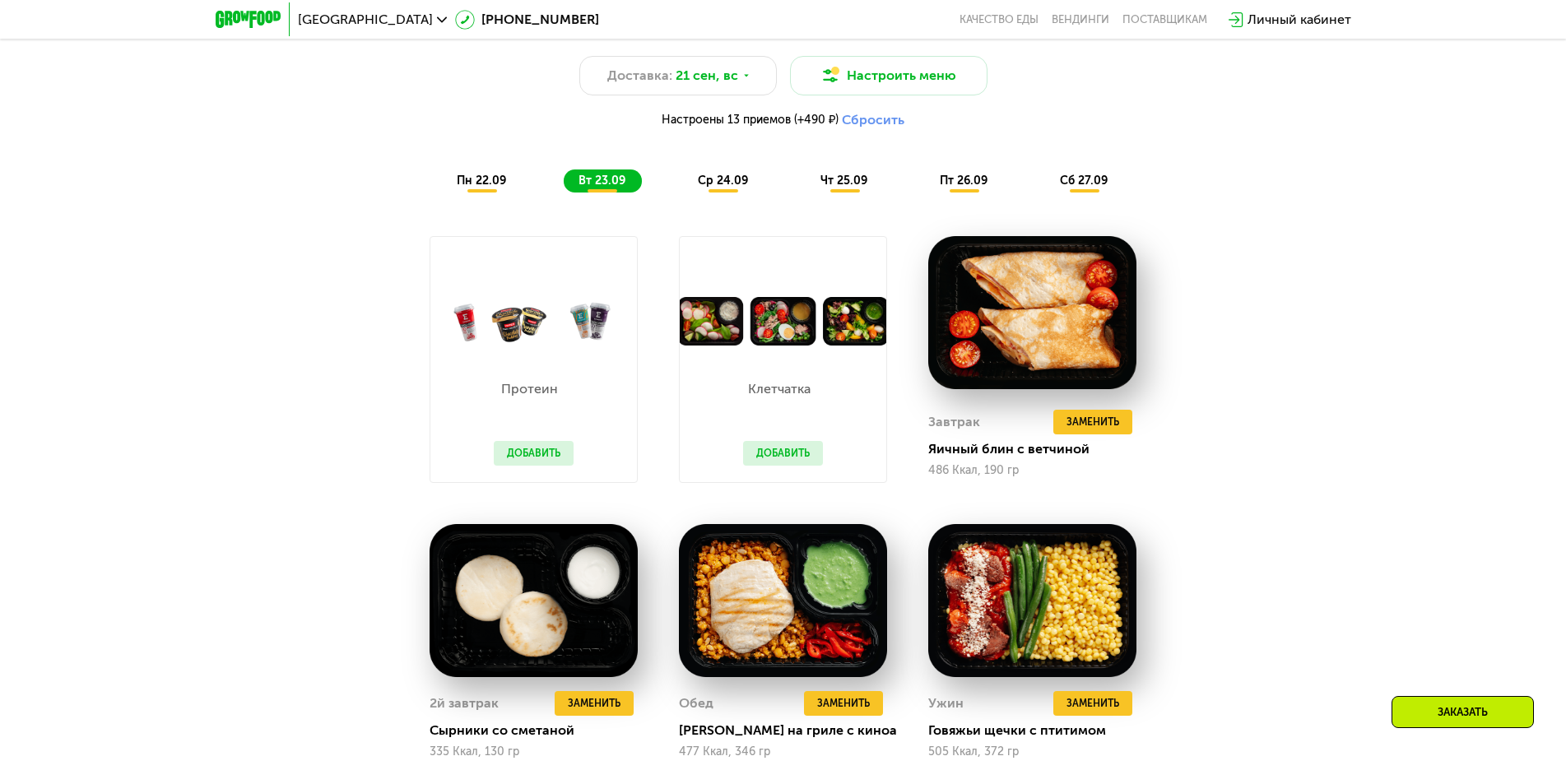
click at [723, 188] on span "ср 24.09" at bounding box center [723, 180] width 50 height 14
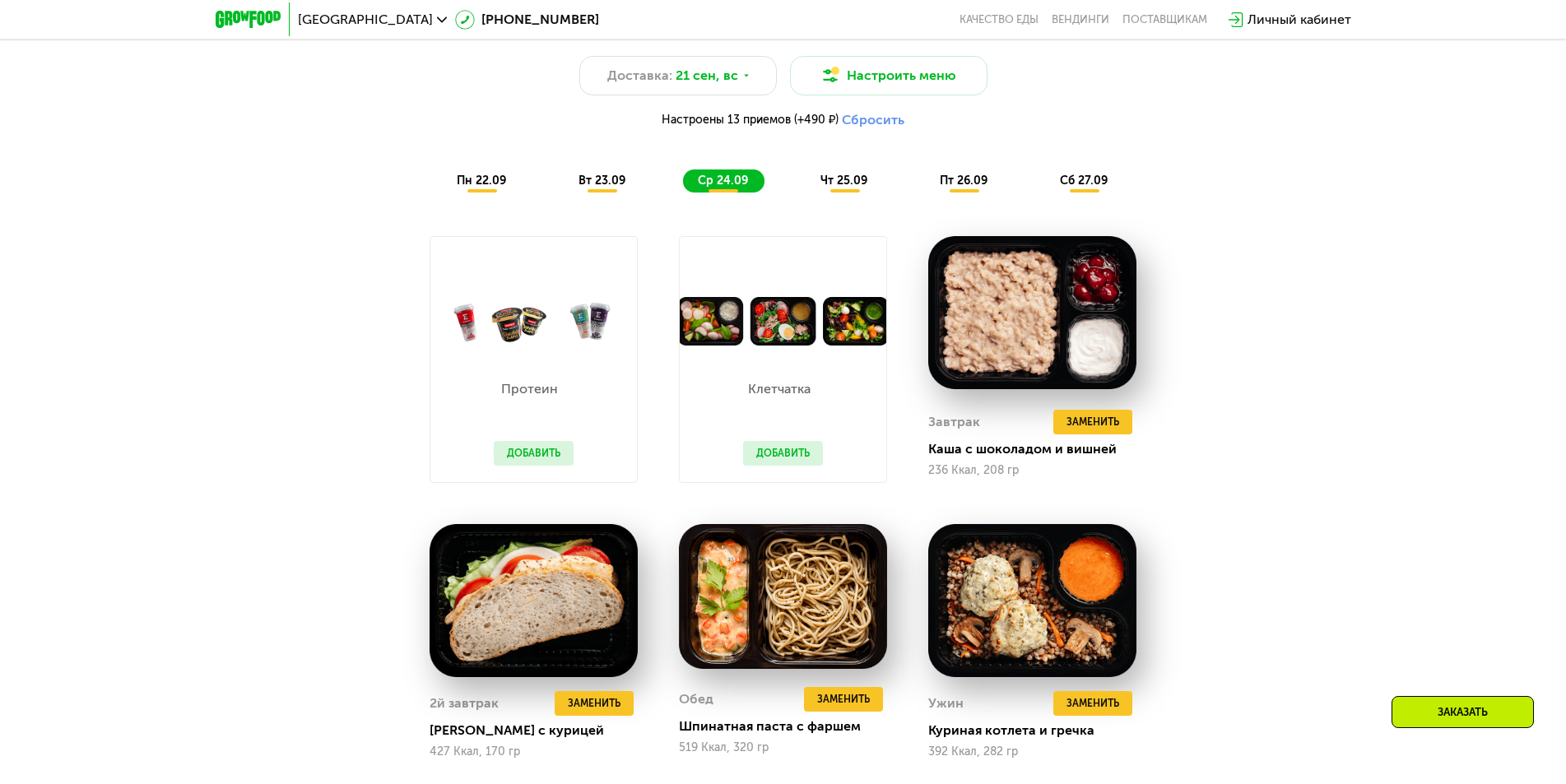
click at [834, 187] on span "чт 25.09" at bounding box center [843, 180] width 47 height 14
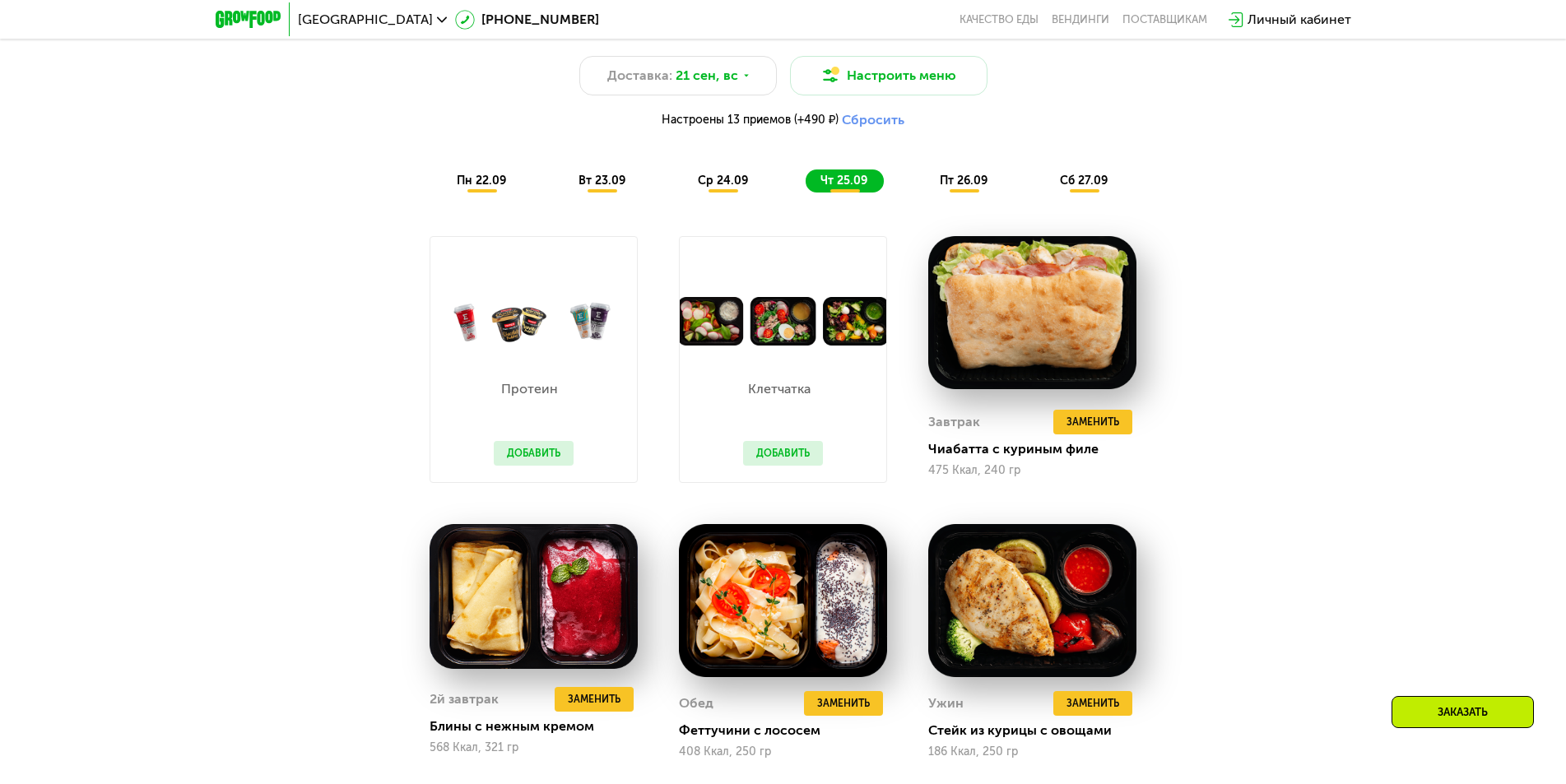
click at [964, 188] on span "пт 26.09" at bounding box center [964, 180] width 48 height 14
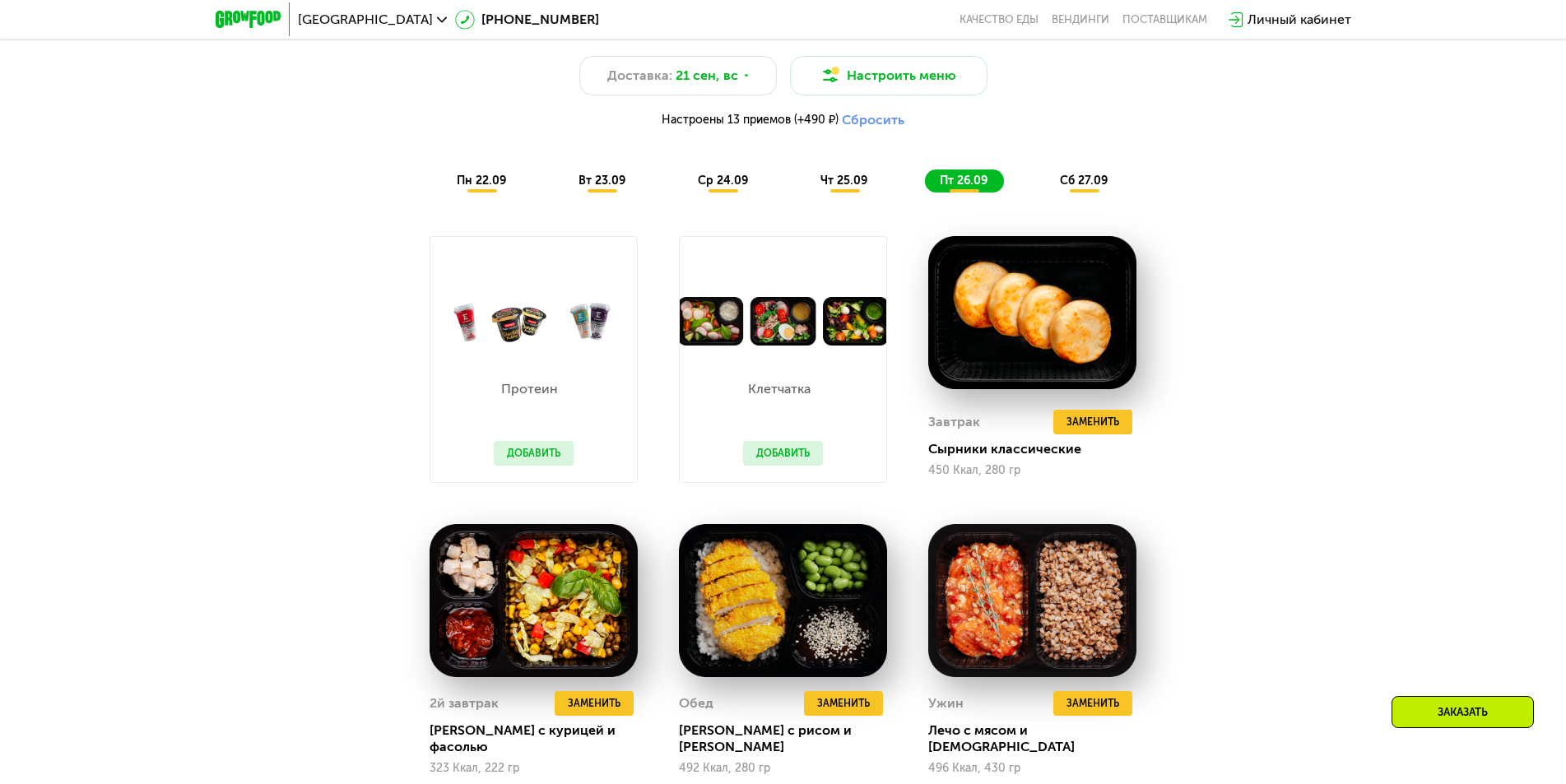
click at [1085, 188] on span "сб 27.09" at bounding box center [1084, 180] width 48 height 14
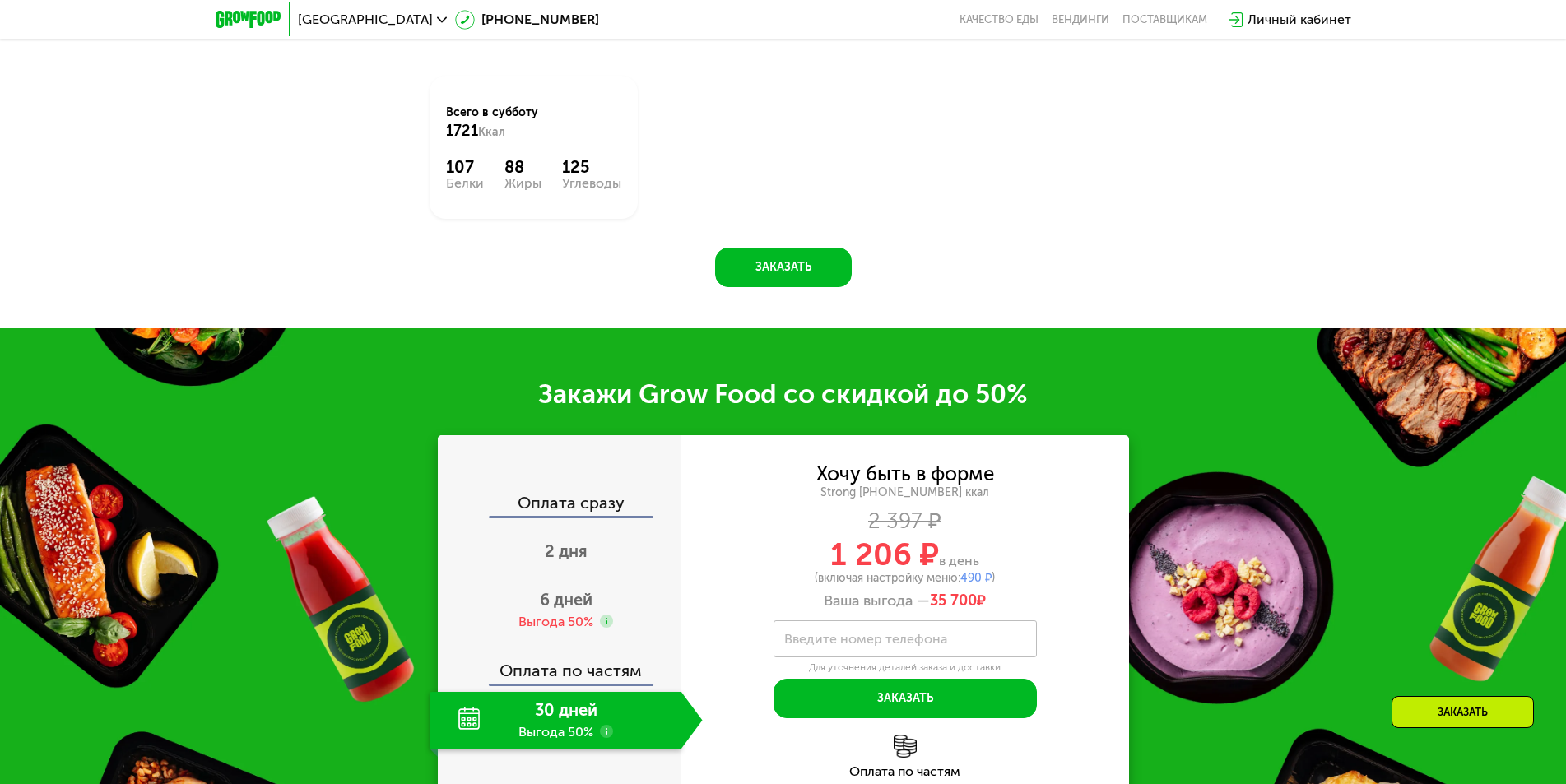
scroll to position [2221, 0]
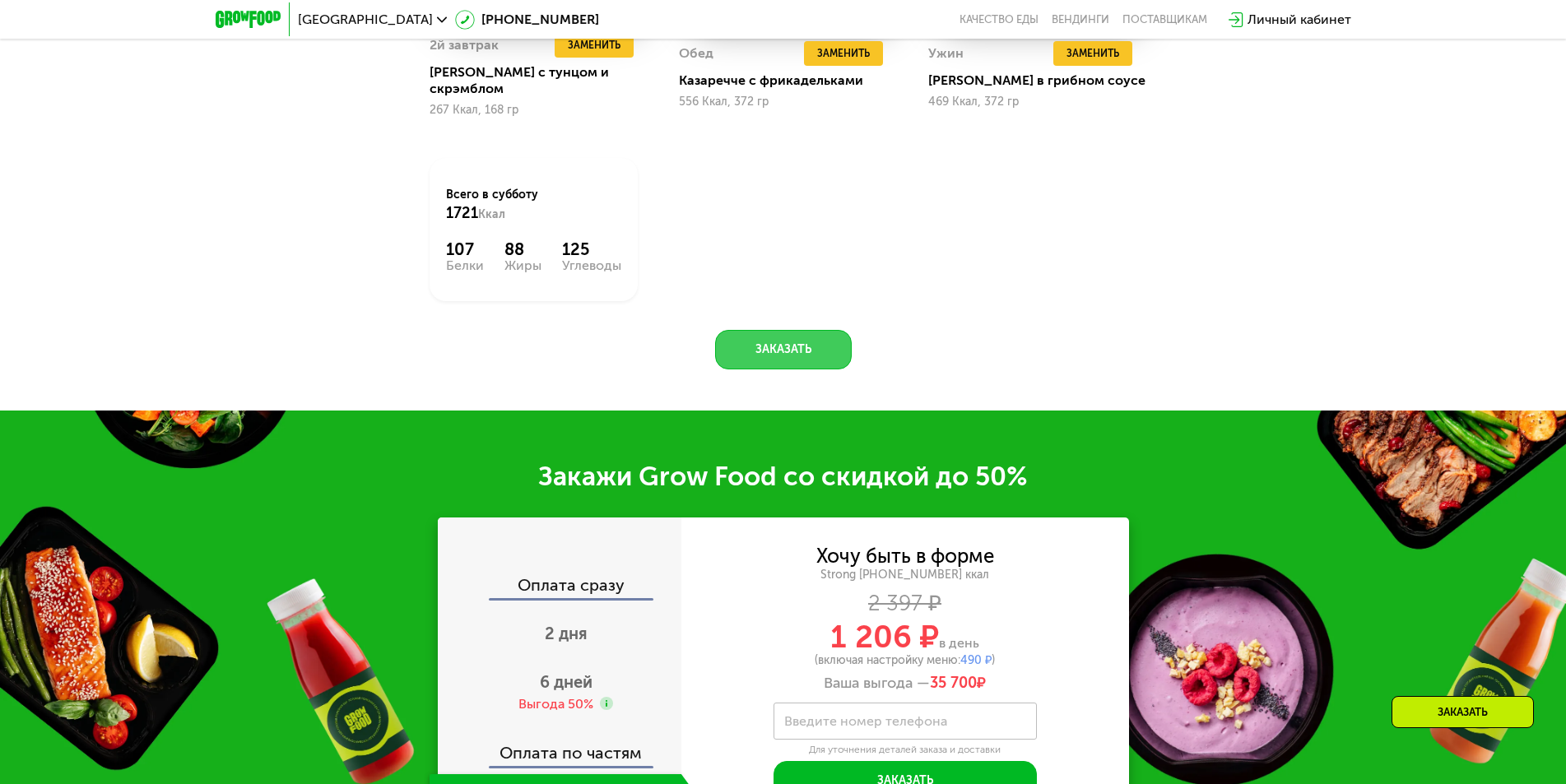
click at [791, 340] on button "Заказать" at bounding box center [783, 350] width 137 height 39
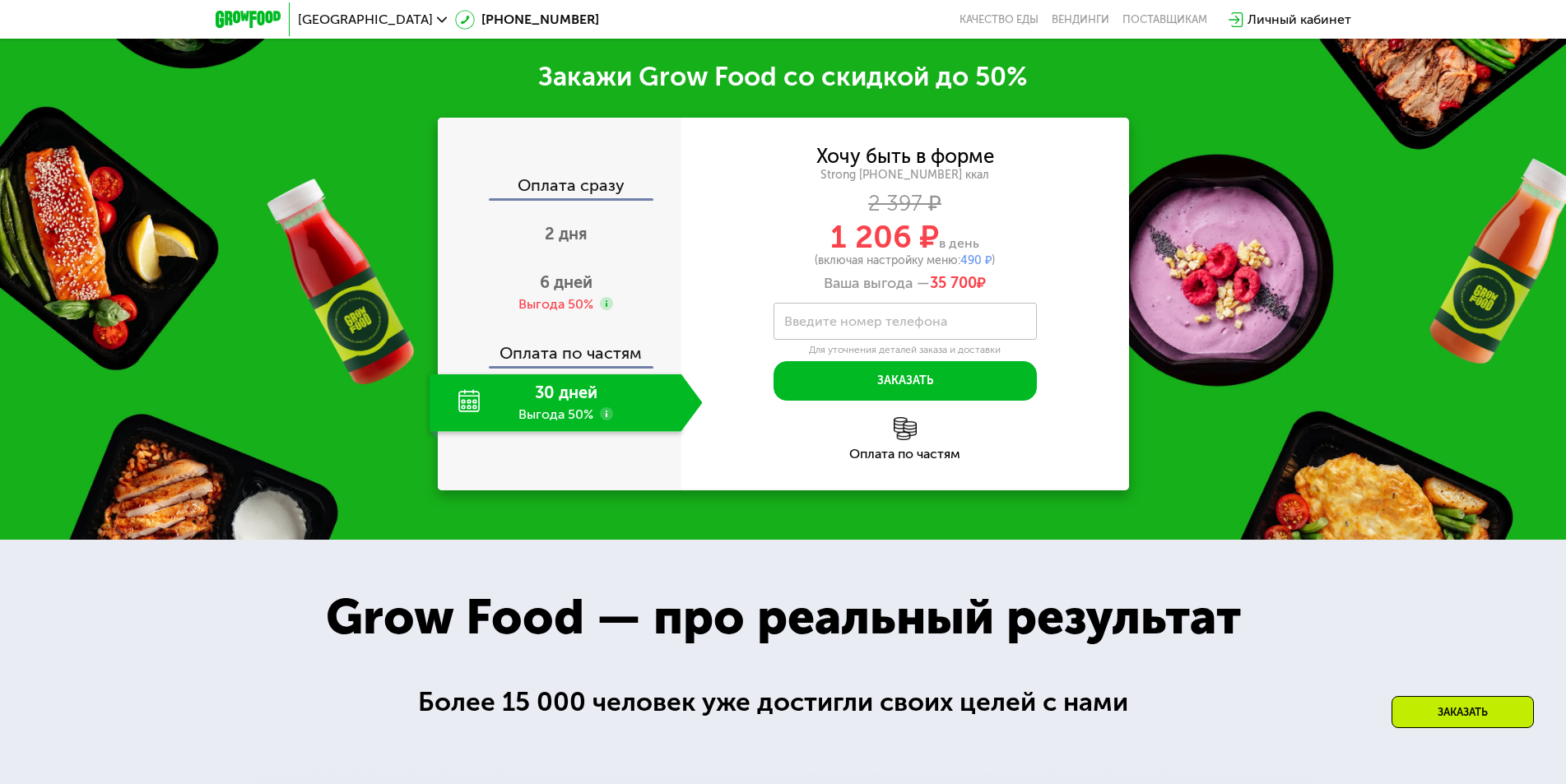
click at [859, 317] on label "Введите номер телефона" at bounding box center [866, 321] width 163 height 9
click at [859, 305] on input "Введите номер телефона" at bounding box center [905, 321] width 263 height 37
type input "**********"
click at [596, 299] on div "Выгода 50%" at bounding box center [565, 304] width 95 height 18
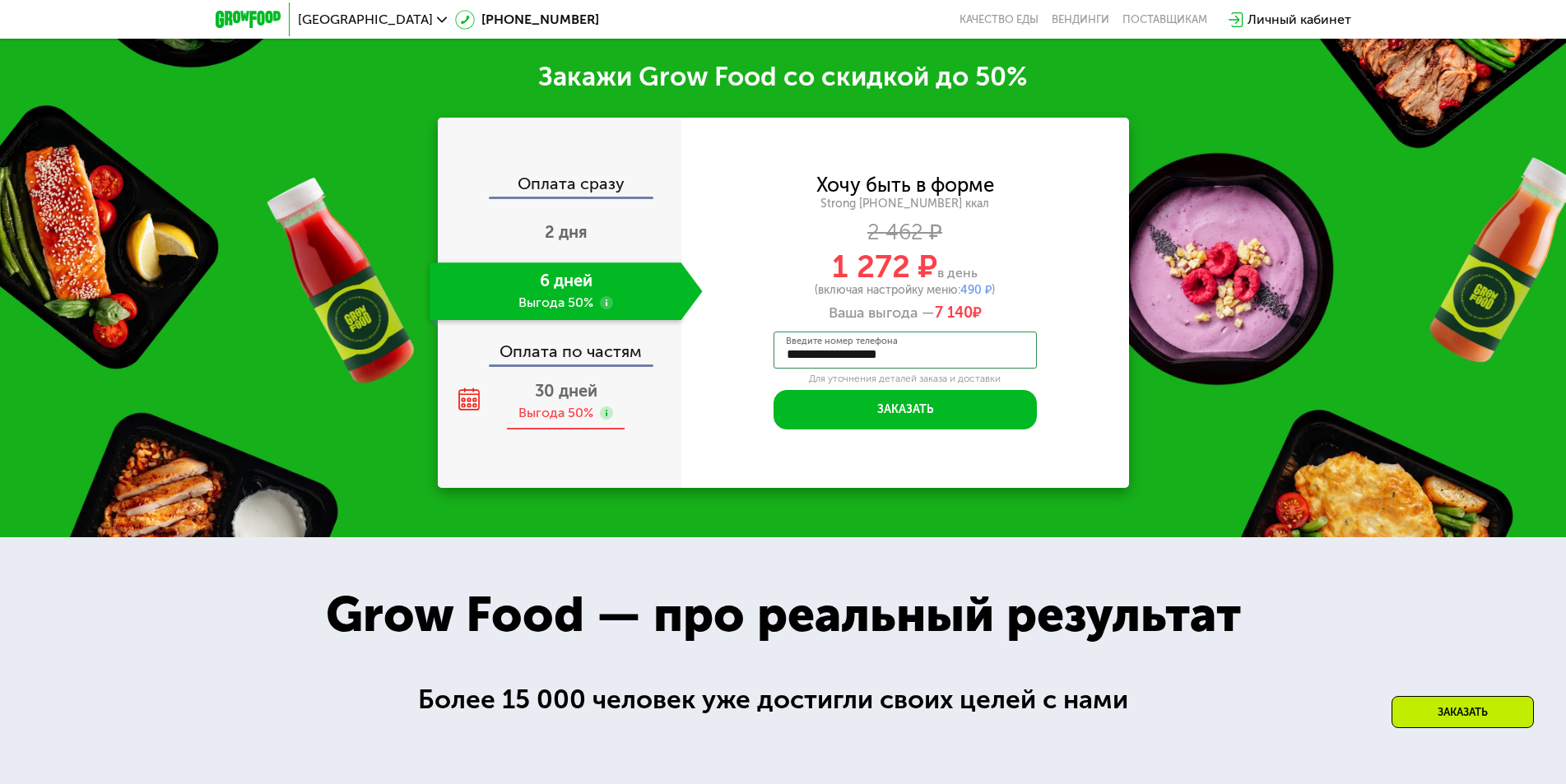
click at [568, 404] on div "Выгода 50%" at bounding box center [555, 413] width 75 height 18
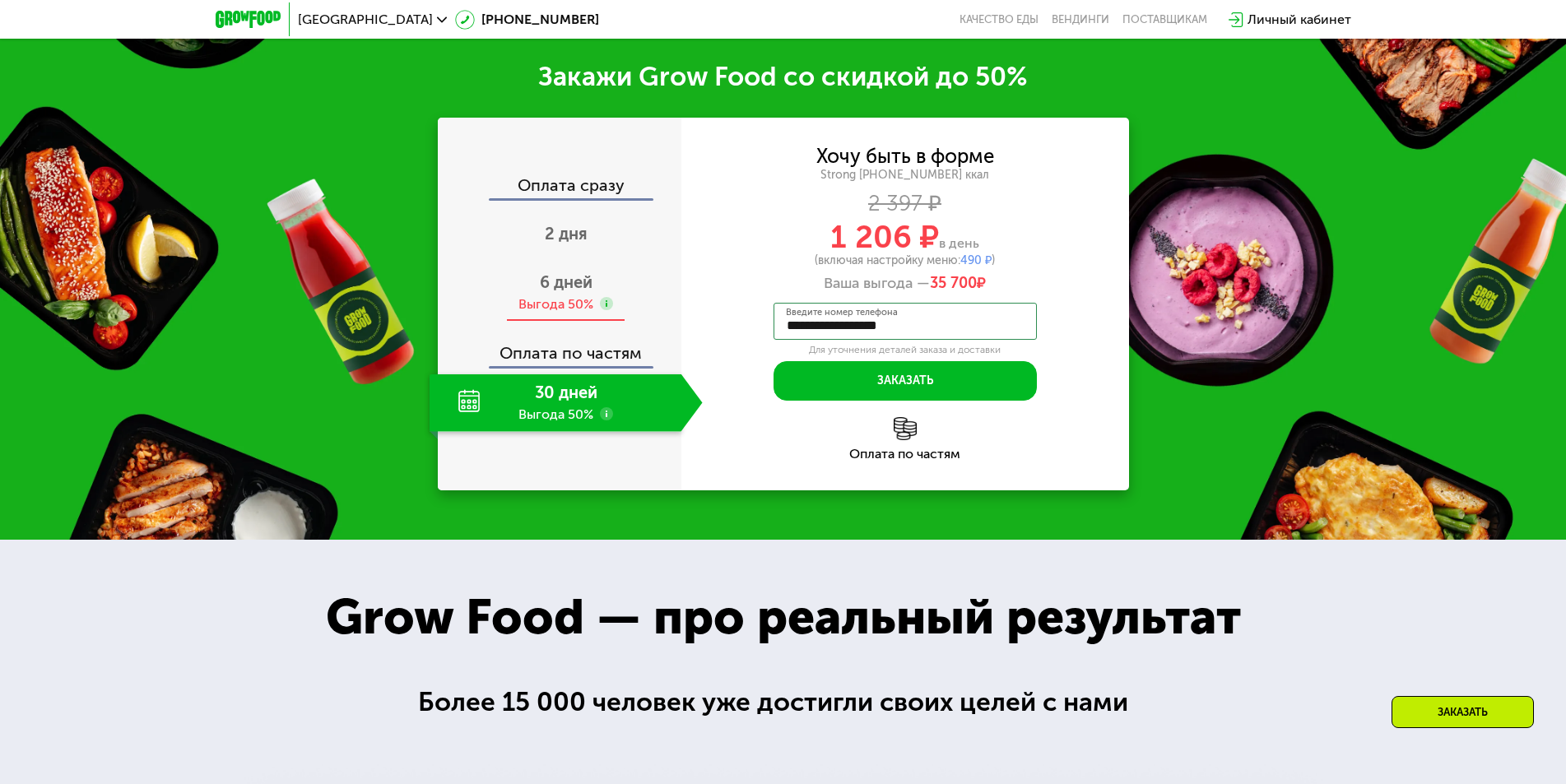
click at [575, 295] on div "Выгода 50%" at bounding box center [555, 304] width 75 height 18
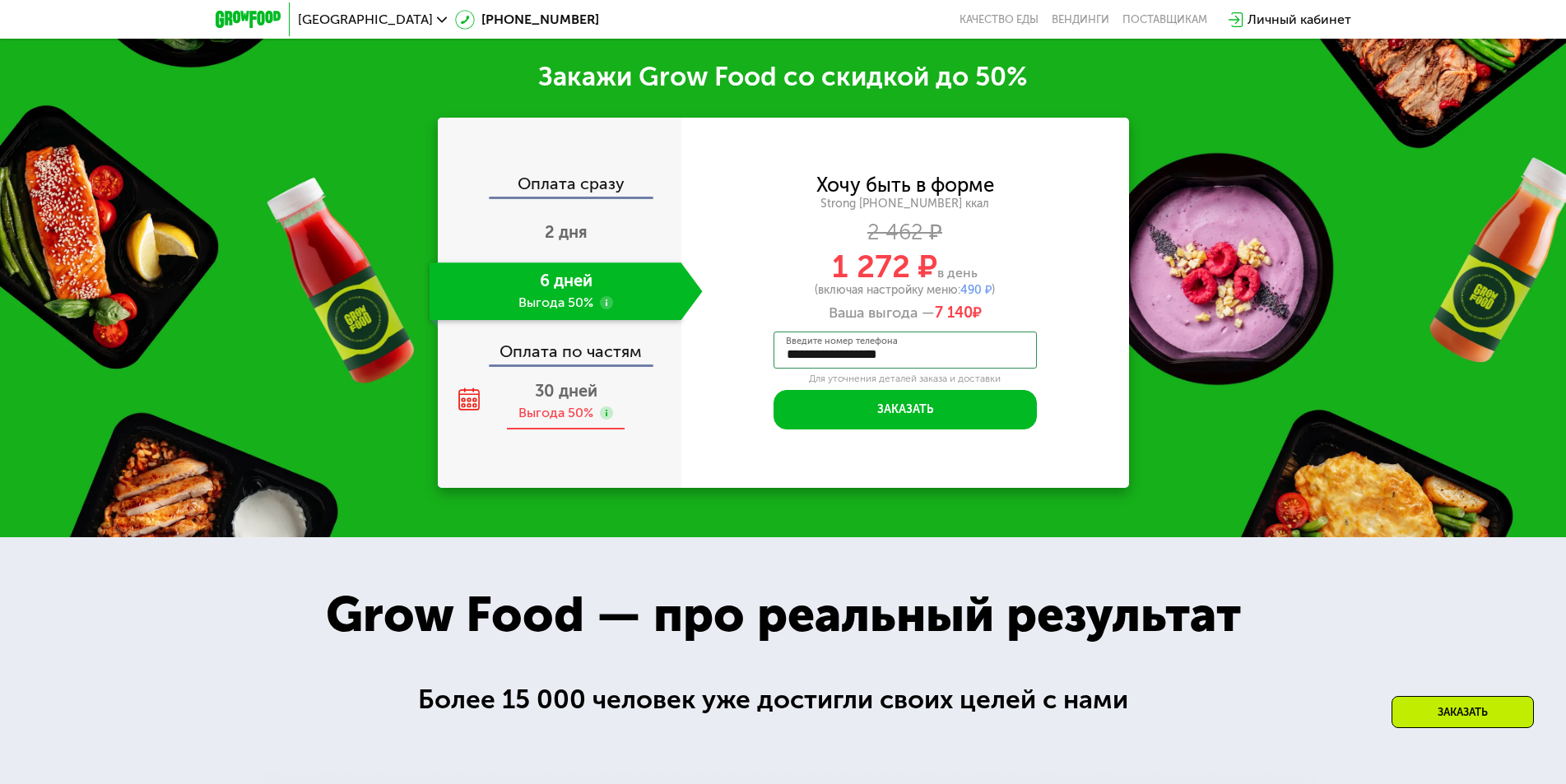
click at [582, 405] on div "Выгода 50%" at bounding box center [555, 413] width 75 height 18
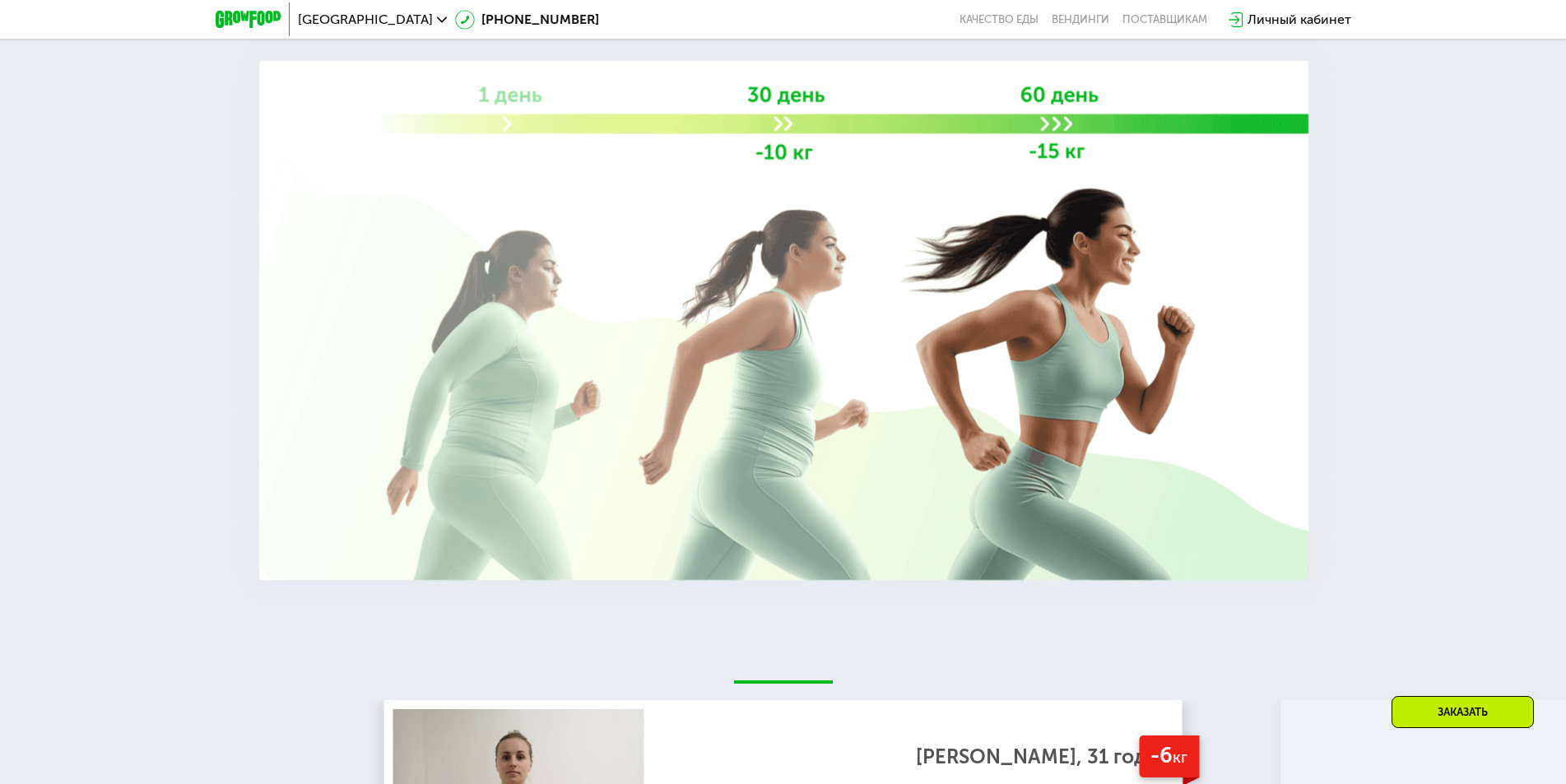
scroll to position [3854, 0]
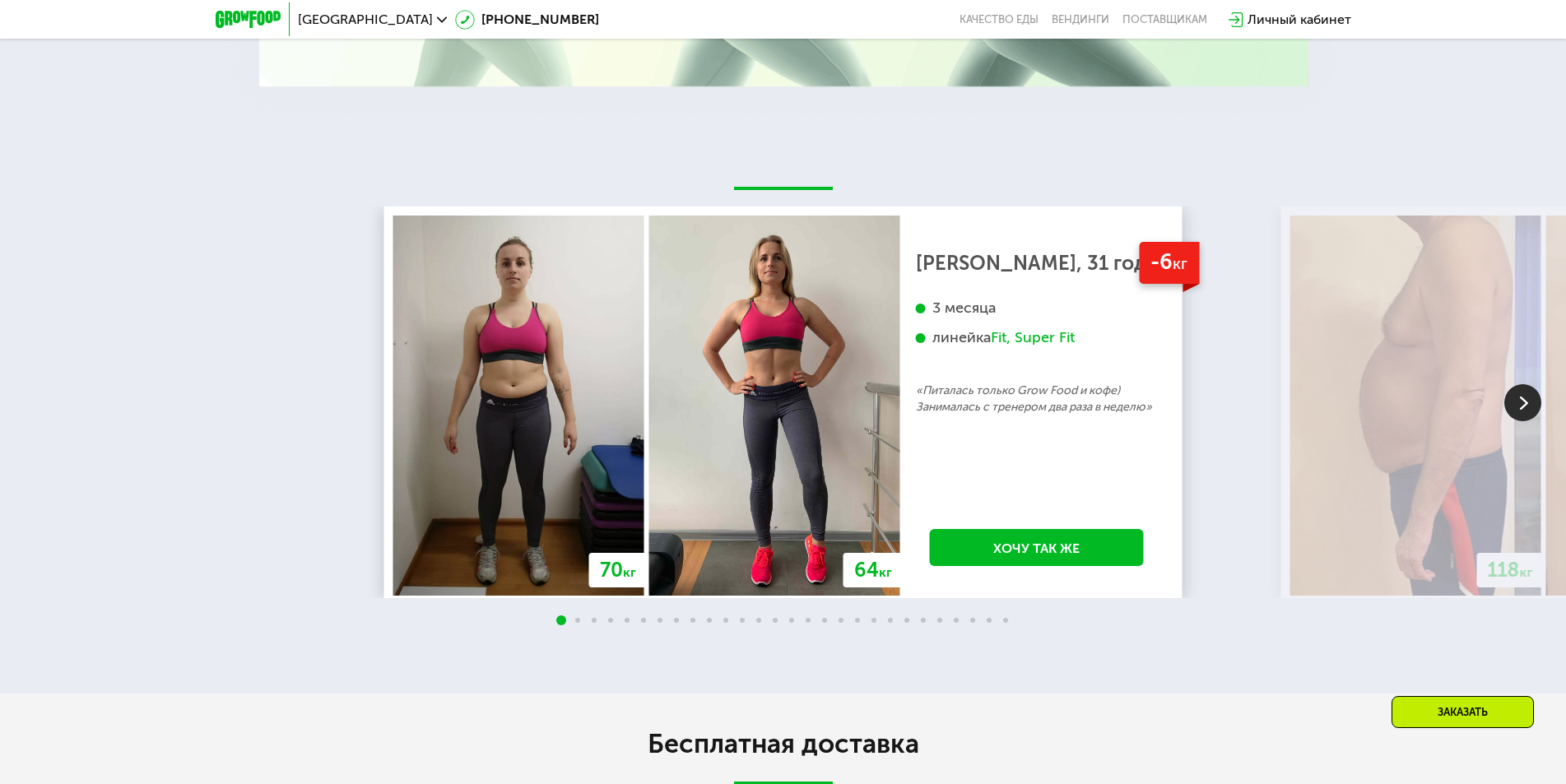
click at [1518, 396] on img at bounding box center [1522, 402] width 37 height 37
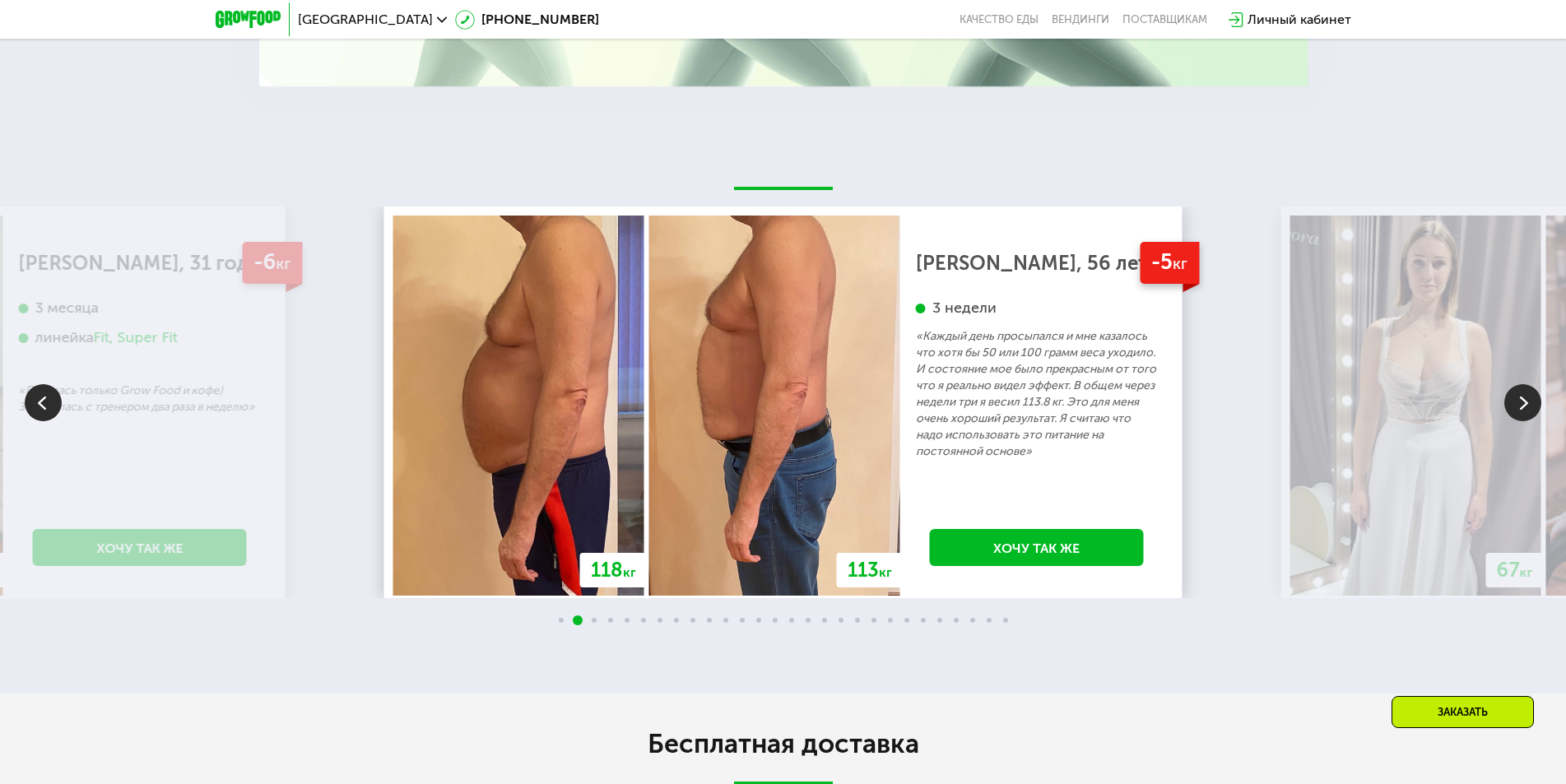
click at [1518, 396] on img at bounding box center [1522, 402] width 37 height 37
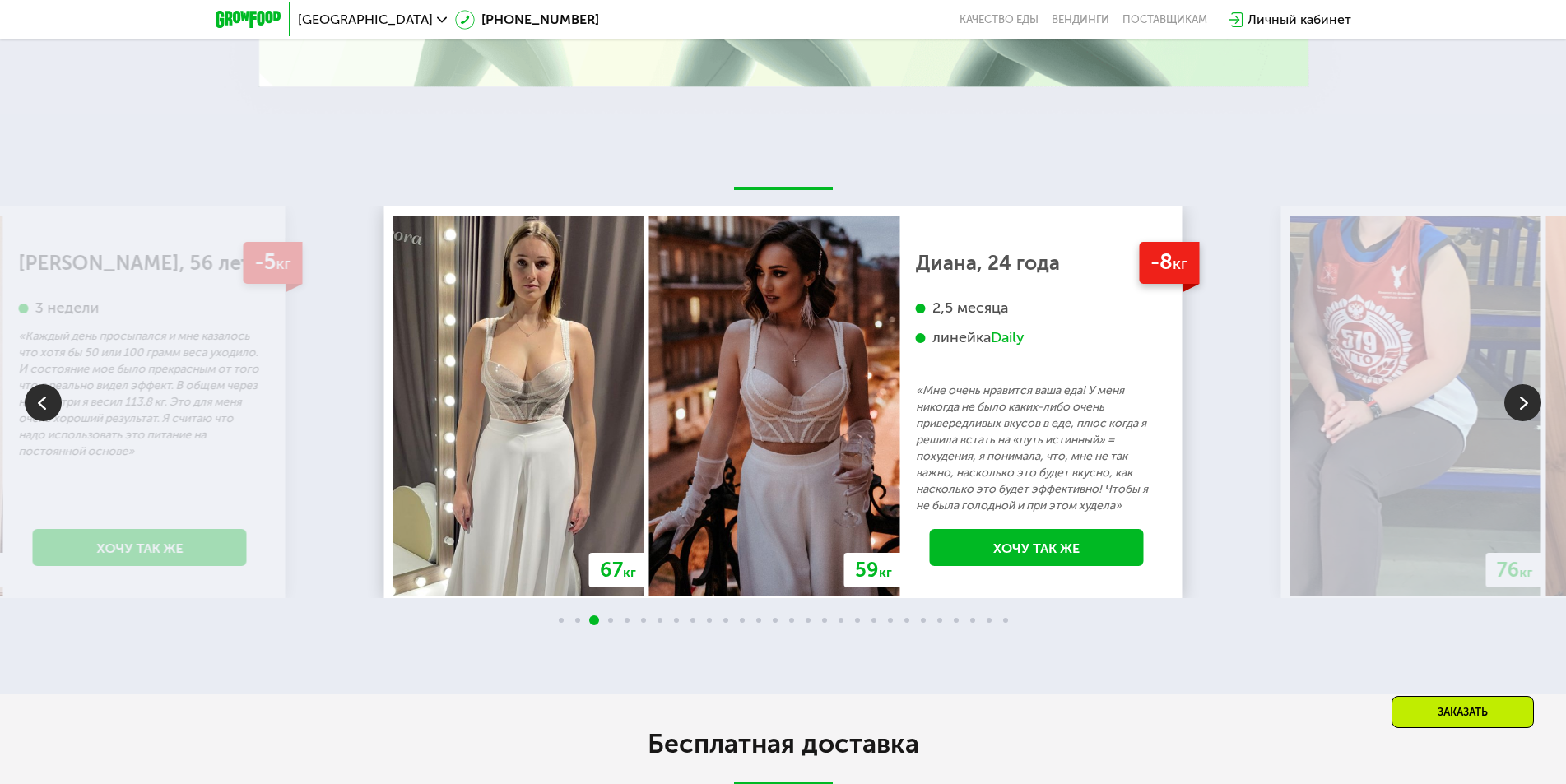
click at [1519, 396] on img at bounding box center [1522, 402] width 37 height 37
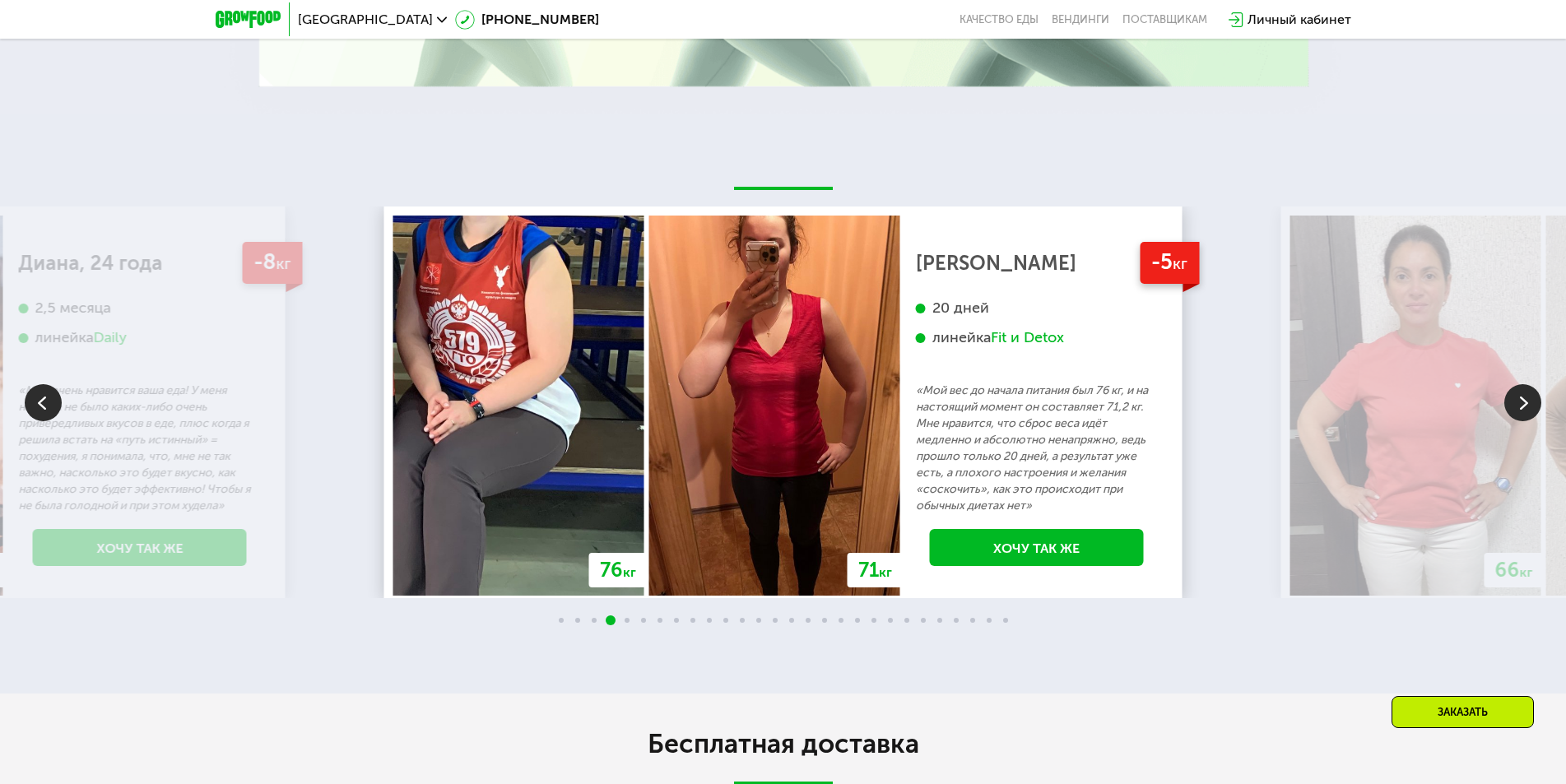
click at [1519, 396] on img at bounding box center [1522, 402] width 37 height 37
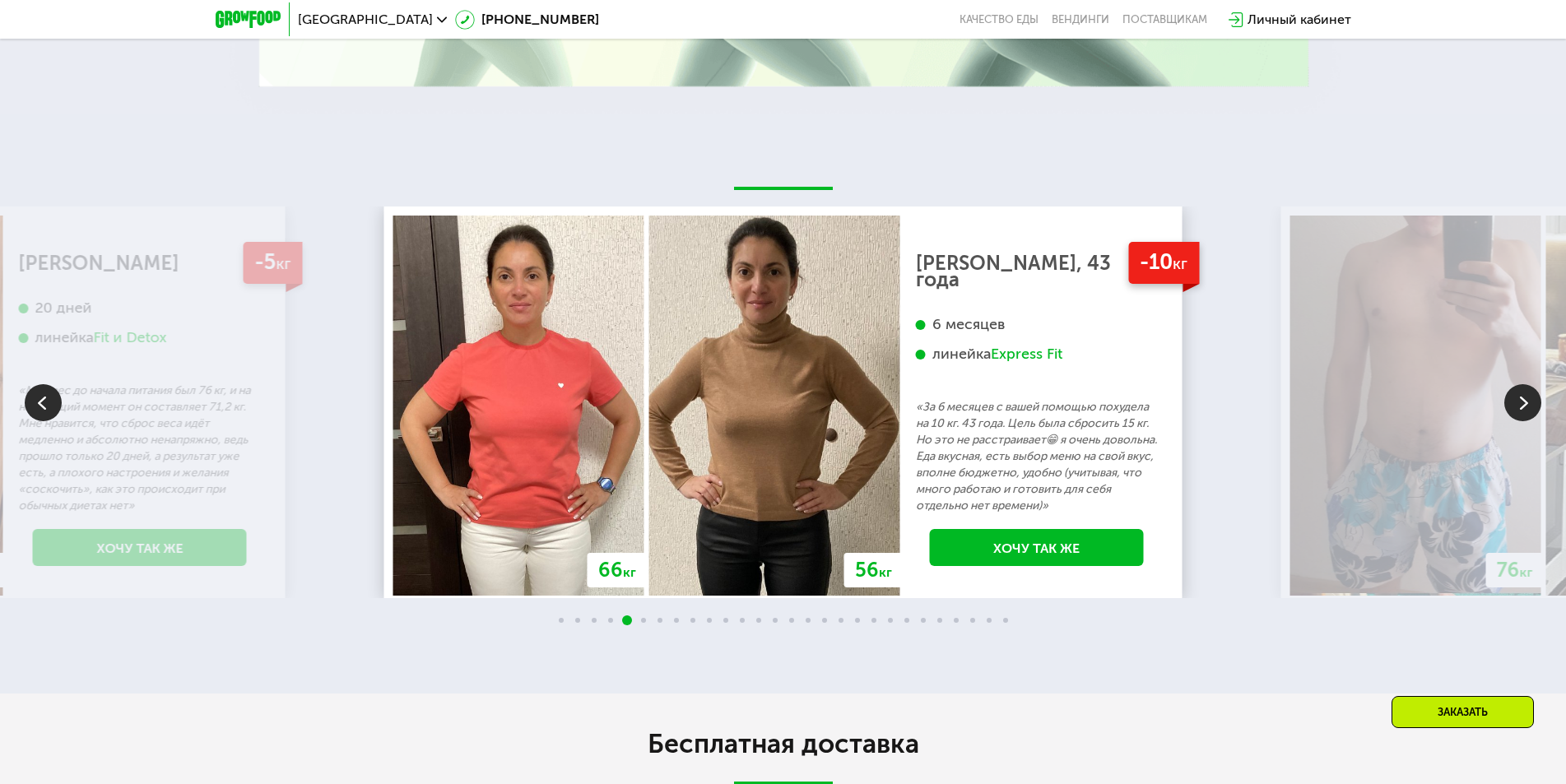
click at [45, 389] on img at bounding box center [43, 402] width 37 height 37
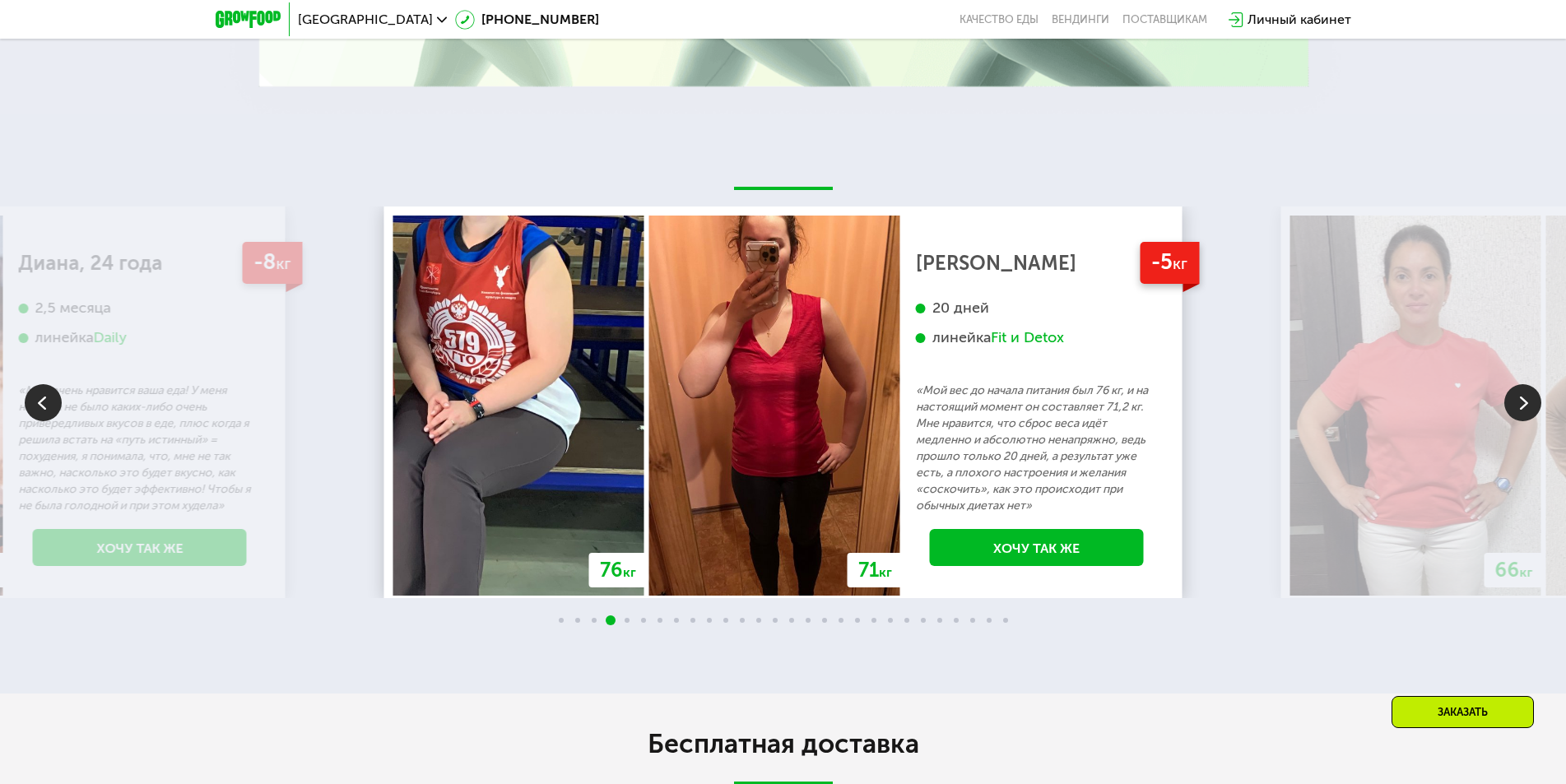
click at [45, 389] on img at bounding box center [43, 402] width 37 height 37
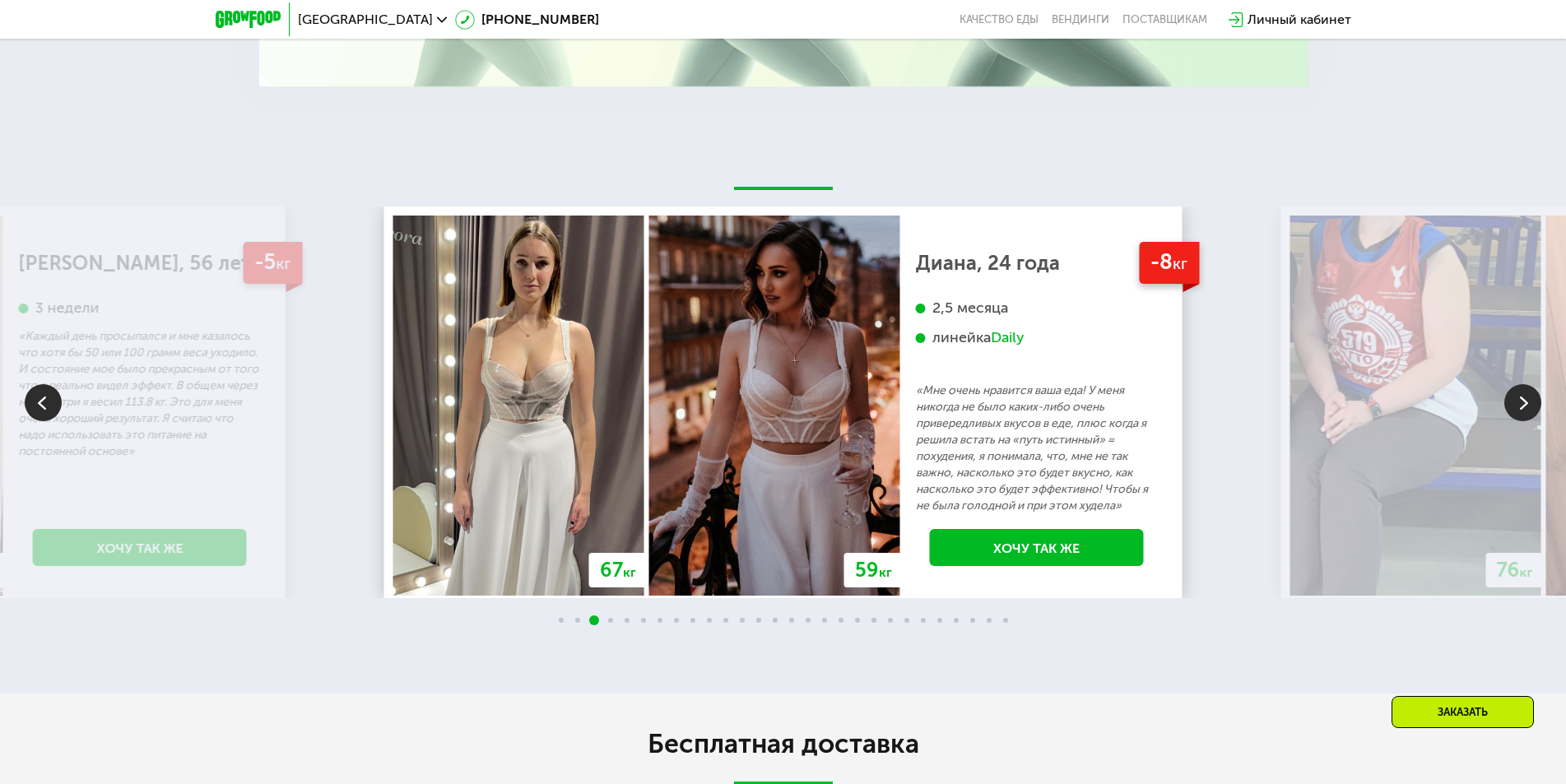
click at [1513, 391] on img at bounding box center [1522, 402] width 37 height 37
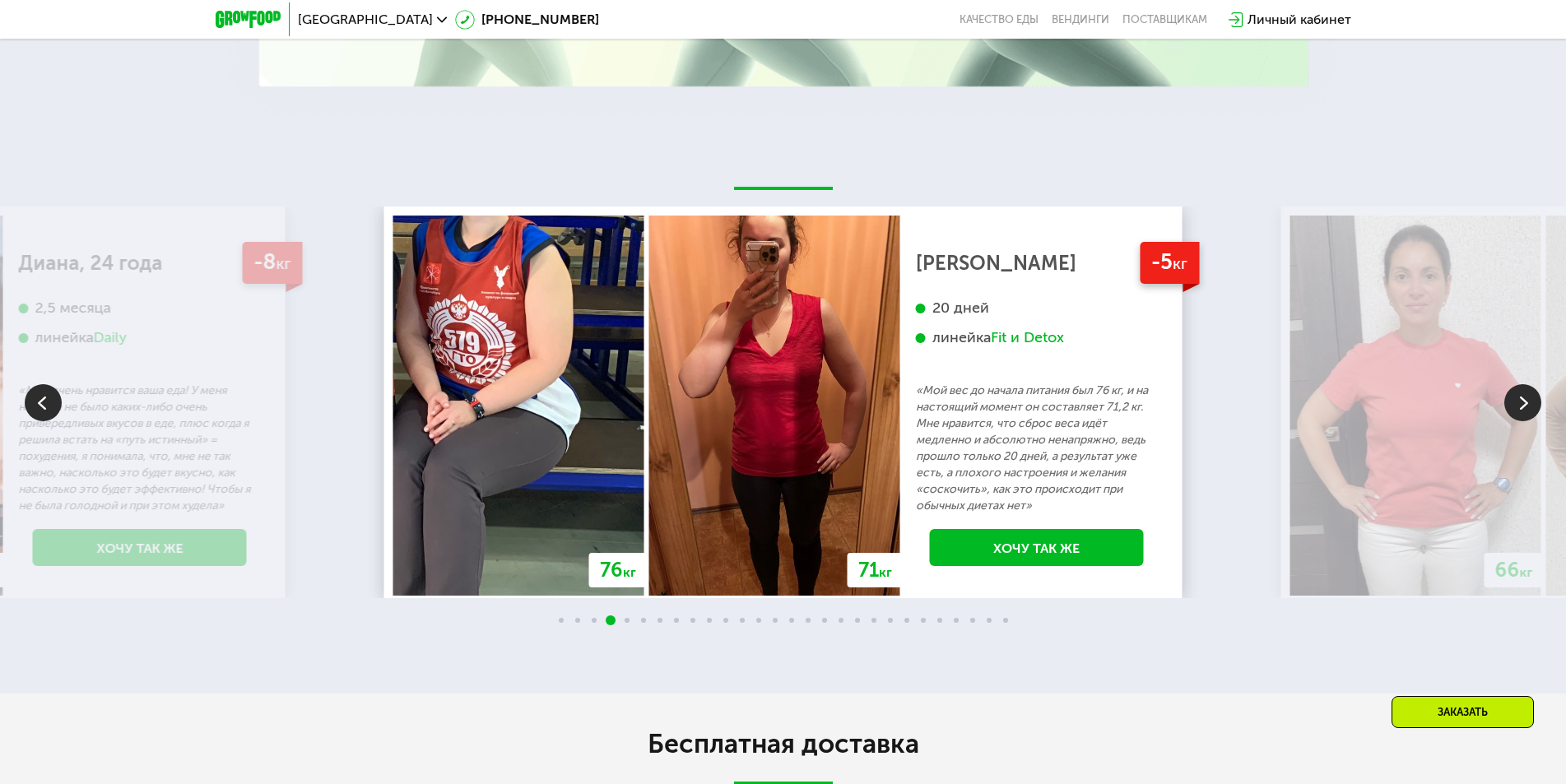
click at [1513, 391] on img at bounding box center [1522, 402] width 37 height 37
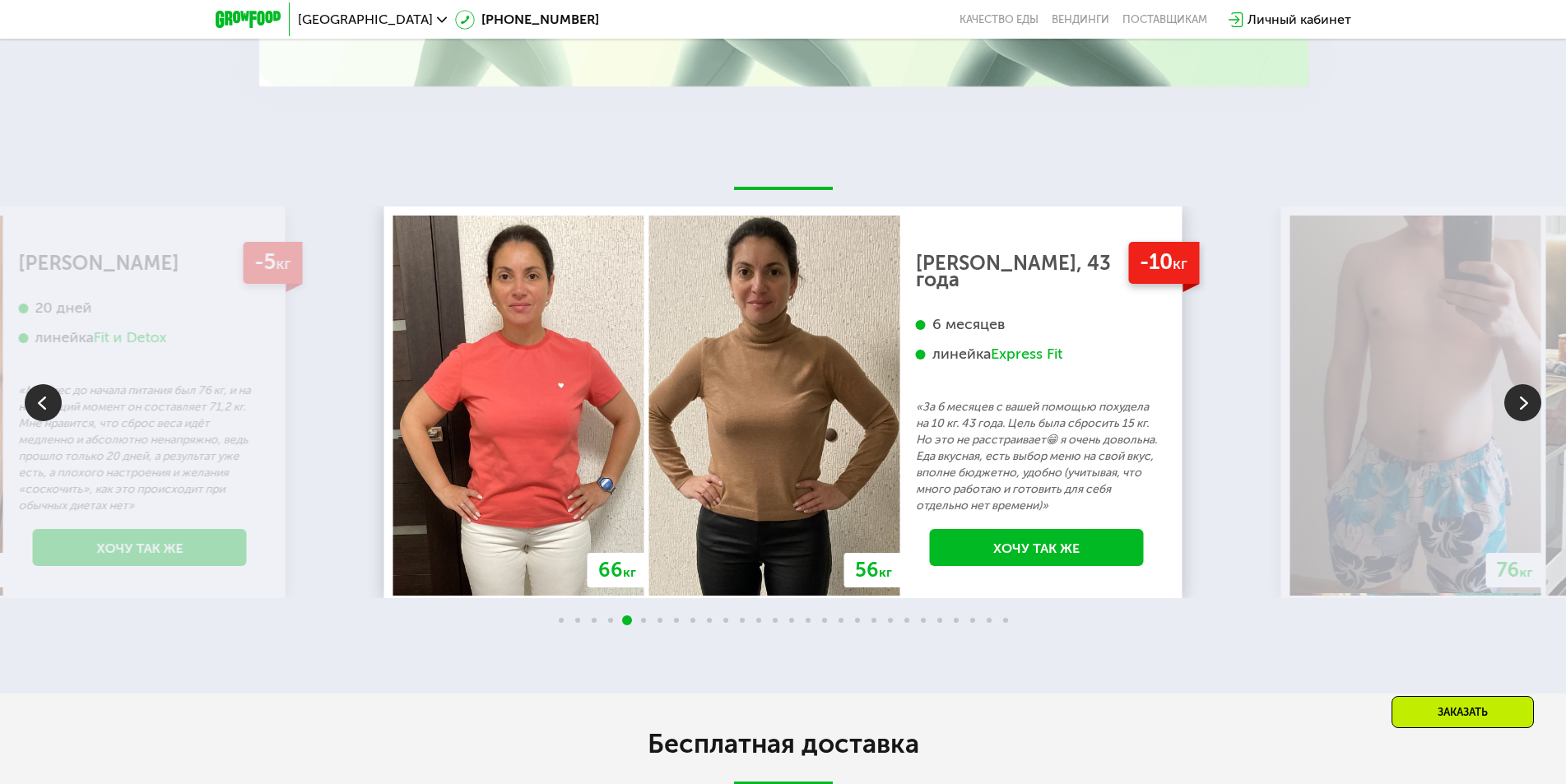
click at [1514, 395] on img at bounding box center [1522, 402] width 37 height 37
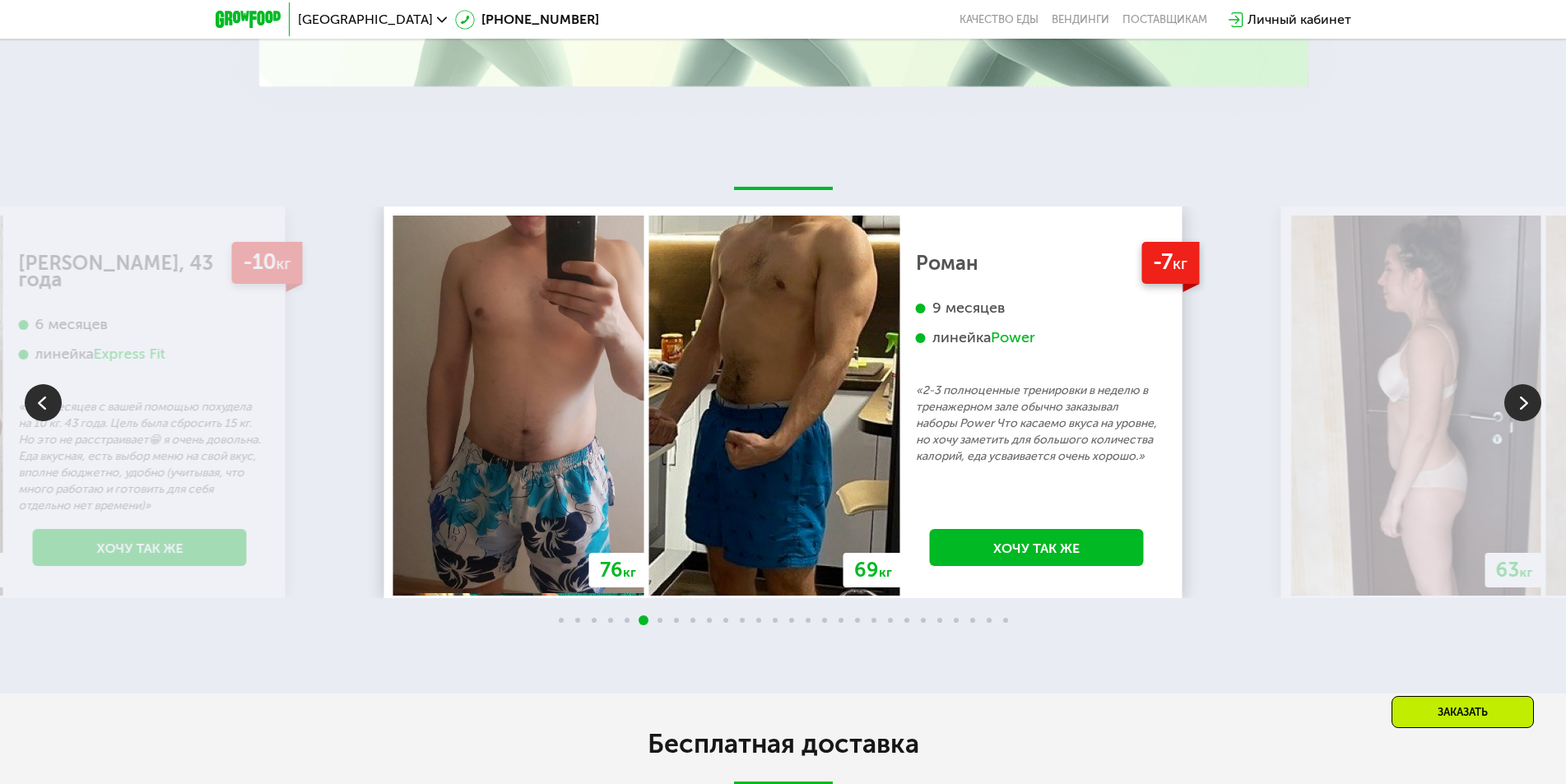
click at [1513, 397] on img at bounding box center [1522, 402] width 37 height 37
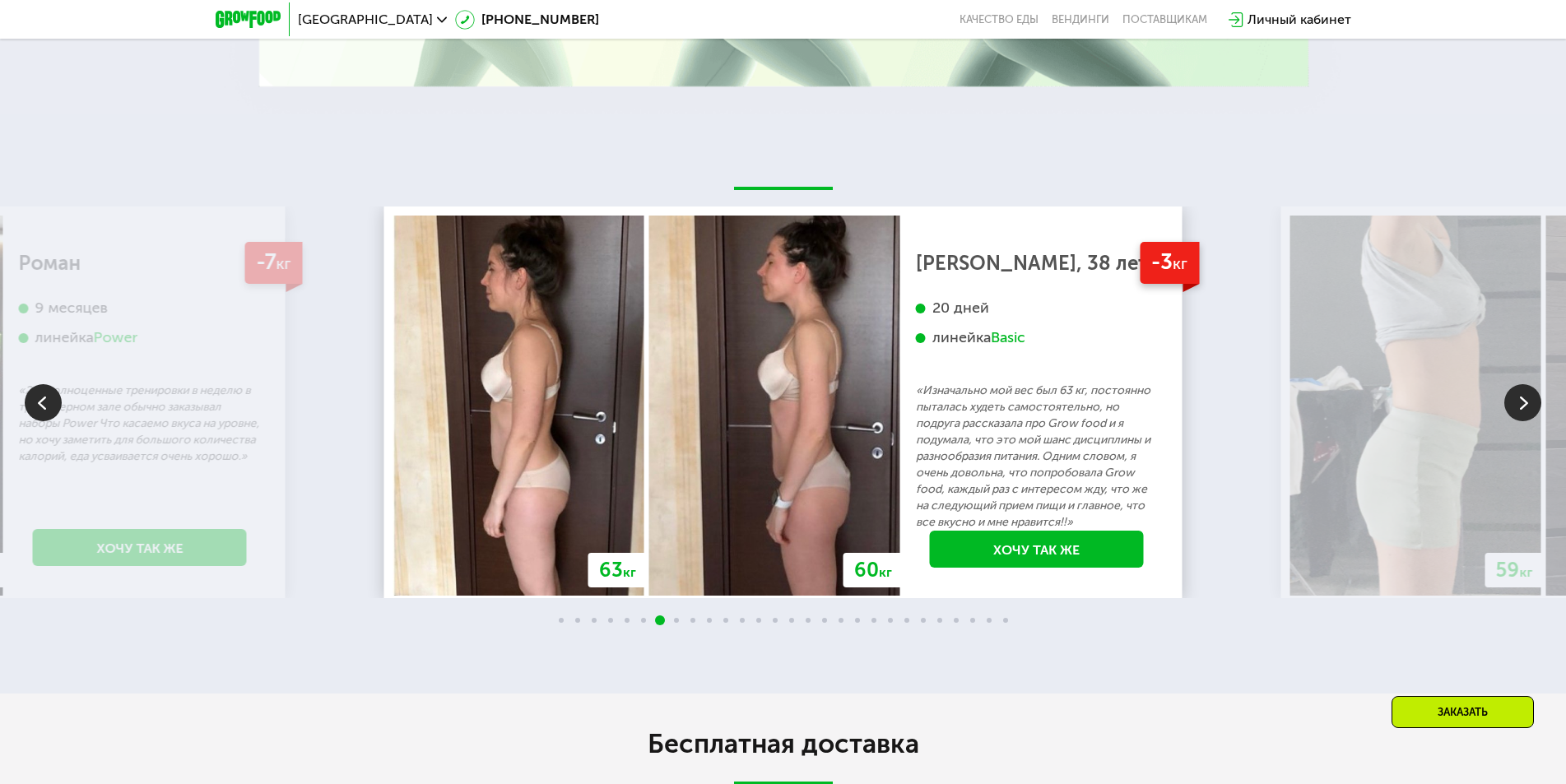
click at [1516, 402] on img at bounding box center [1522, 402] width 37 height 37
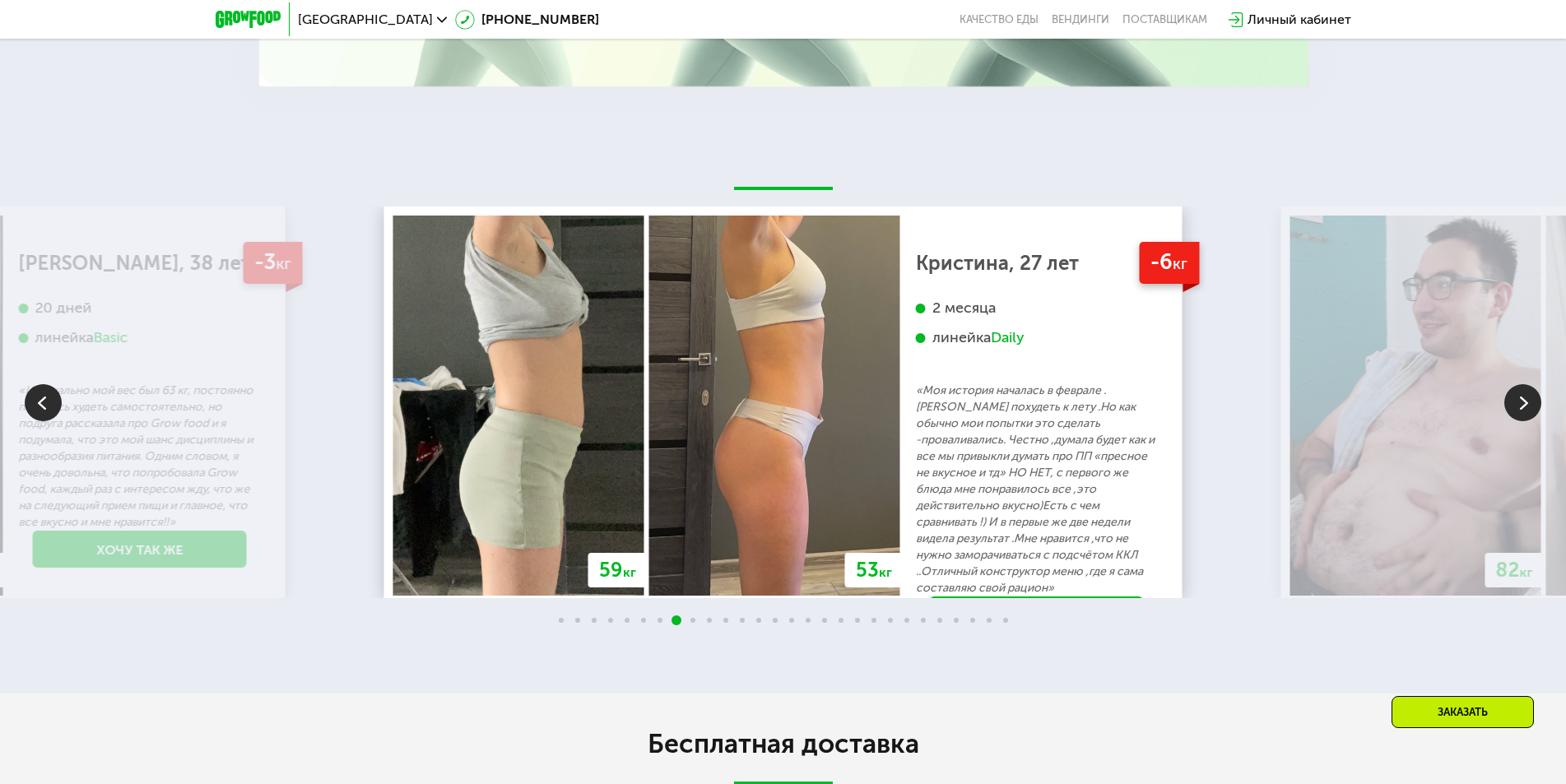
click at [1516, 402] on img at bounding box center [1522, 402] width 37 height 37
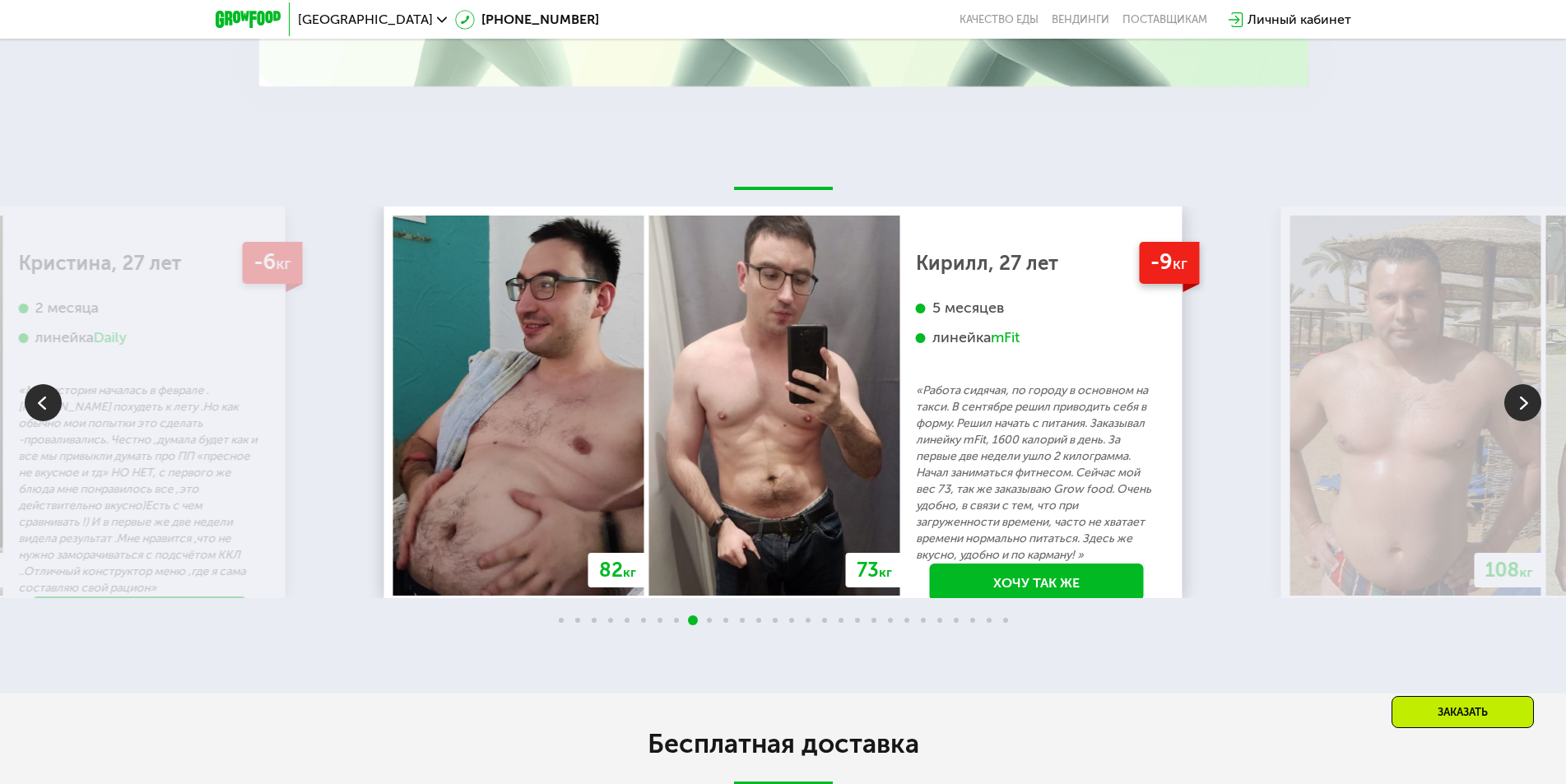
click at [1516, 402] on img at bounding box center [1522, 402] width 37 height 37
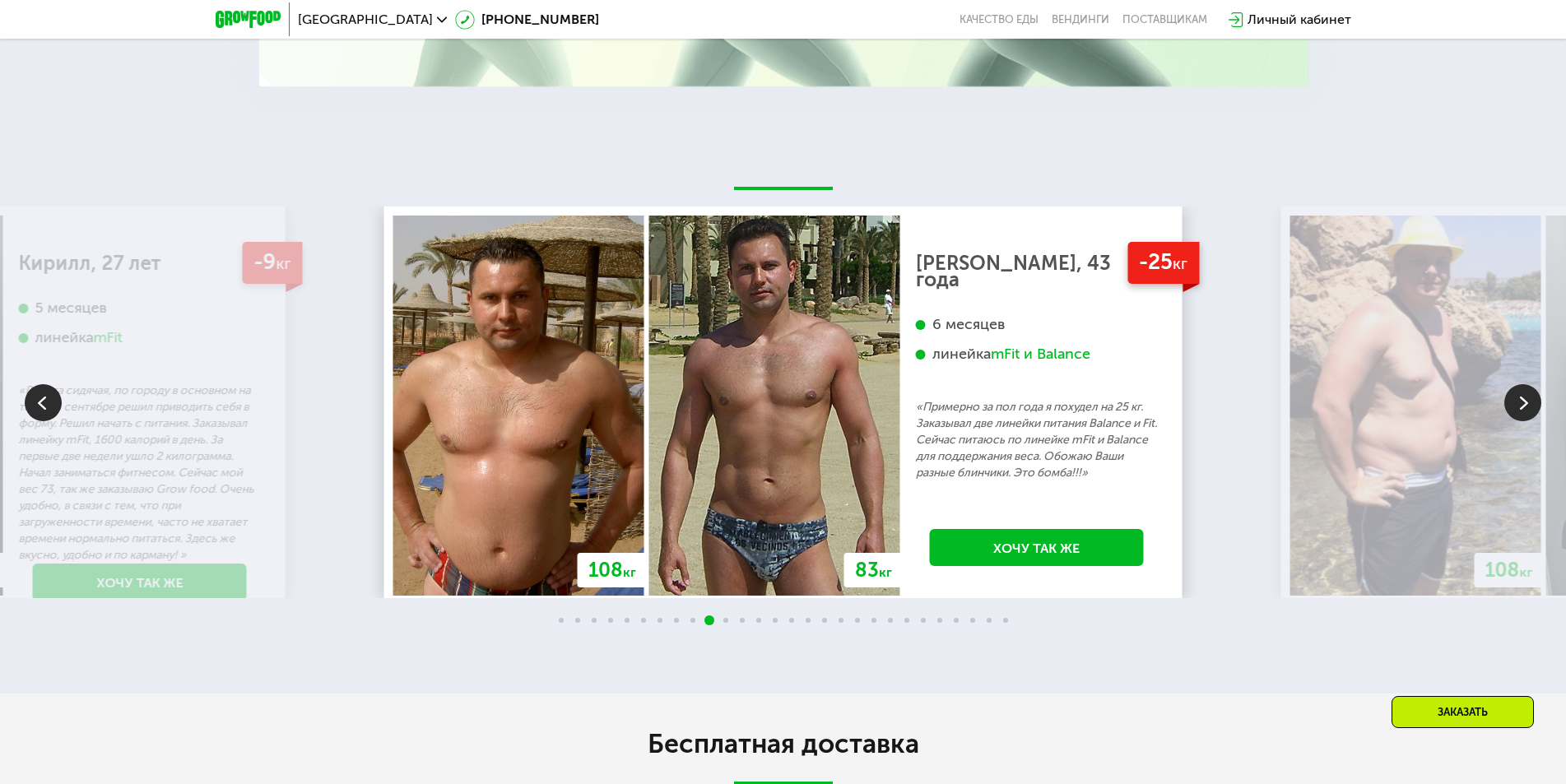
click at [1516, 402] on img at bounding box center [1522, 402] width 37 height 37
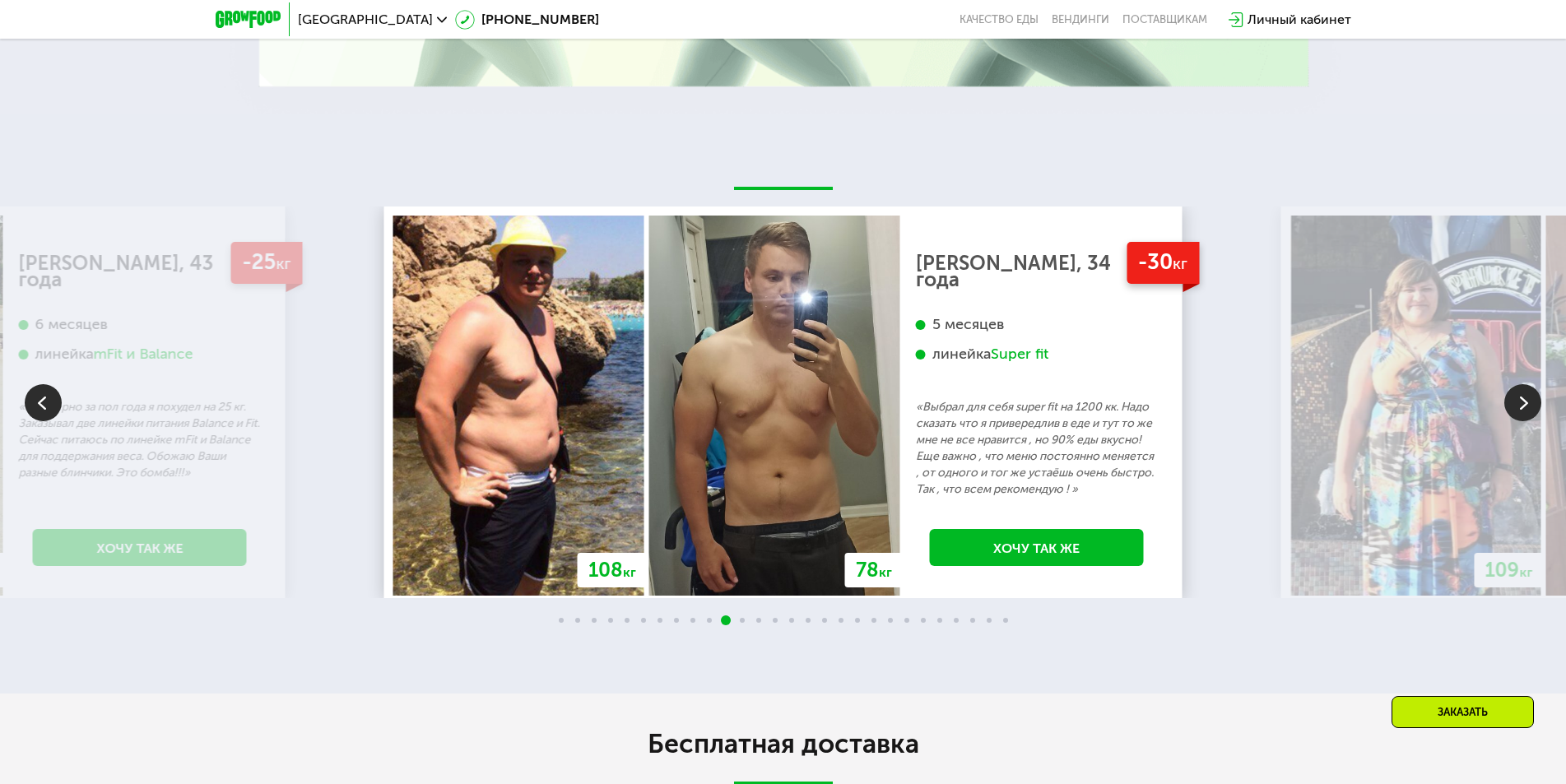
click at [1516, 402] on img at bounding box center [1522, 402] width 37 height 37
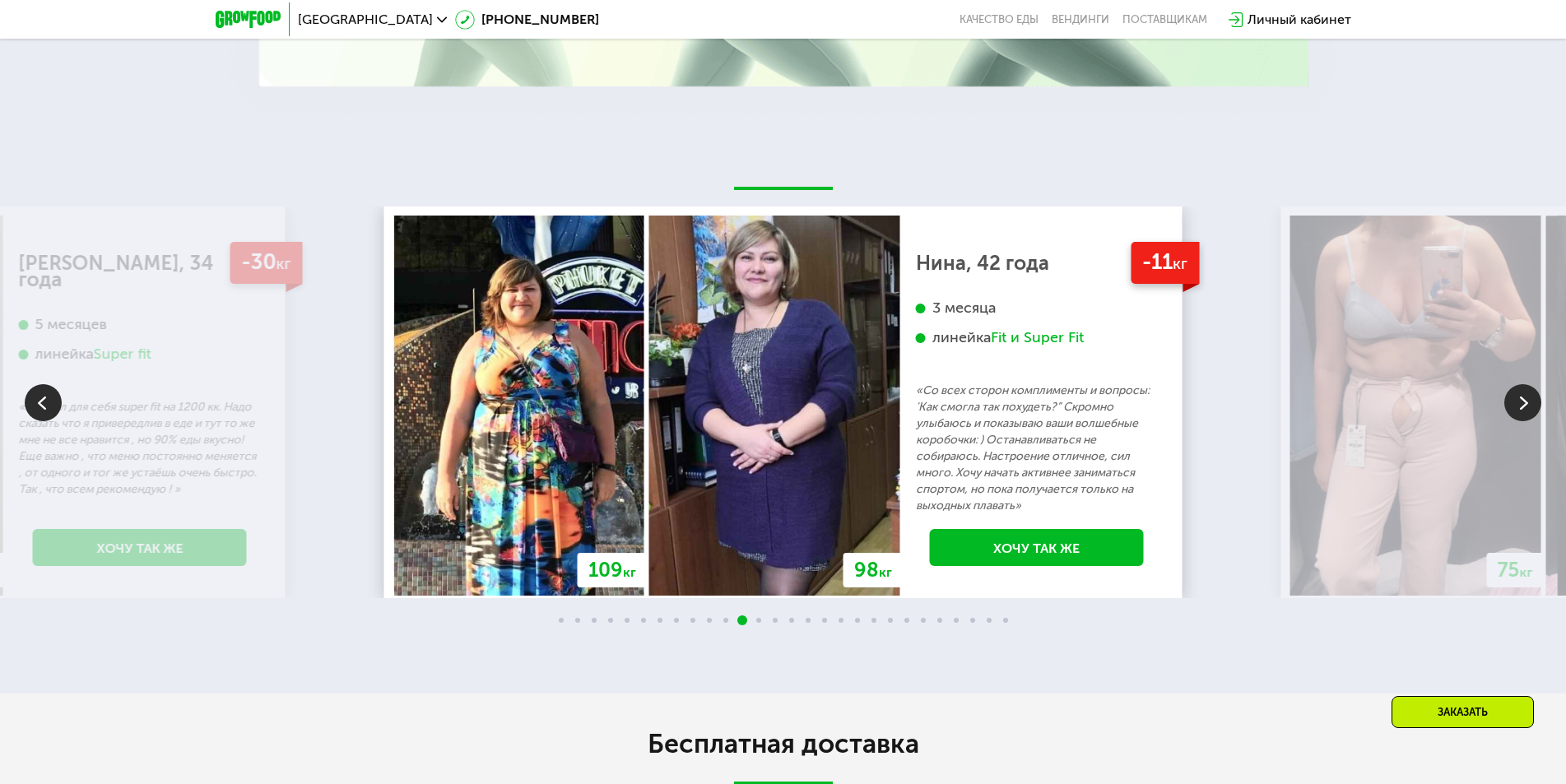
click at [1516, 402] on img at bounding box center [1522, 402] width 37 height 37
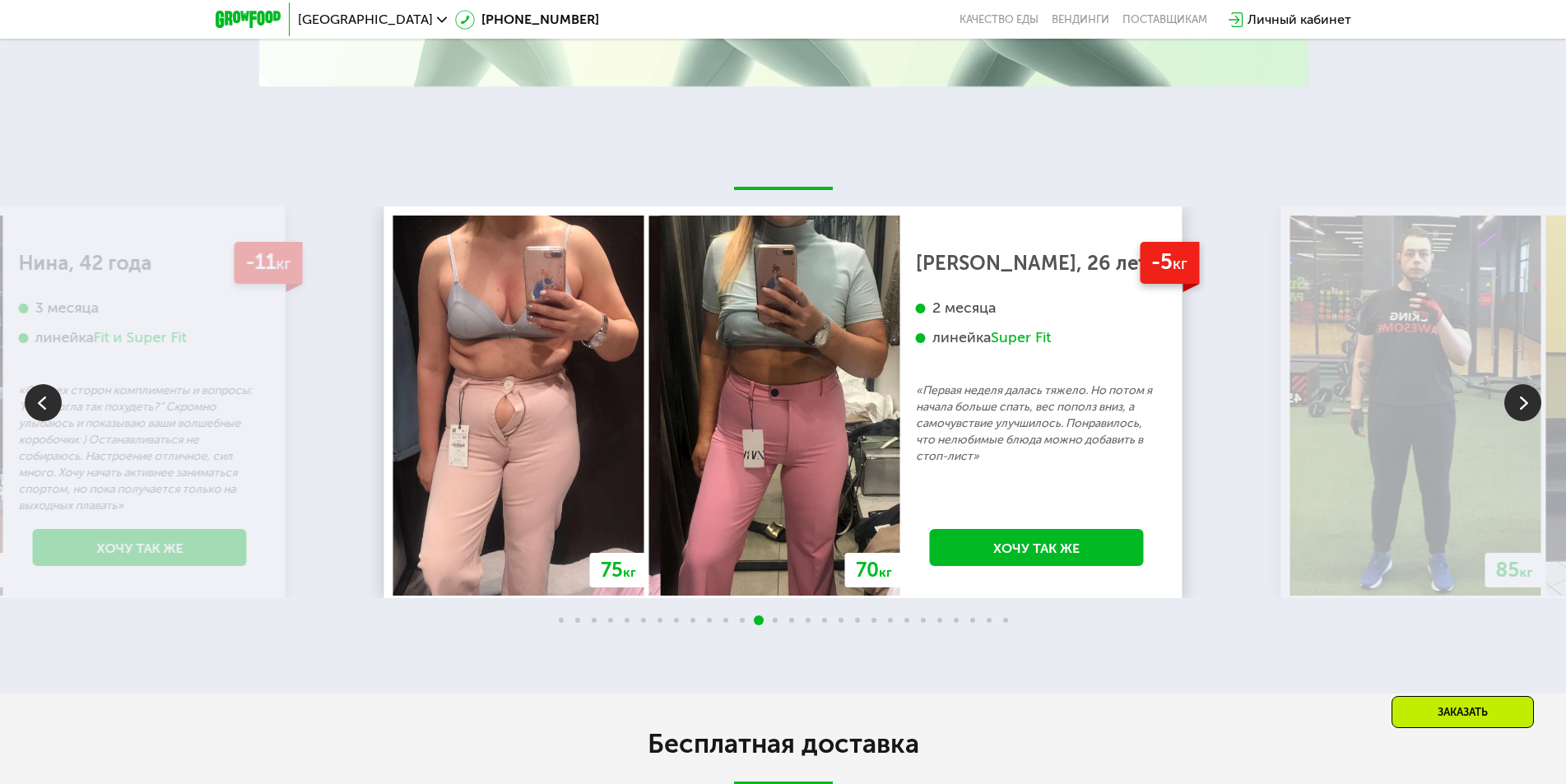
click at [1516, 402] on img at bounding box center [1522, 402] width 37 height 37
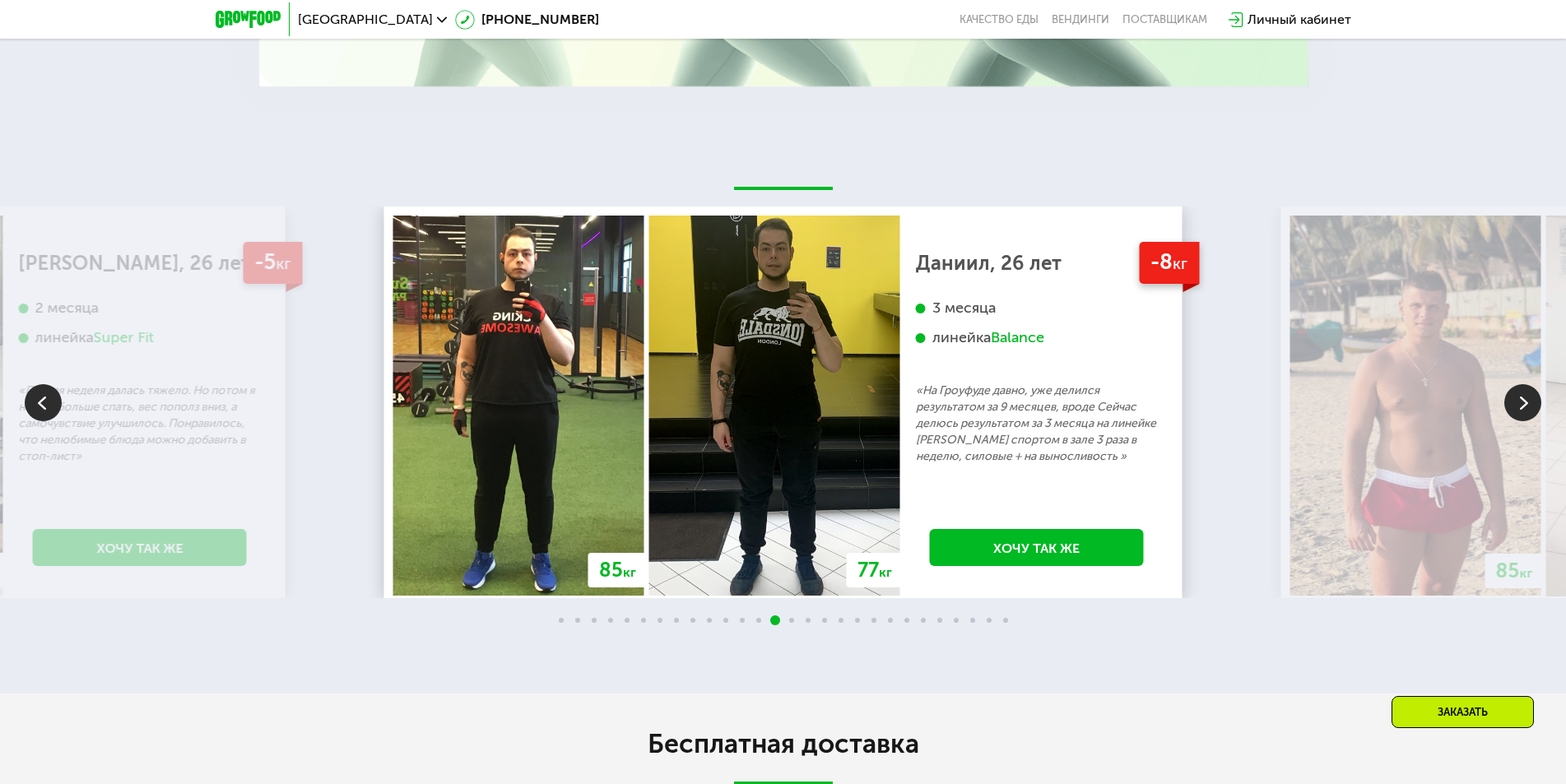
click at [1516, 402] on img at bounding box center [1522, 402] width 37 height 37
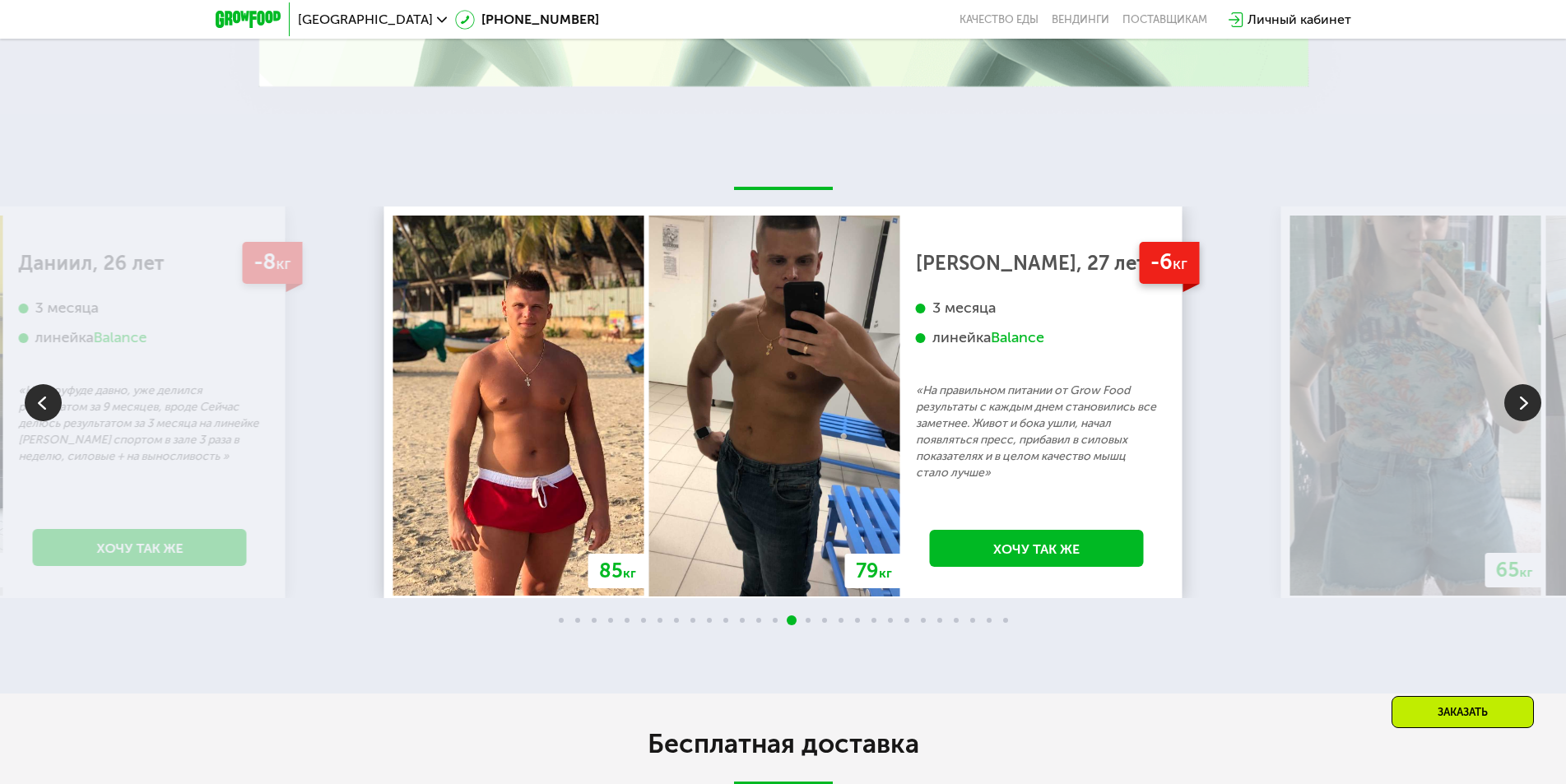
click at [1516, 402] on img at bounding box center [1522, 402] width 37 height 37
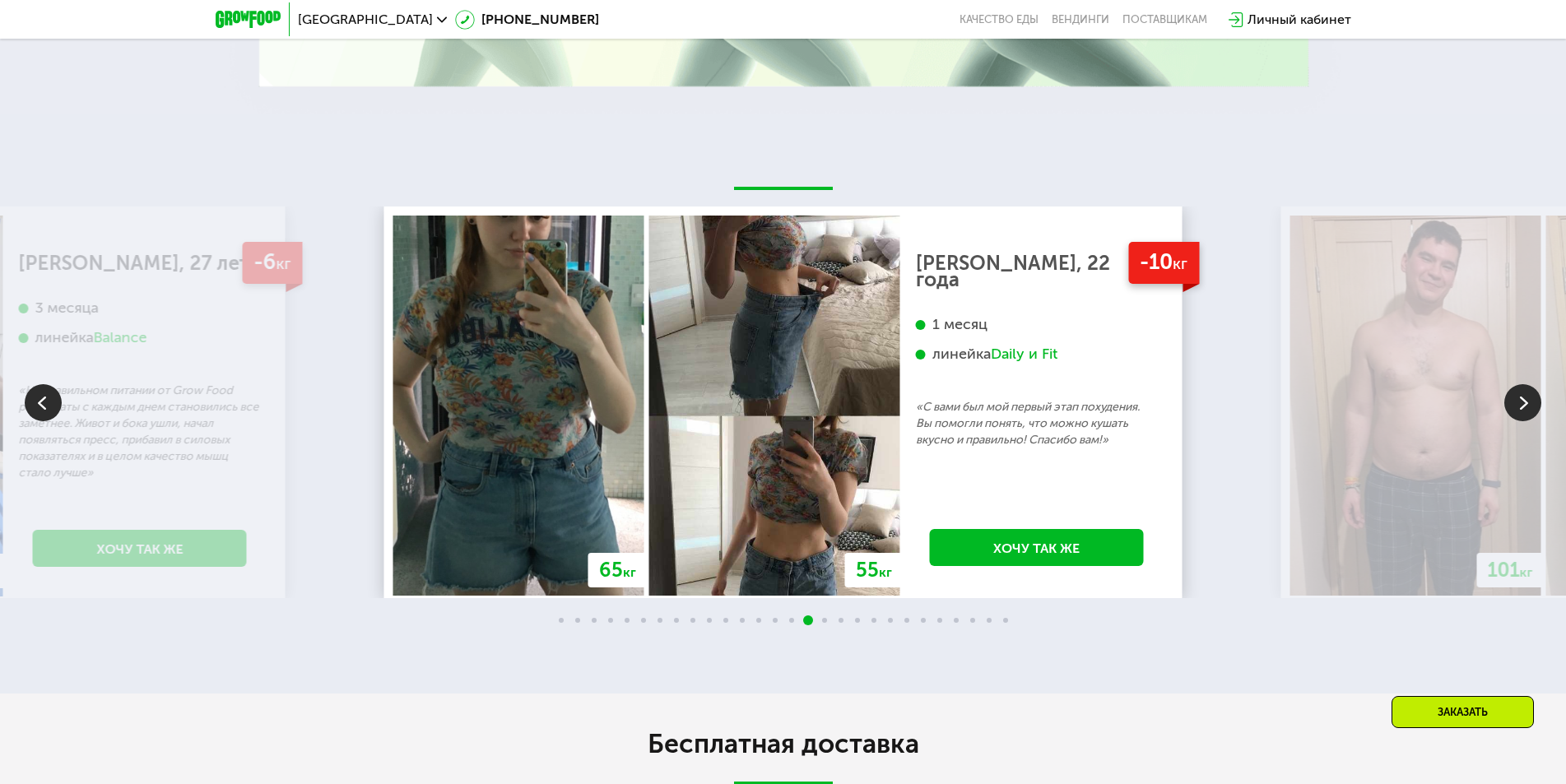
click at [1516, 402] on img at bounding box center [1522, 402] width 37 height 37
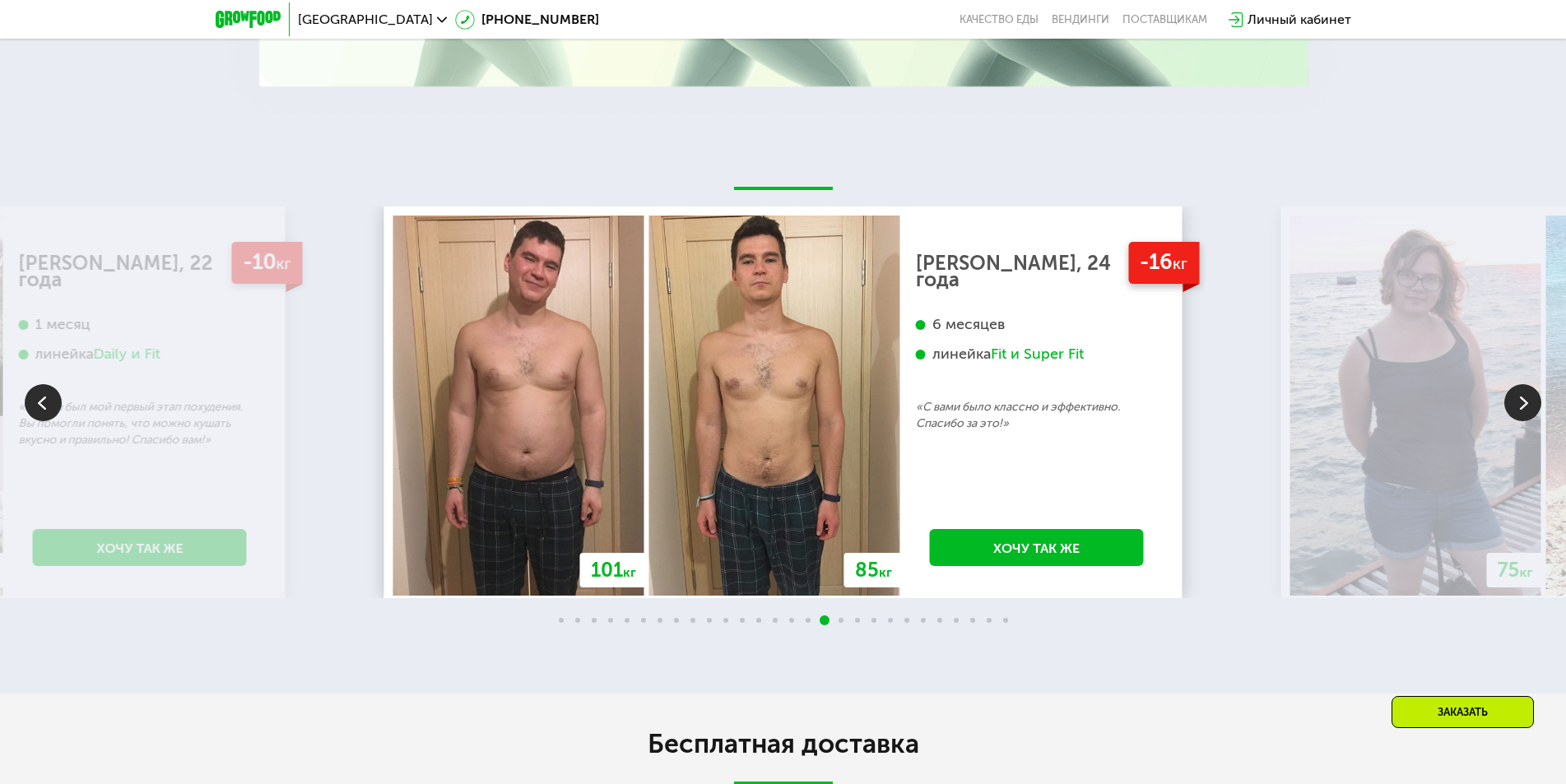
click at [1516, 402] on img at bounding box center [1522, 402] width 37 height 37
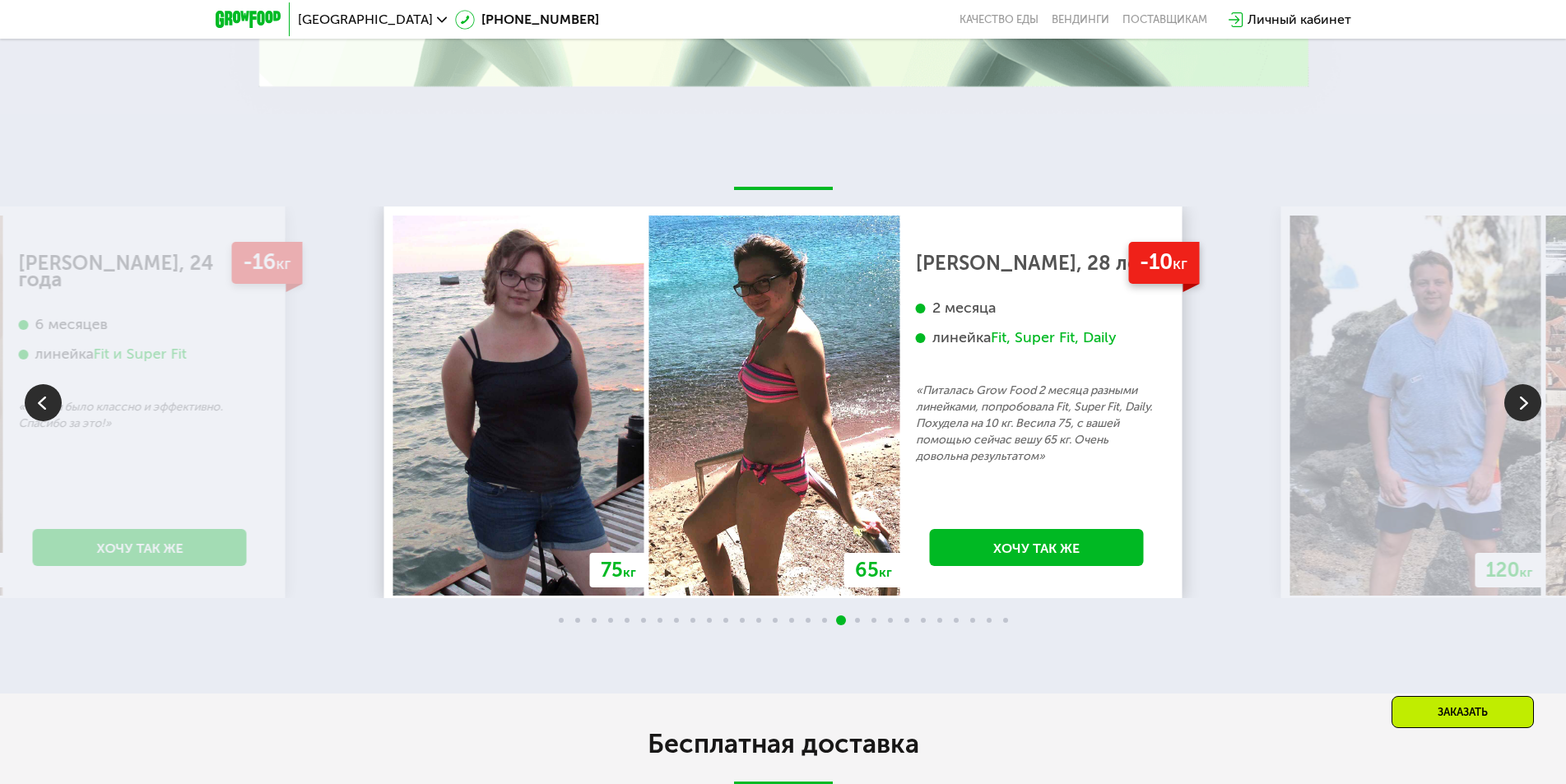
click at [1516, 402] on img at bounding box center [1522, 402] width 37 height 37
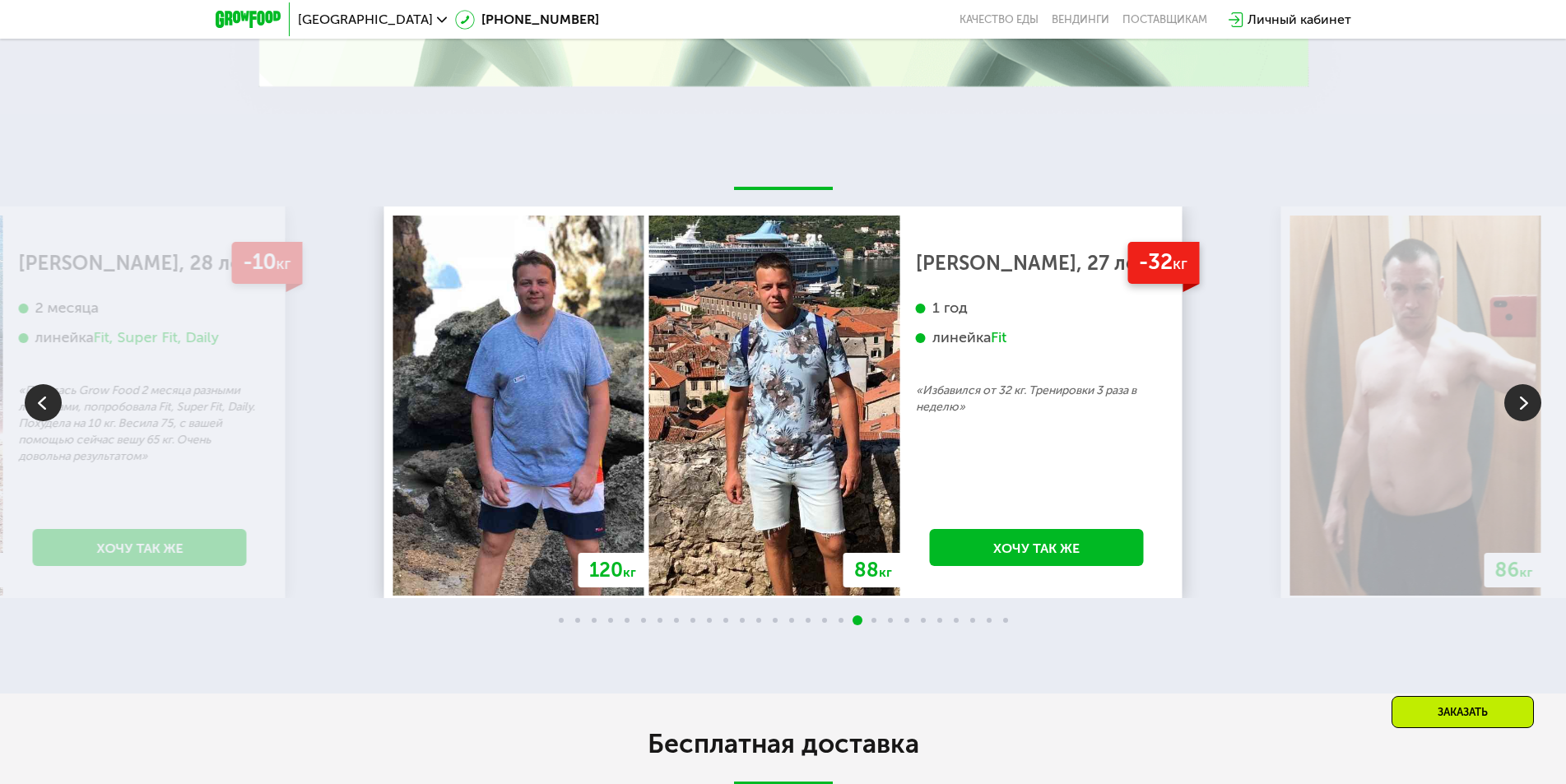
click at [1516, 402] on img at bounding box center [1522, 402] width 37 height 37
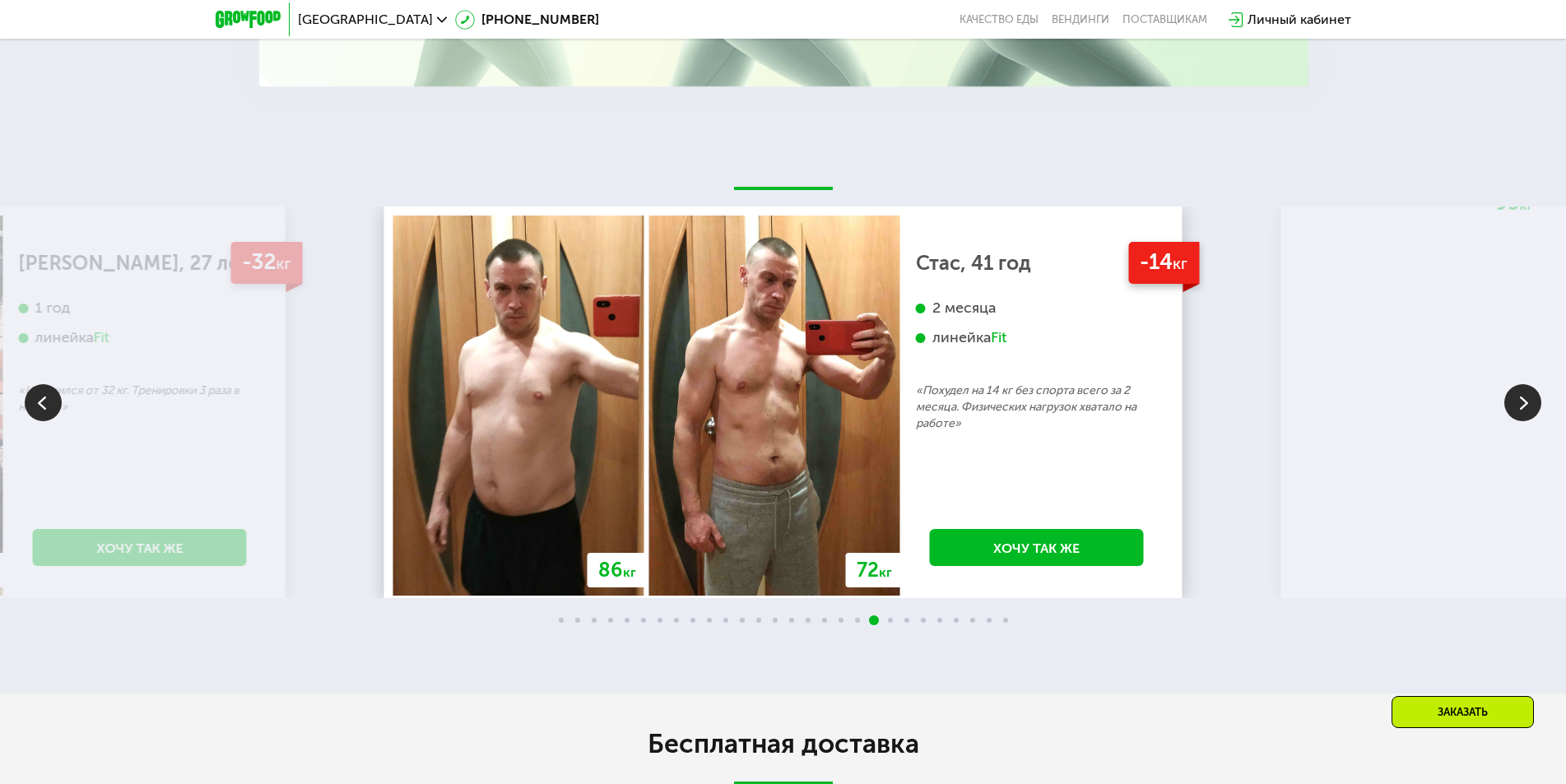
click at [1516, 402] on img at bounding box center [1522, 402] width 37 height 37
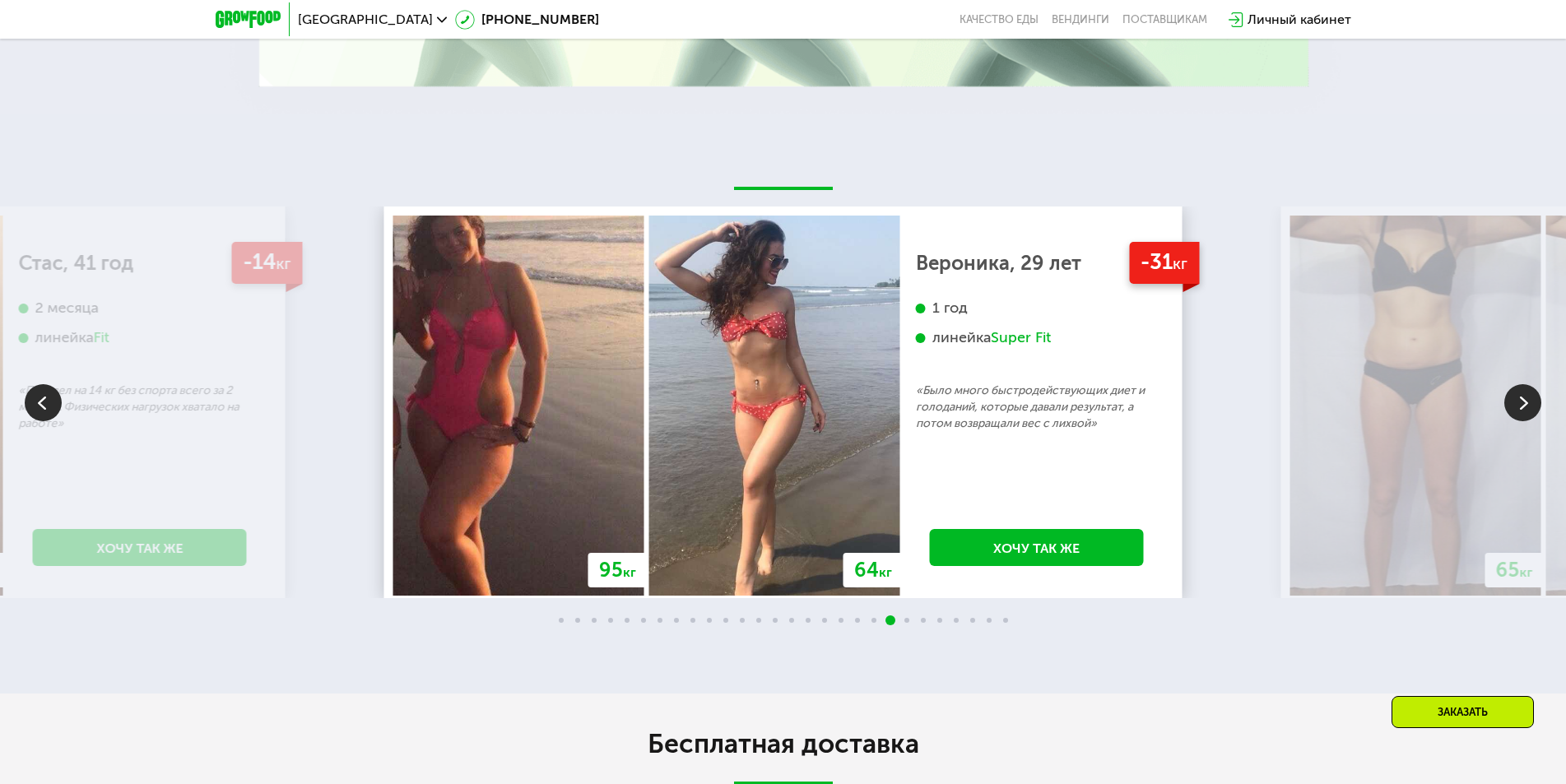
click at [1516, 402] on img at bounding box center [1522, 402] width 37 height 37
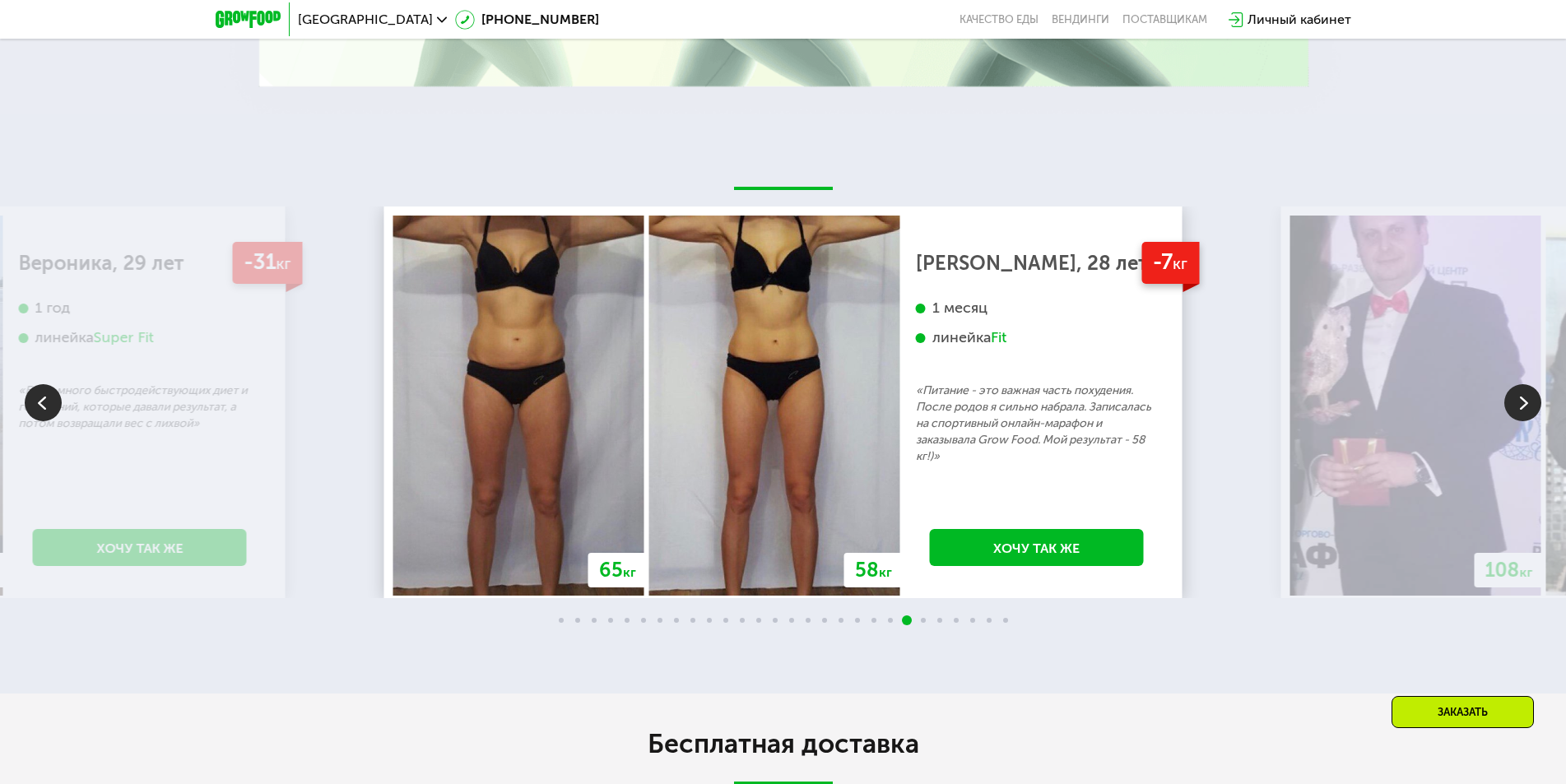
click at [1516, 402] on img at bounding box center [1522, 402] width 37 height 37
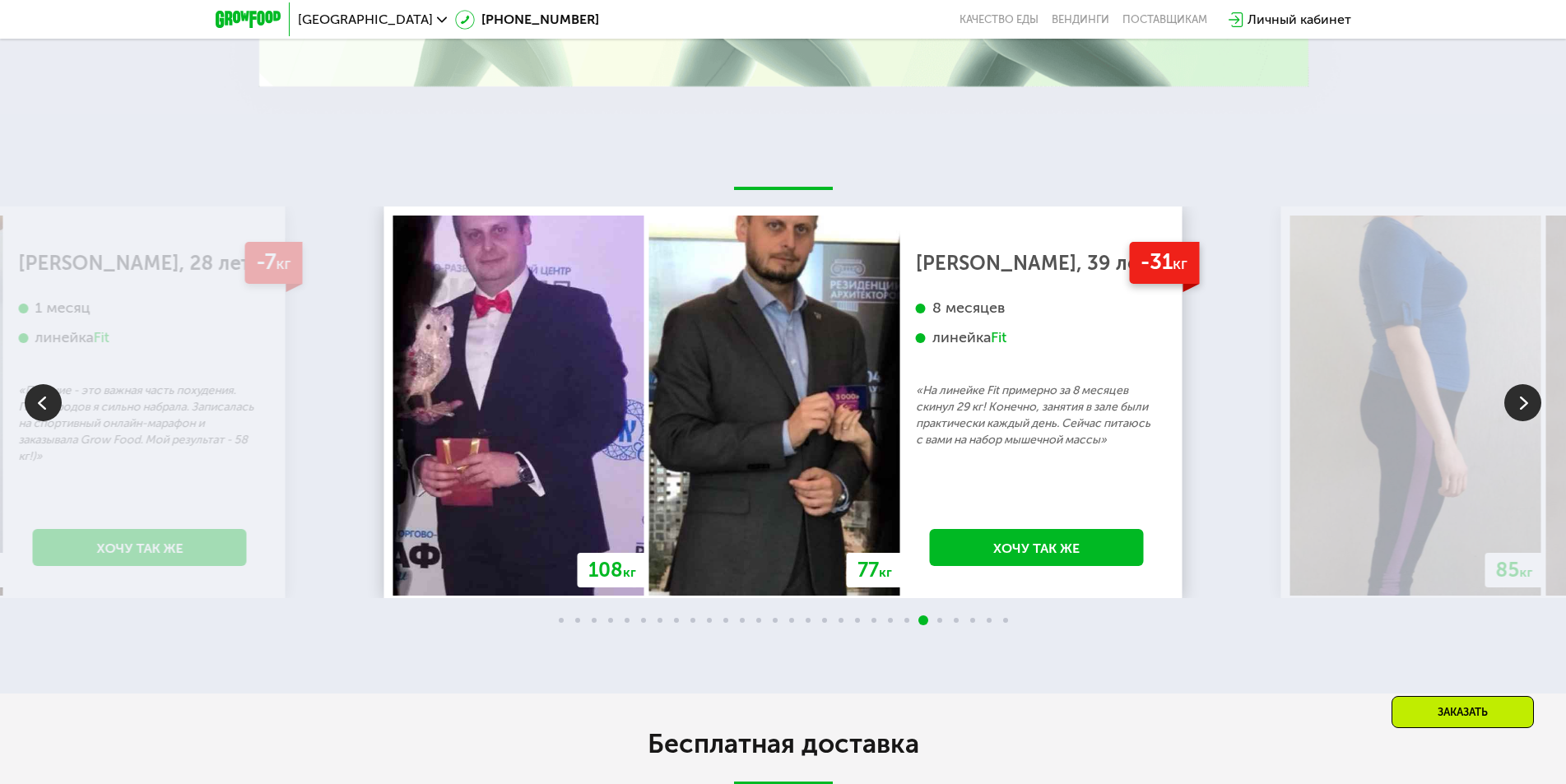
click at [1516, 402] on img at bounding box center [1522, 402] width 37 height 37
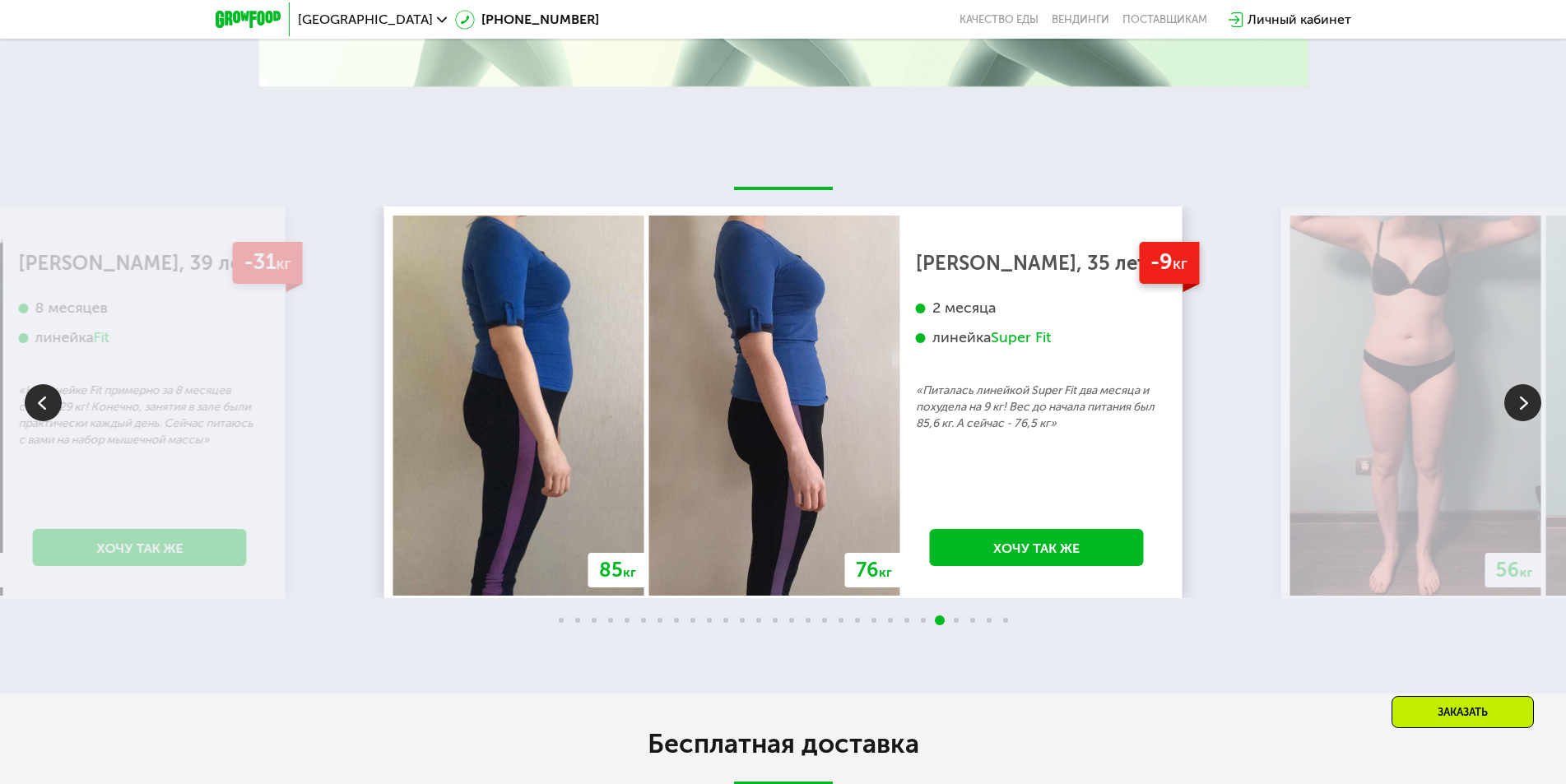
drag, startPoint x: 1516, startPoint y: 402, endPoint x: 1526, endPoint y: 385, distance: 19.7
click at [1526, 385] on img at bounding box center [1522, 402] width 37 height 37
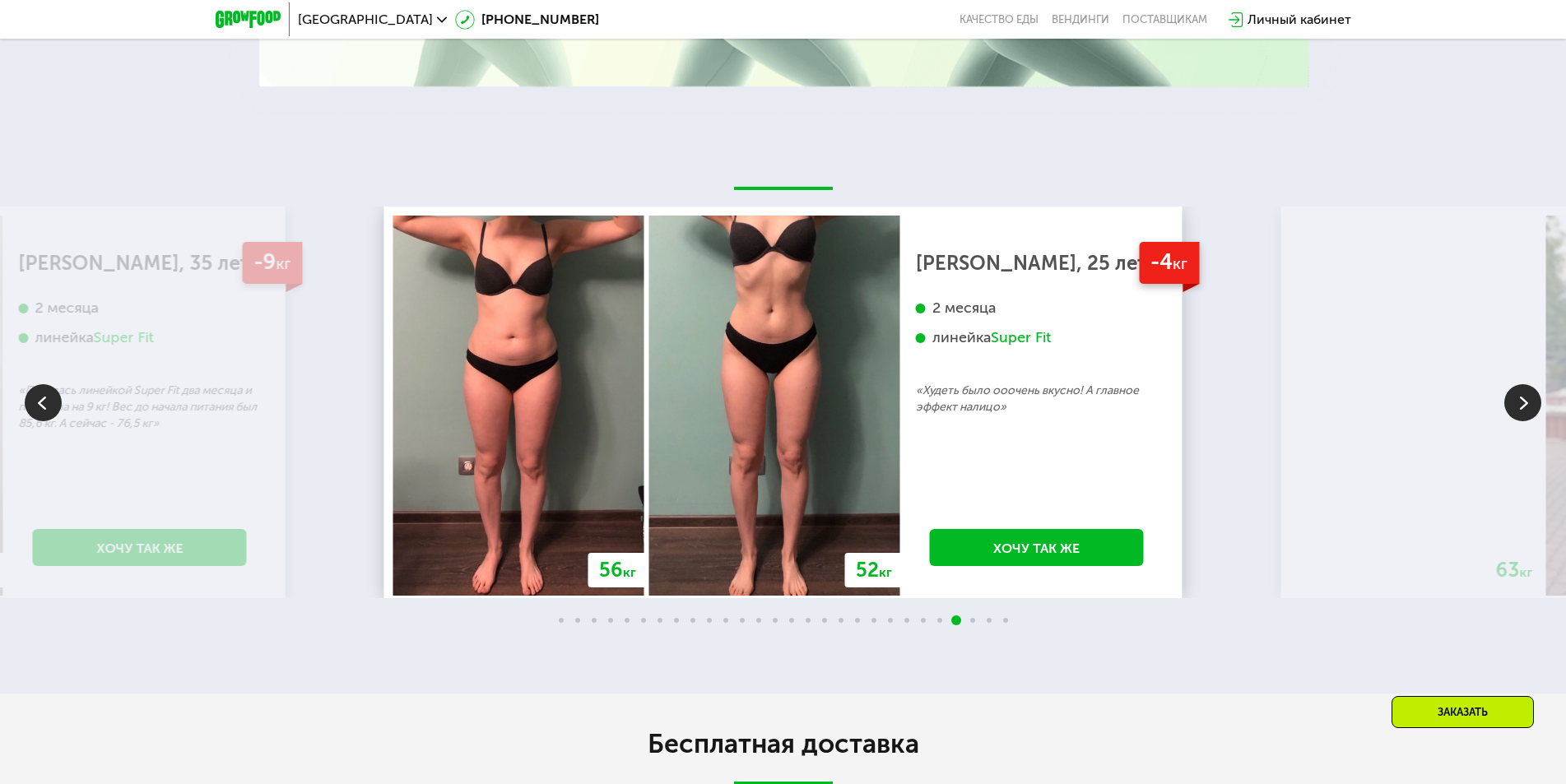
click at [1515, 387] on img at bounding box center [1522, 402] width 37 height 37
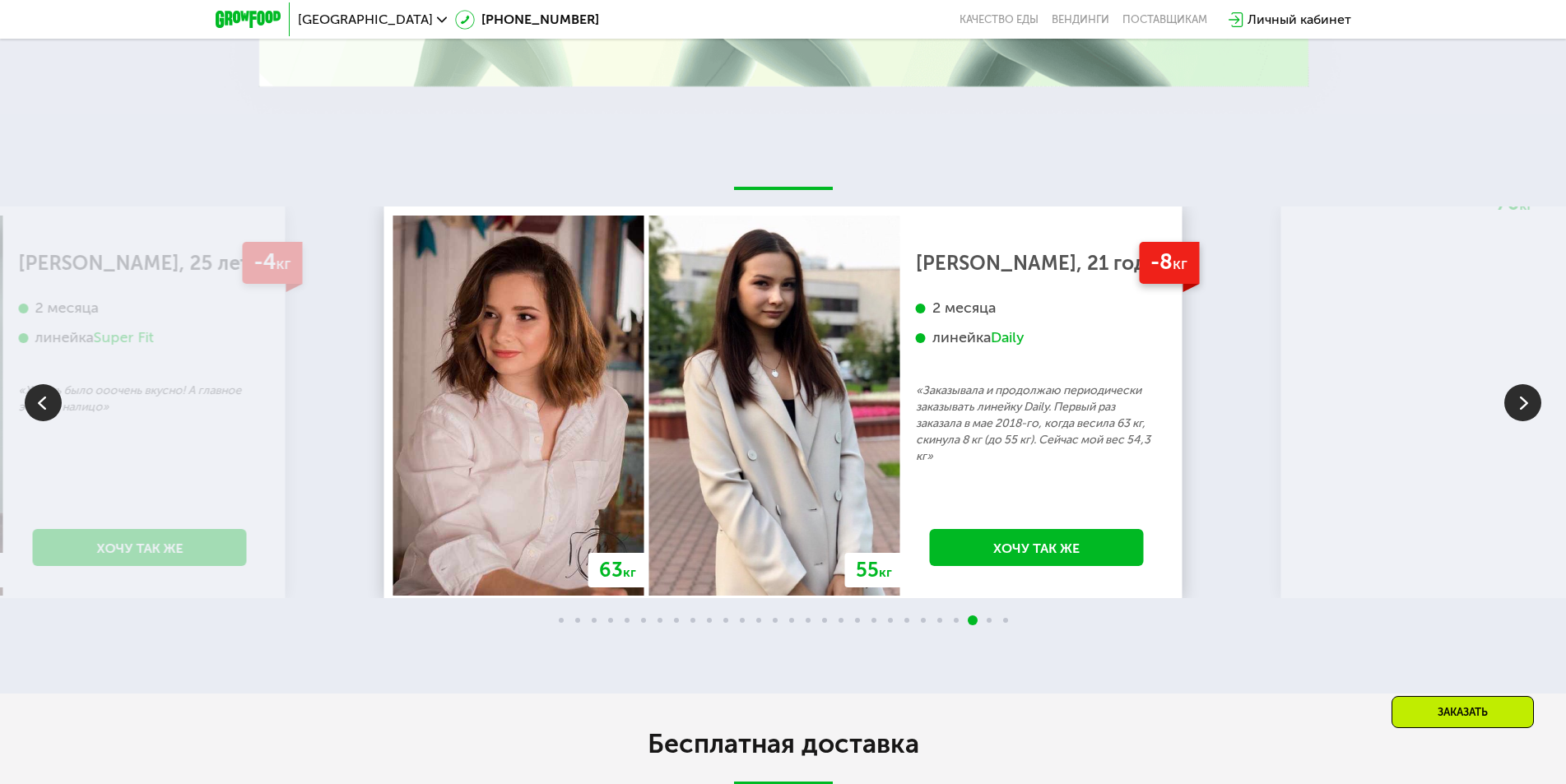
click at [1515, 387] on img at bounding box center [1522, 402] width 37 height 37
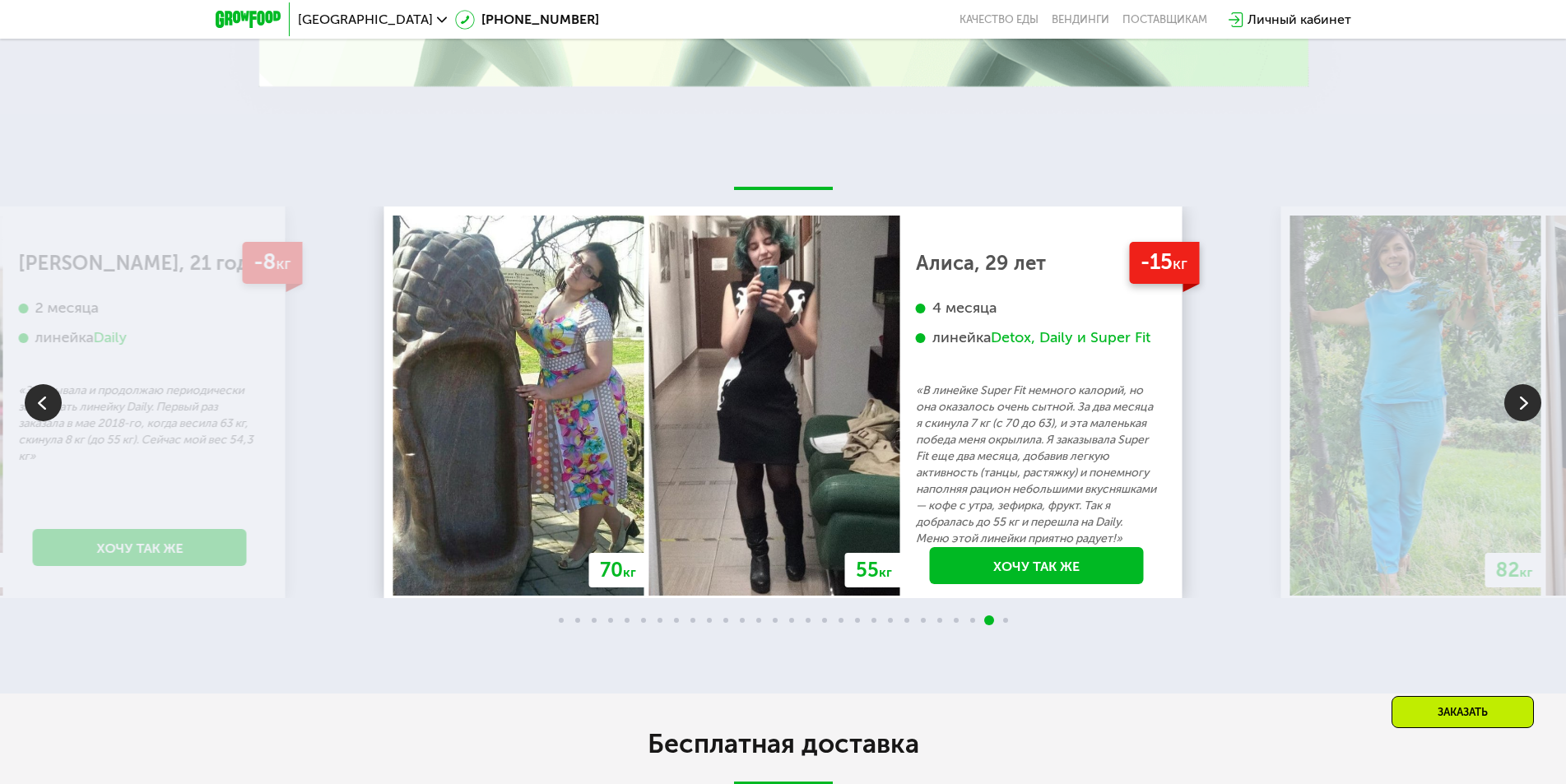
click at [1515, 387] on img at bounding box center [1522, 402] width 37 height 37
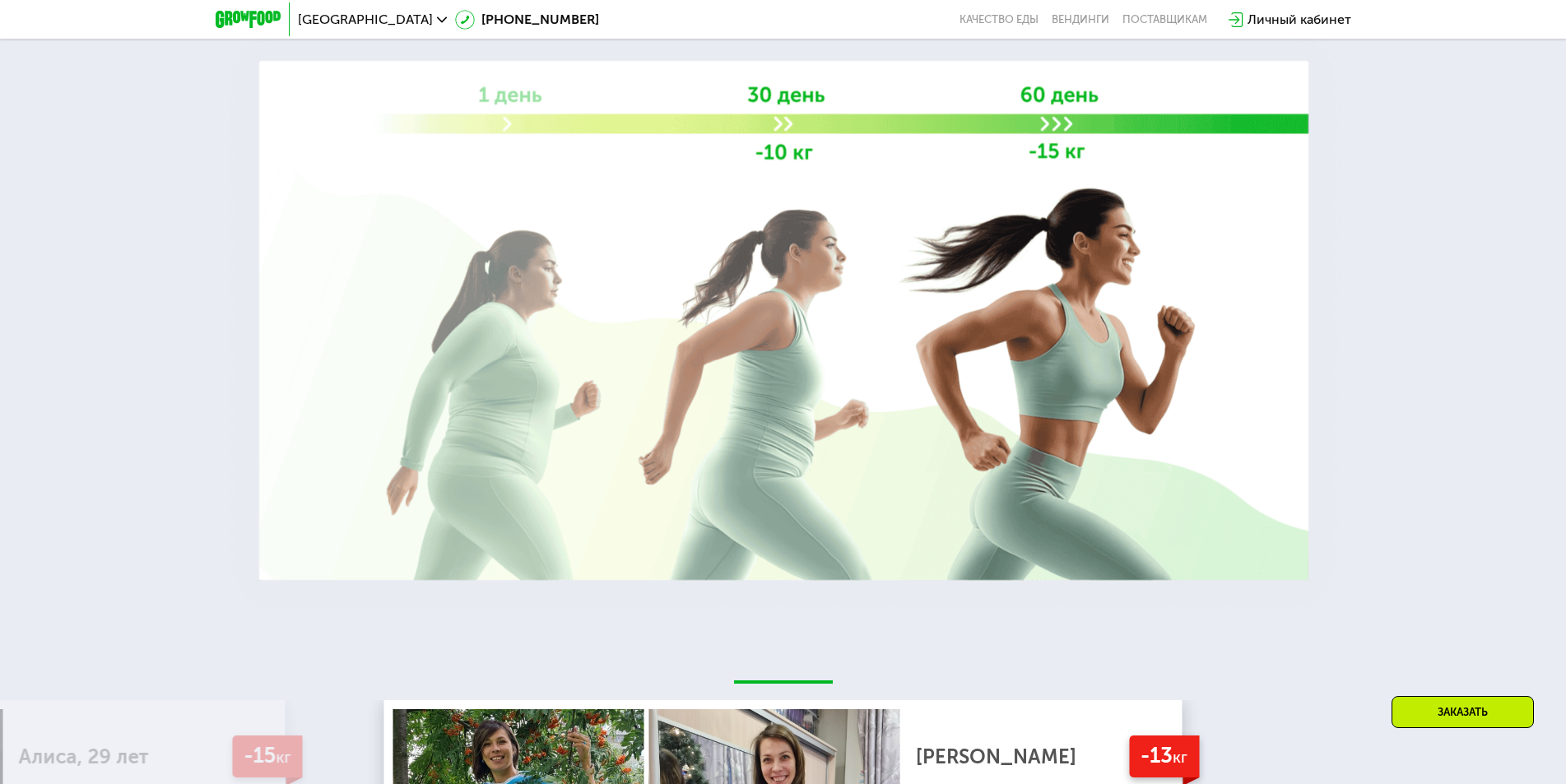
scroll to position [2703, 0]
